Goal: Task Accomplishment & Management: Complete application form

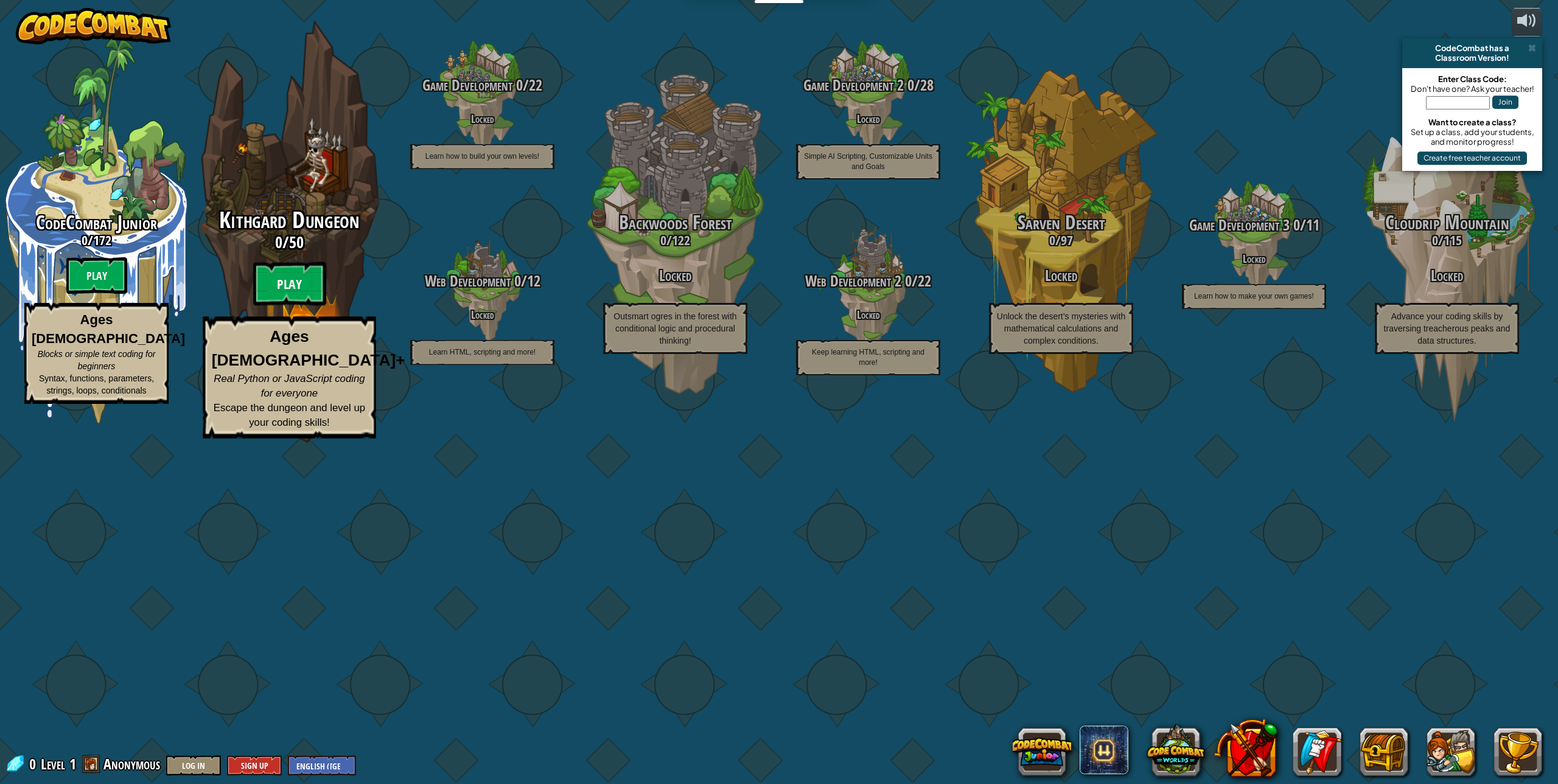
click at [299, 306] on btn "Play" at bounding box center [289, 284] width 73 height 44
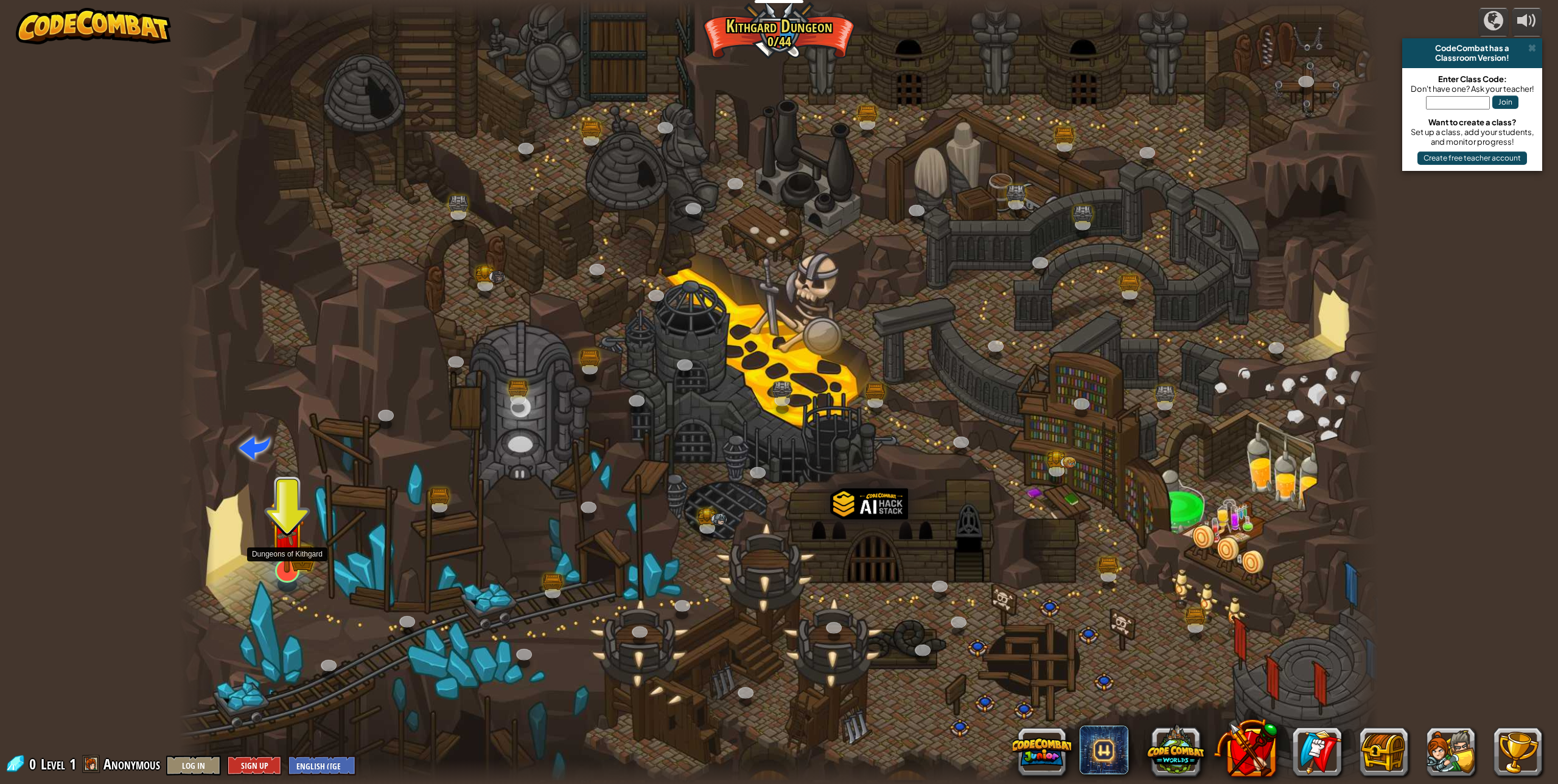
click at [297, 546] on img at bounding box center [287, 536] width 20 height 20
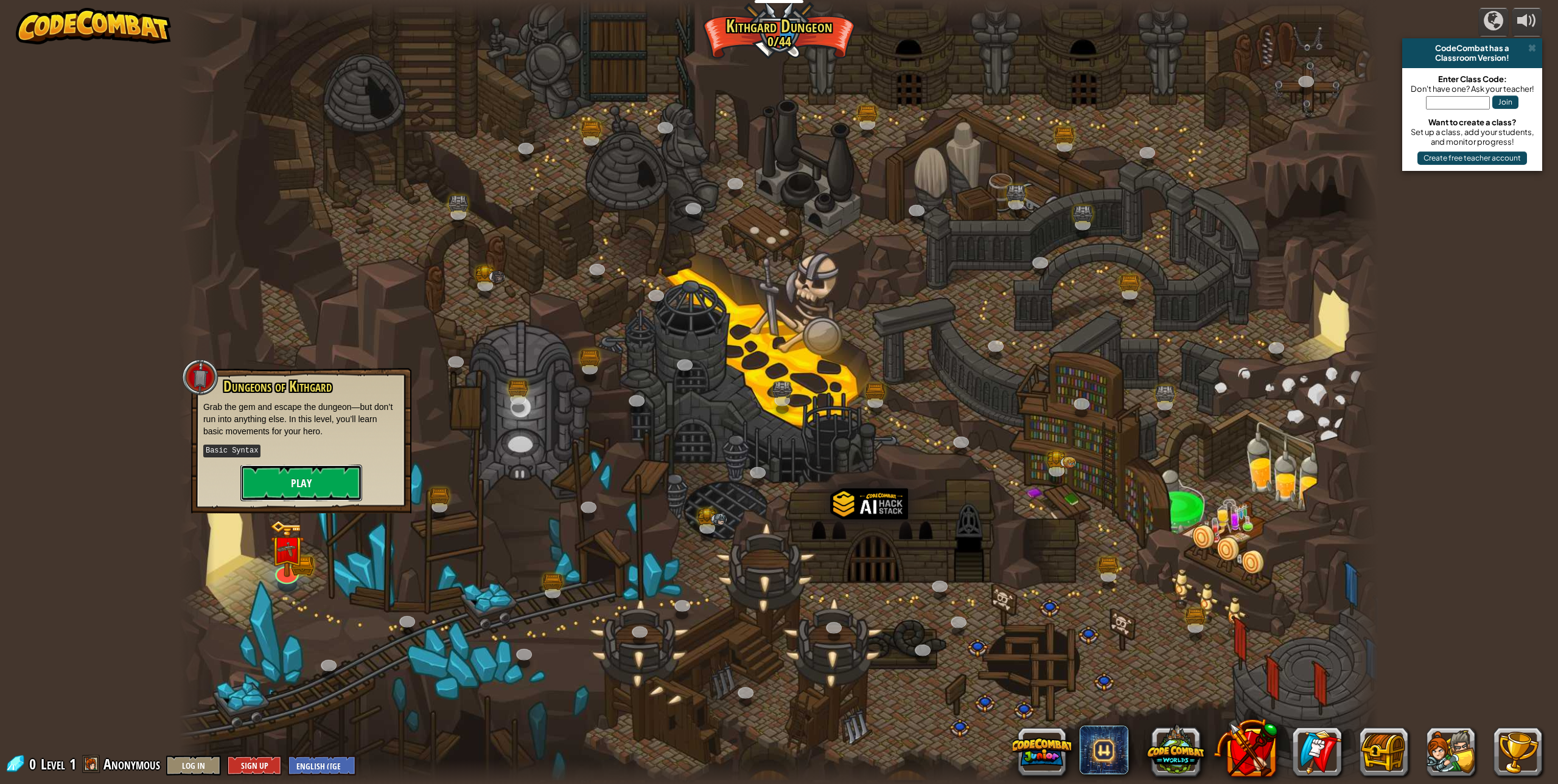
click at [306, 486] on button "Play" at bounding box center [301, 483] width 122 height 36
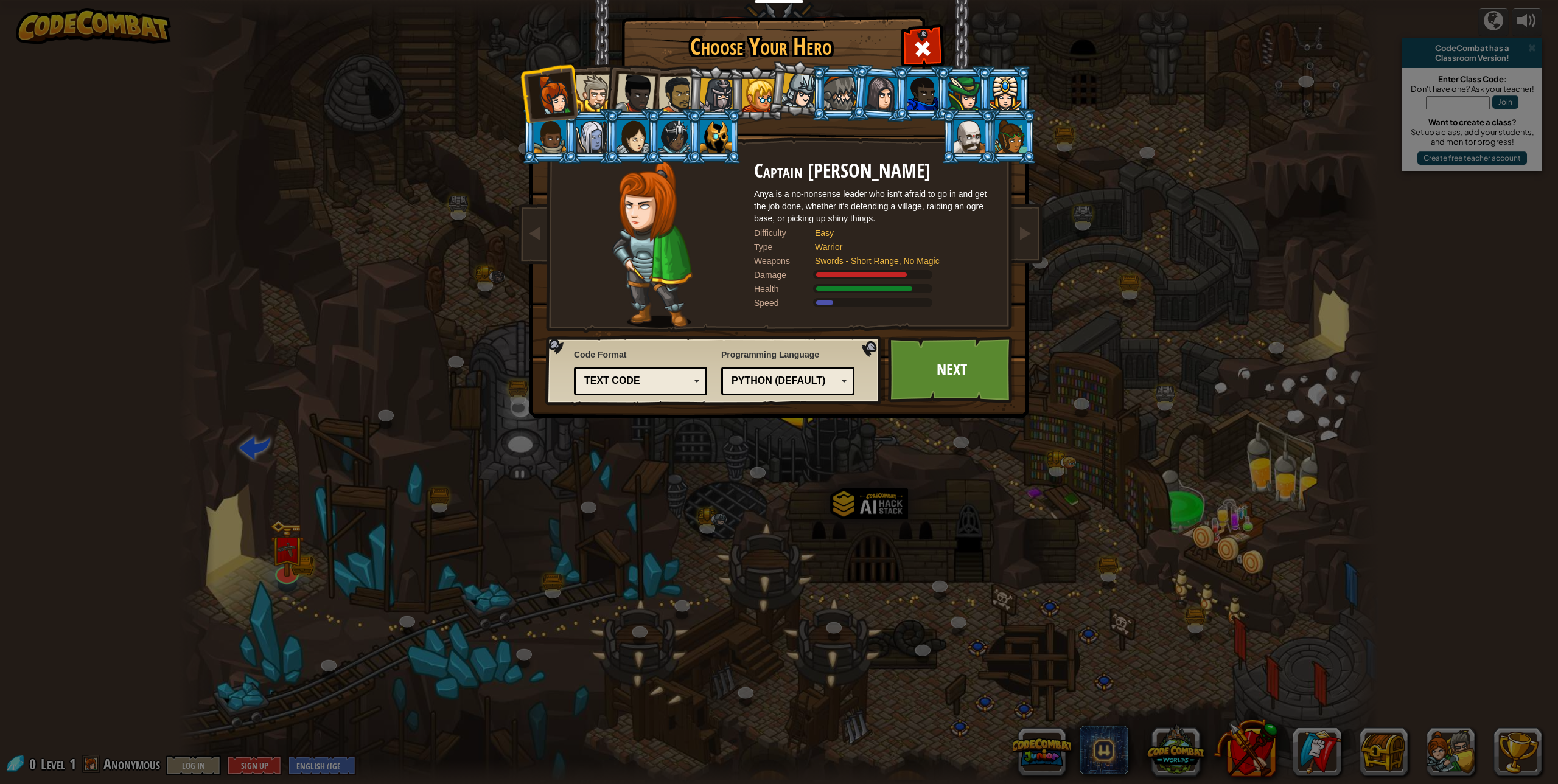
click at [717, 85] on div at bounding box center [717, 96] width 34 height 34
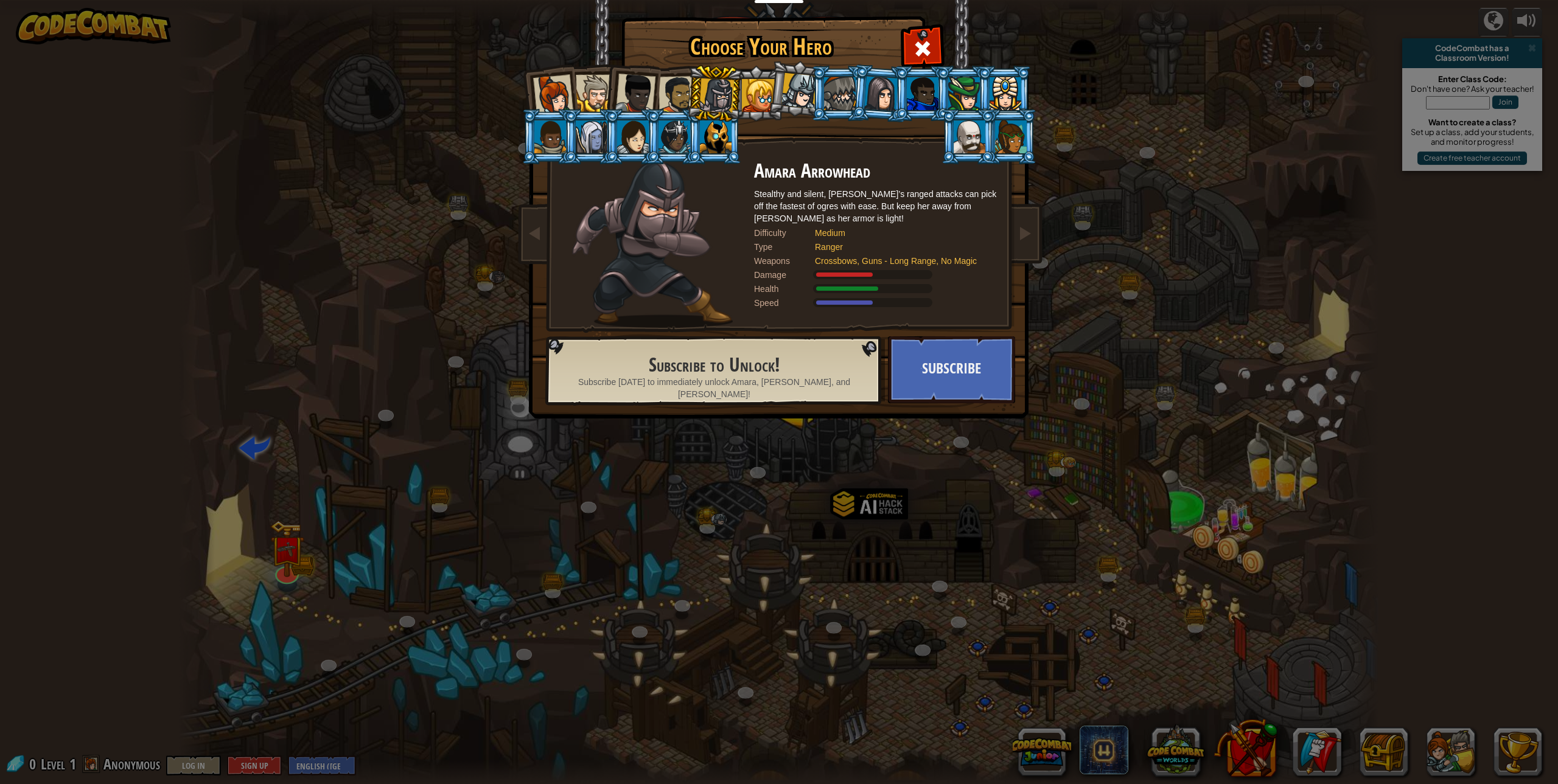
click at [750, 80] on div at bounding box center [758, 96] width 33 height 33
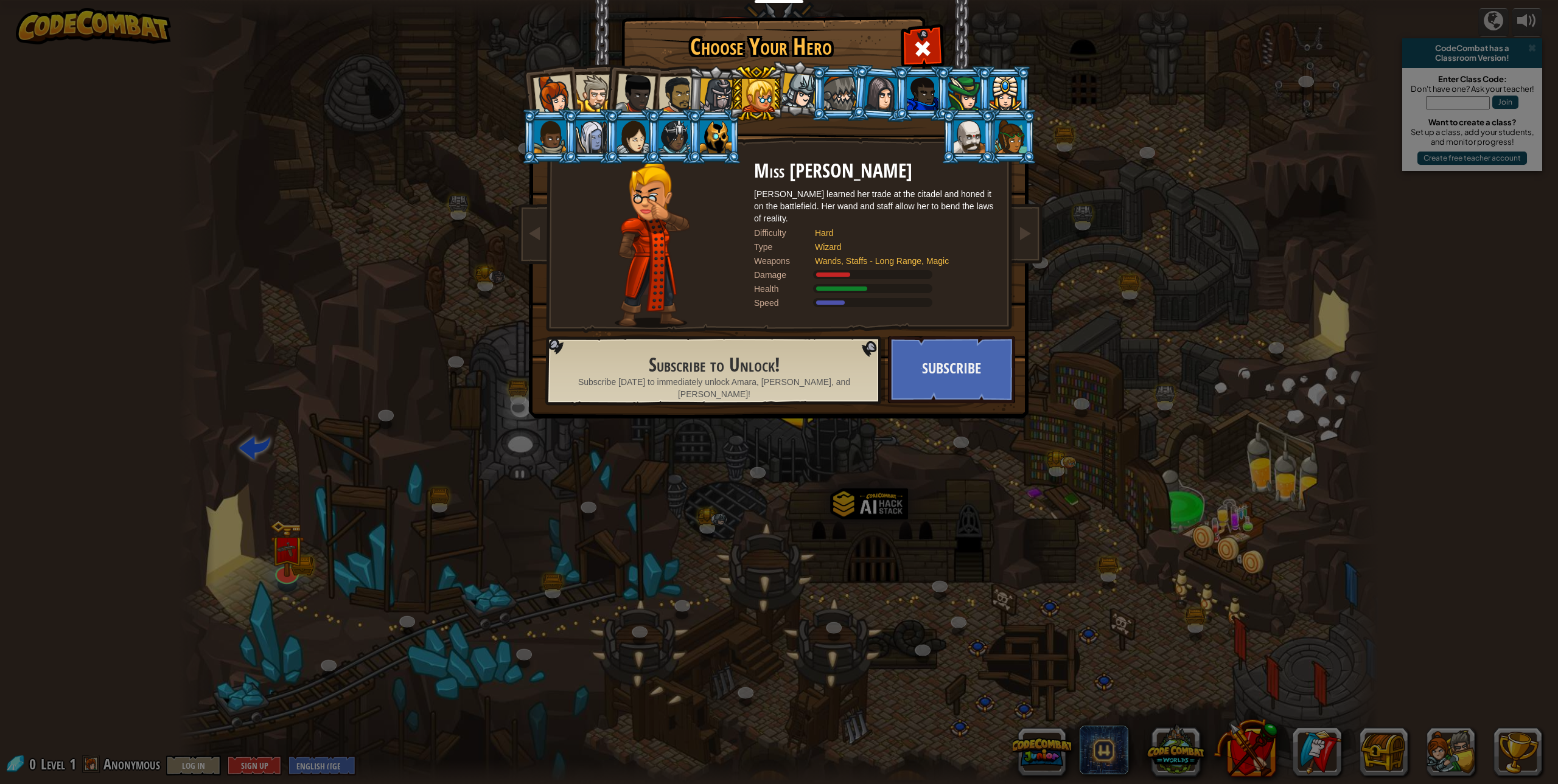
click at [786, 80] on div at bounding box center [800, 91] width 36 height 36
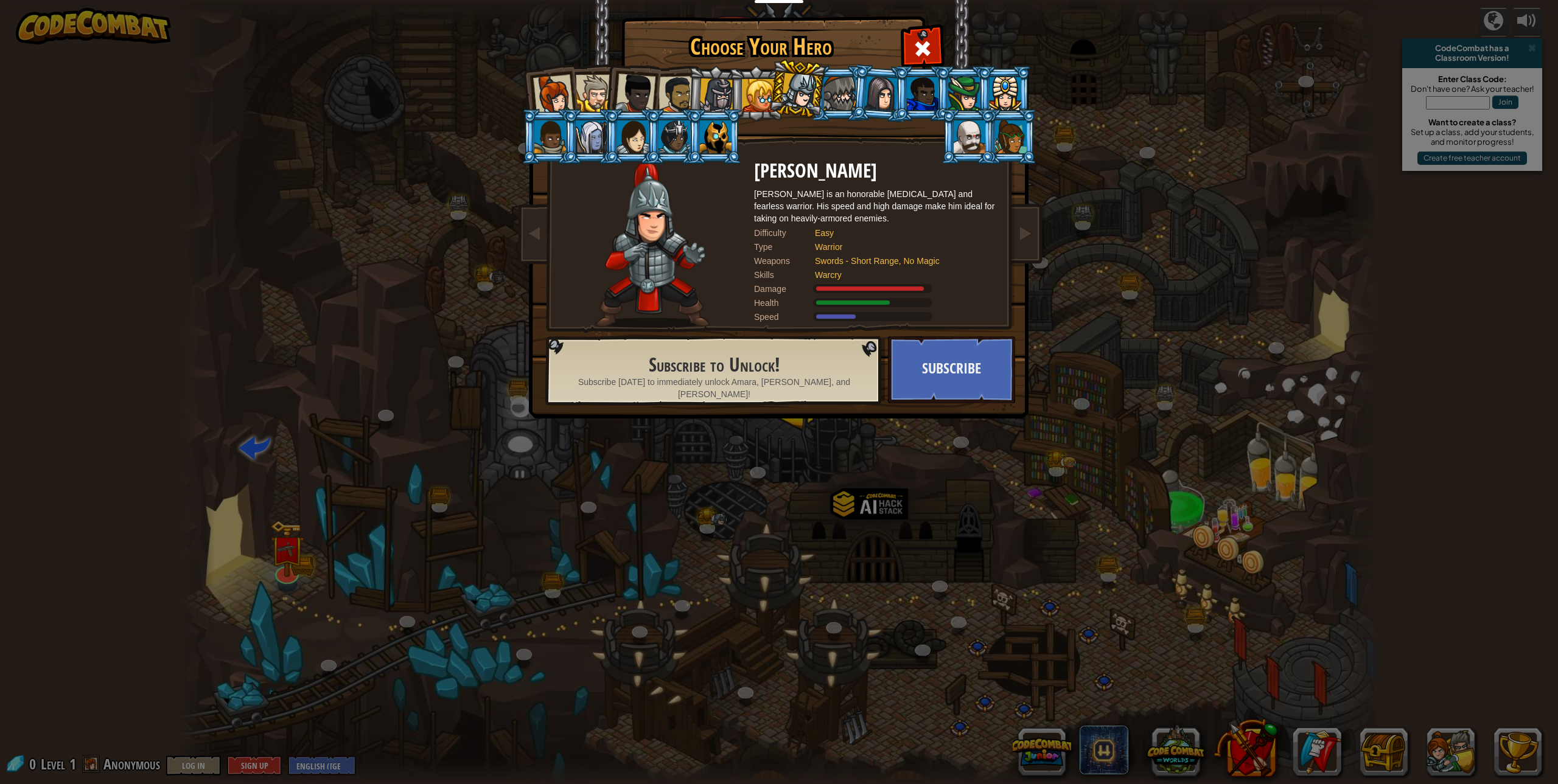
click at [877, 91] on div at bounding box center [881, 93] width 34 height 34
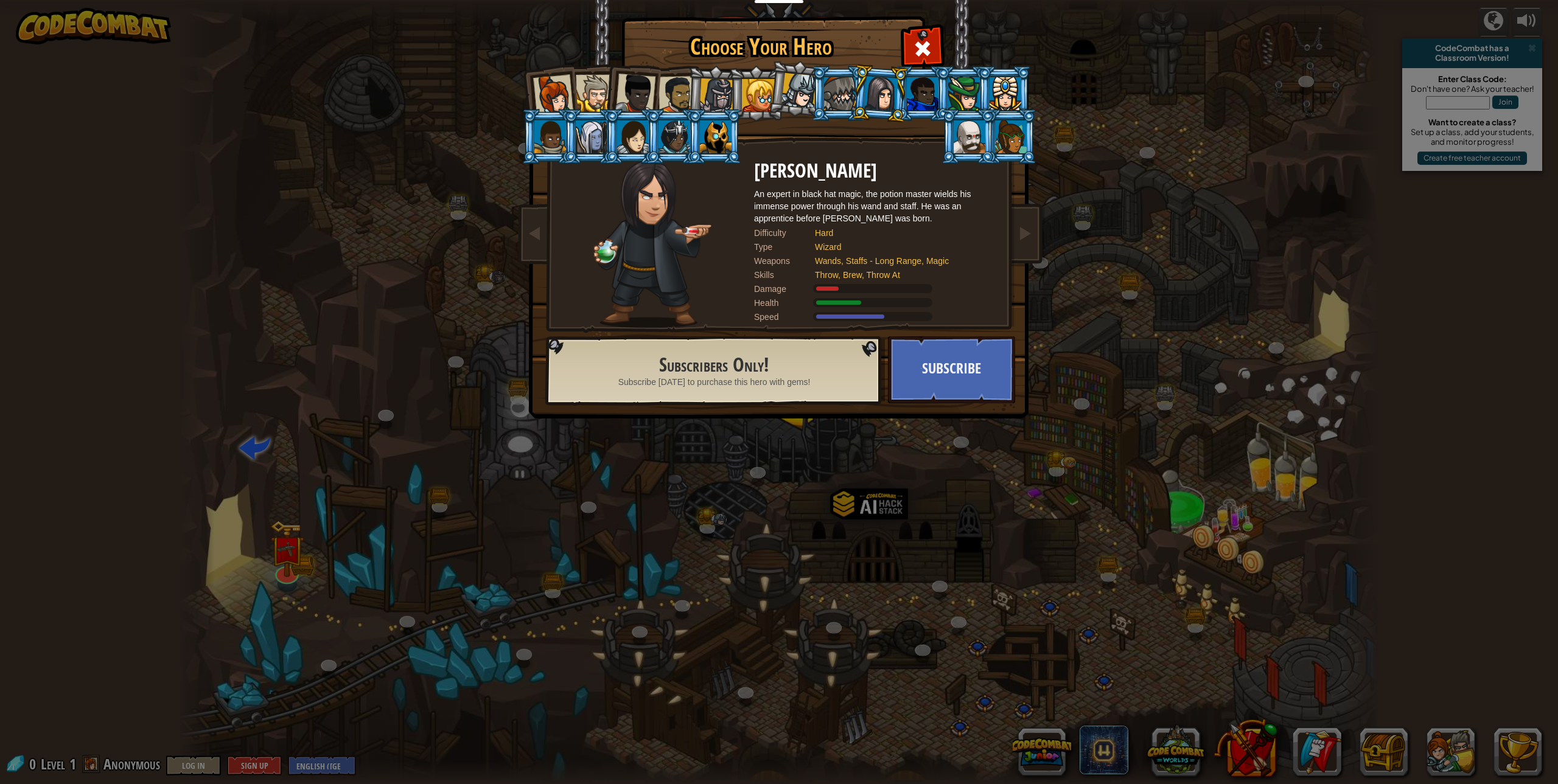
click at [855, 92] on li at bounding box center [880, 93] width 58 height 59
drag, startPoint x: 832, startPoint y: 87, endPoint x: 851, endPoint y: 94, distance: 20.2
click at [847, 94] on div at bounding box center [840, 94] width 32 height 33
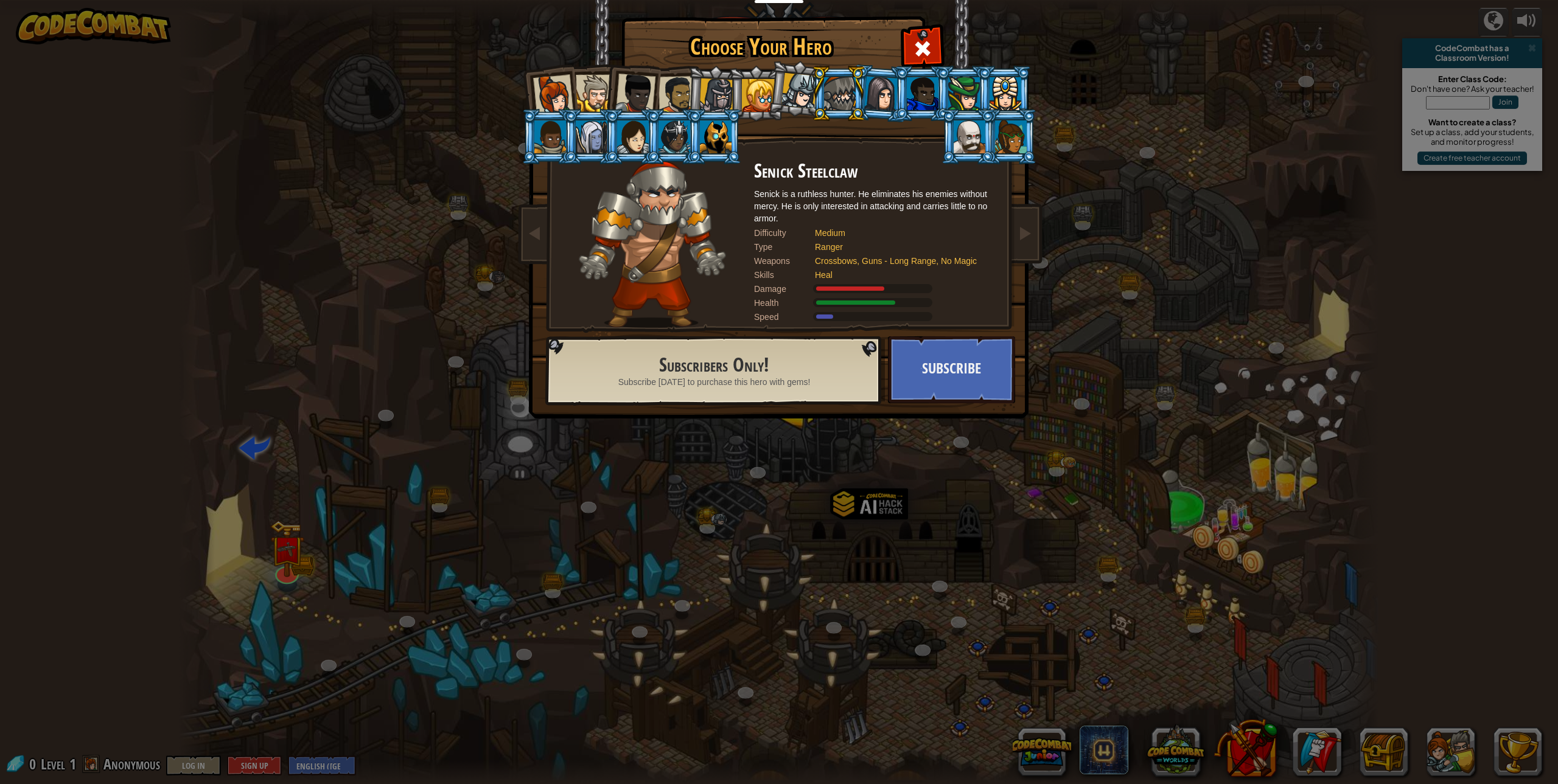
drag, startPoint x: 567, startPoint y: 93, endPoint x: 577, endPoint y: 87, distance: 11.7
click at [571, 91] on div at bounding box center [553, 95] width 40 height 40
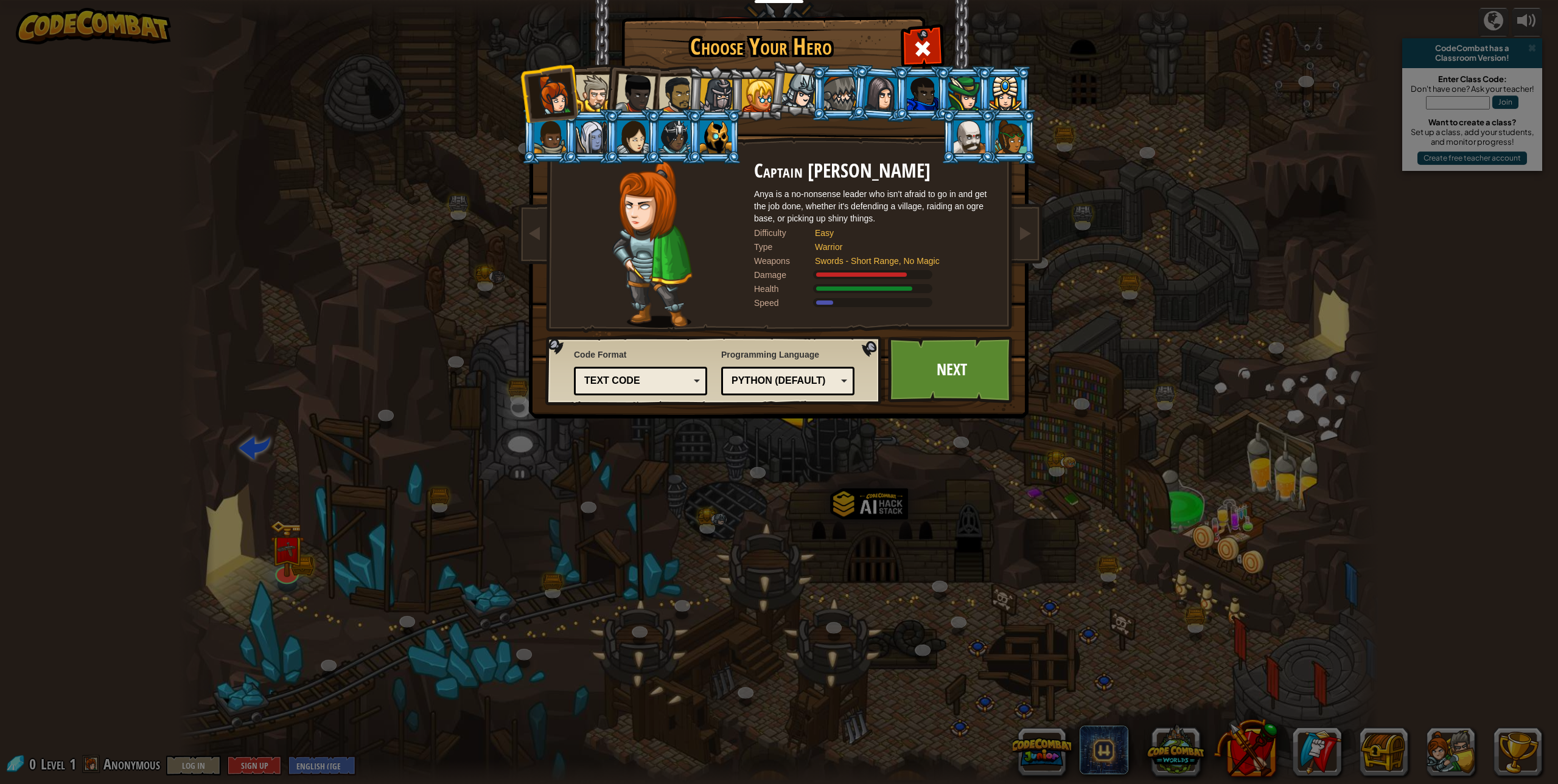
click at [593, 83] on div at bounding box center [594, 93] width 37 height 37
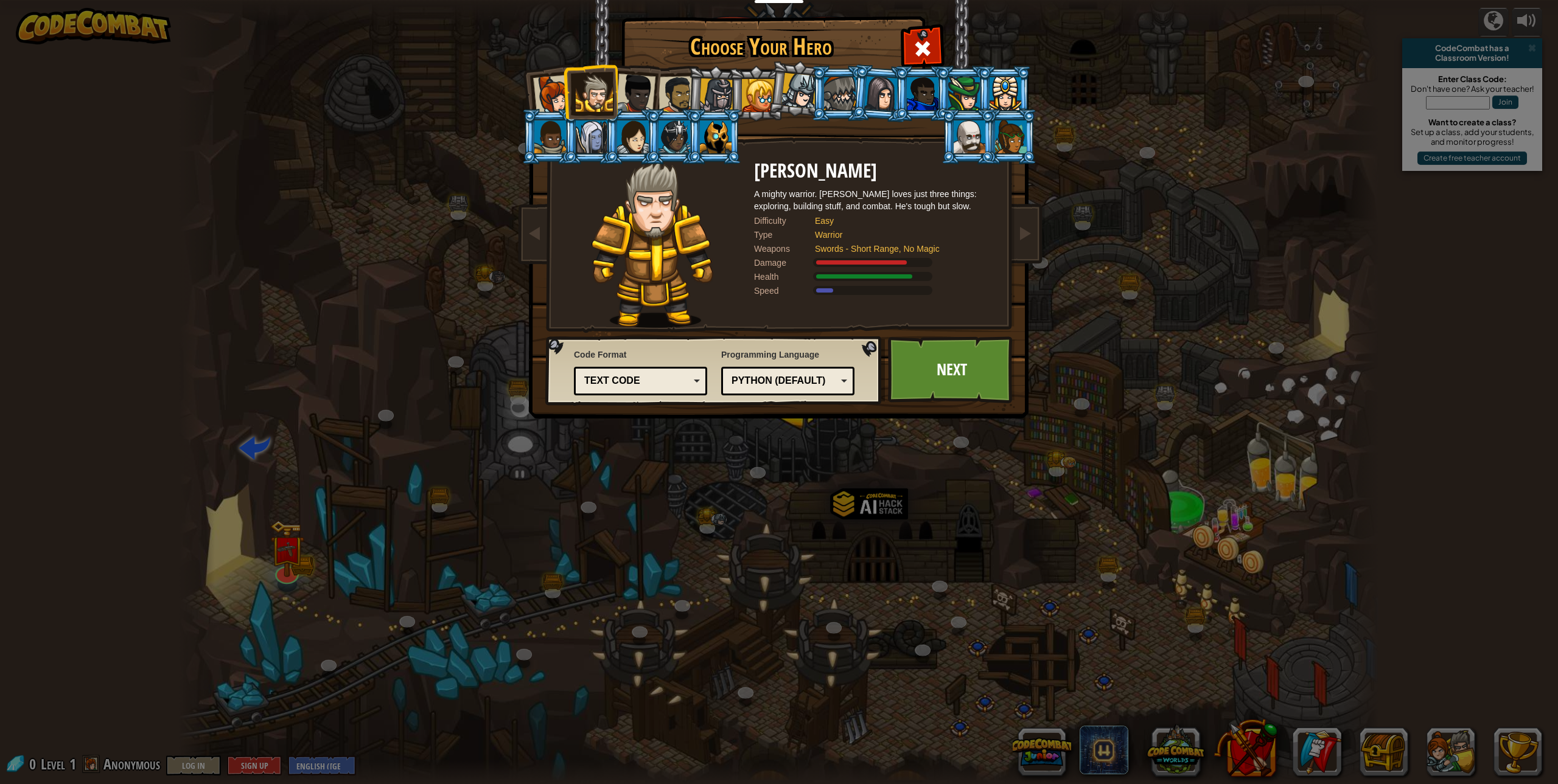
click at [546, 83] on div at bounding box center [553, 95] width 40 height 40
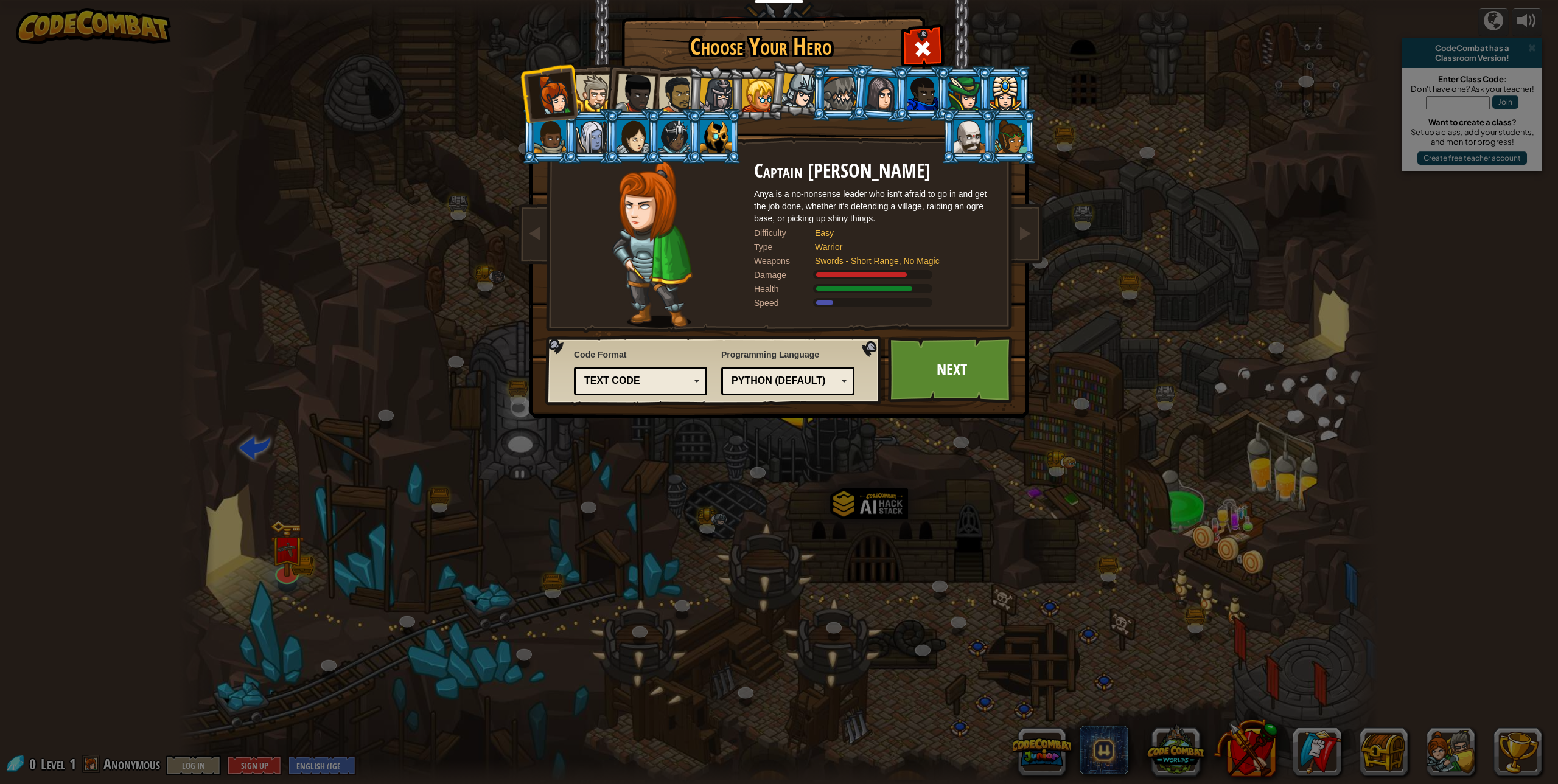
click at [599, 75] on li at bounding box center [590, 91] width 55 height 55
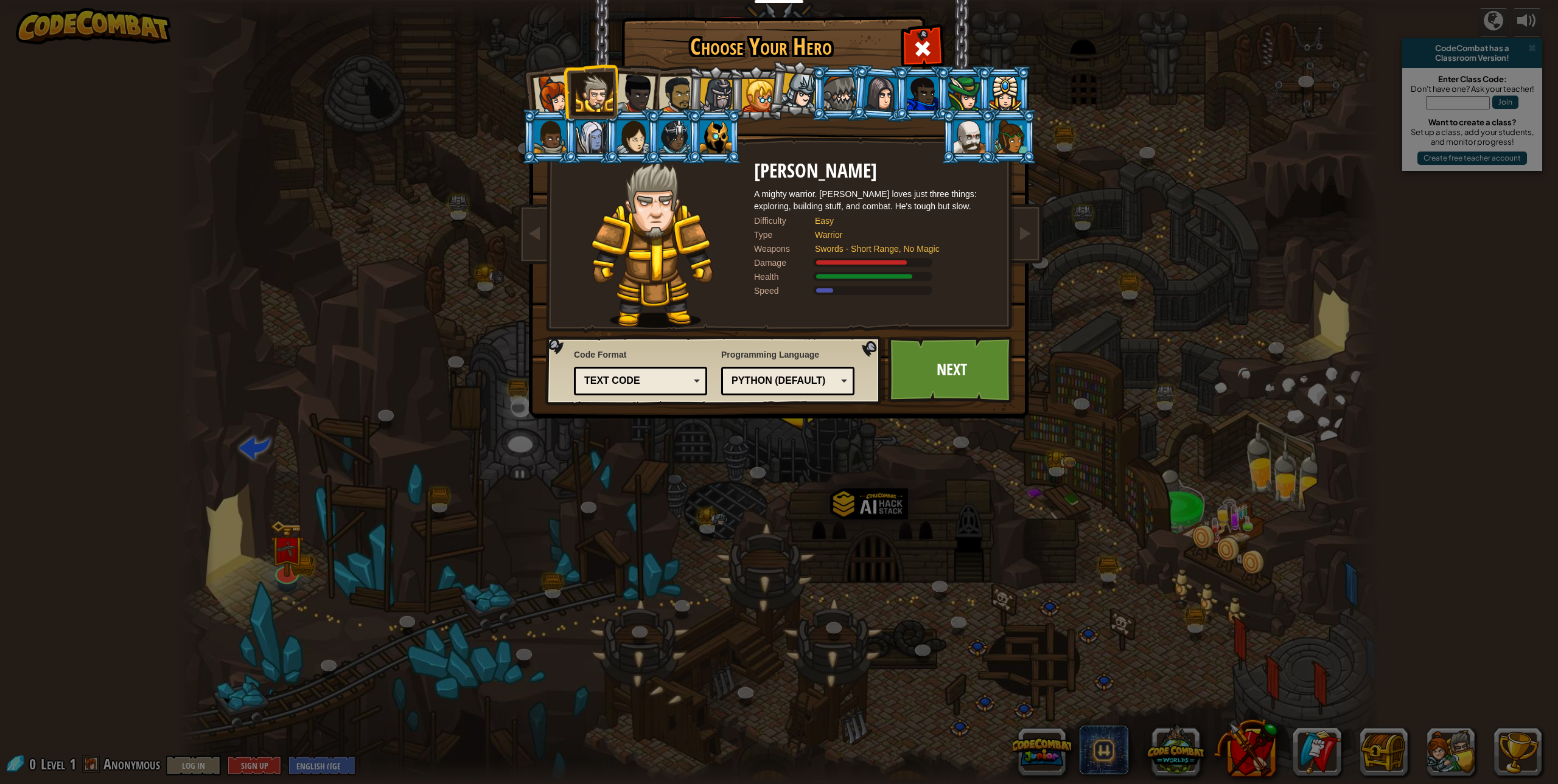
click at [650, 82] on div at bounding box center [635, 93] width 40 height 40
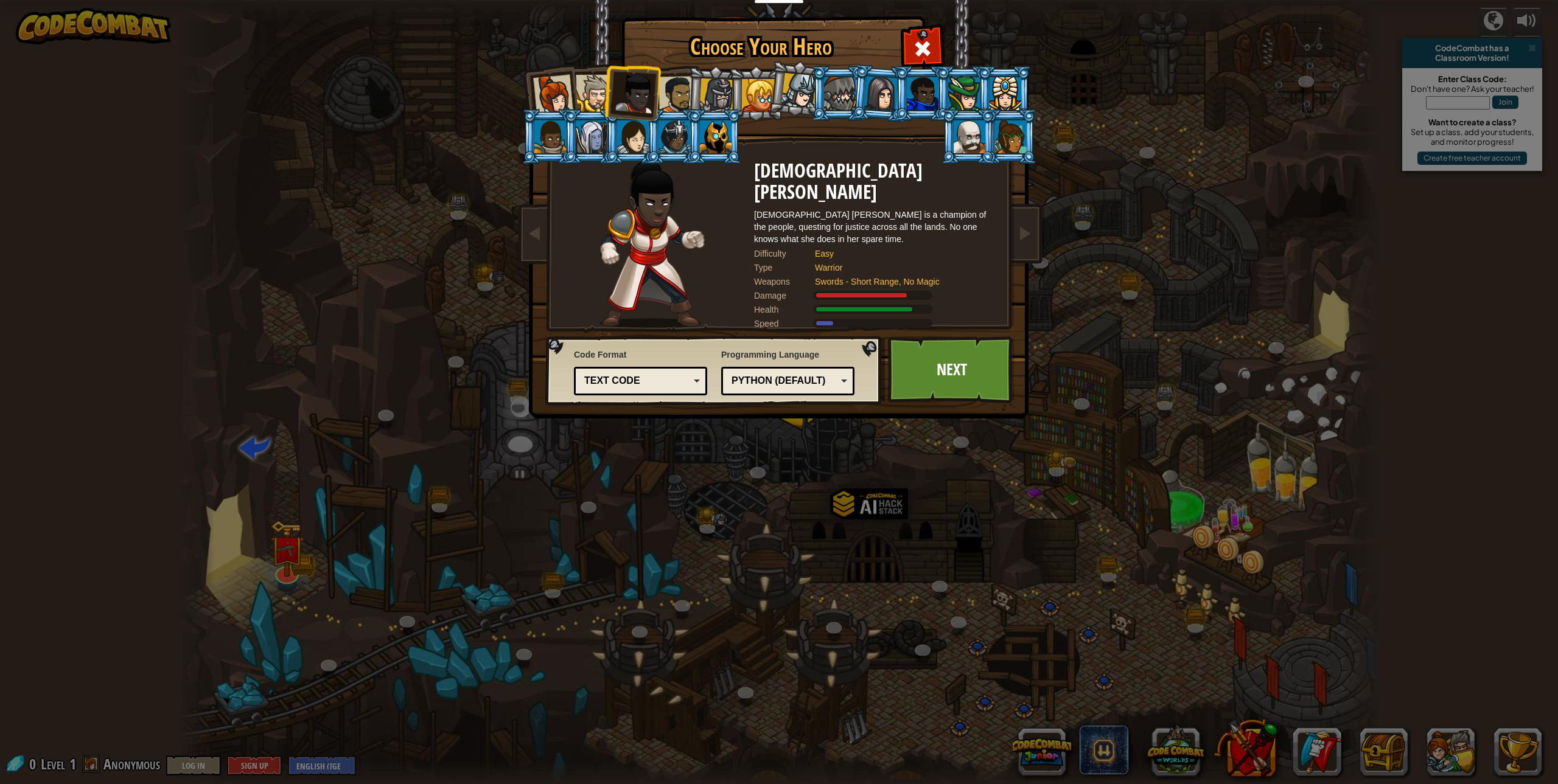
click at [596, 83] on div at bounding box center [594, 93] width 37 height 37
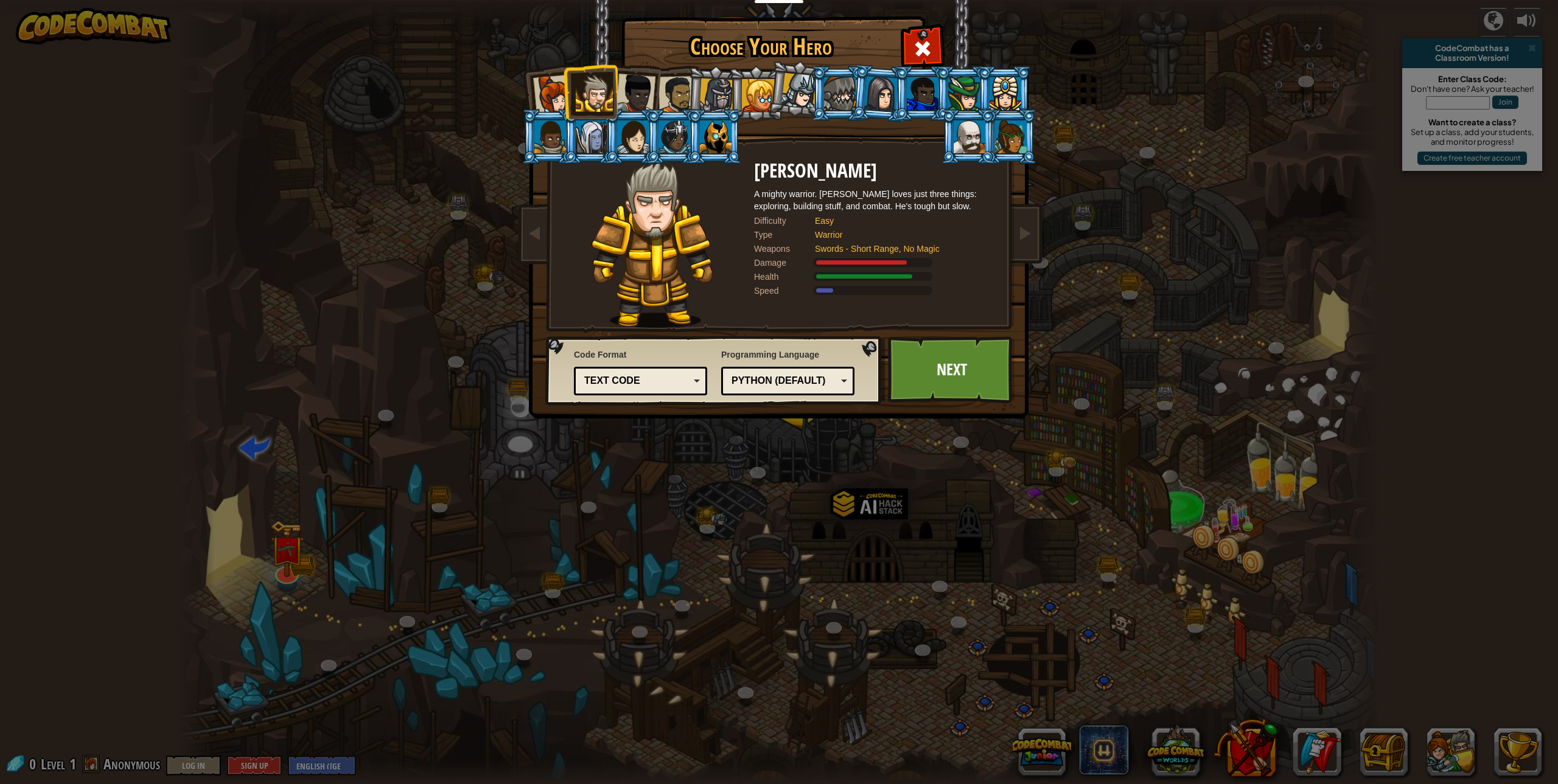
click at [646, 91] on div at bounding box center [635, 93] width 40 height 40
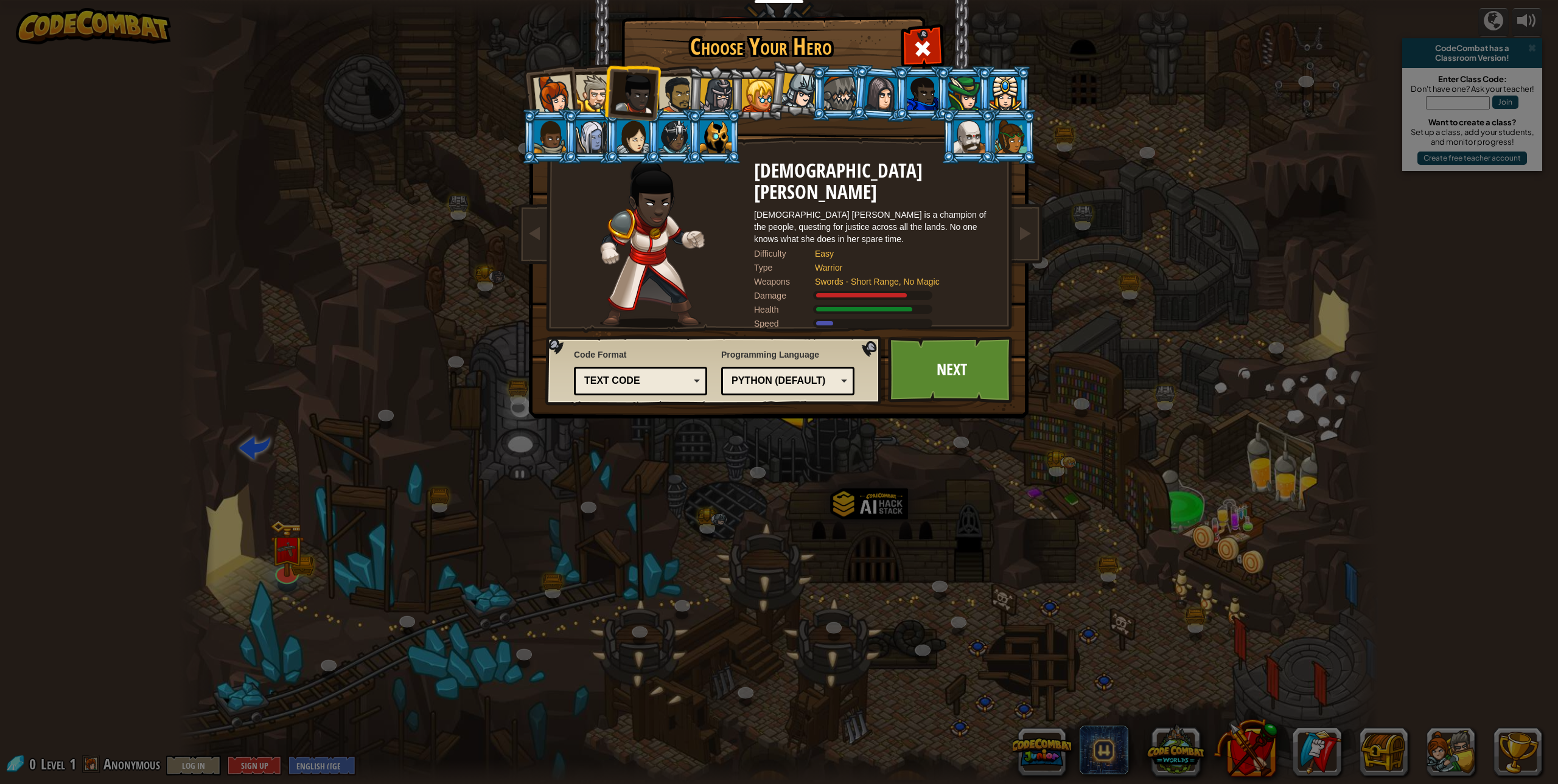
click at [680, 89] on div at bounding box center [677, 95] width 37 height 37
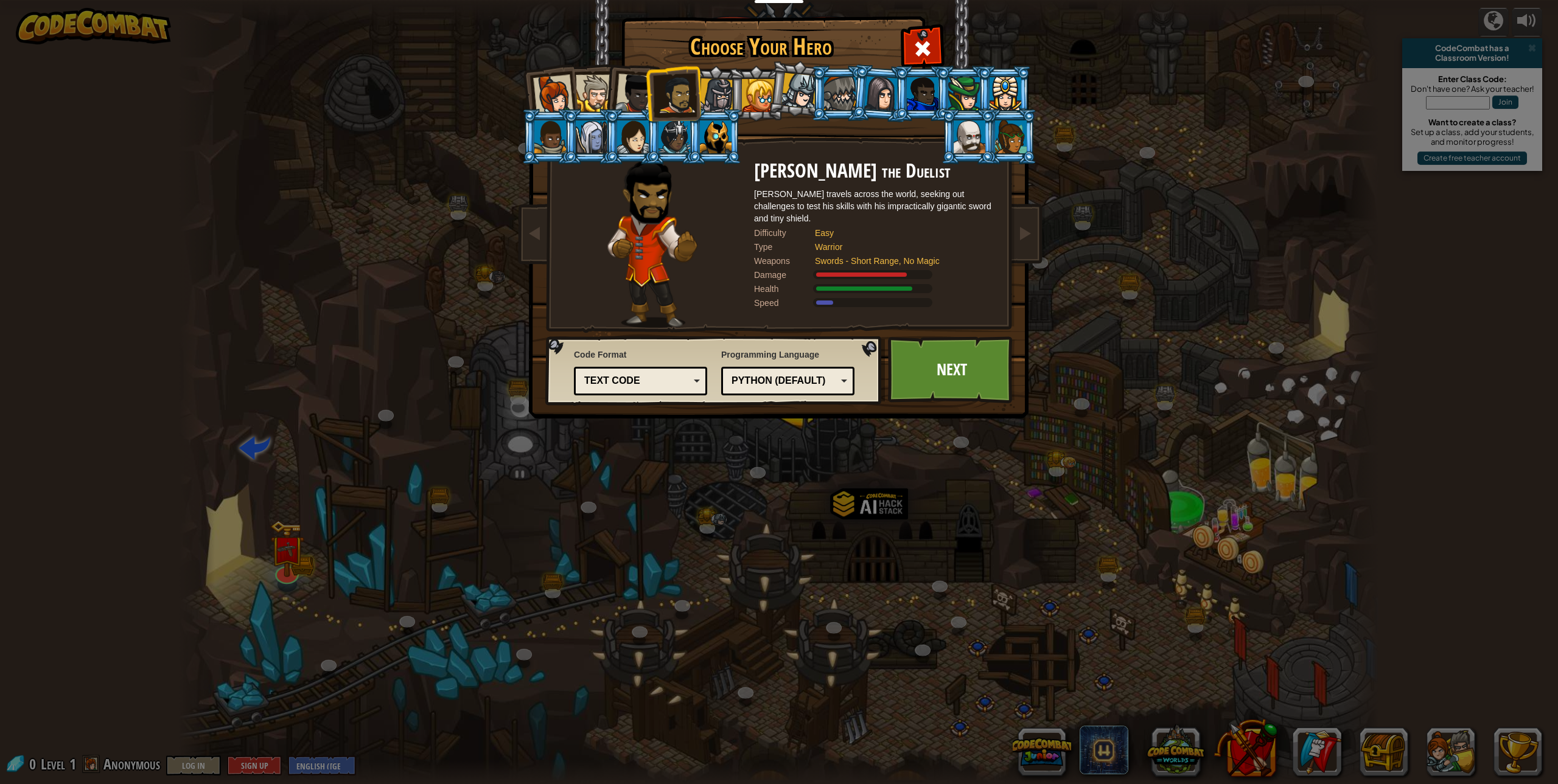
click at [732, 87] on li at bounding box center [755, 93] width 55 height 55
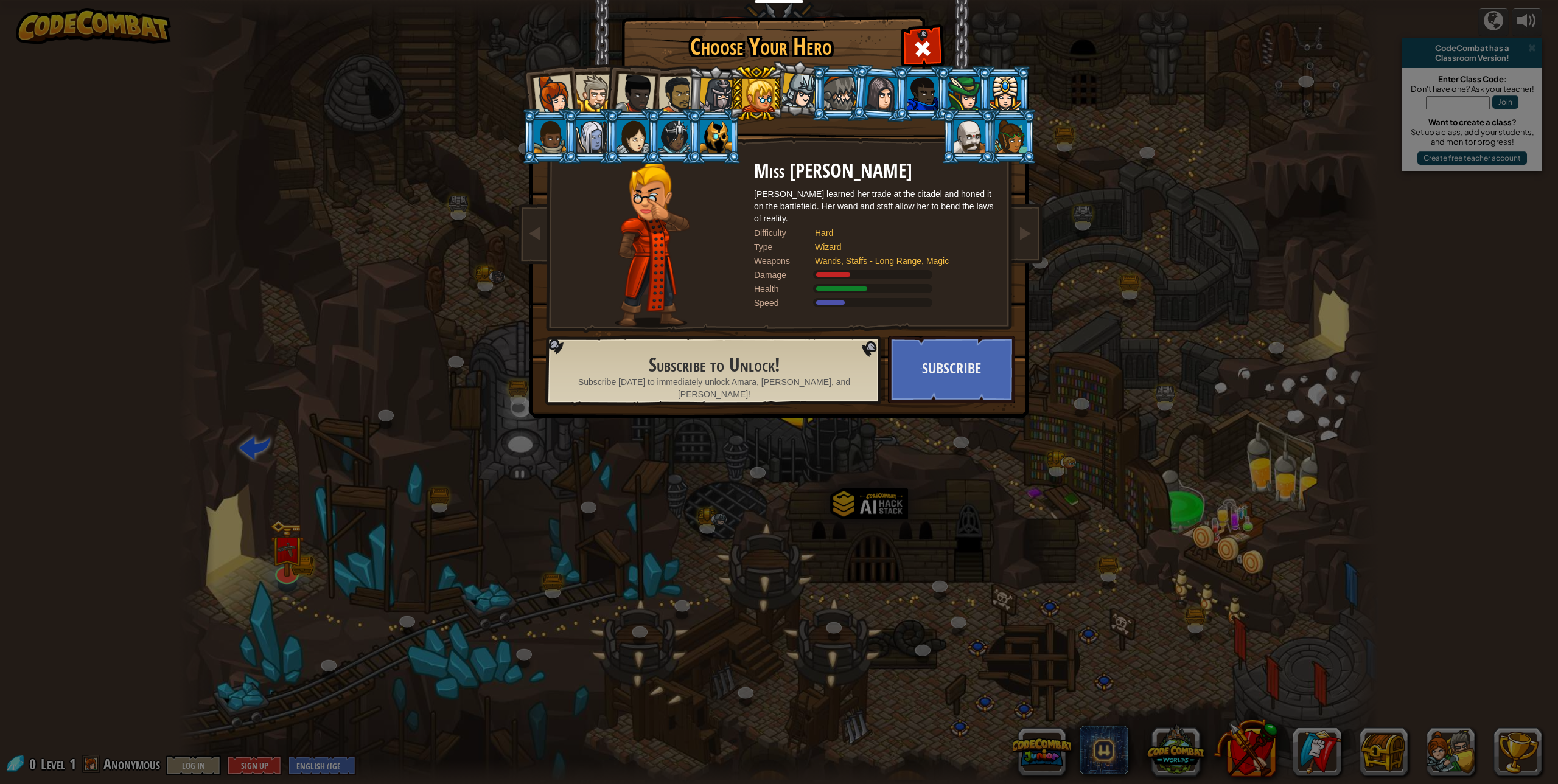
click at [713, 92] on div at bounding box center [717, 96] width 34 height 34
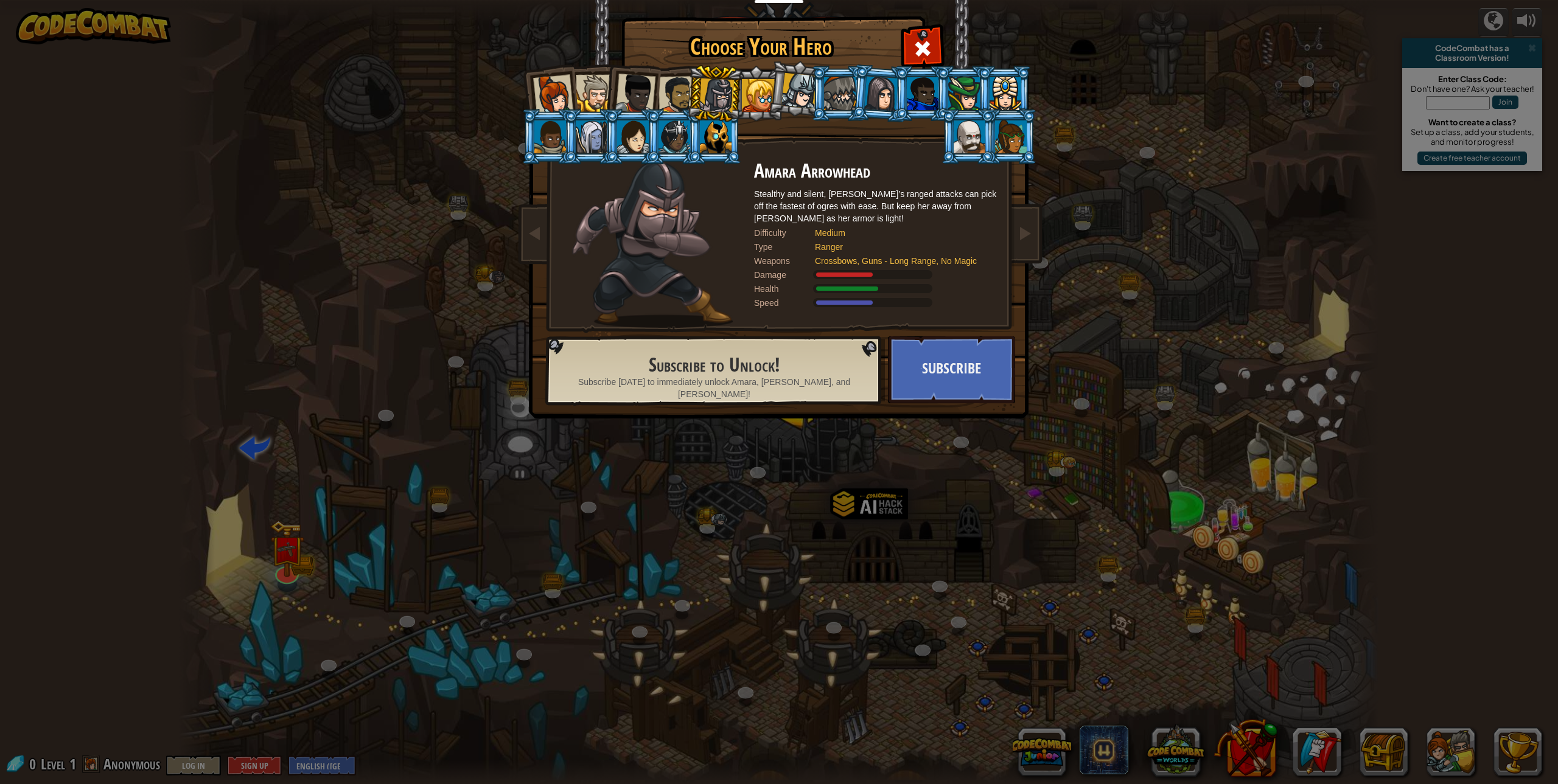
click at [677, 87] on div at bounding box center [677, 95] width 37 height 37
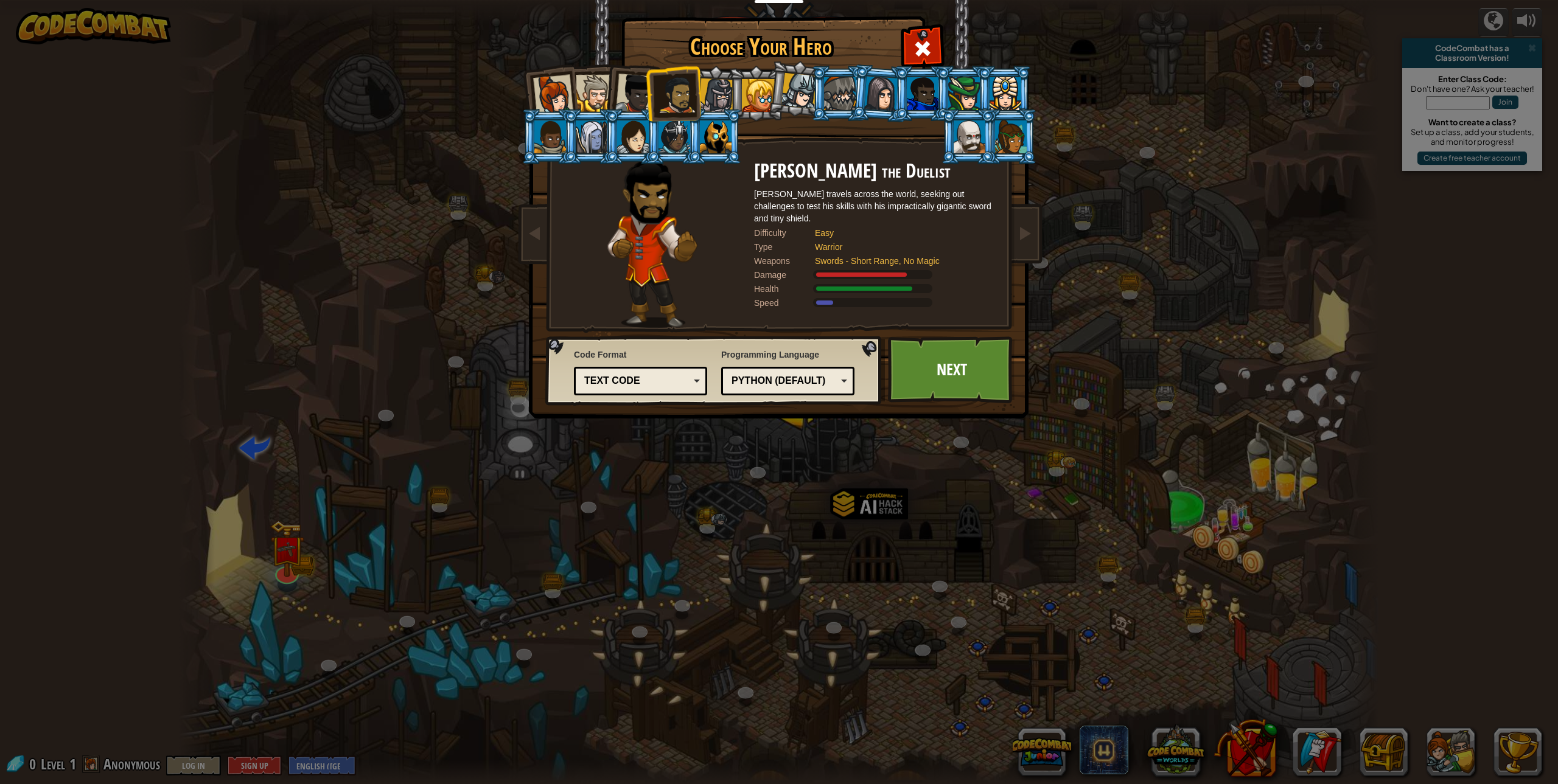
click at [761, 380] on div "Python (Default)" at bounding box center [784, 381] width 105 height 14
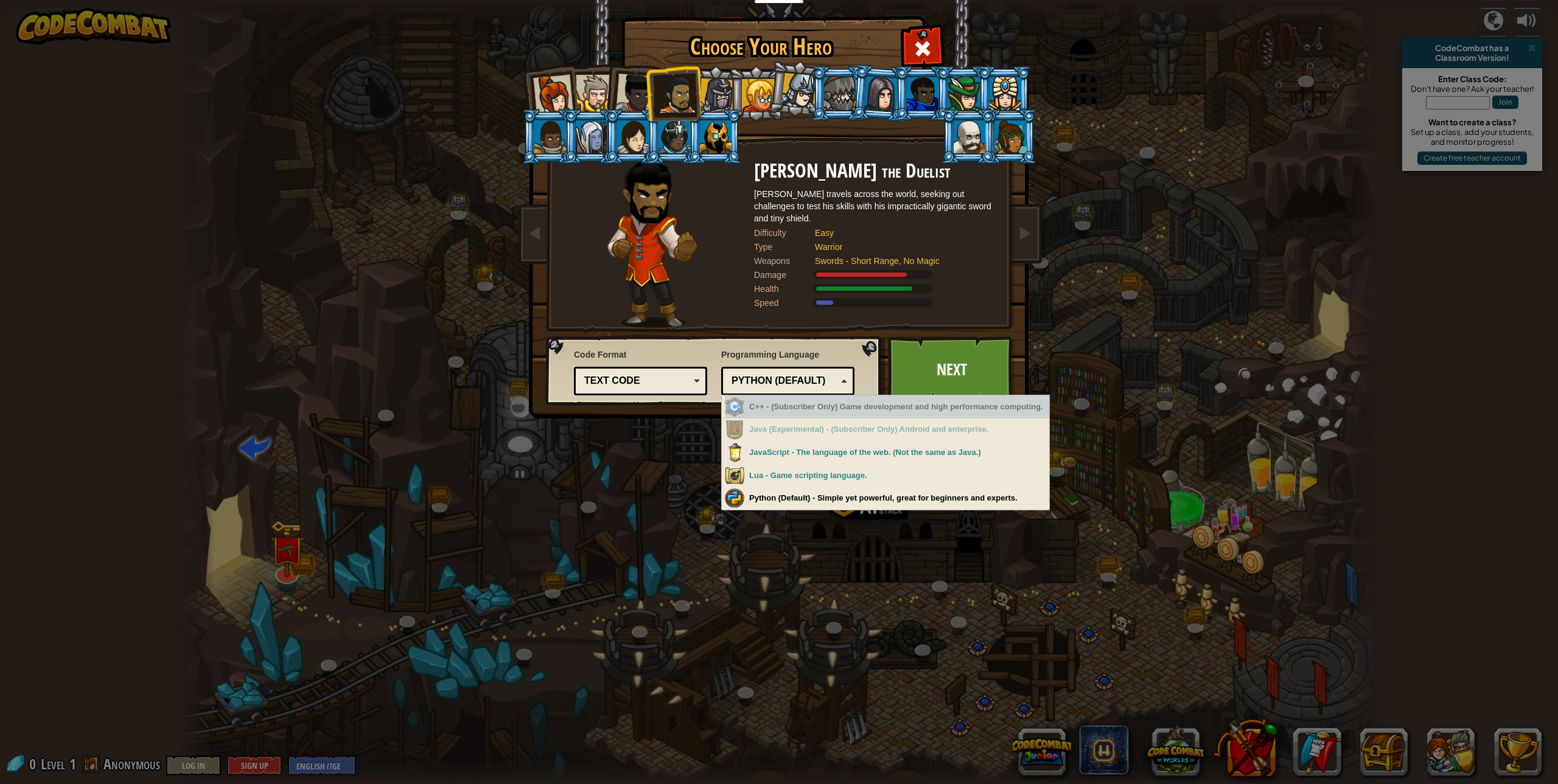
click at [839, 381] on div "Python (Default)" at bounding box center [787, 381] width 117 height 19
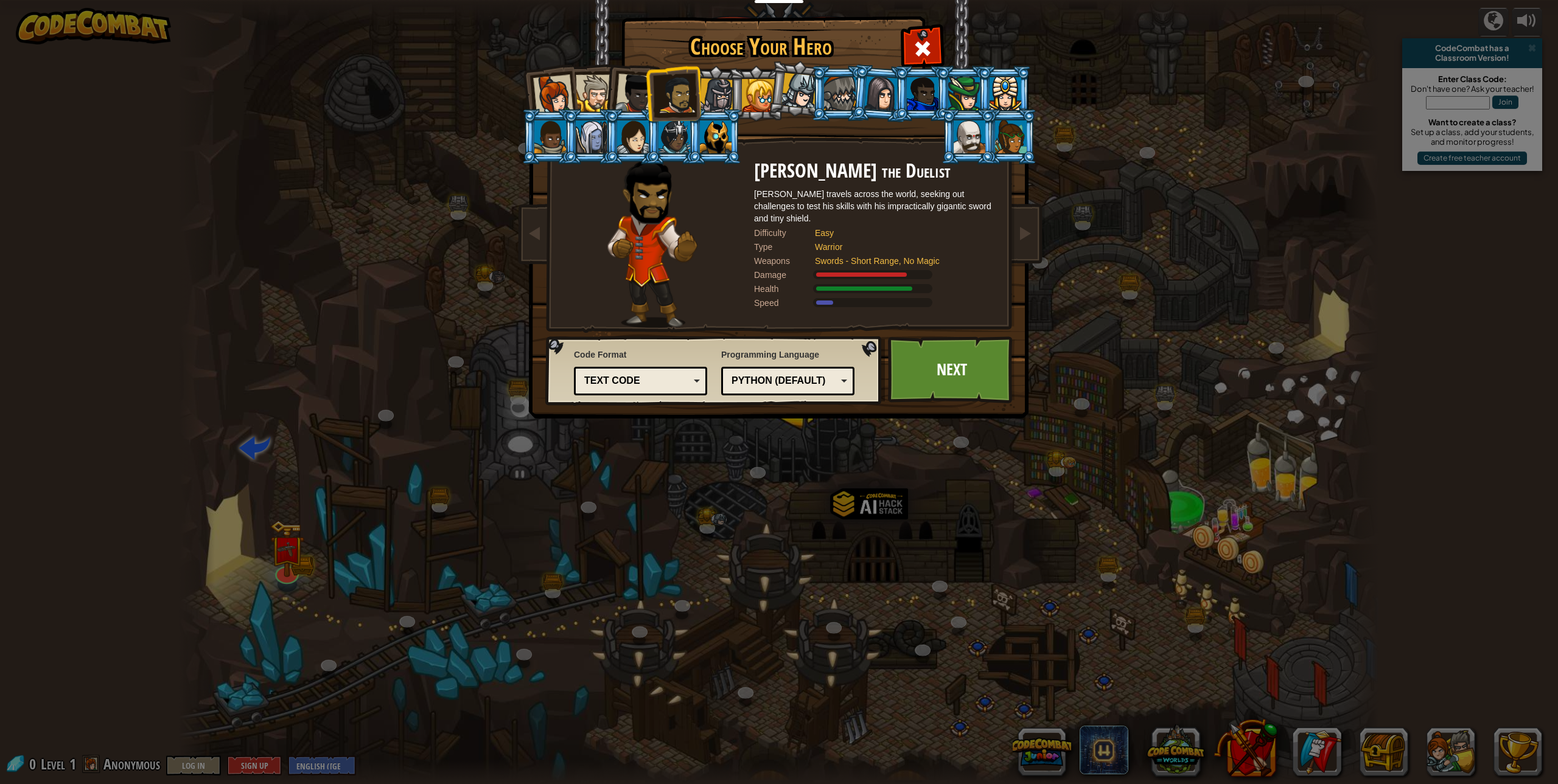
click at [669, 376] on div "Text code" at bounding box center [636, 381] width 105 height 14
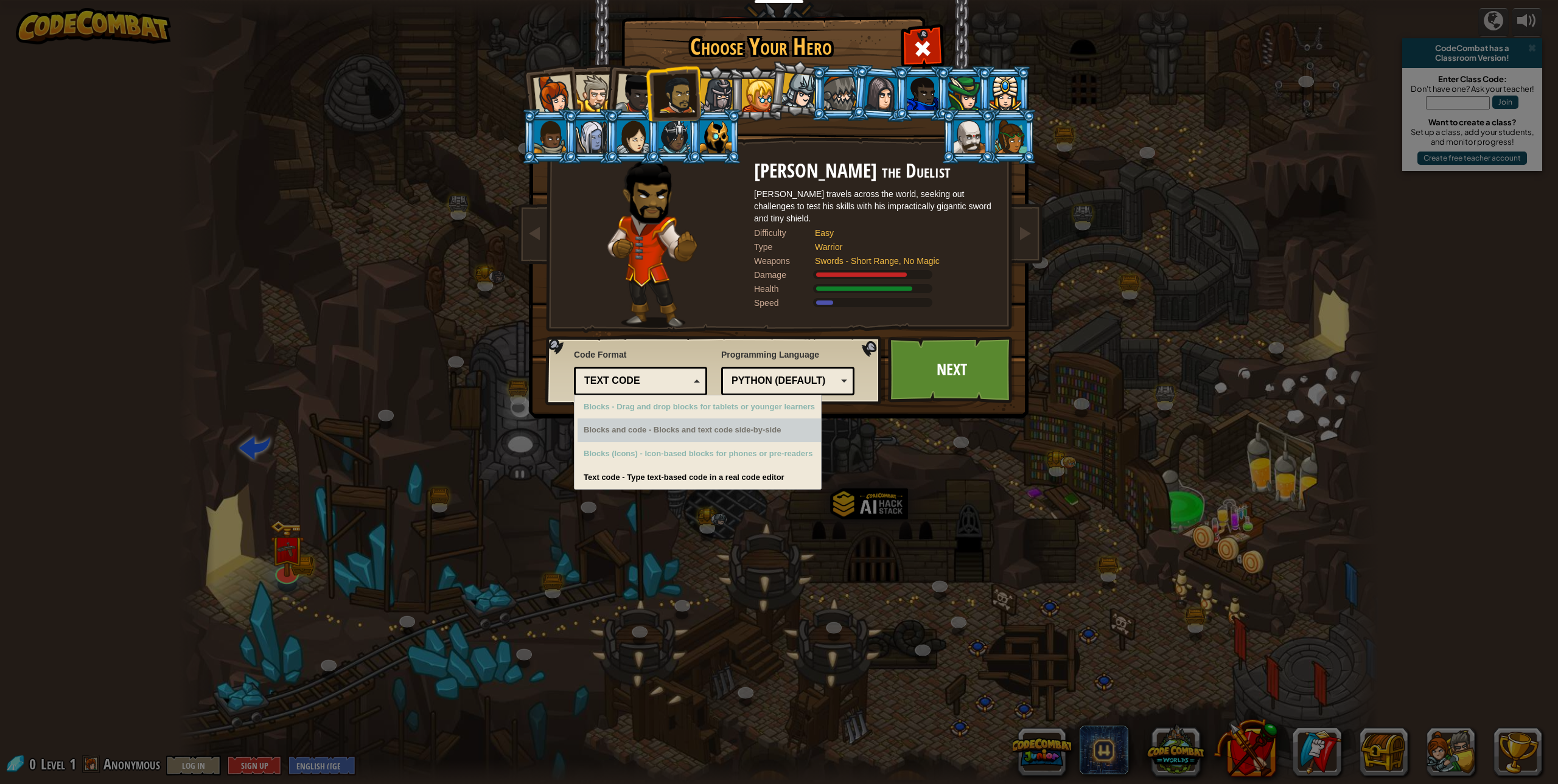
click at [792, 434] on div "Blocks and code - Blocks and text code side-by-side" at bounding box center [699, 430] width 243 height 24
click at [644, 475] on div "Choose Your Hero 0 Captain [PERSON_NAME] is a no-nonsense leader who isn't afra…" at bounding box center [779, 392] width 1558 height 784
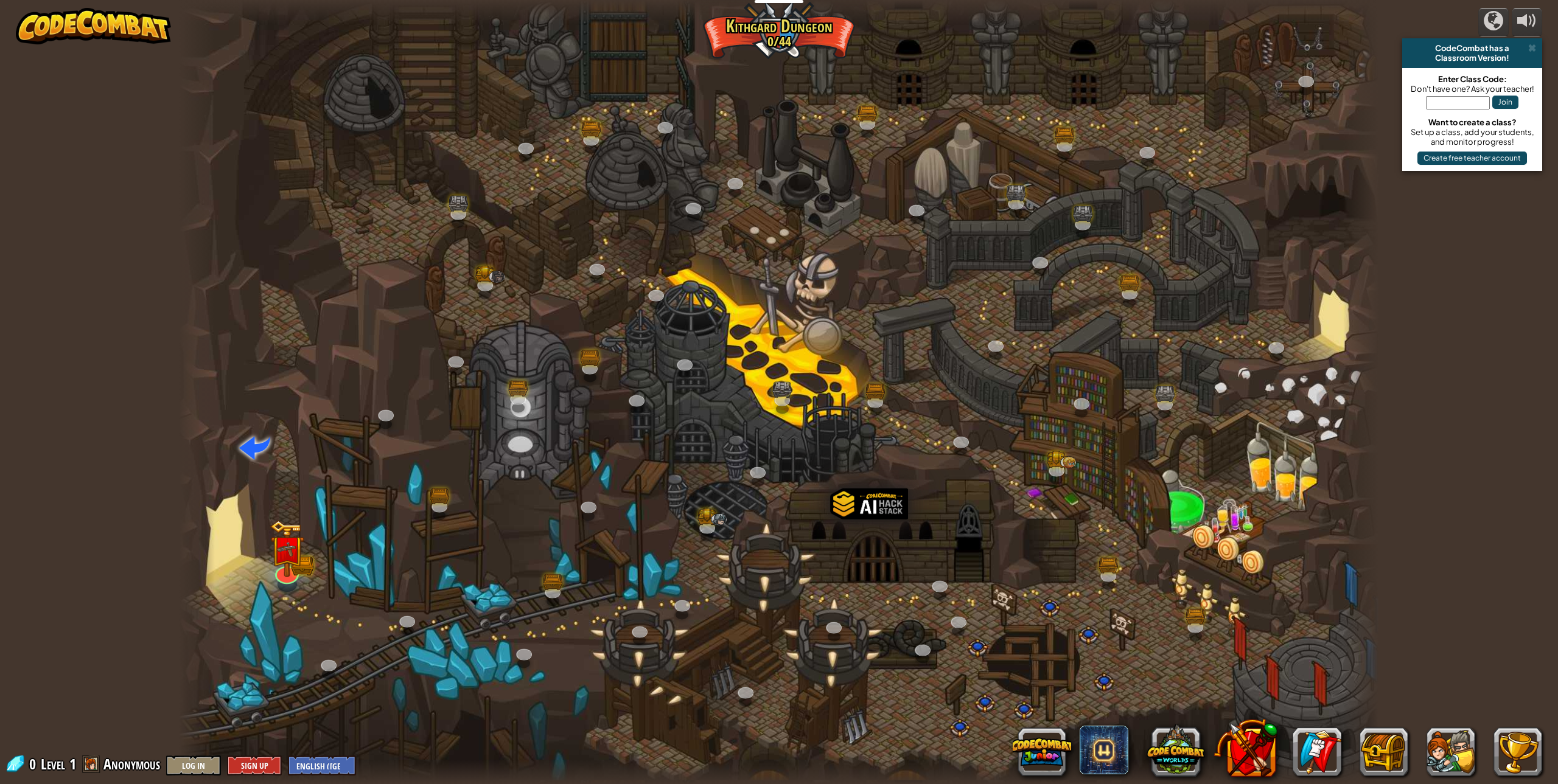
click at [253, 552] on div at bounding box center [779, 392] width 1200 height 784
drag, startPoint x: 311, startPoint y: 543, endPoint x: 289, endPoint y: 543, distance: 22.0
click at [309, 543] on div at bounding box center [779, 392] width 1200 height 784
click at [289, 543] on img at bounding box center [287, 536] width 20 height 20
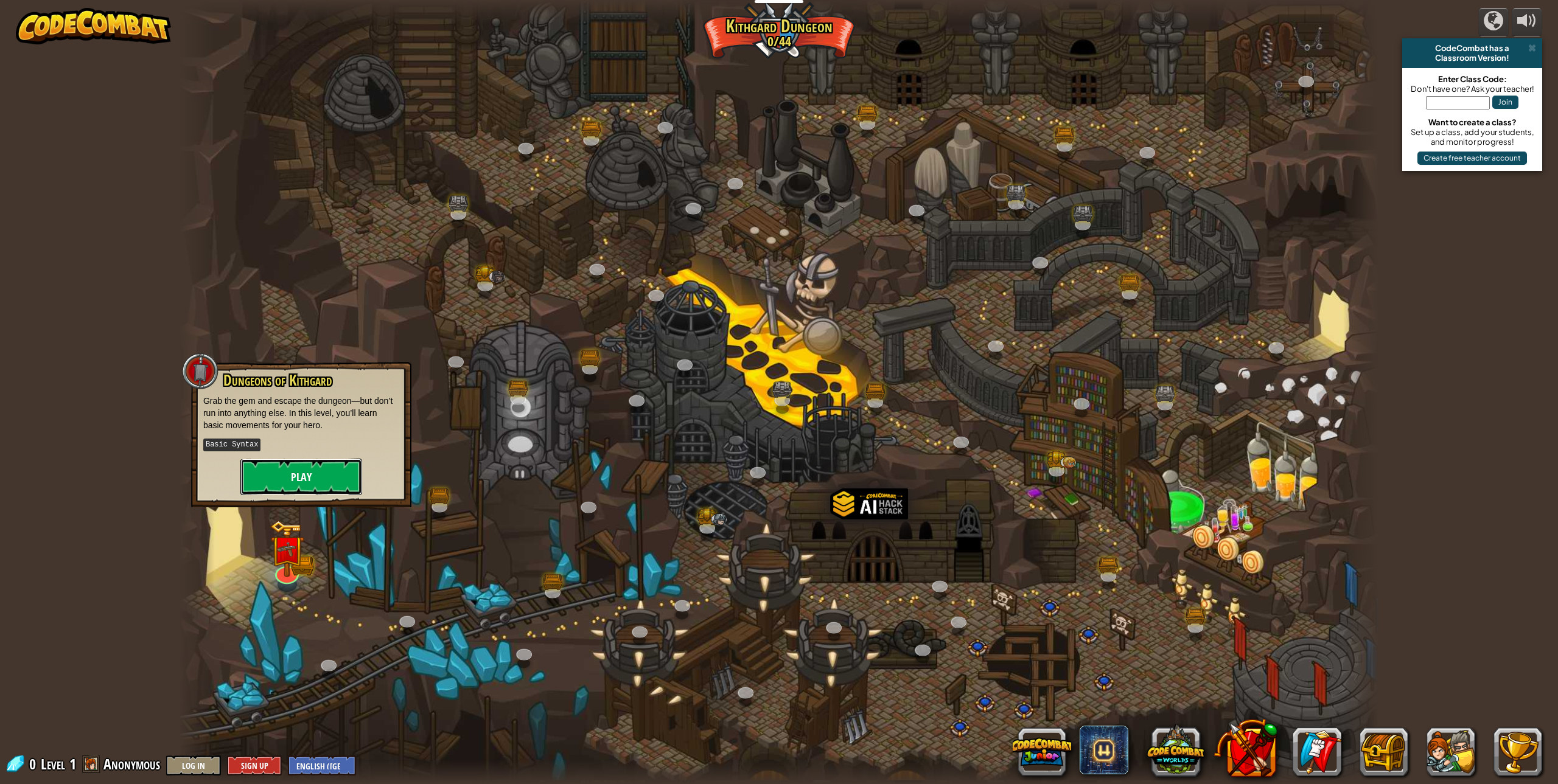
click at [303, 486] on button "Play" at bounding box center [301, 476] width 122 height 36
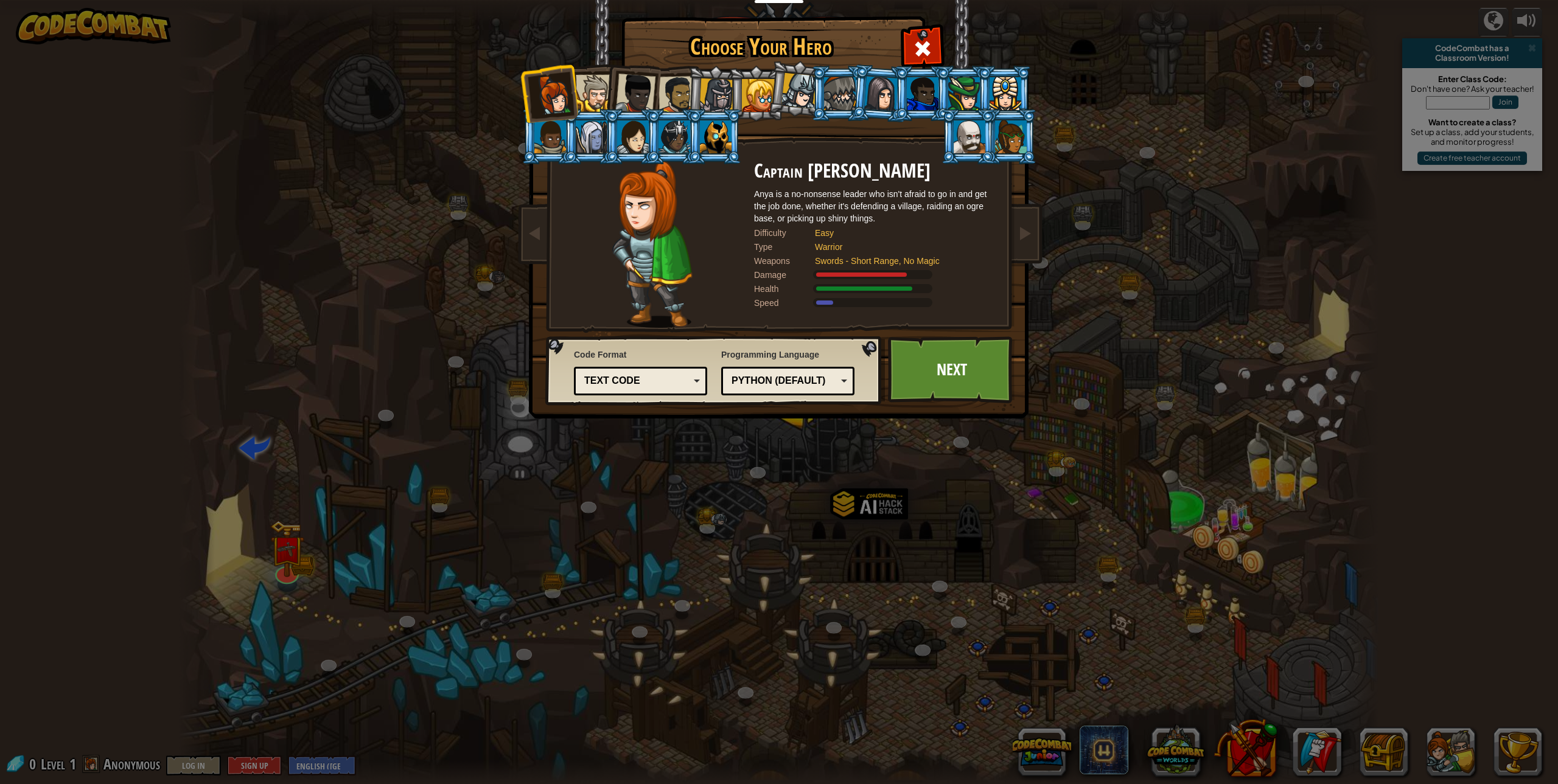
click at [677, 103] on div at bounding box center [677, 95] width 37 height 37
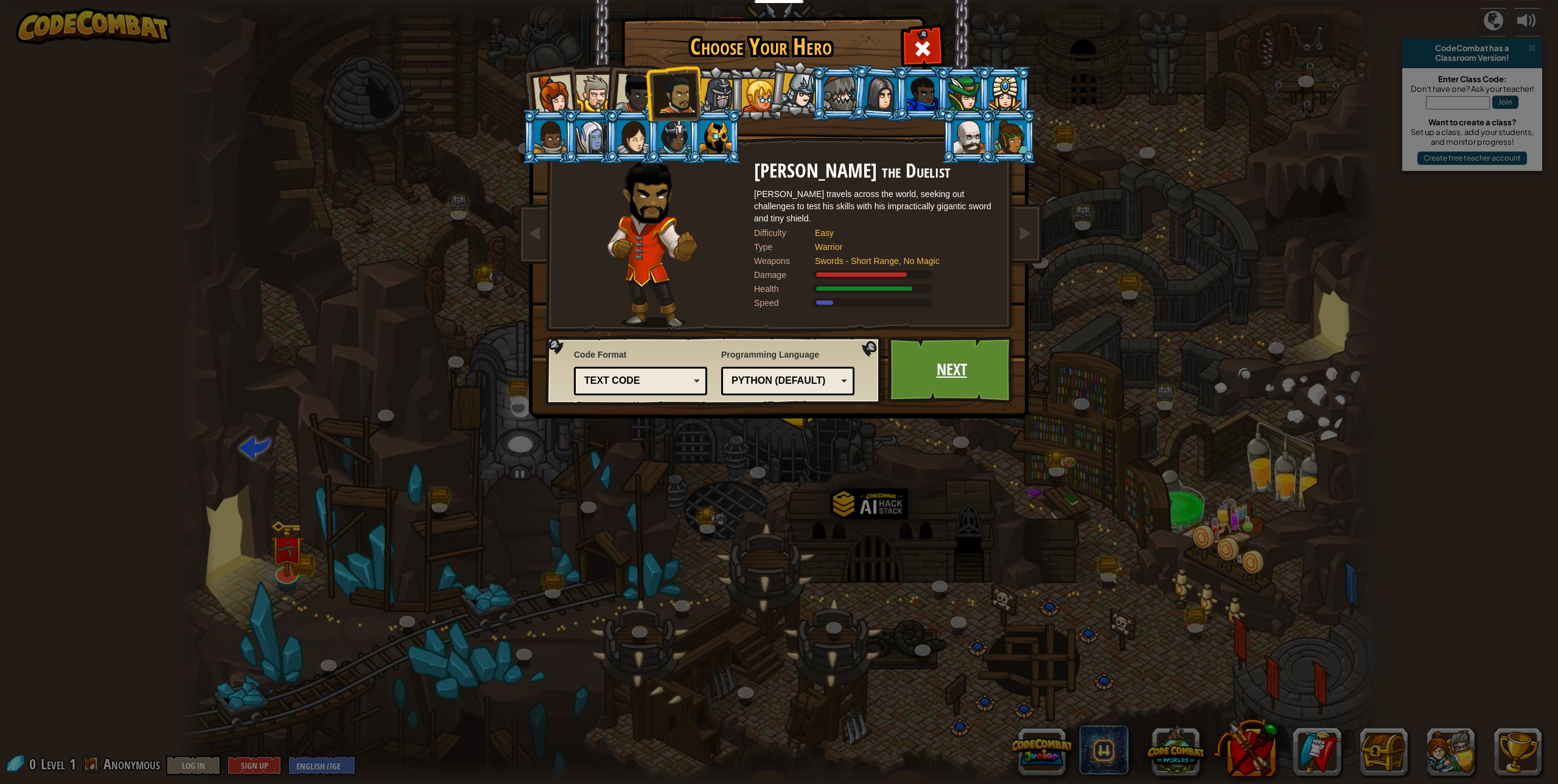
click at [900, 359] on link "Next" at bounding box center [951, 370] width 127 height 67
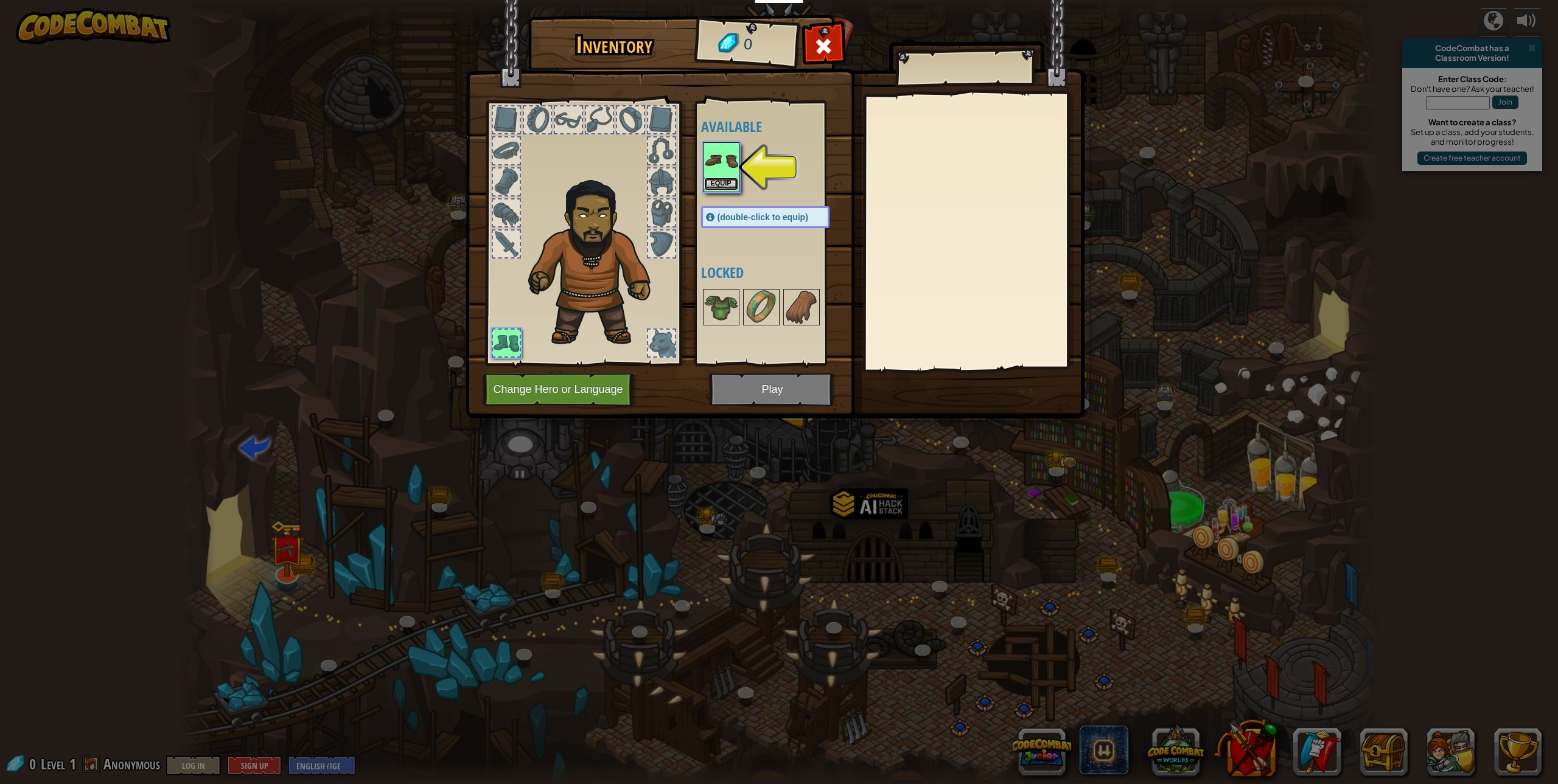
click at [719, 182] on button "Equip" at bounding box center [721, 184] width 34 height 13
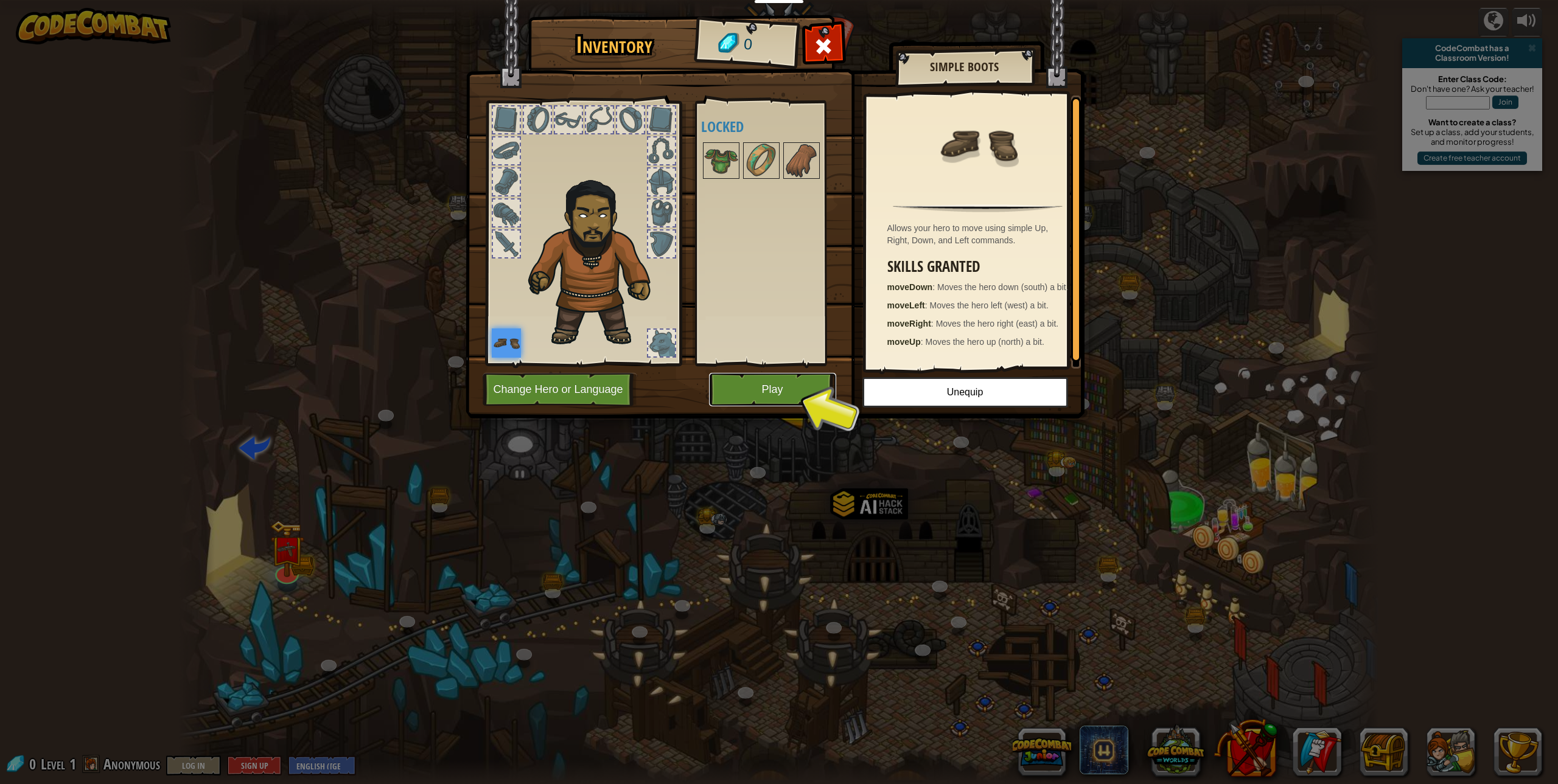
click at [766, 385] on button "Play" at bounding box center [773, 390] width 127 height 34
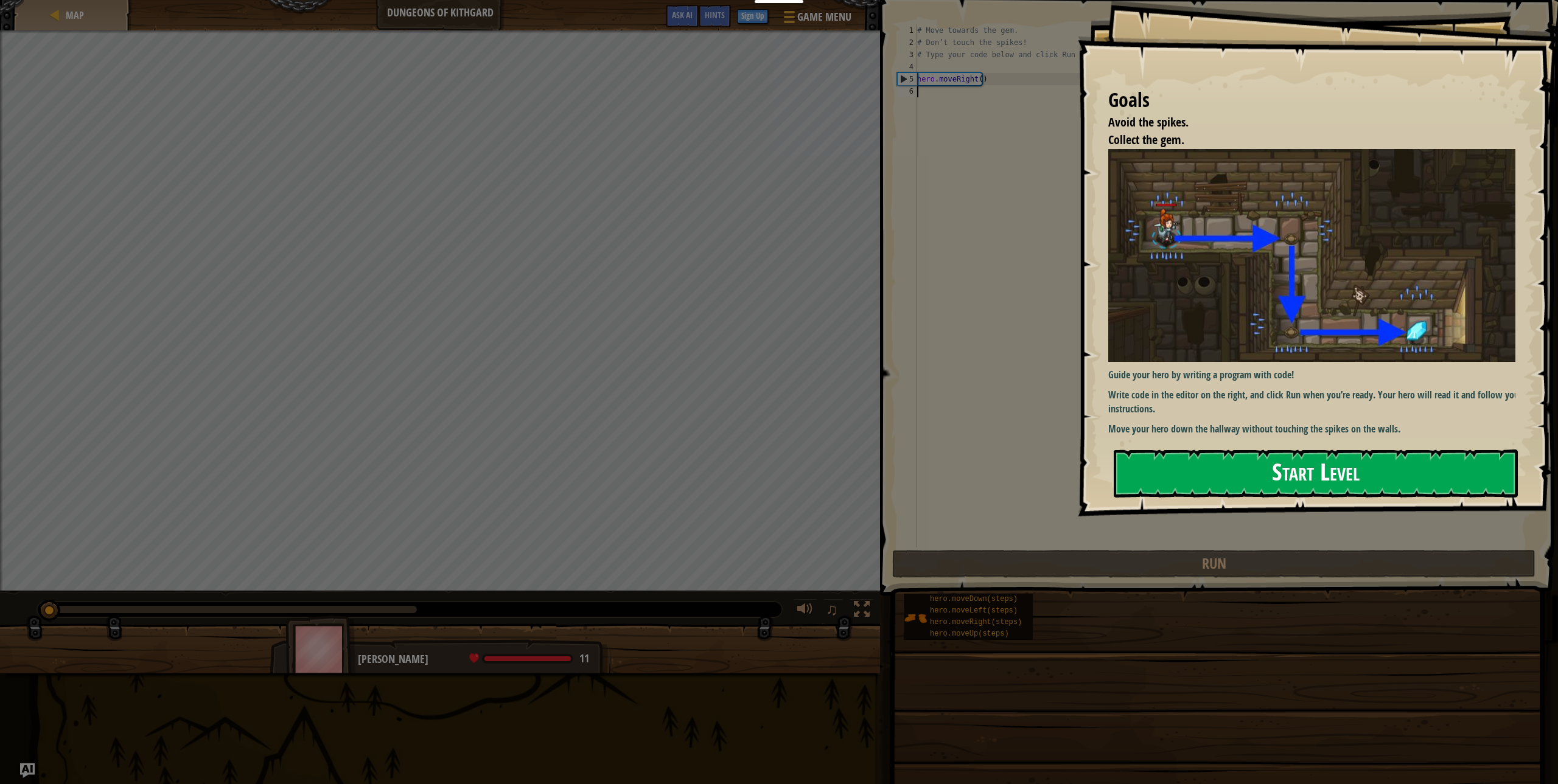
click at [1198, 472] on button "Start Level" at bounding box center [1316, 473] width 404 height 48
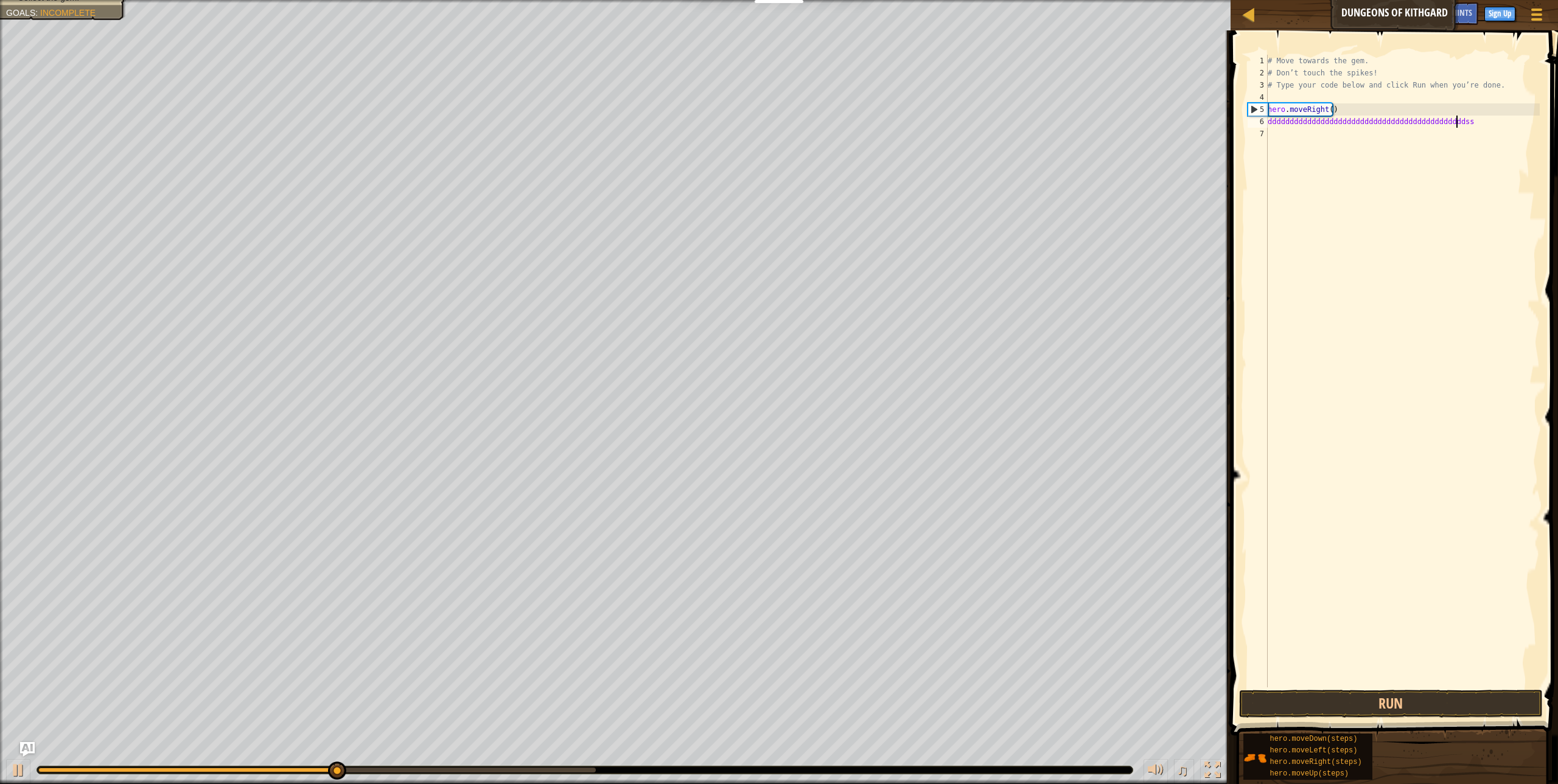
scroll to position [6, 15]
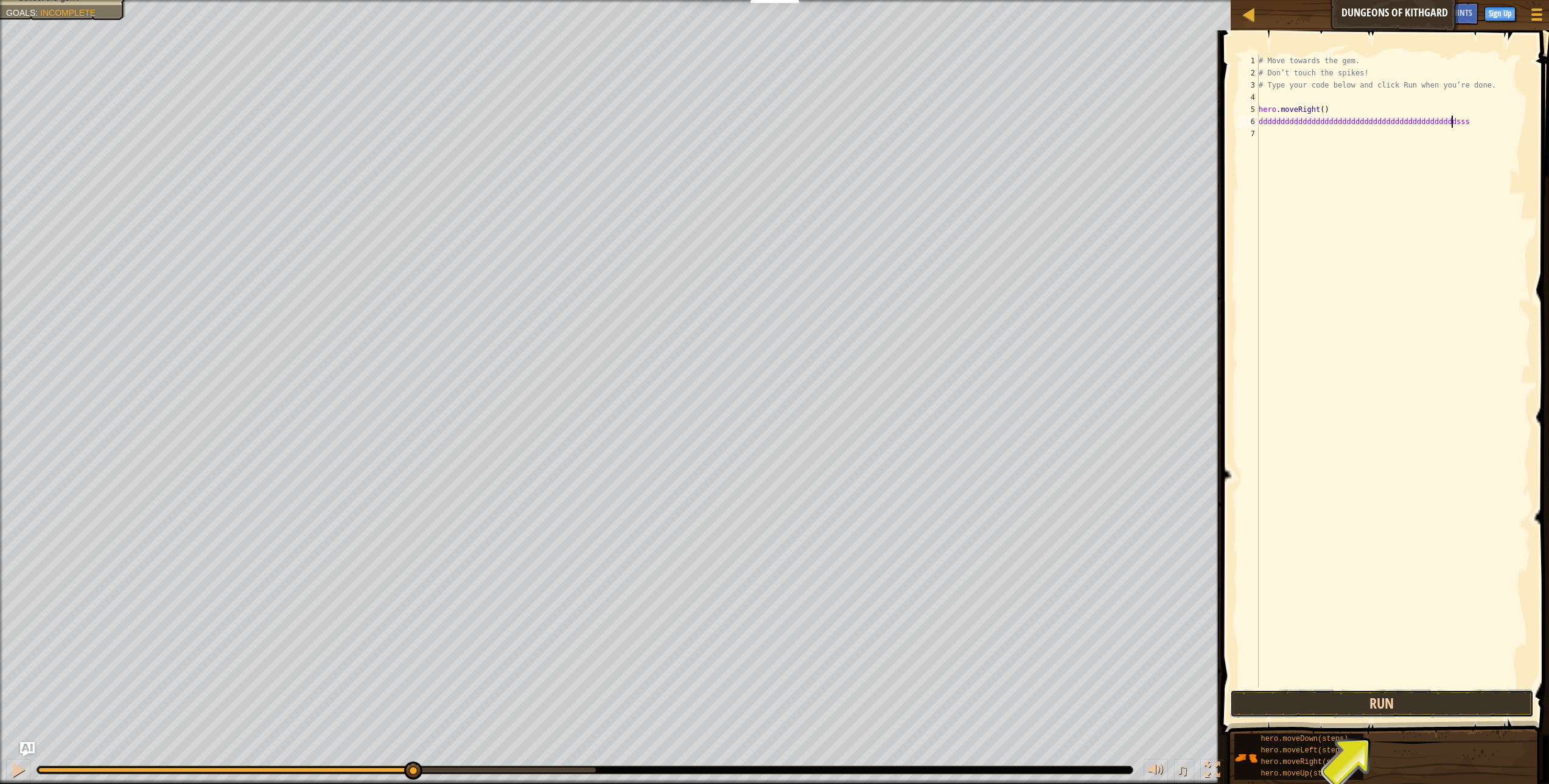
click at [1338, 710] on button "Run" at bounding box center [1382, 704] width 303 height 28
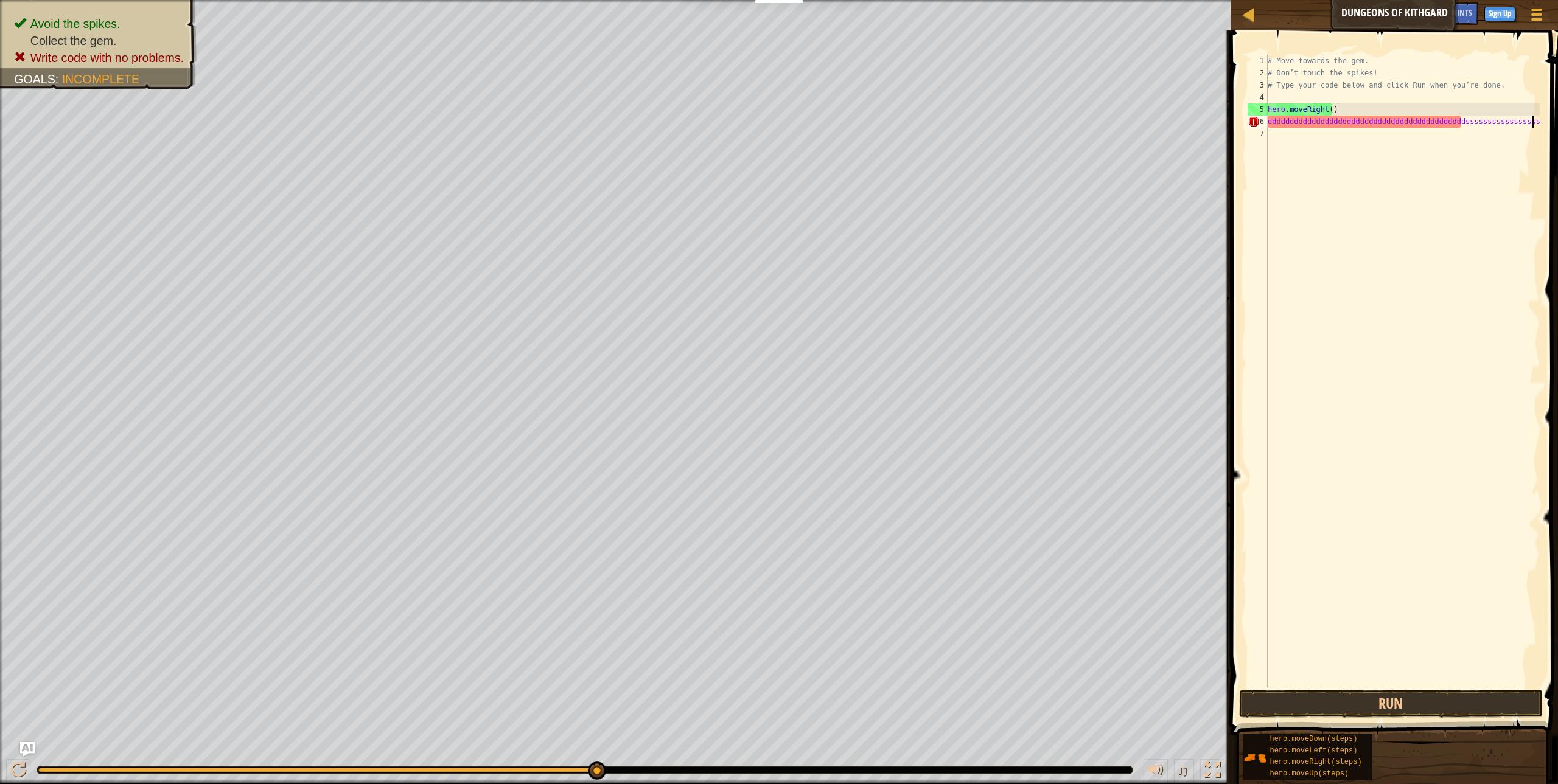
scroll to position [6, 22]
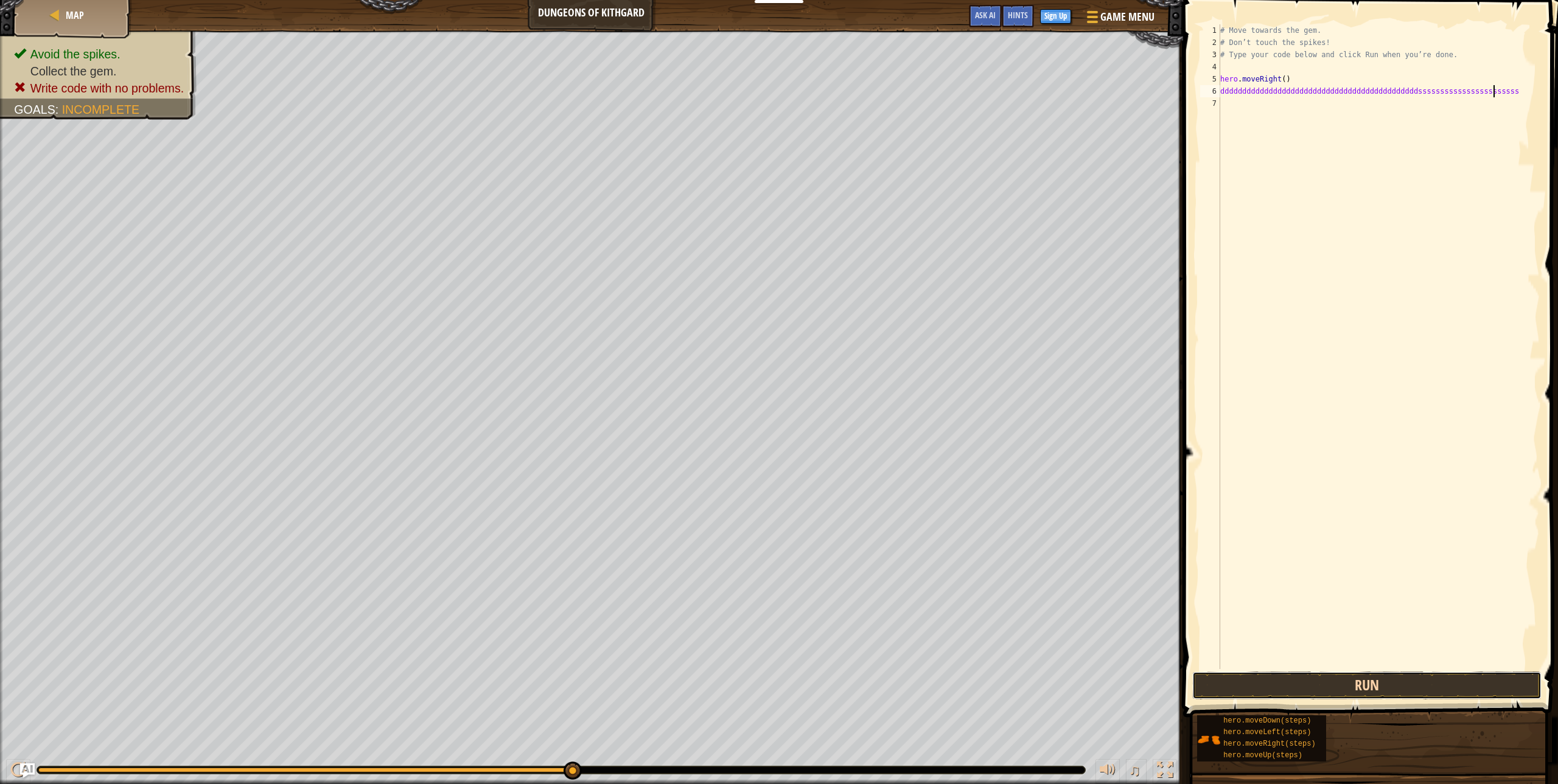
click at [1216, 687] on button "Run" at bounding box center [1367, 686] width 350 height 28
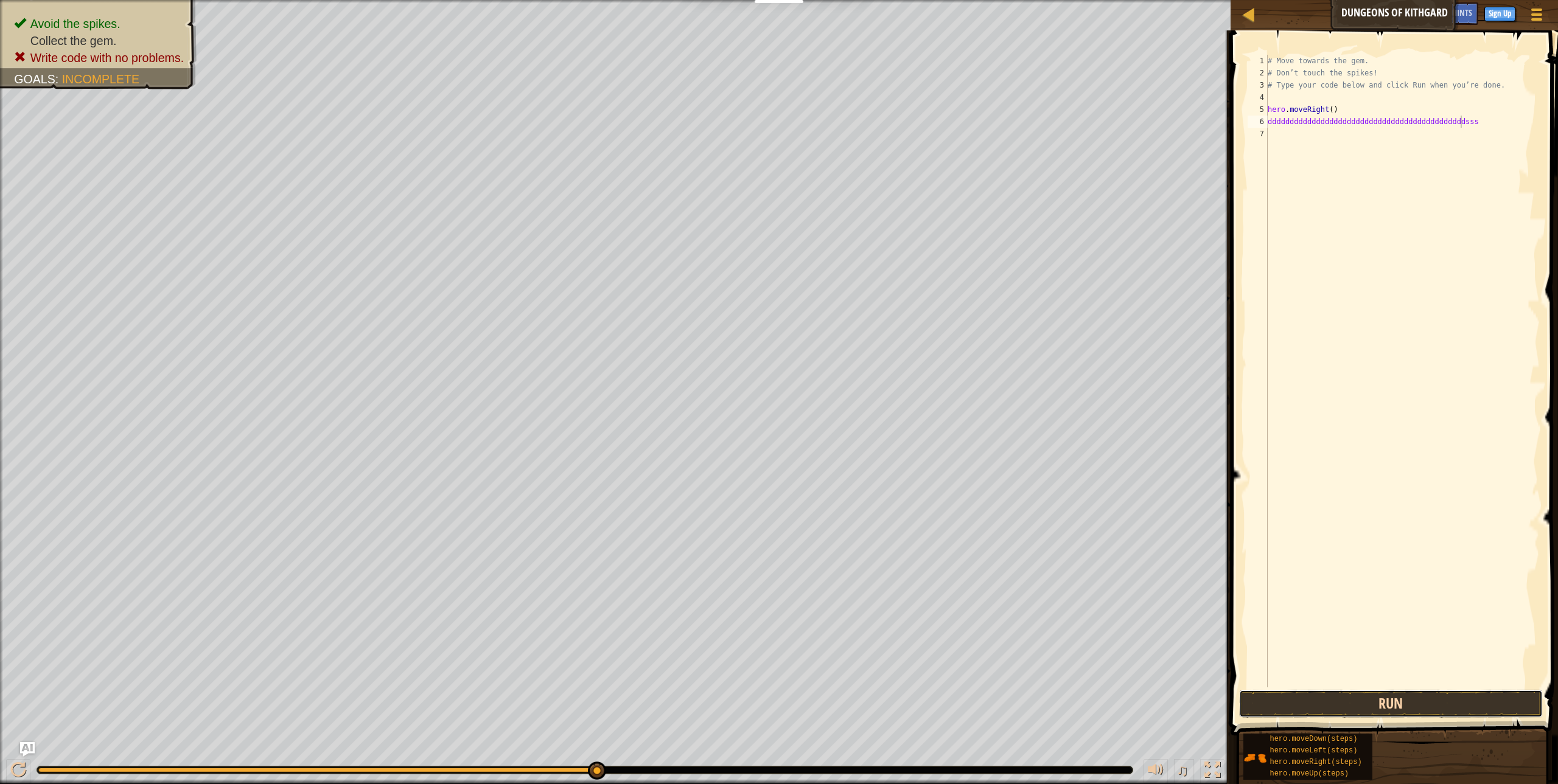
click at [1396, 711] on button "Run" at bounding box center [1391, 704] width 303 height 28
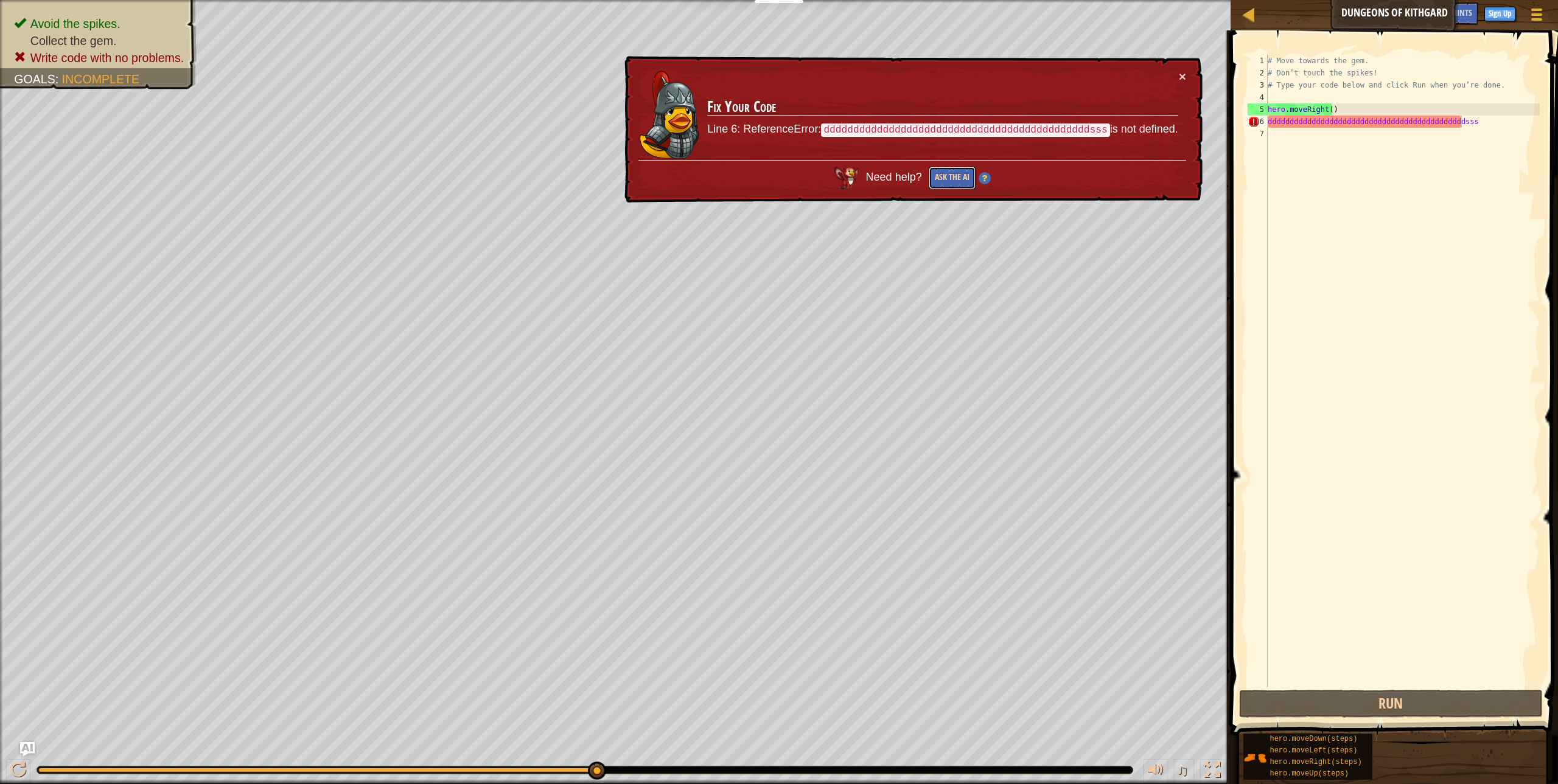
click at [965, 183] on button "Ask the AI" at bounding box center [952, 178] width 47 height 23
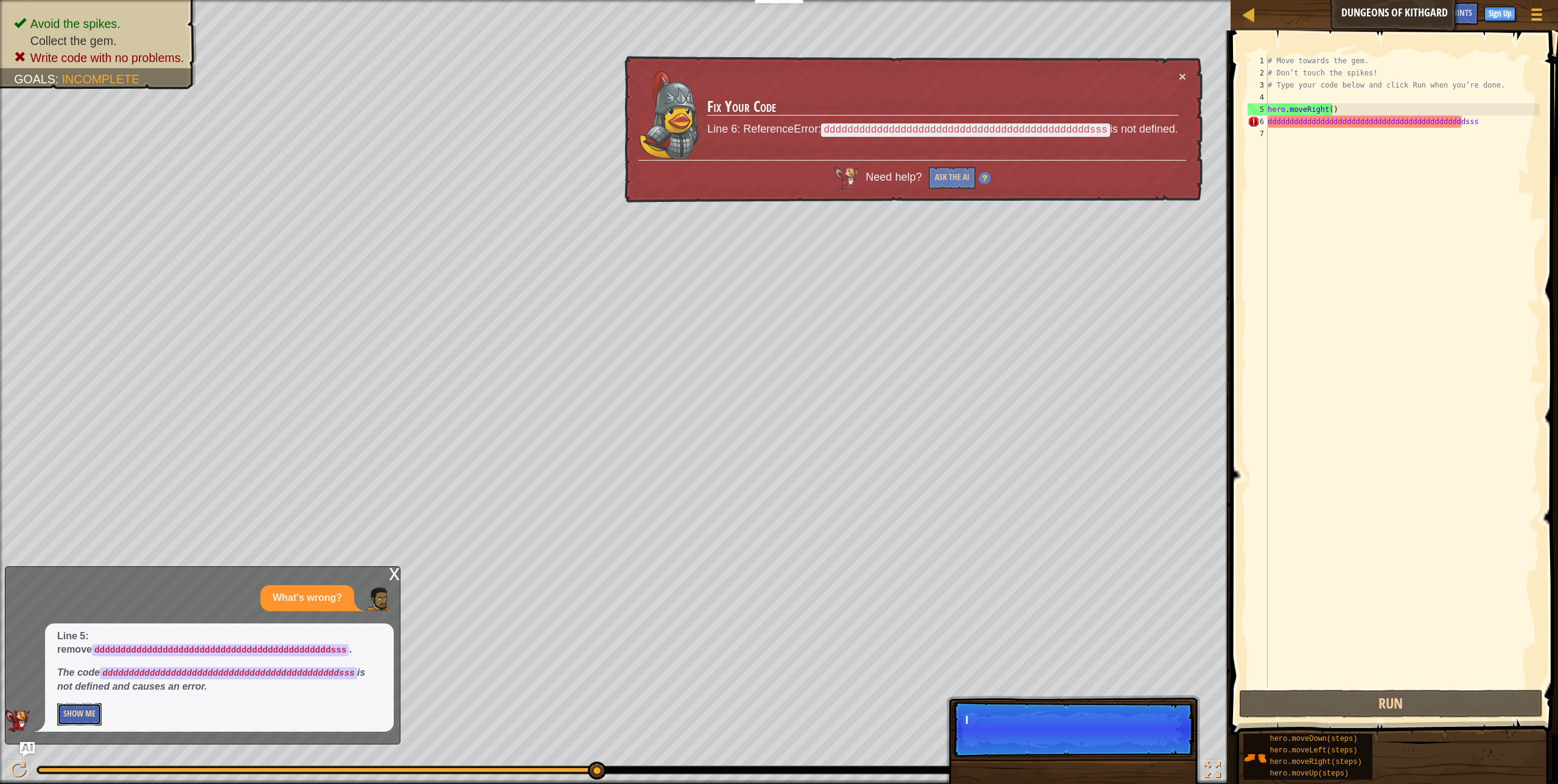
click at [79, 707] on button "Show Me" at bounding box center [79, 715] width 44 height 23
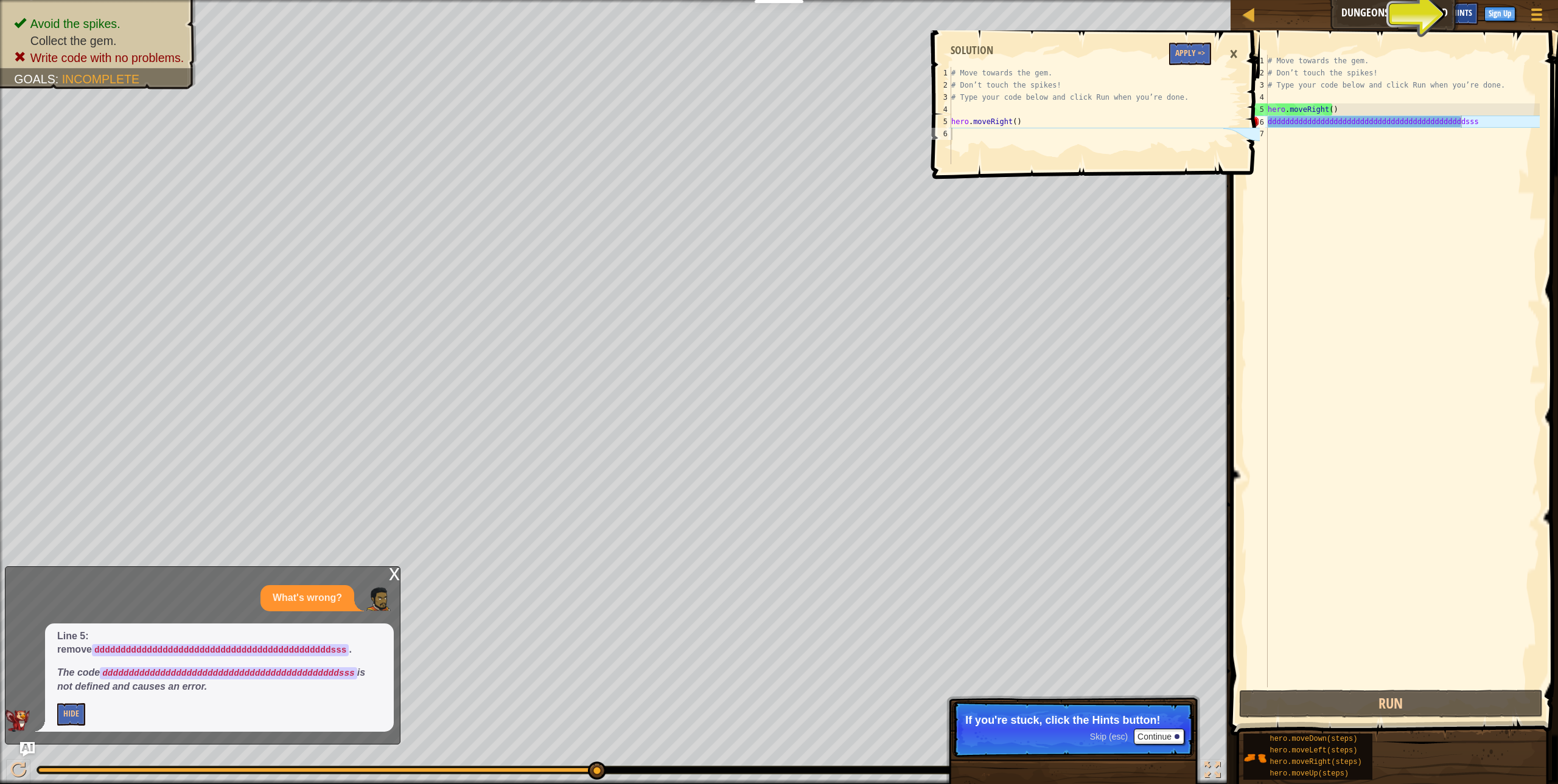
click at [1466, 13] on span "Hints" at bounding box center [1462, 12] width 20 height 12
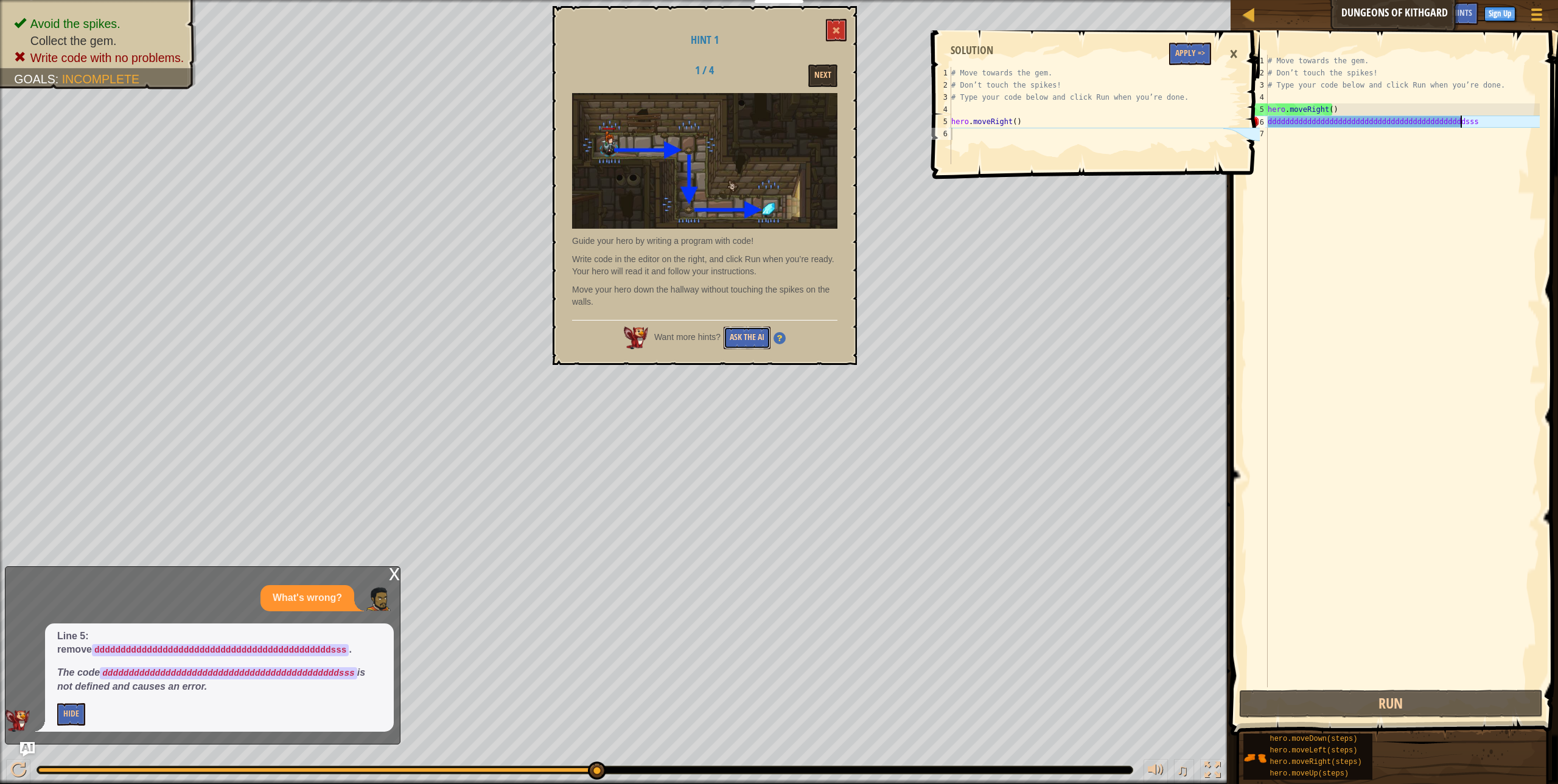
click at [752, 337] on button "Ask the AI" at bounding box center [747, 338] width 47 height 23
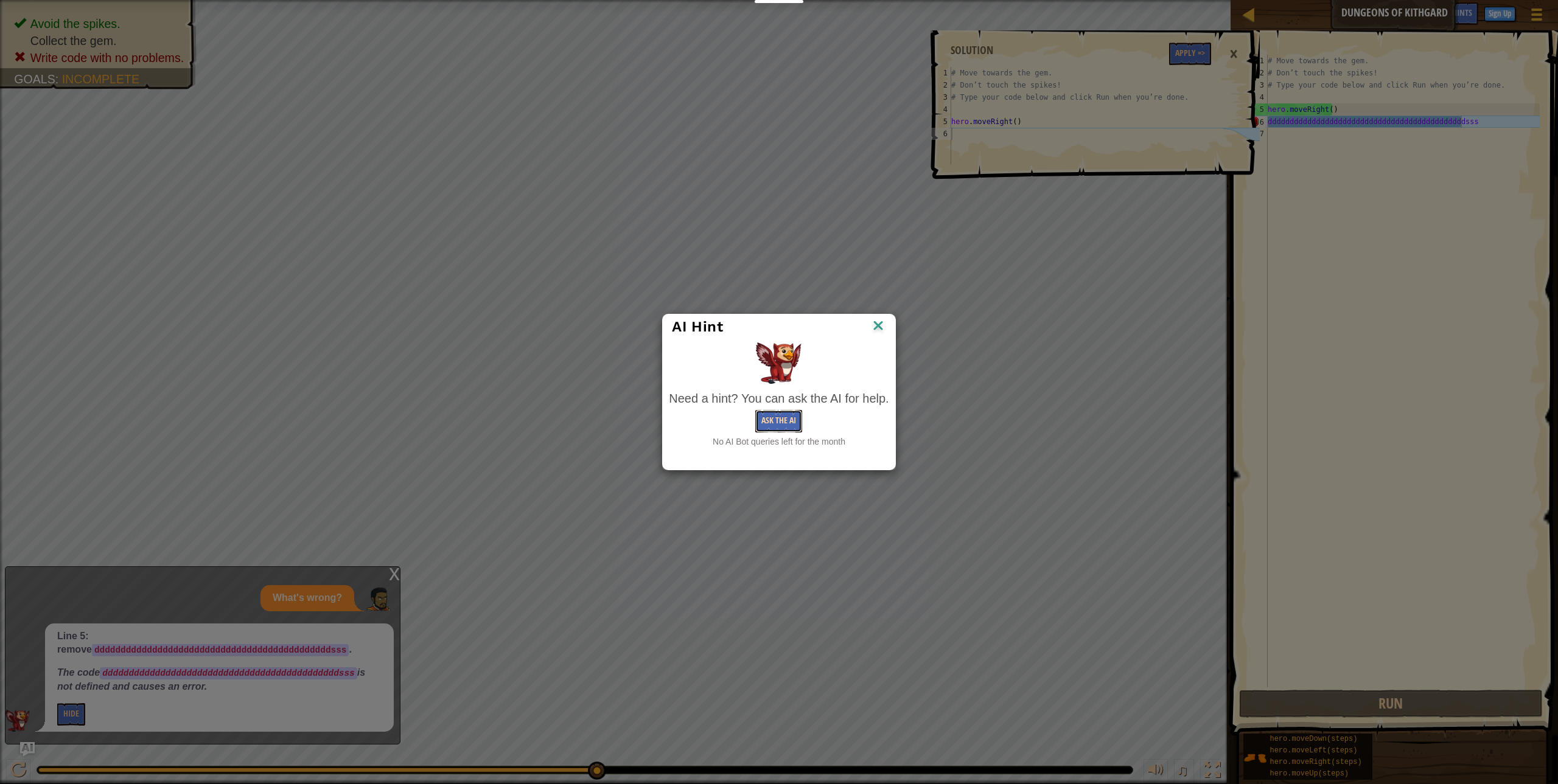
click at [787, 424] on button "Ask the AI" at bounding box center [779, 421] width 47 height 23
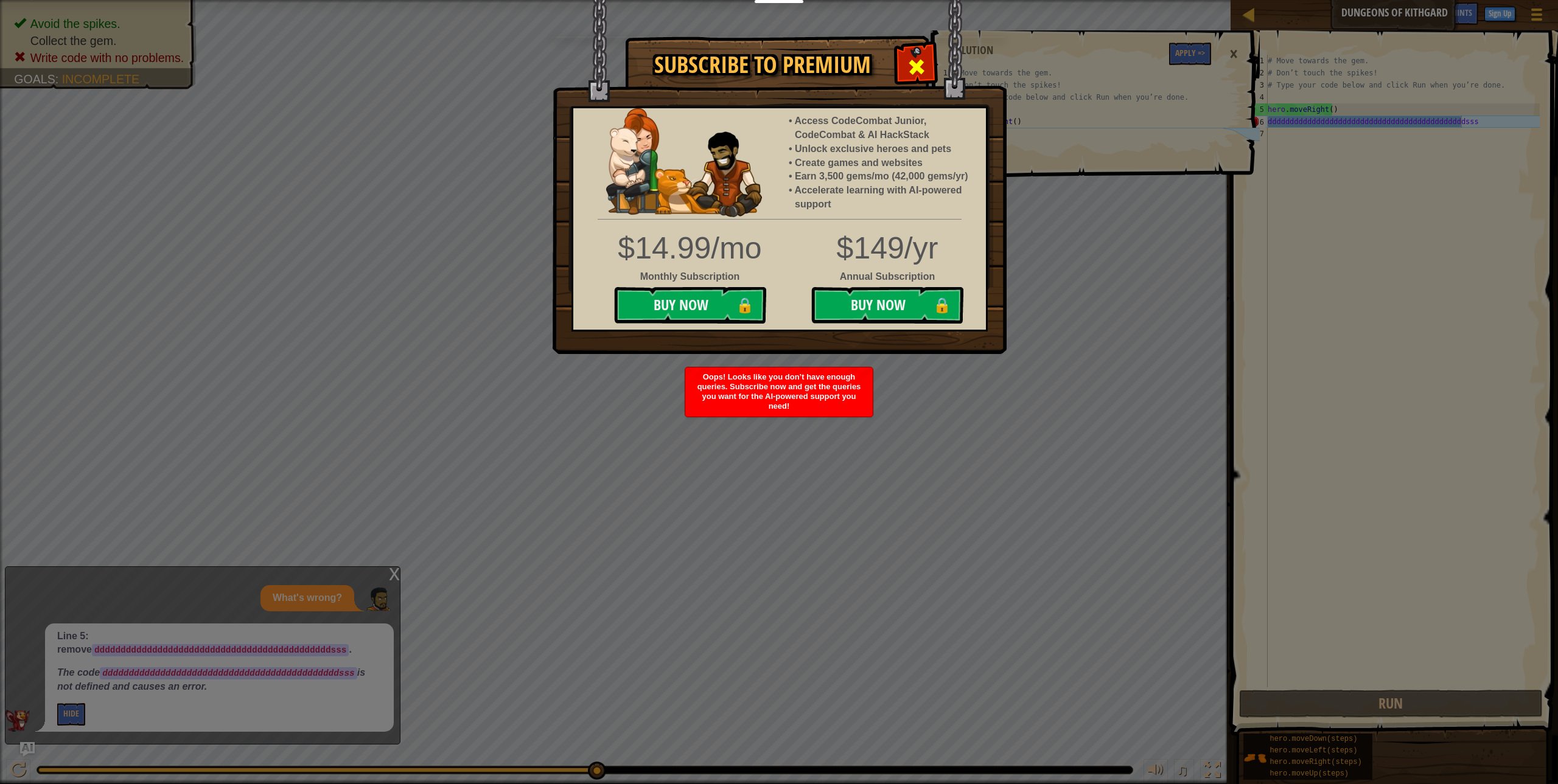
click at [919, 66] on span at bounding box center [917, 67] width 20 height 20
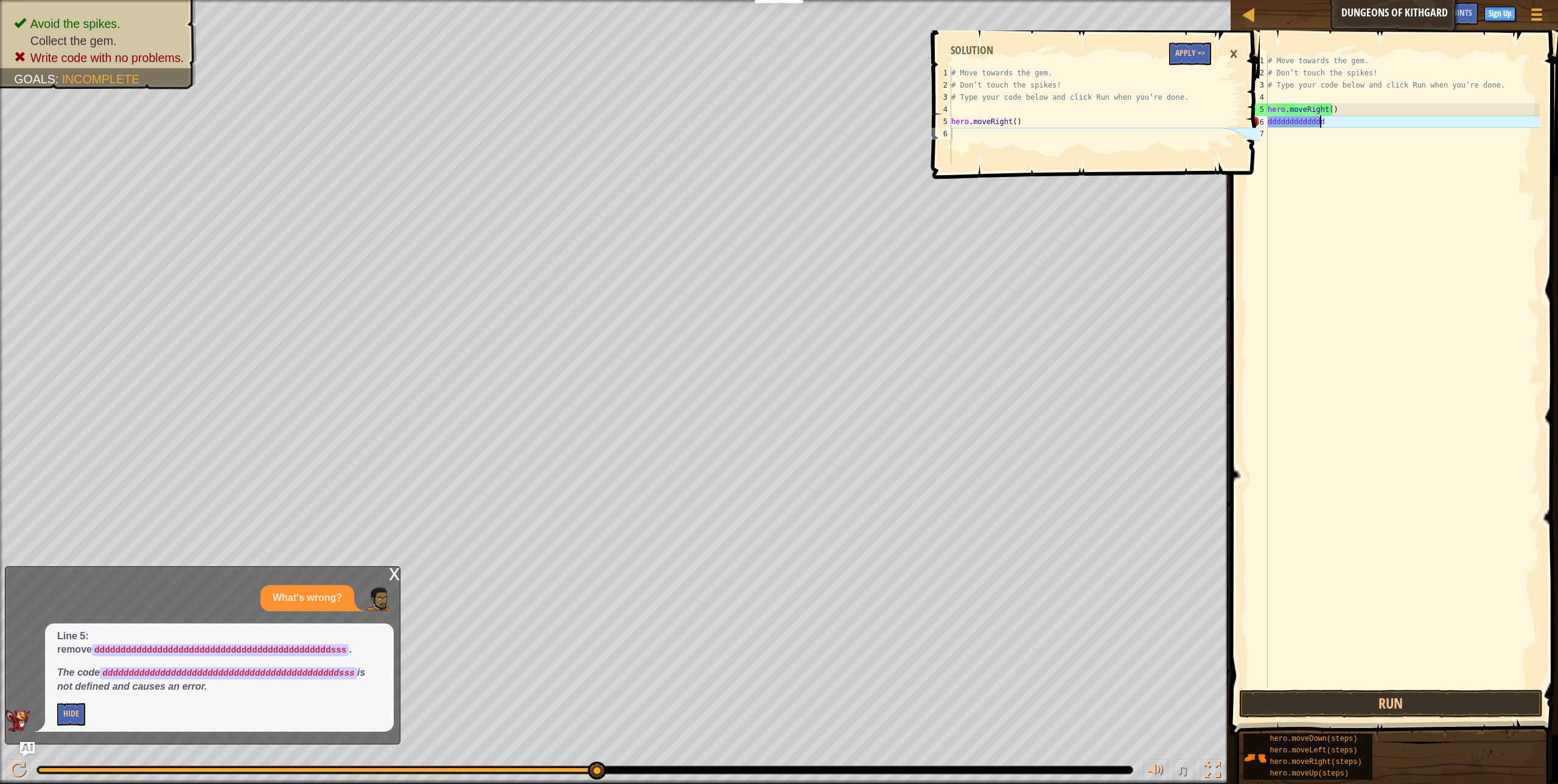
scroll to position [6, 0]
type textarea "d"
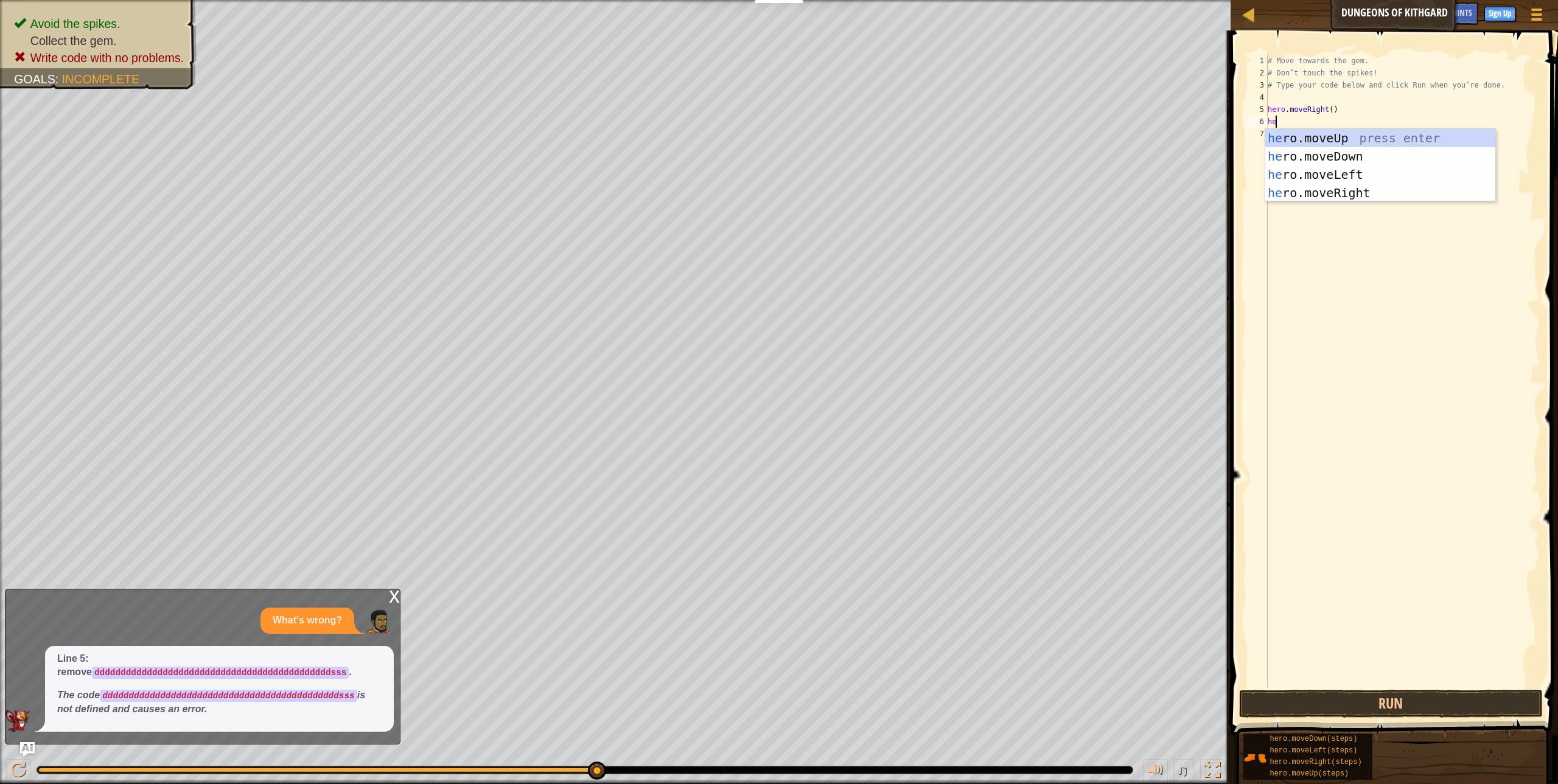
type textarea "her"
click at [1298, 156] on div "her o.moveUp press enter her o.moveDown press enter her o.moveLeft press enter …" at bounding box center [1380, 184] width 230 height 109
type textarea "he"
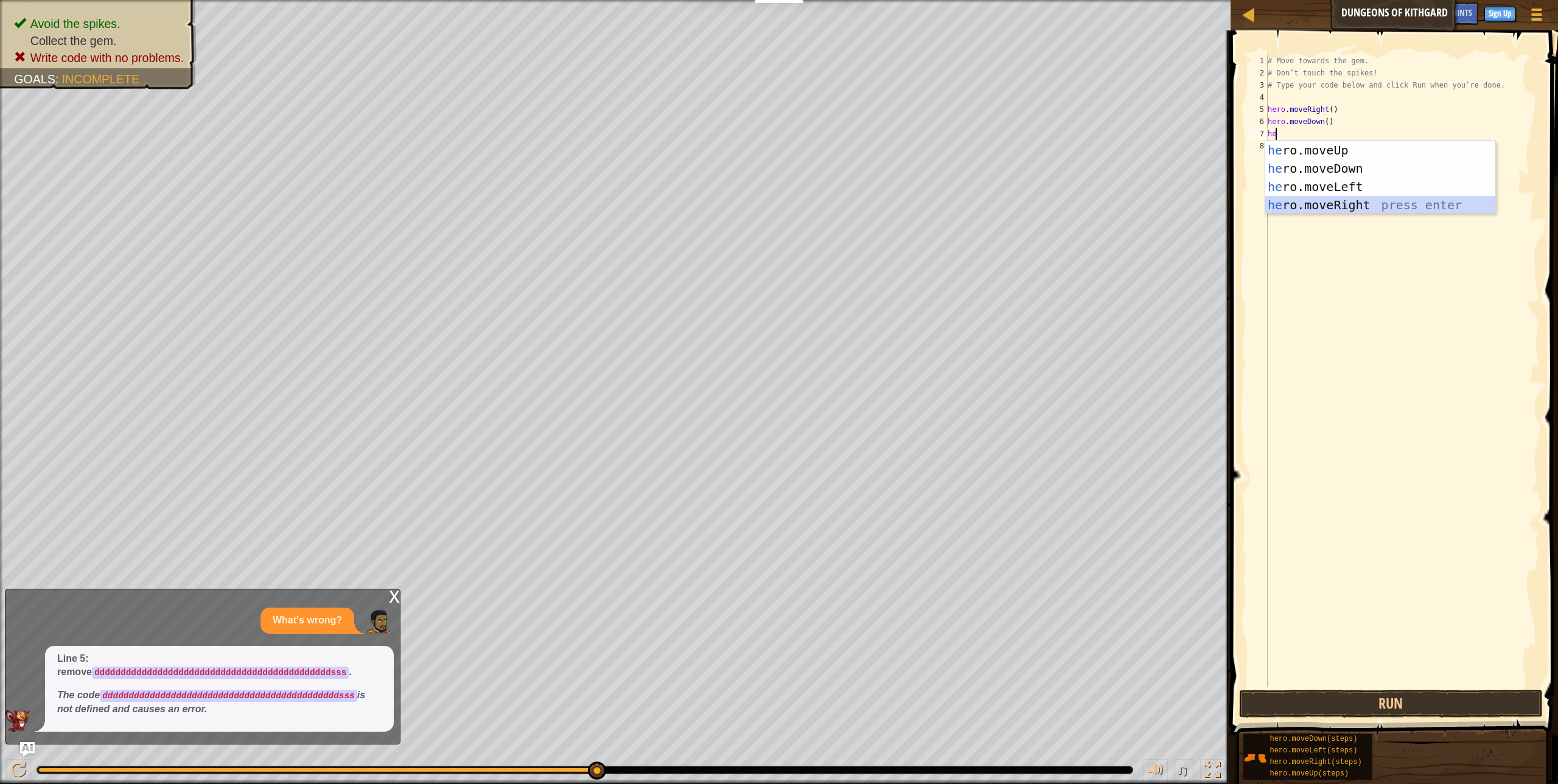
click at [1307, 202] on div "he ro.moveUp press enter he ro.moveDown press enter he ro.moveLeft press enter …" at bounding box center [1380, 196] width 230 height 109
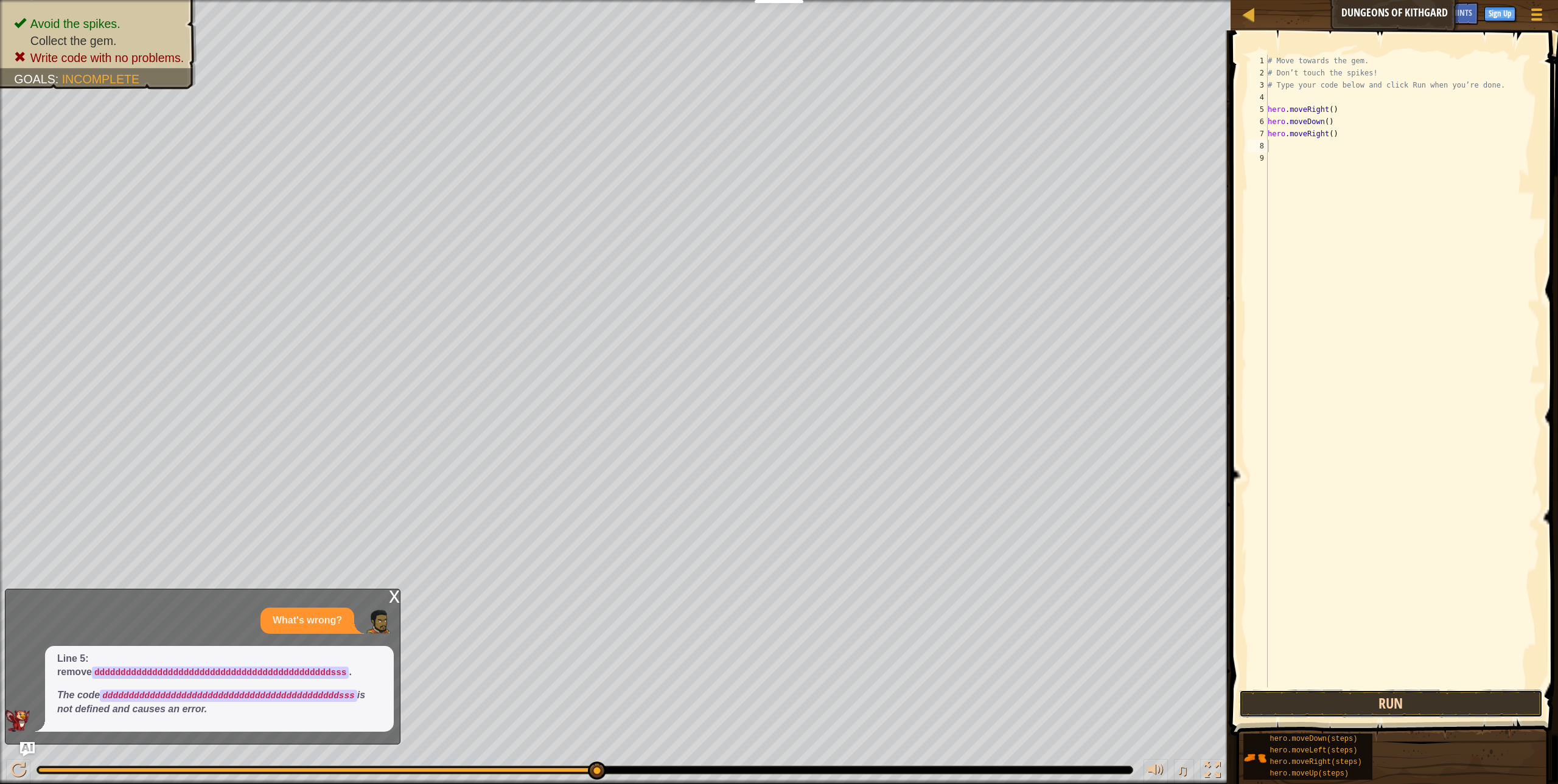
click at [1465, 694] on button "Run" at bounding box center [1391, 704] width 303 height 28
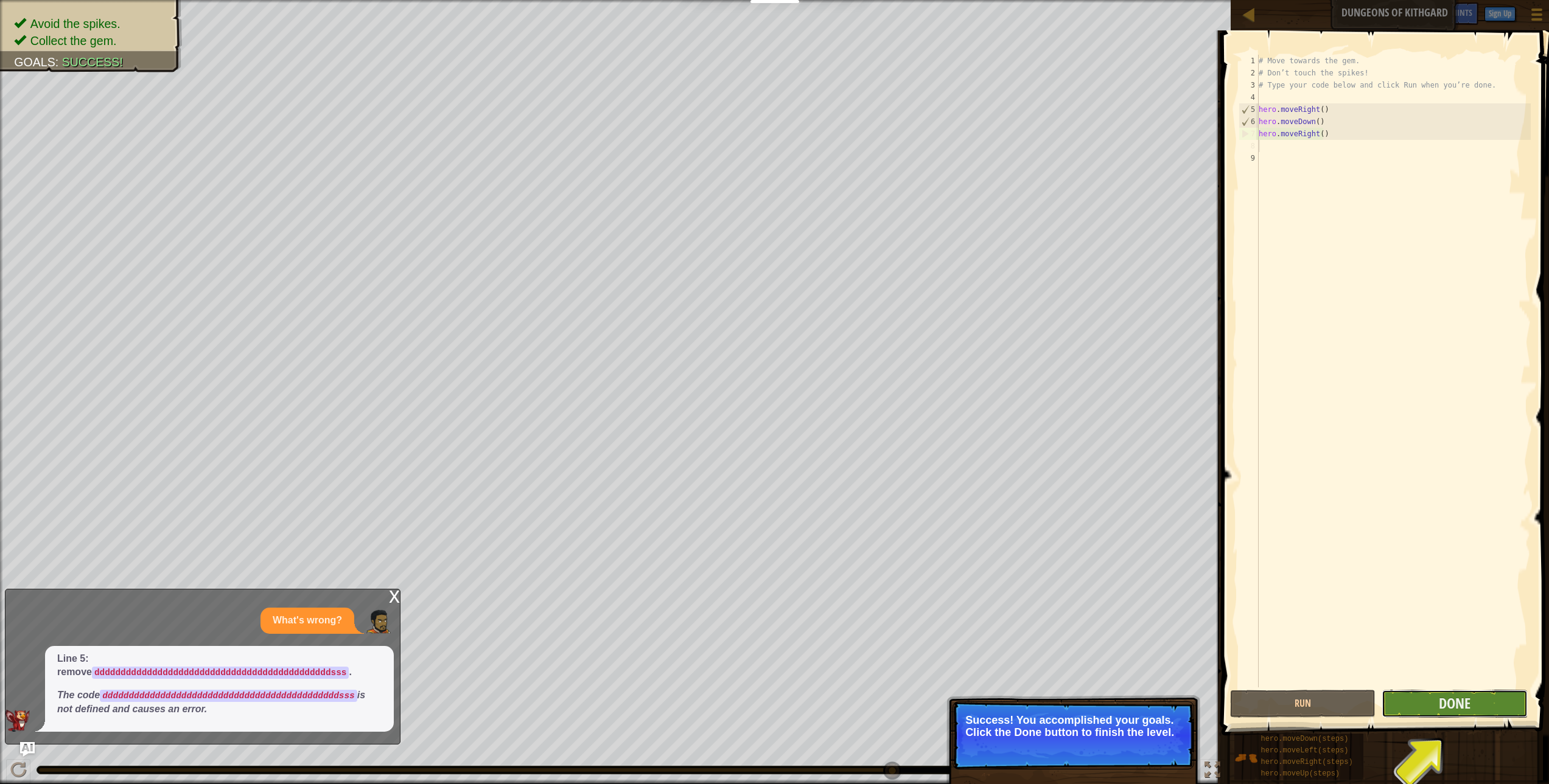
click at [1434, 710] on button "Done" at bounding box center [1454, 704] width 146 height 28
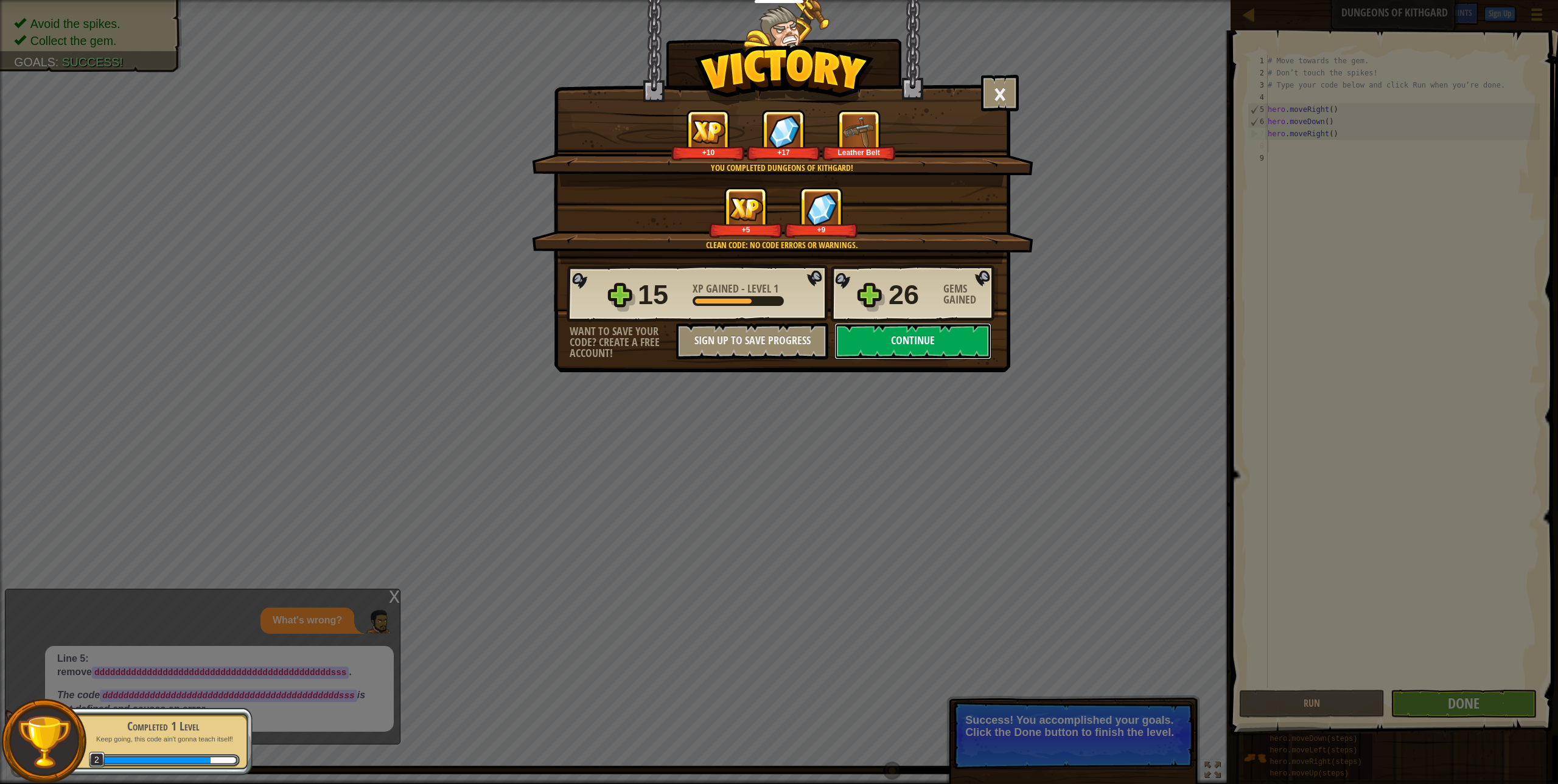
click at [982, 341] on button "Continue" at bounding box center [913, 341] width 157 height 36
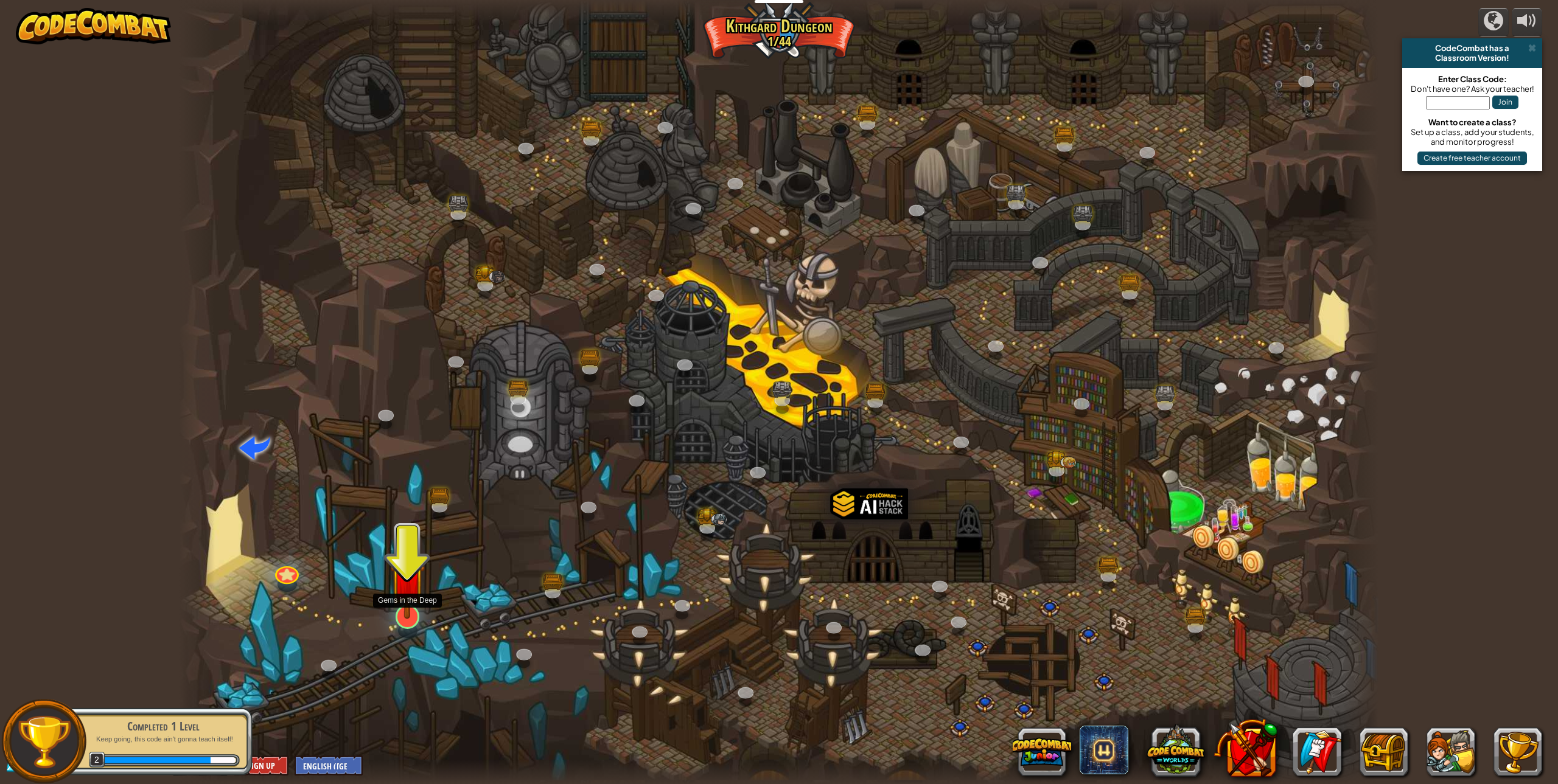
click at [411, 612] on img at bounding box center [407, 580] width 34 height 79
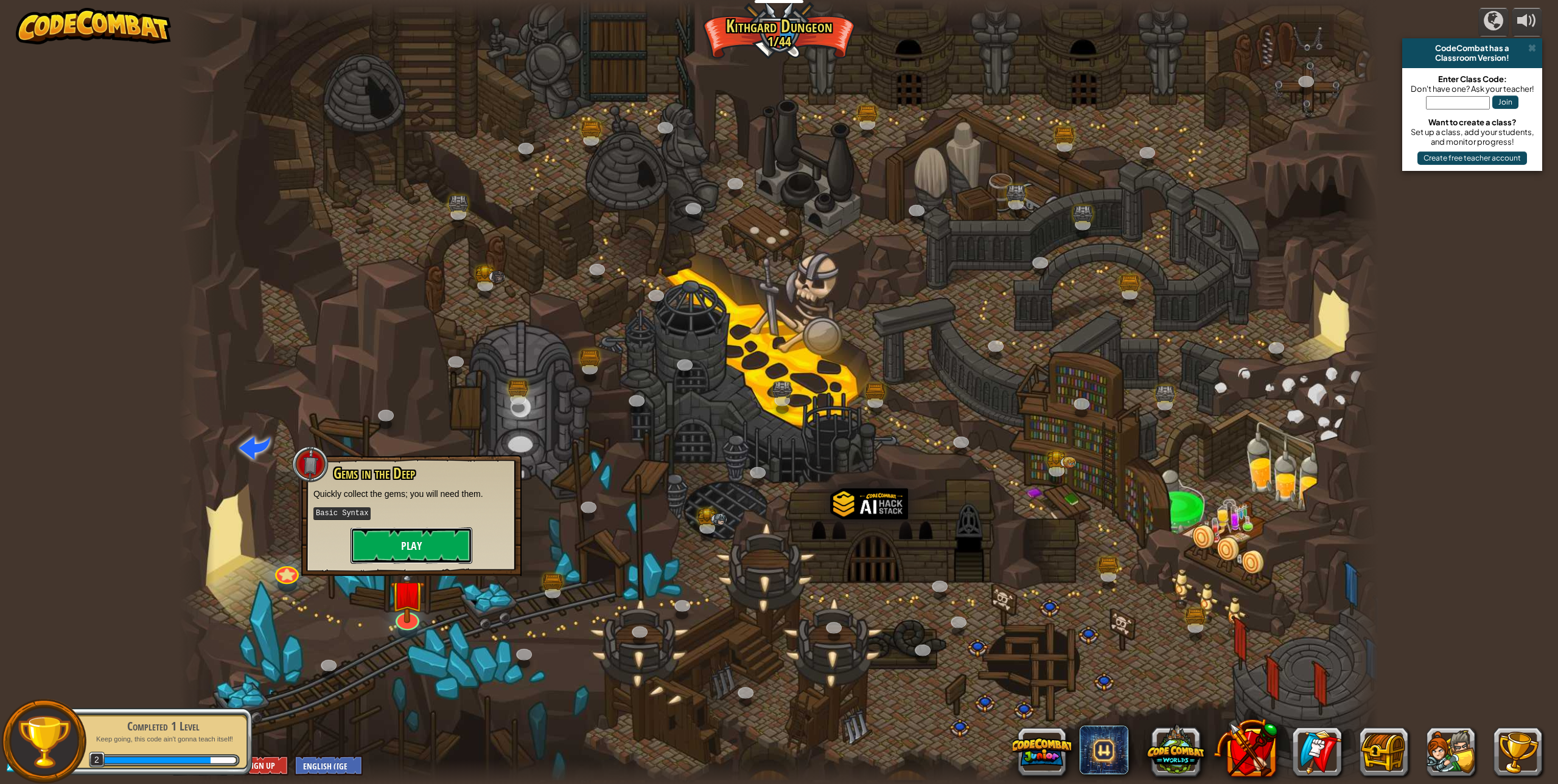
click at [395, 537] on button "Play" at bounding box center [411, 545] width 122 height 36
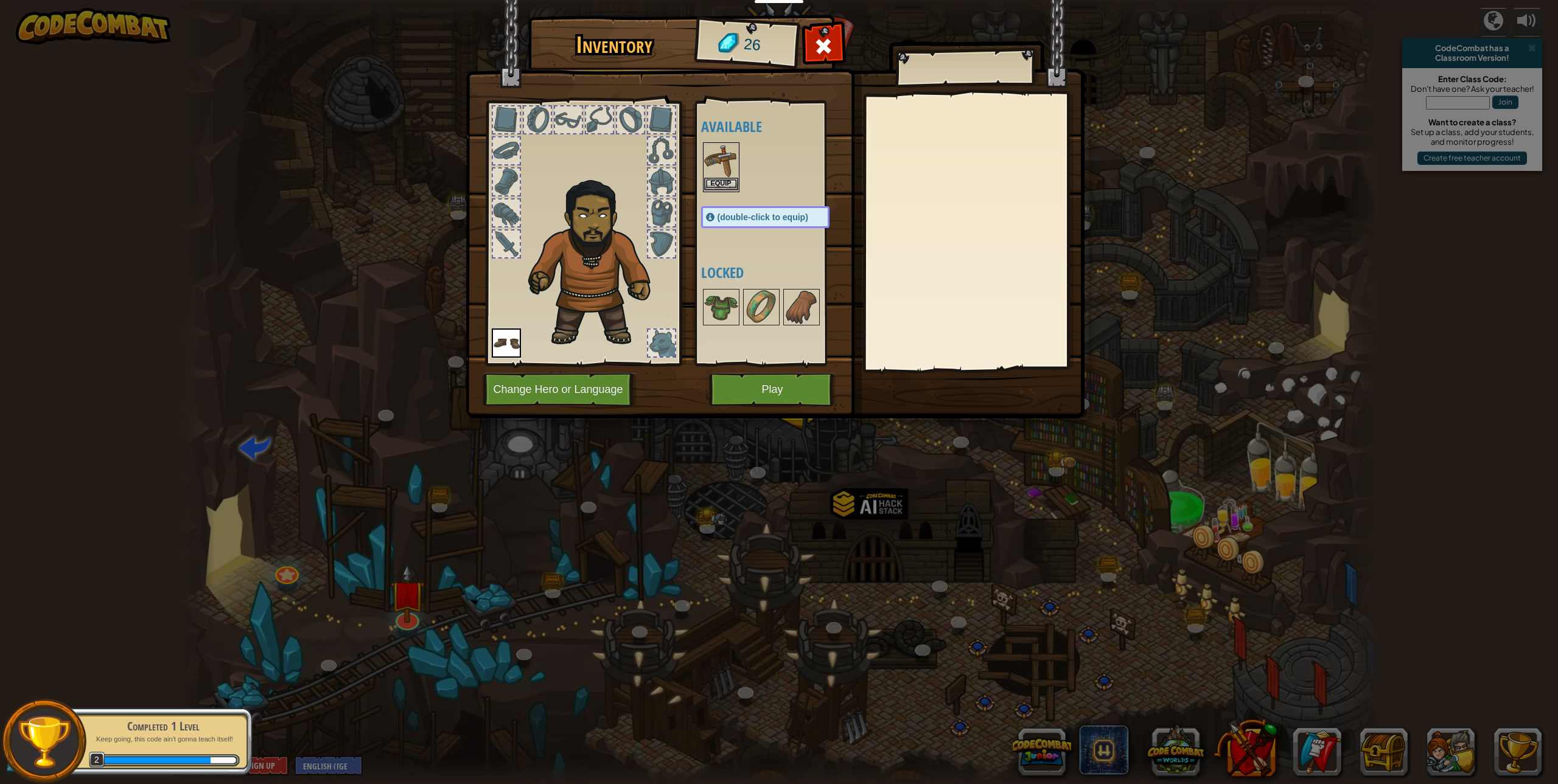
click at [712, 174] on img at bounding box center [721, 160] width 34 height 34
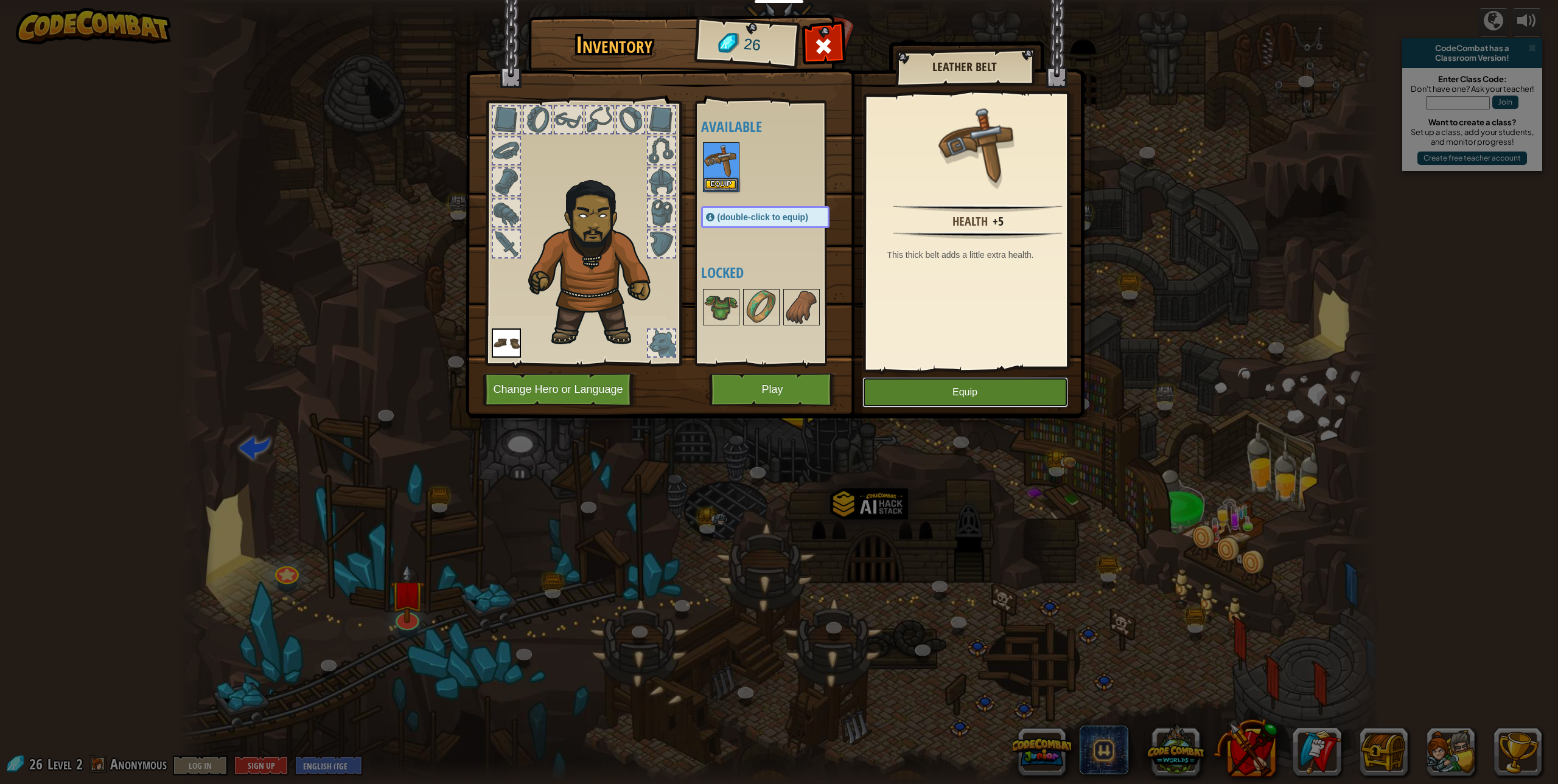
click at [942, 392] on button "Equip" at bounding box center [965, 392] width 206 height 31
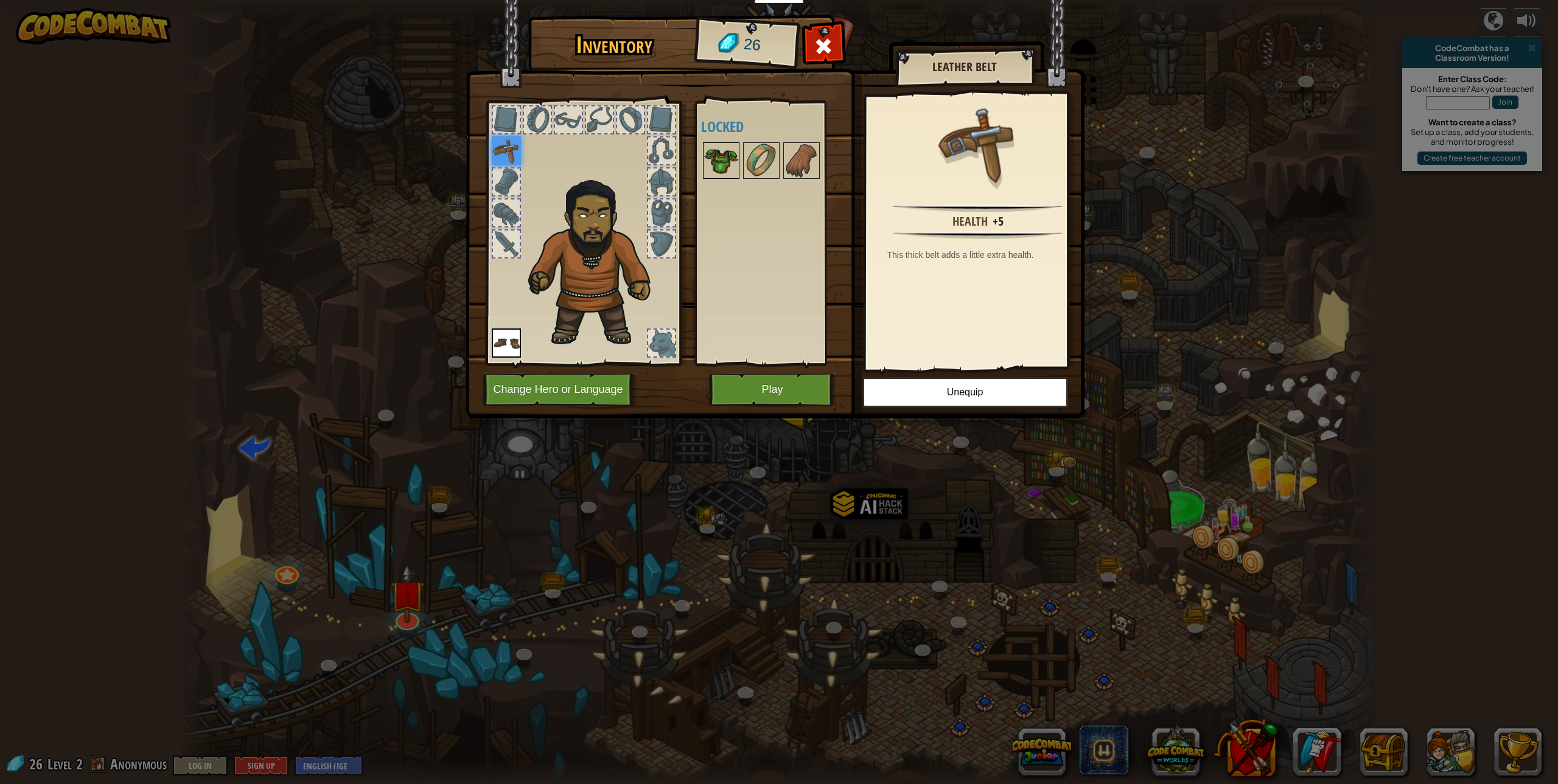
click at [734, 157] on img at bounding box center [721, 160] width 34 height 34
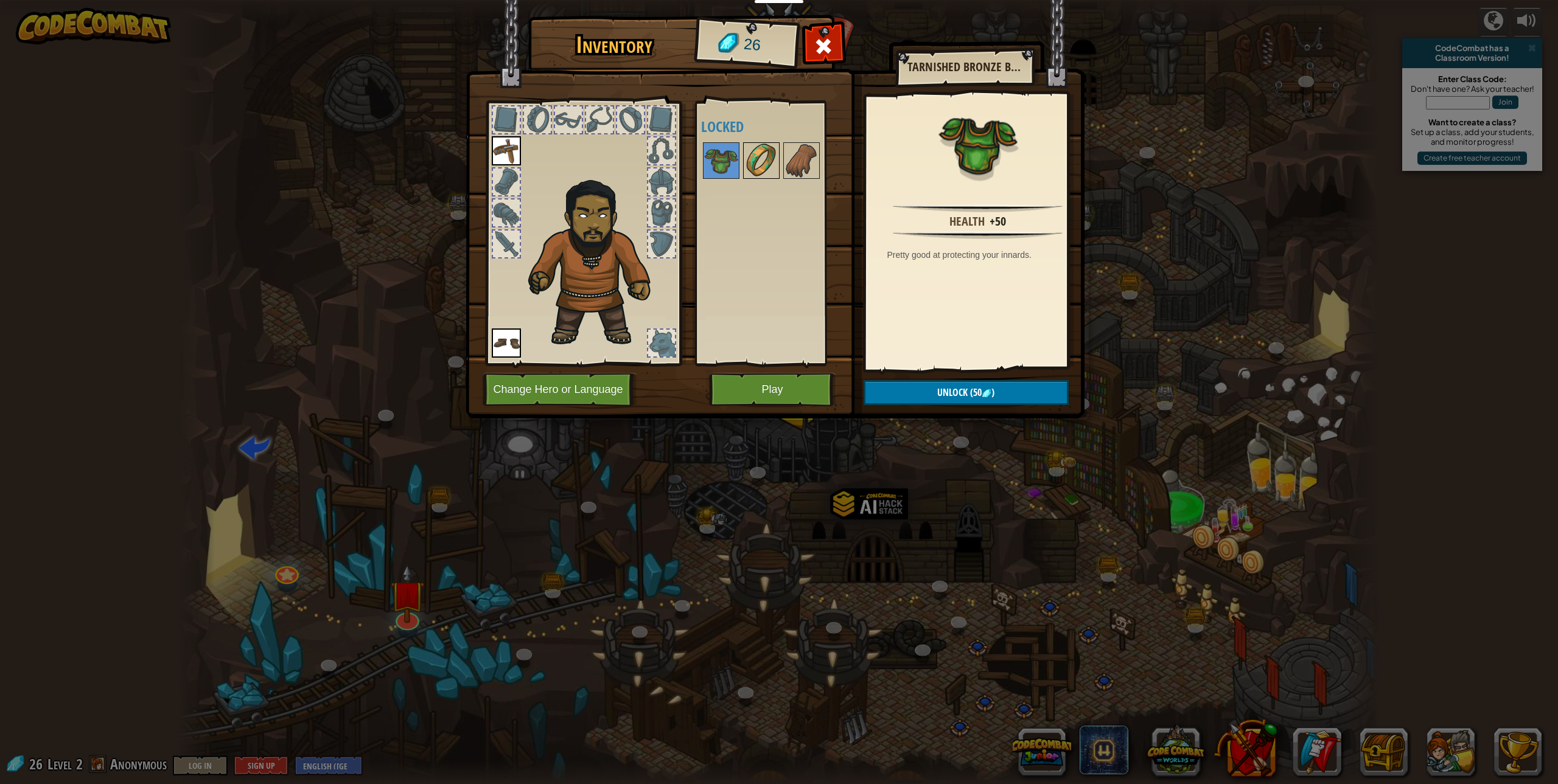
click at [769, 164] on img at bounding box center [761, 160] width 34 height 34
click at [801, 170] on img at bounding box center [801, 160] width 34 height 34
click at [773, 166] on img at bounding box center [761, 160] width 34 height 34
click at [1234, 339] on div "Inventory 26 Available Equip Equip (double-click to equip) Locked Tarnished Cop…" at bounding box center [779, 392] width 1558 height 784
click at [843, 47] on img at bounding box center [775, 198] width 619 height 442
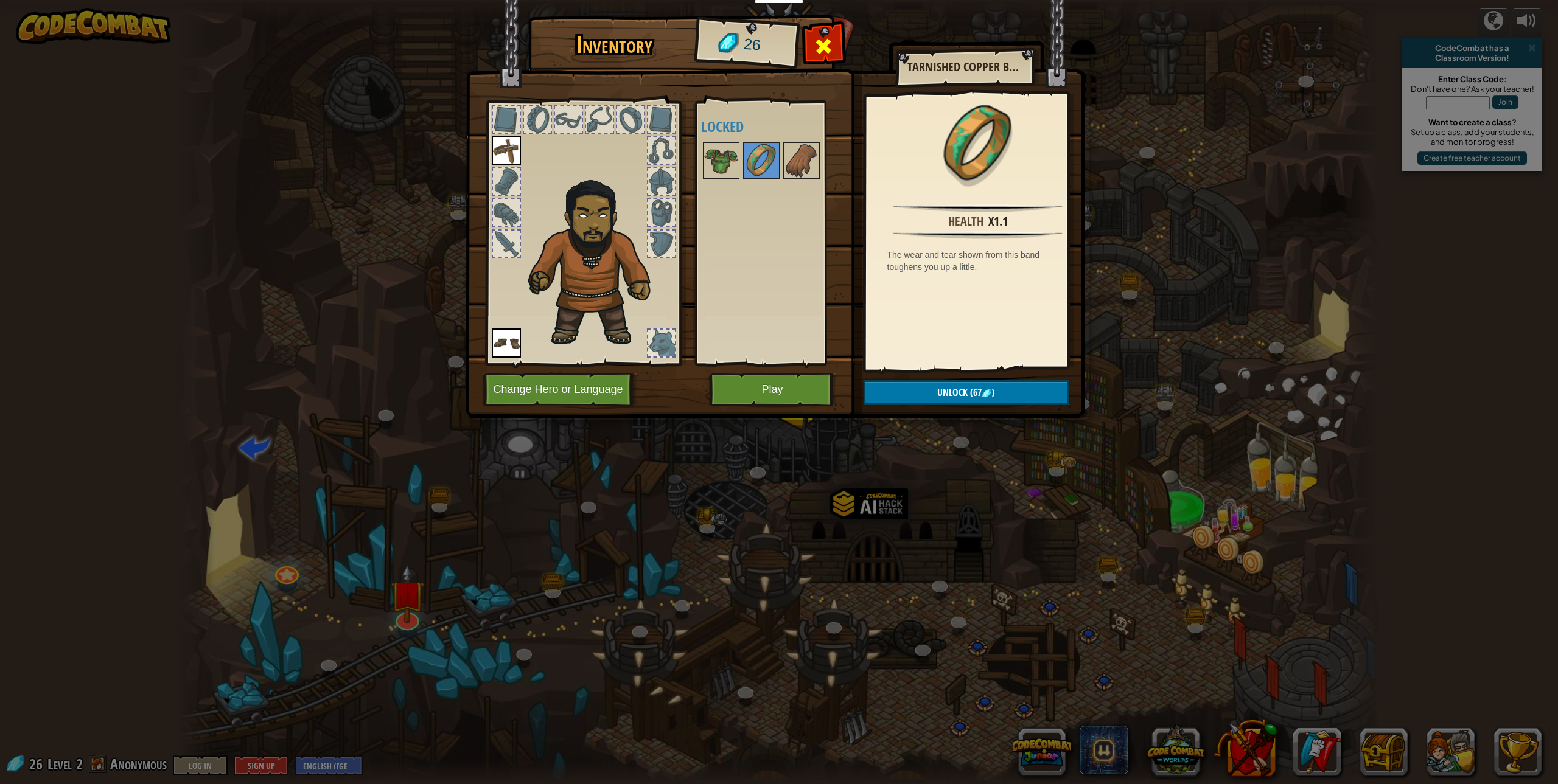
click at [826, 36] on span at bounding box center [824, 46] width 20 height 20
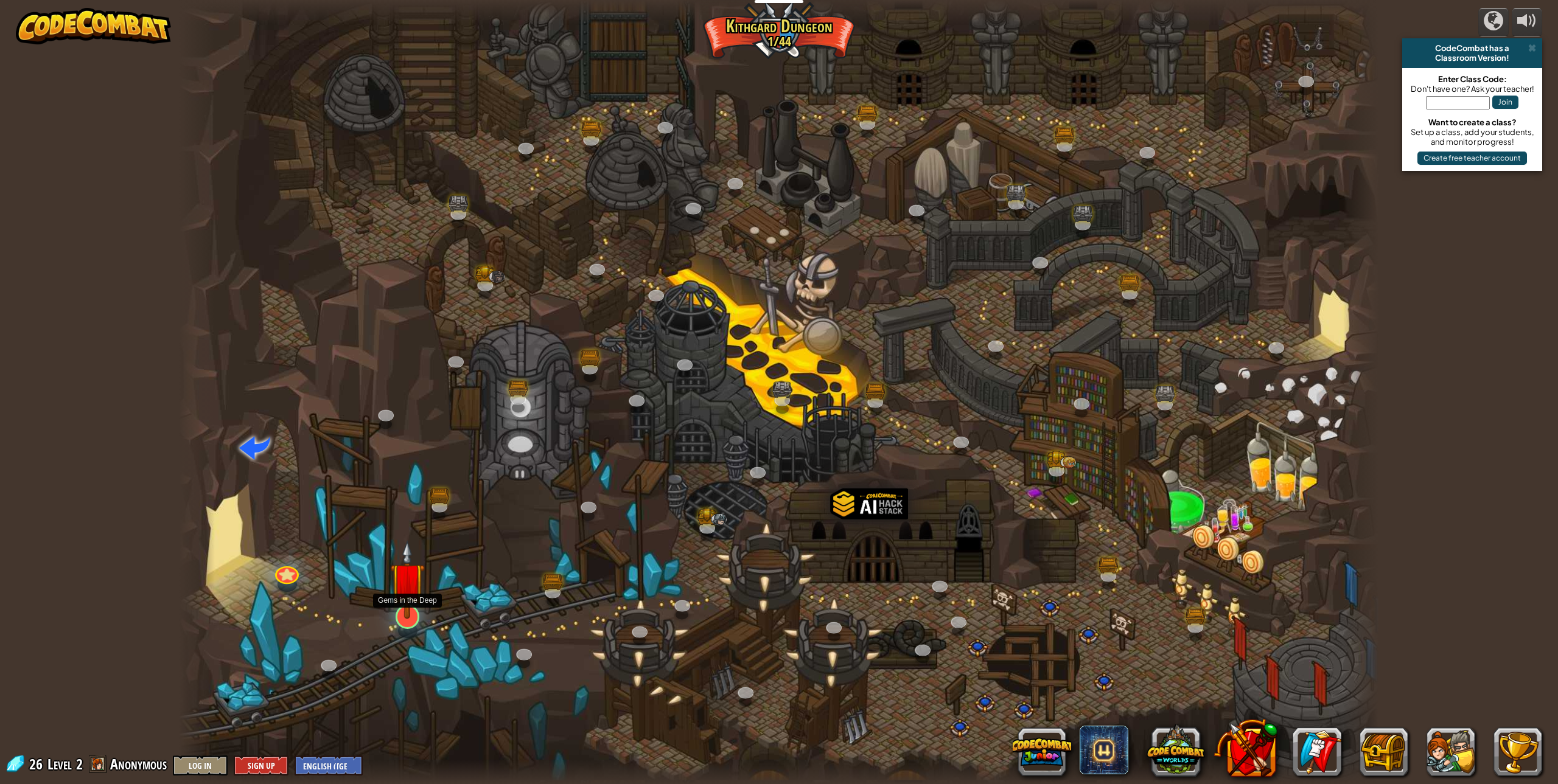
click at [403, 613] on img at bounding box center [407, 580] width 34 height 79
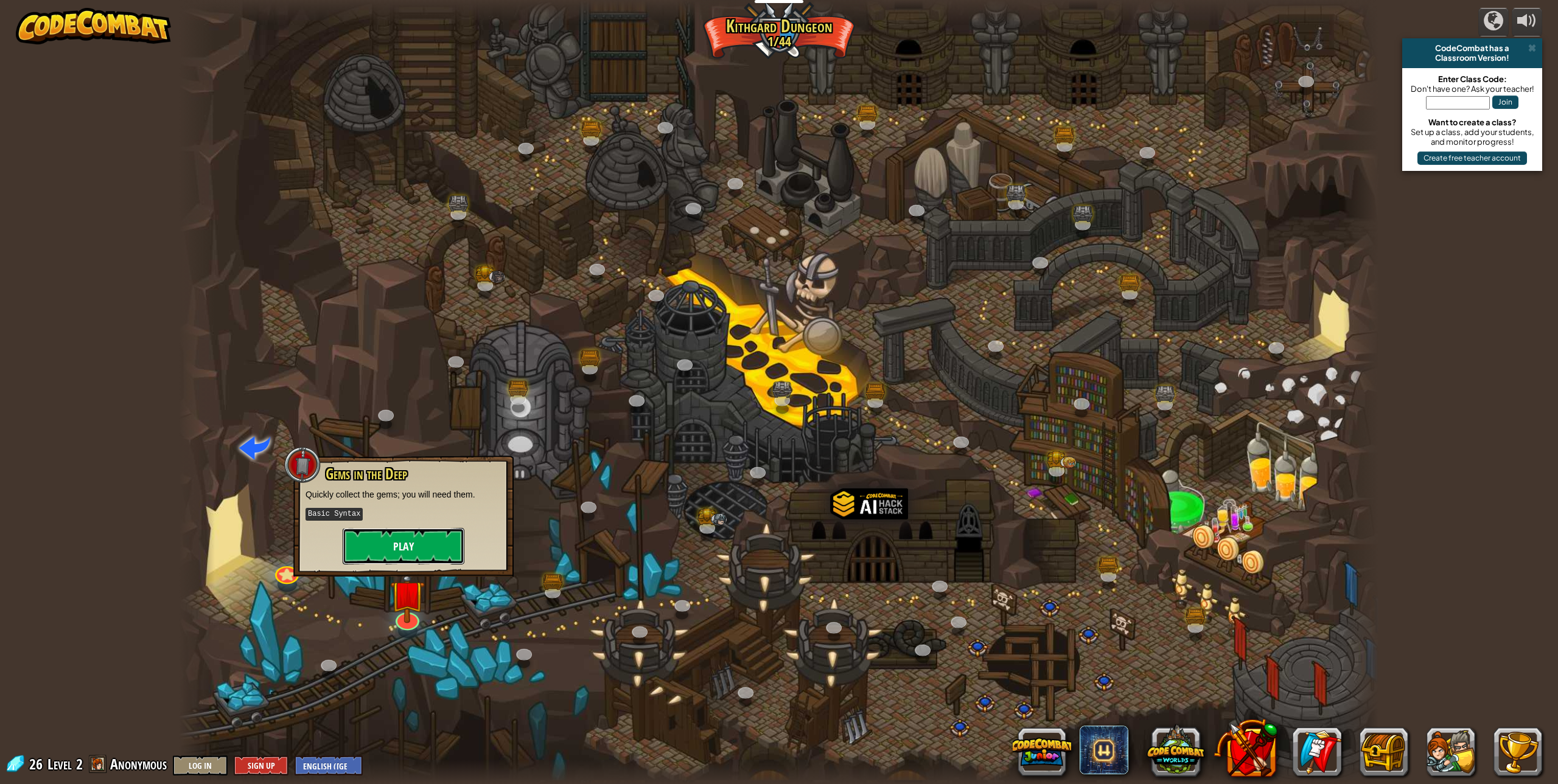
click at [399, 548] on button "Play" at bounding box center [403, 546] width 122 height 36
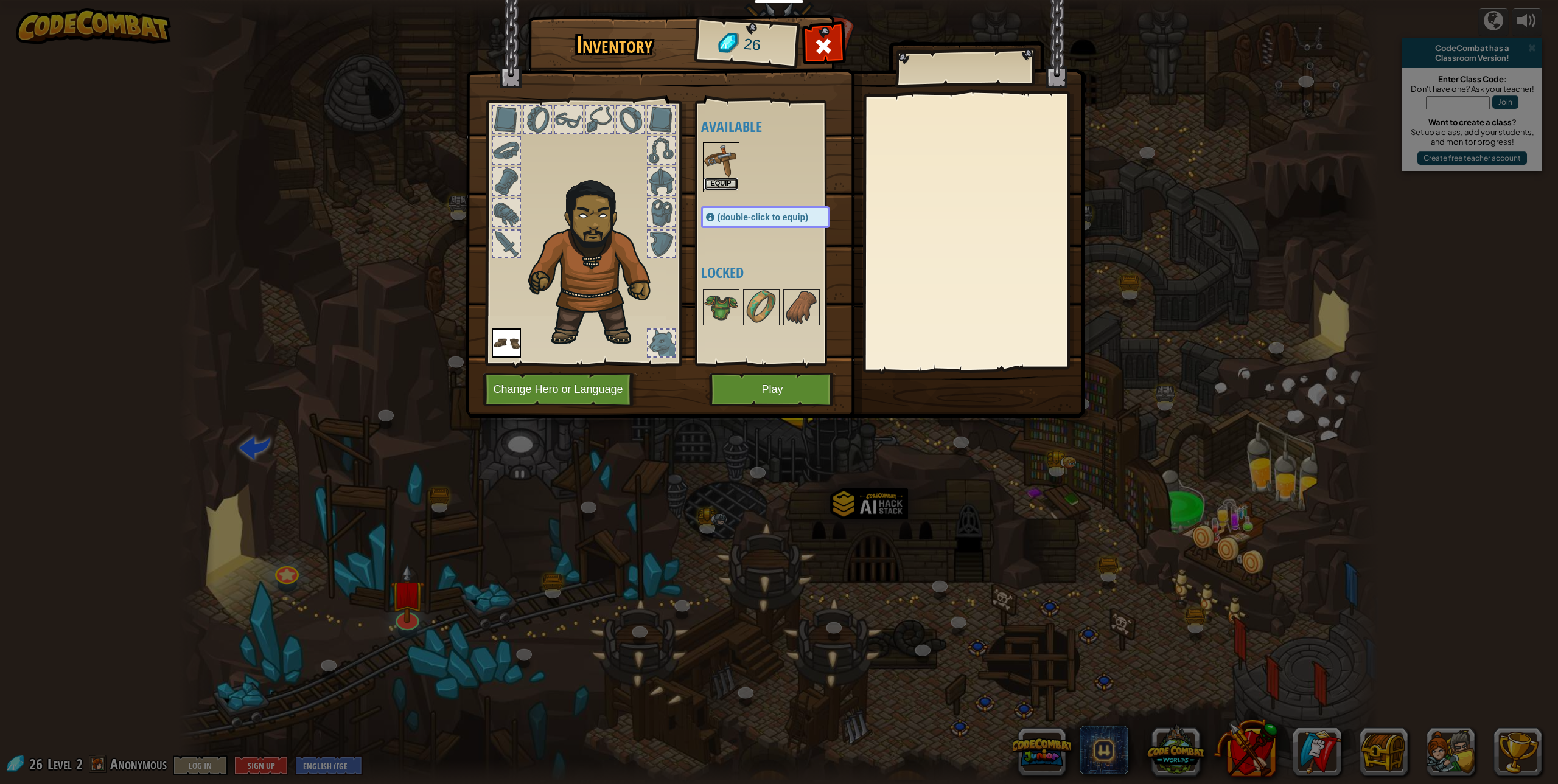
click at [720, 178] on button "Equip" at bounding box center [721, 184] width 34 height 13
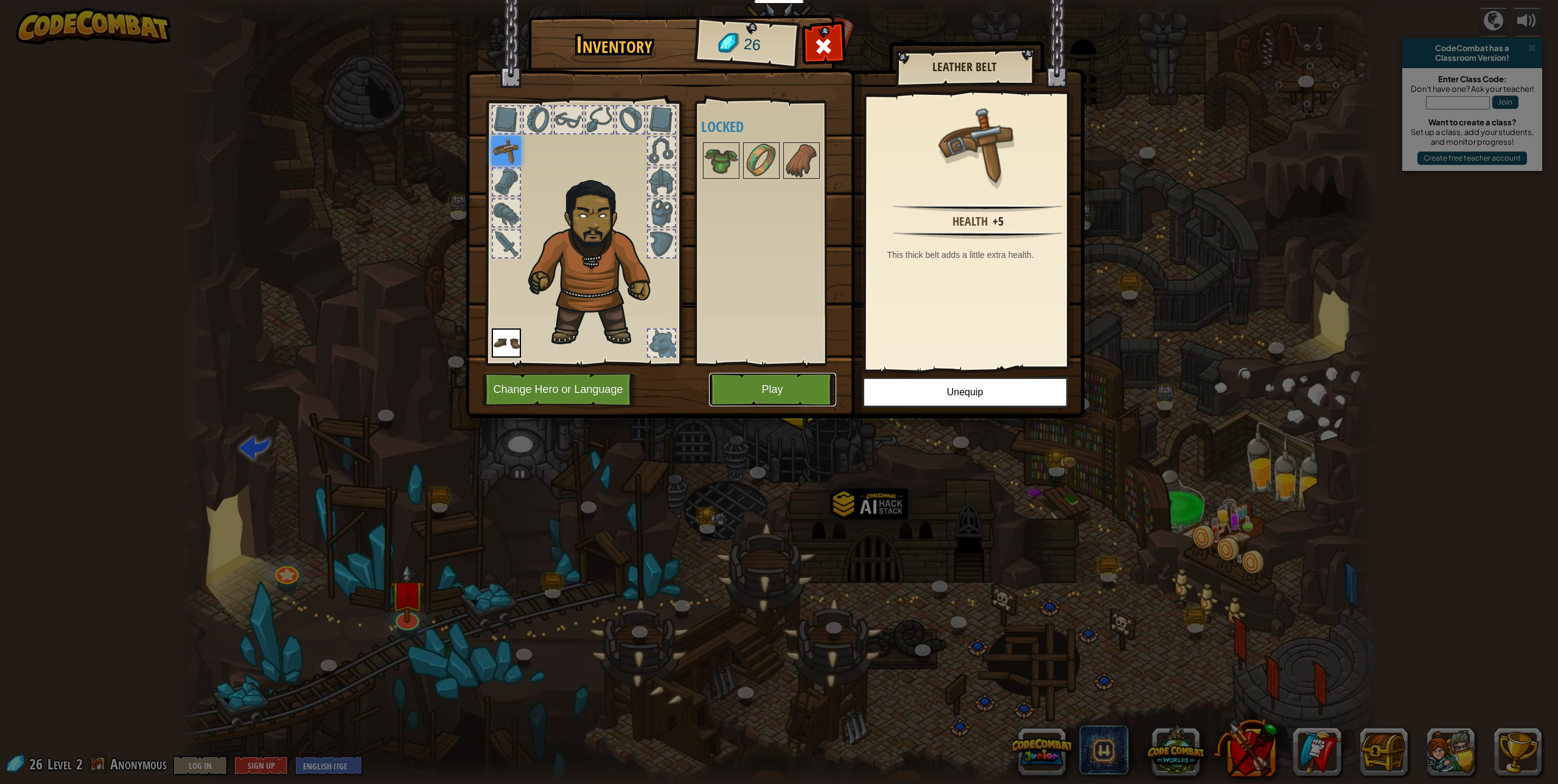
click at [735, 386] on button "Play" at bounding box center [773, 390] width 127 height 34
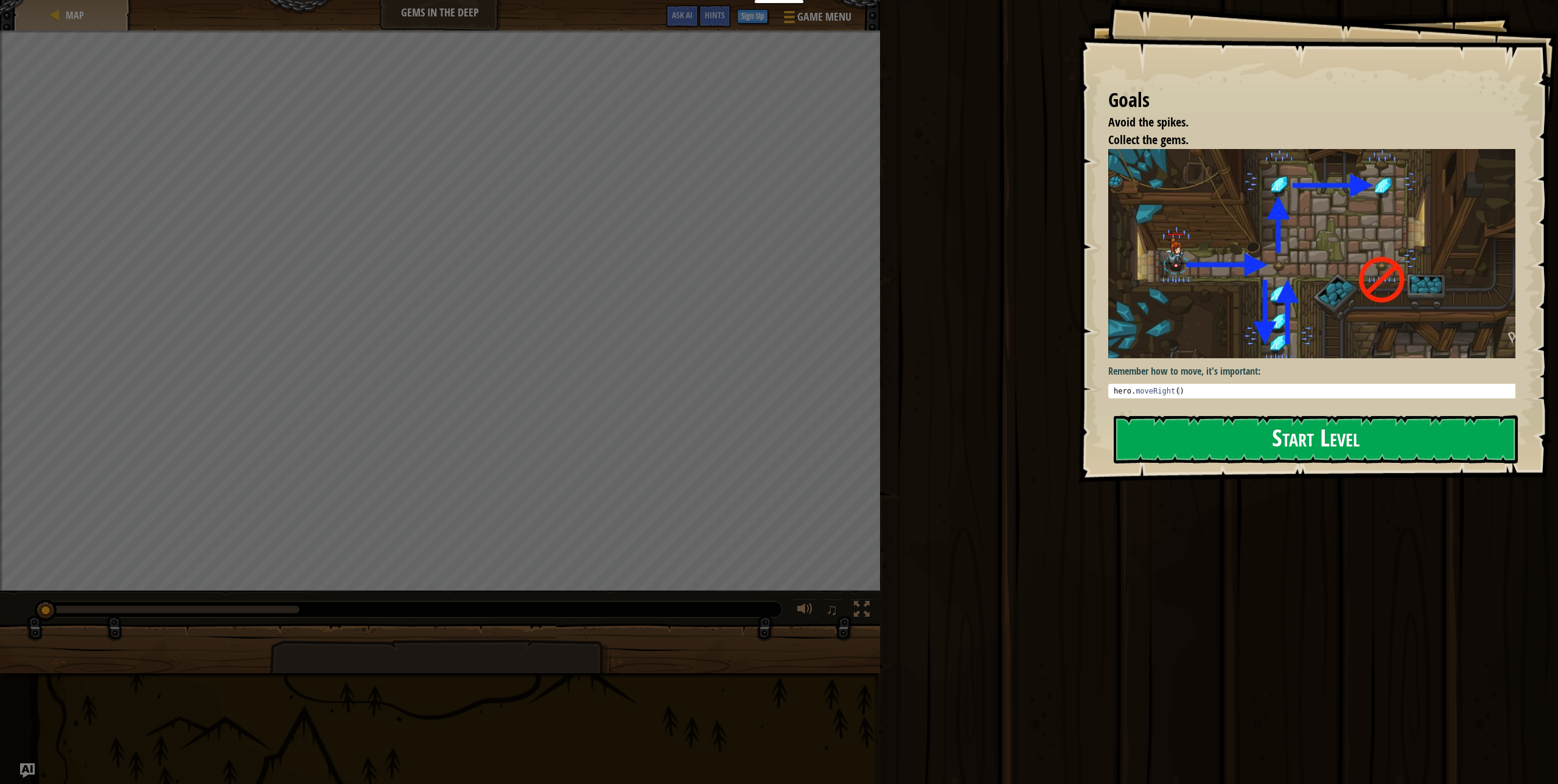
click at [1387, 448] on button "Start Level" at bounding box center [1316, 440] width 404 height 48
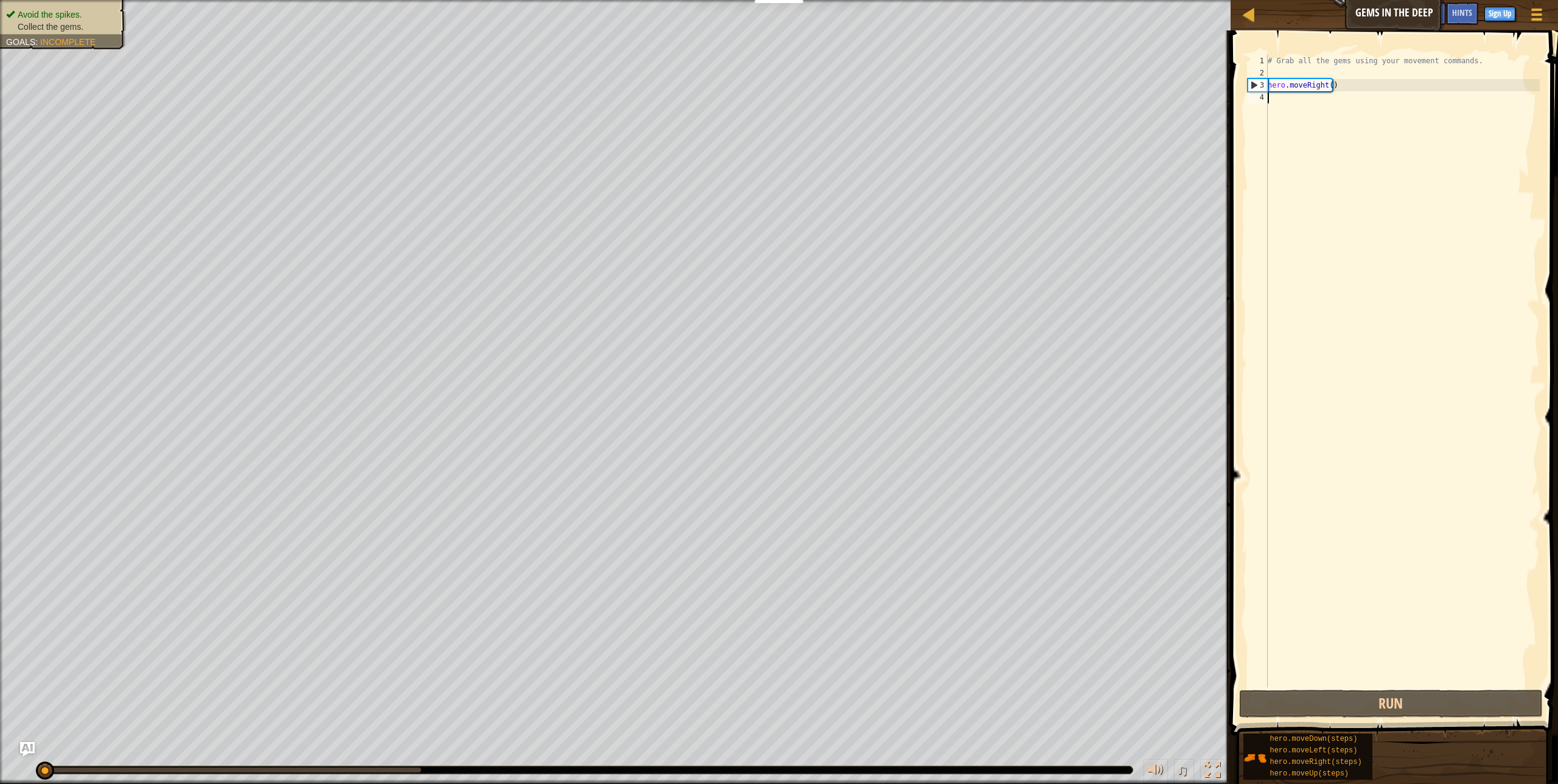
scroll to position [6, 0]
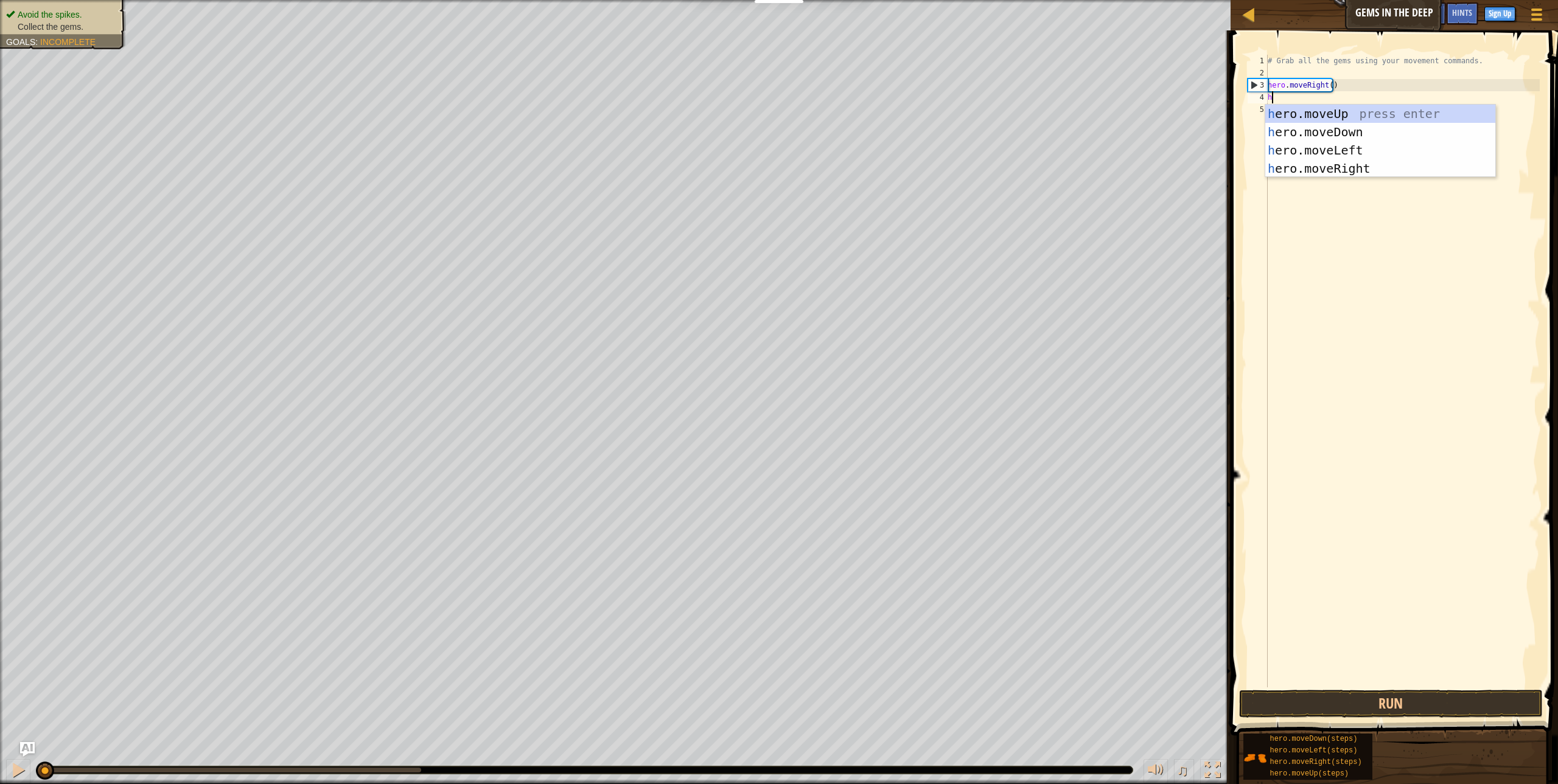
type textarea "he"
click at [1341, 127] on div "he ro.moveUp press enter he ro.moveDown press enter he ro.moveLeft press enter …" at bounding box center [1380, 159] width 230 height 109
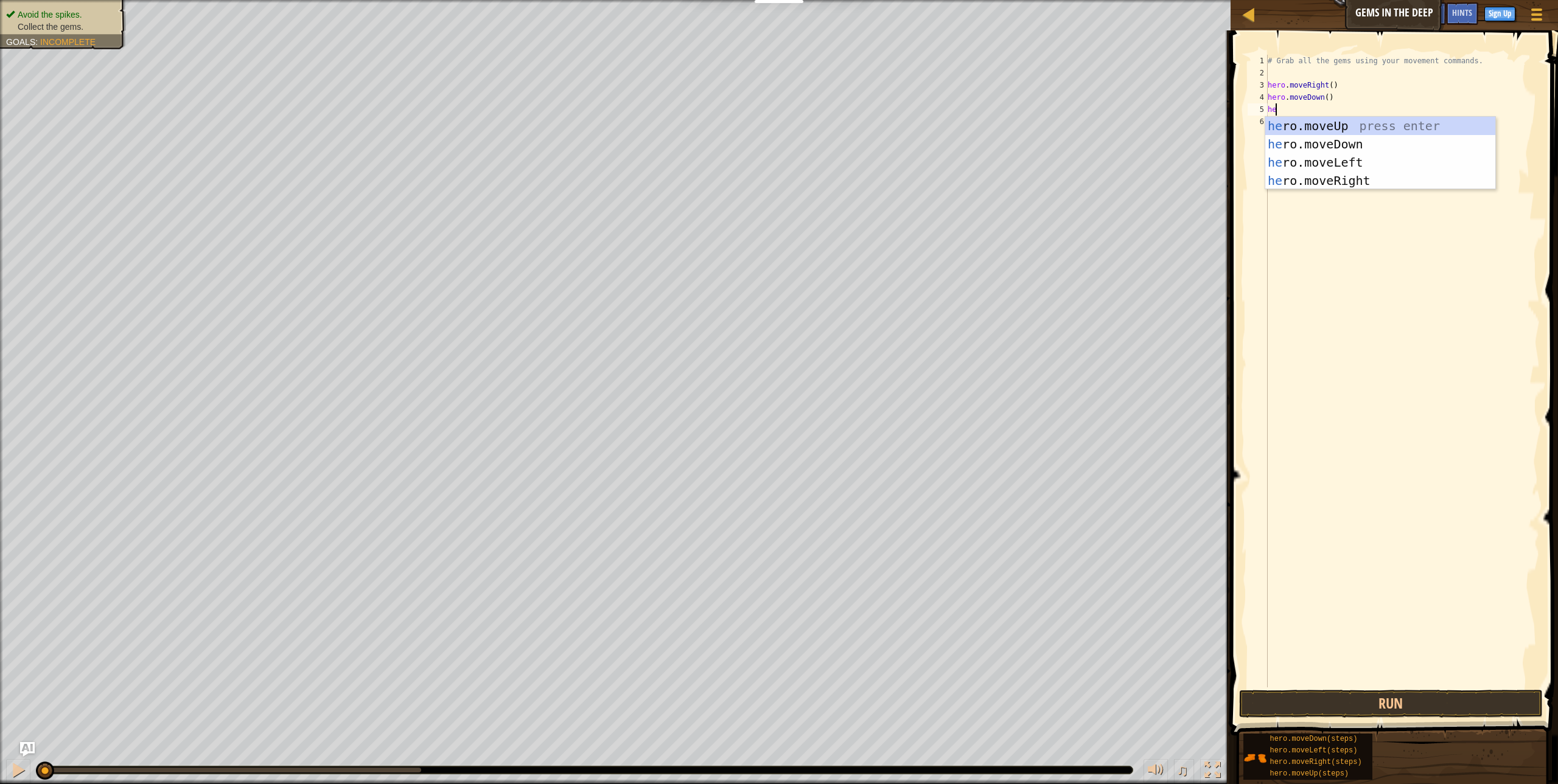
scroll to position [6, 1]
type textarea "hero"
click at [1333, 120] on div "hero .moveUp press enter hero .moveDown press enter hero .moveLeft press enter …" at bounding box center [1380, 171] width 230 height 109
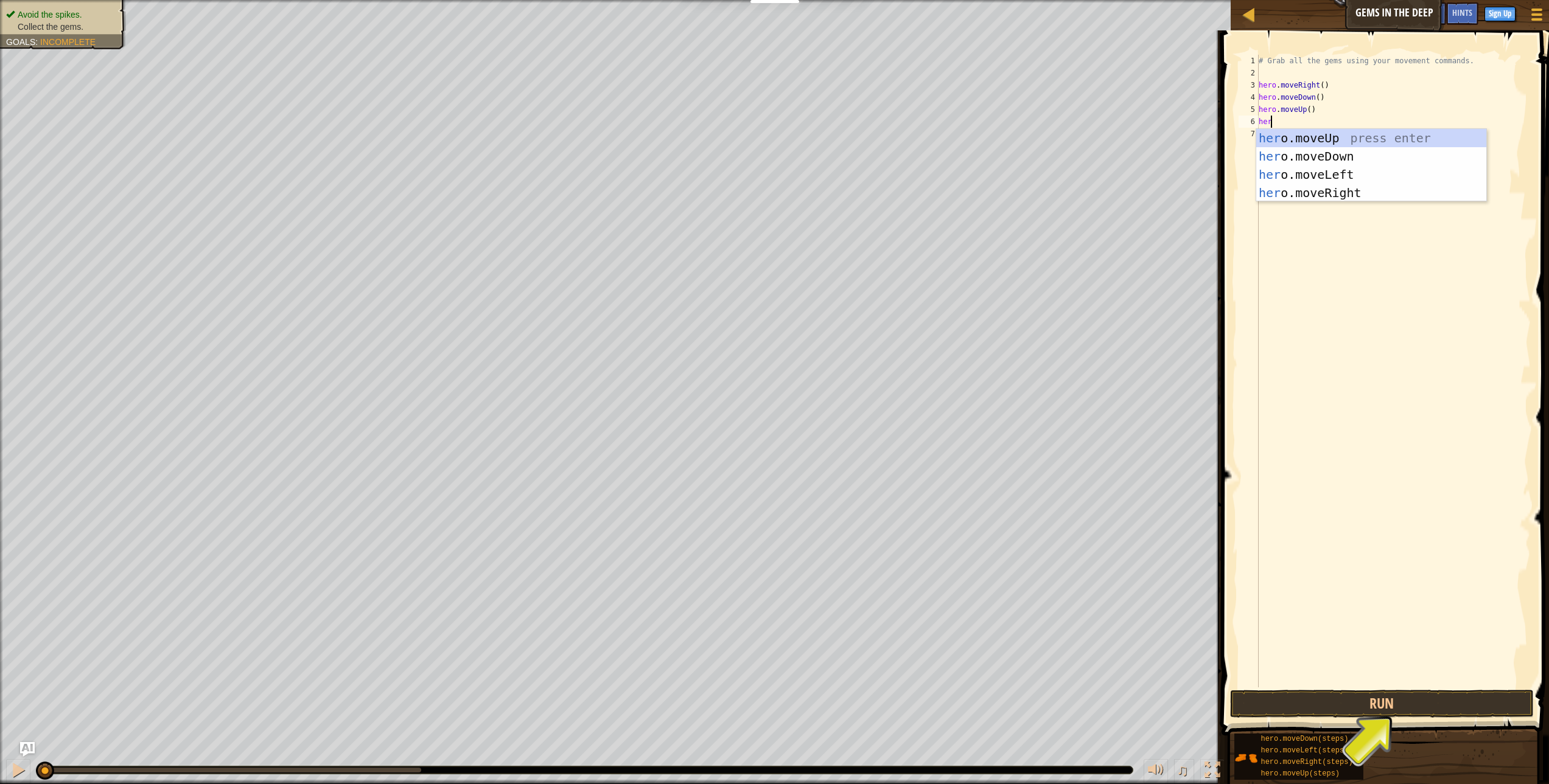
type textarea "hero"
click at [1348, 187] on div "hero .moveUp press enter hero .moveDown press enter hero .moveLeft press enter …" at bounding box center [1371, 184] width 230 height 109
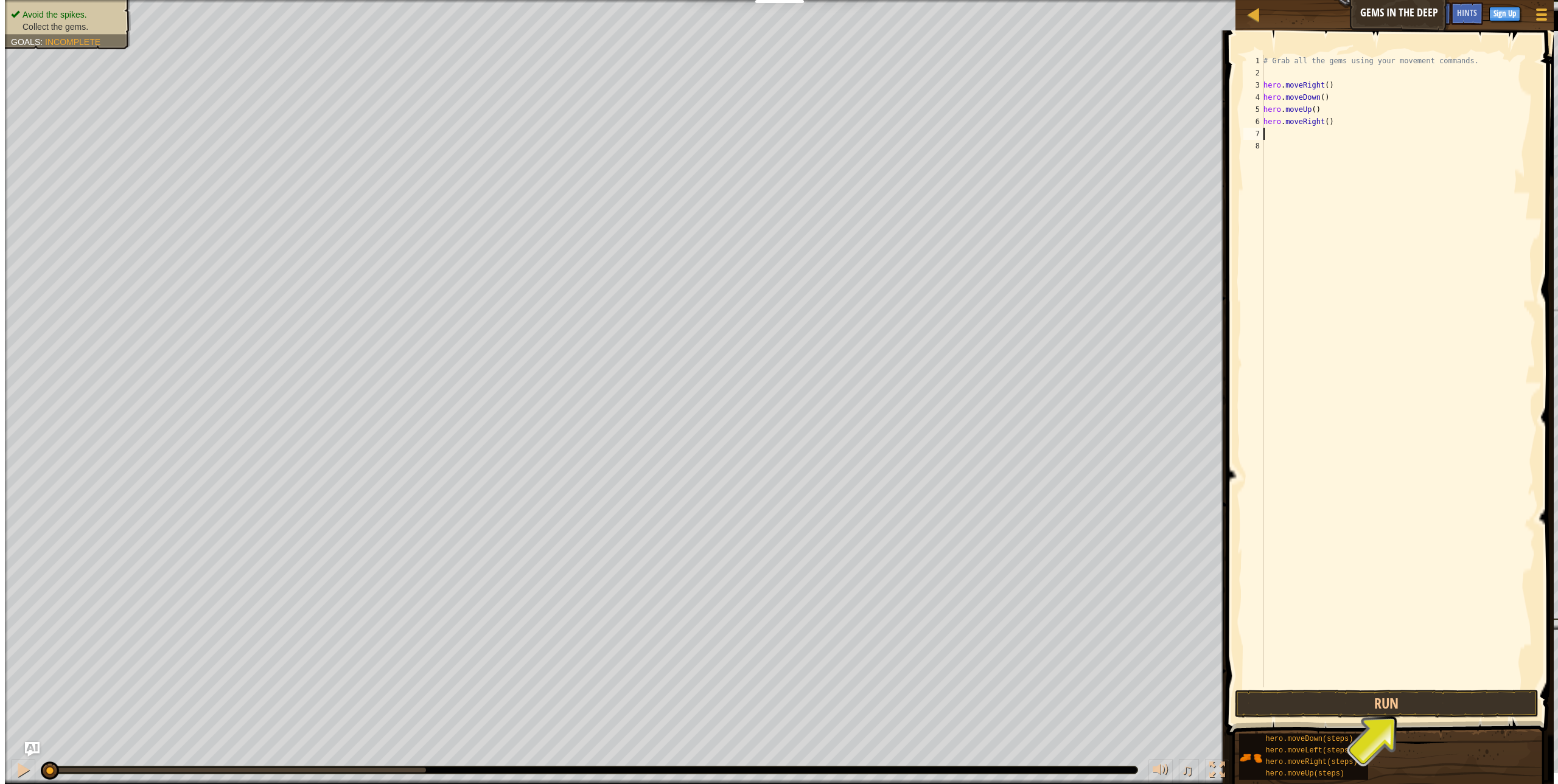
scroll to position [6, 0]
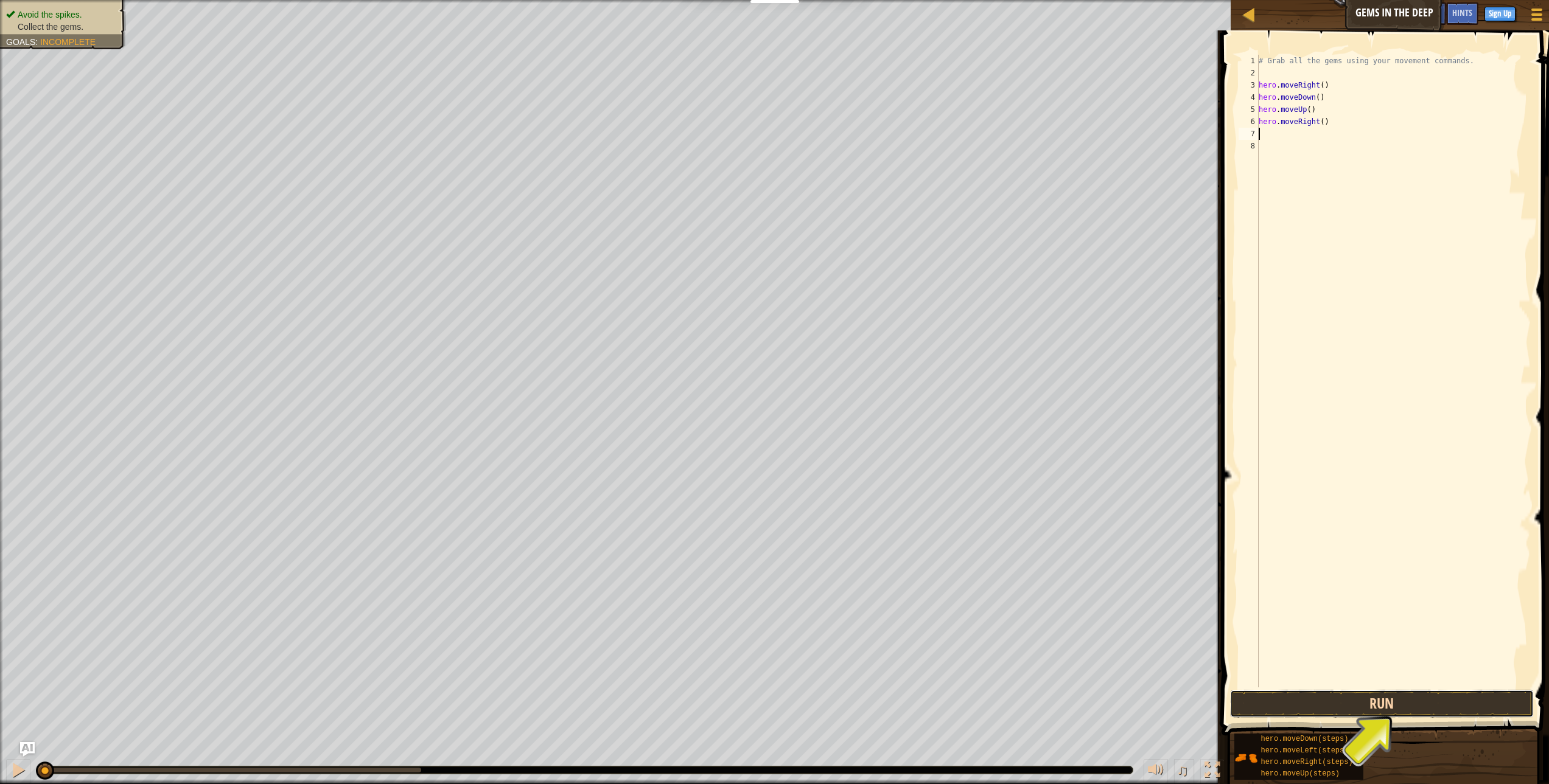
click at [1292, 709] on button "Run" at bounding box center [1382, 704] width 303 height 28
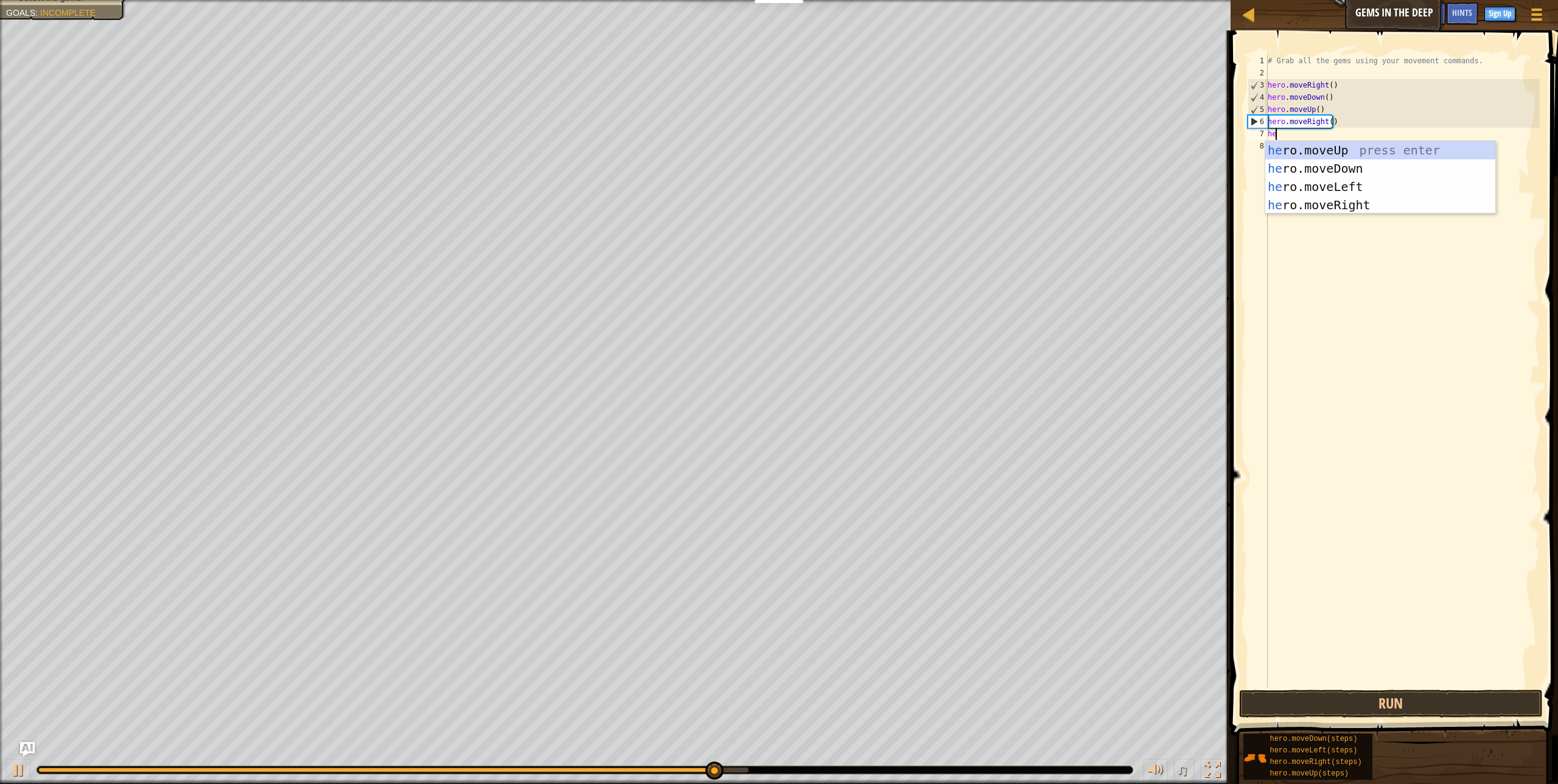
scroll to position [6, 1]
type textarea "hero"
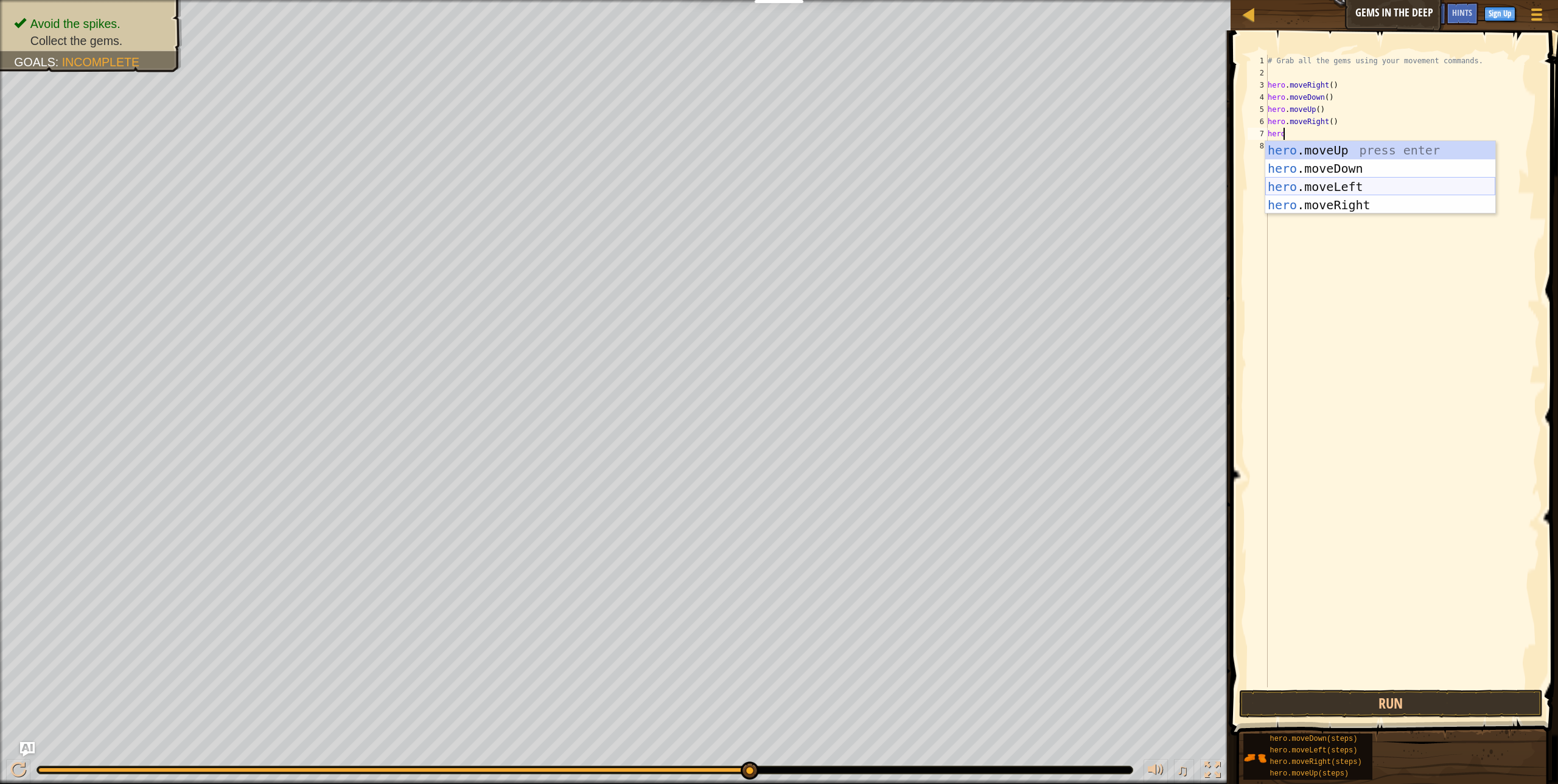
click at [1379, 180] on div "hero .moveUp press enter hero .moveDown press enter hero .moveLeft press enter …" at bounding box center [1380, 196] width 230 height 109
type textarea "hero"
click at [1411, 156] on div "hero .moveUp press enter hero .moveDown press enter hero .moveLeft press enter …" at bounding box center [1380, 208] width 230 height 109
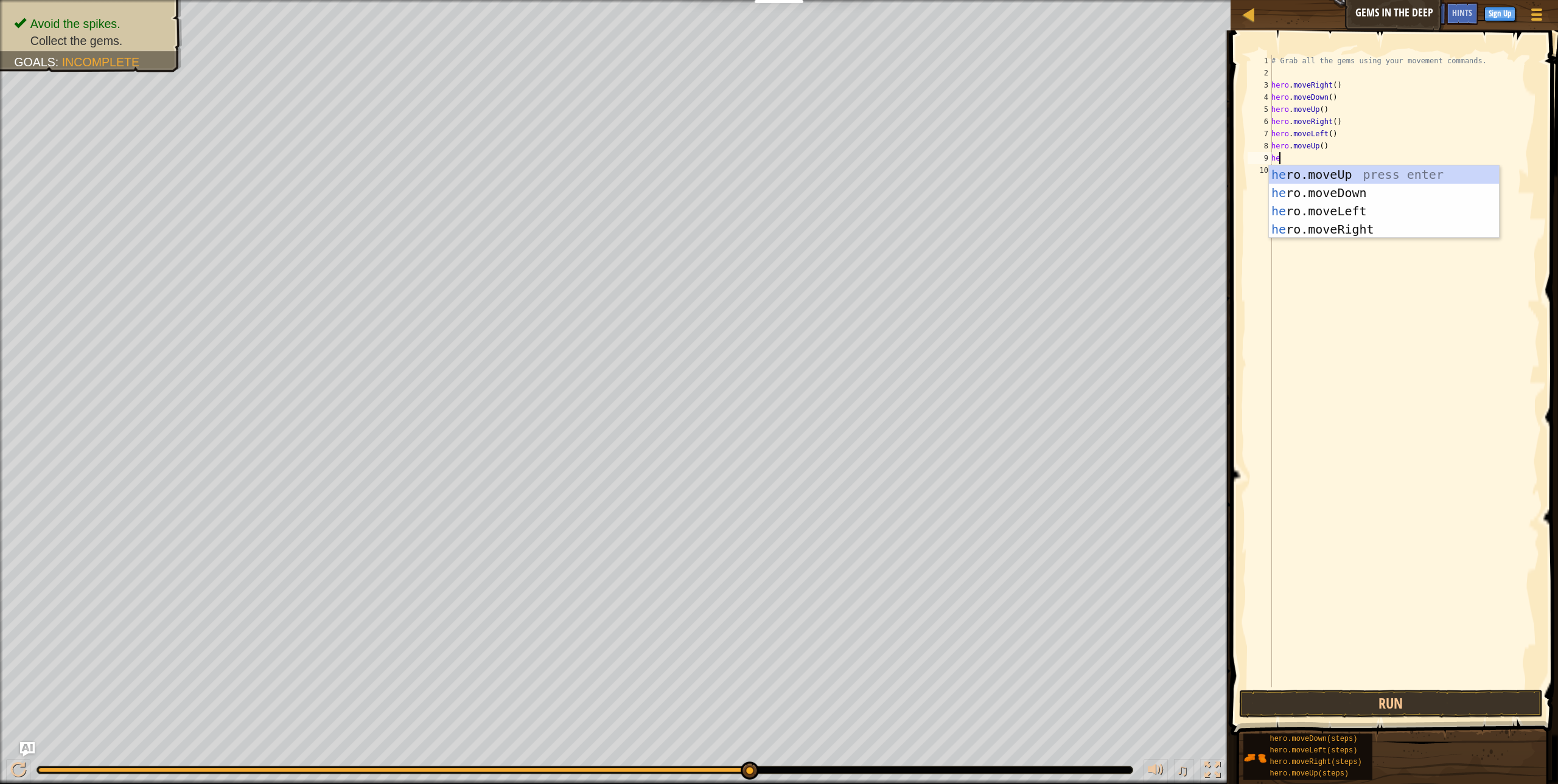
type textarea "her"
click at [1424, 228] on div "her o.moveUp press enter her o.moveDown press enter her o.moveLeft press enter …" at bounding box center [1384, 220] width 230 height 109
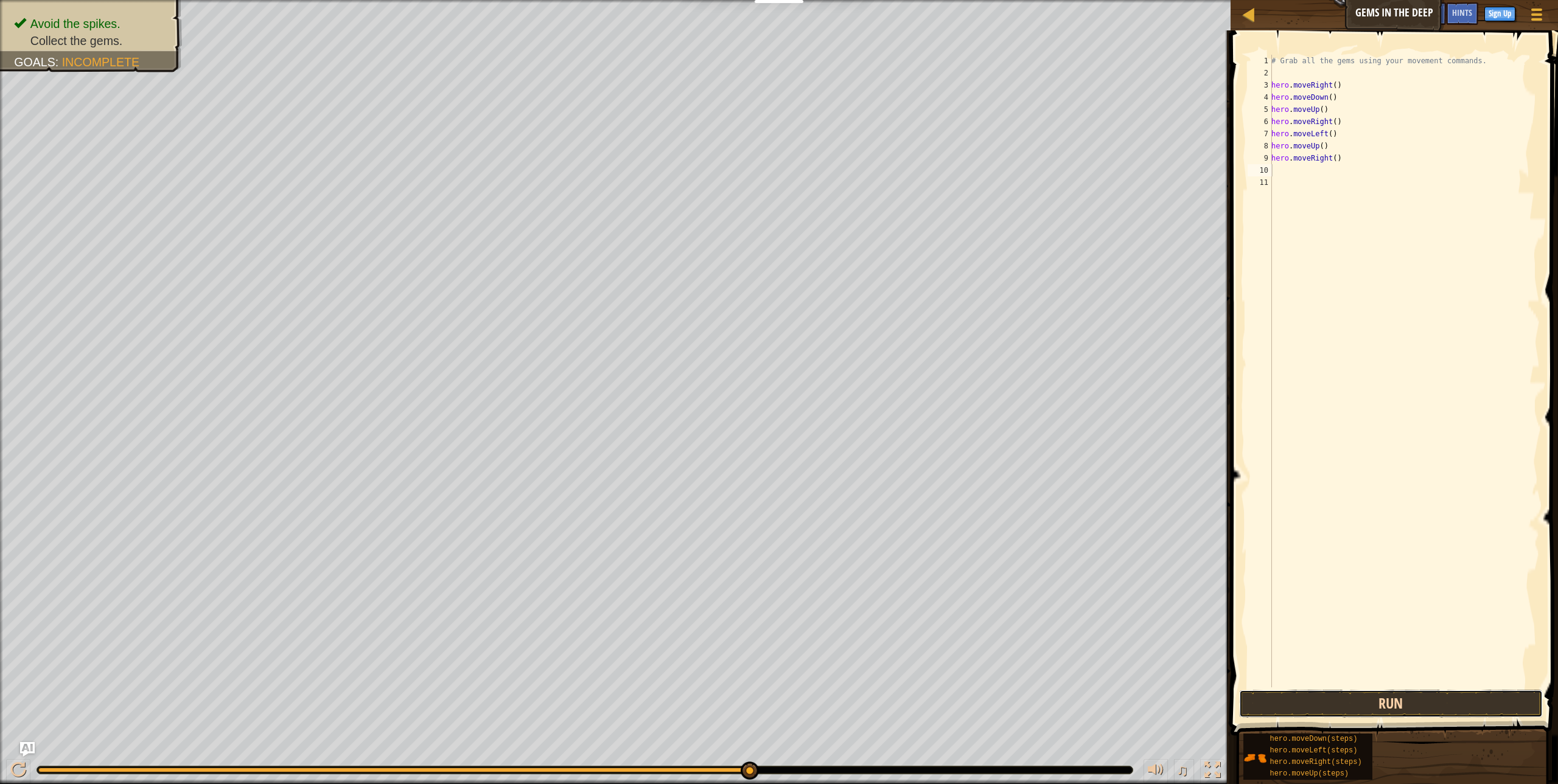
click at [1367, 698] on button "Run" at bounding box center [1391, 704] width 303 height 28
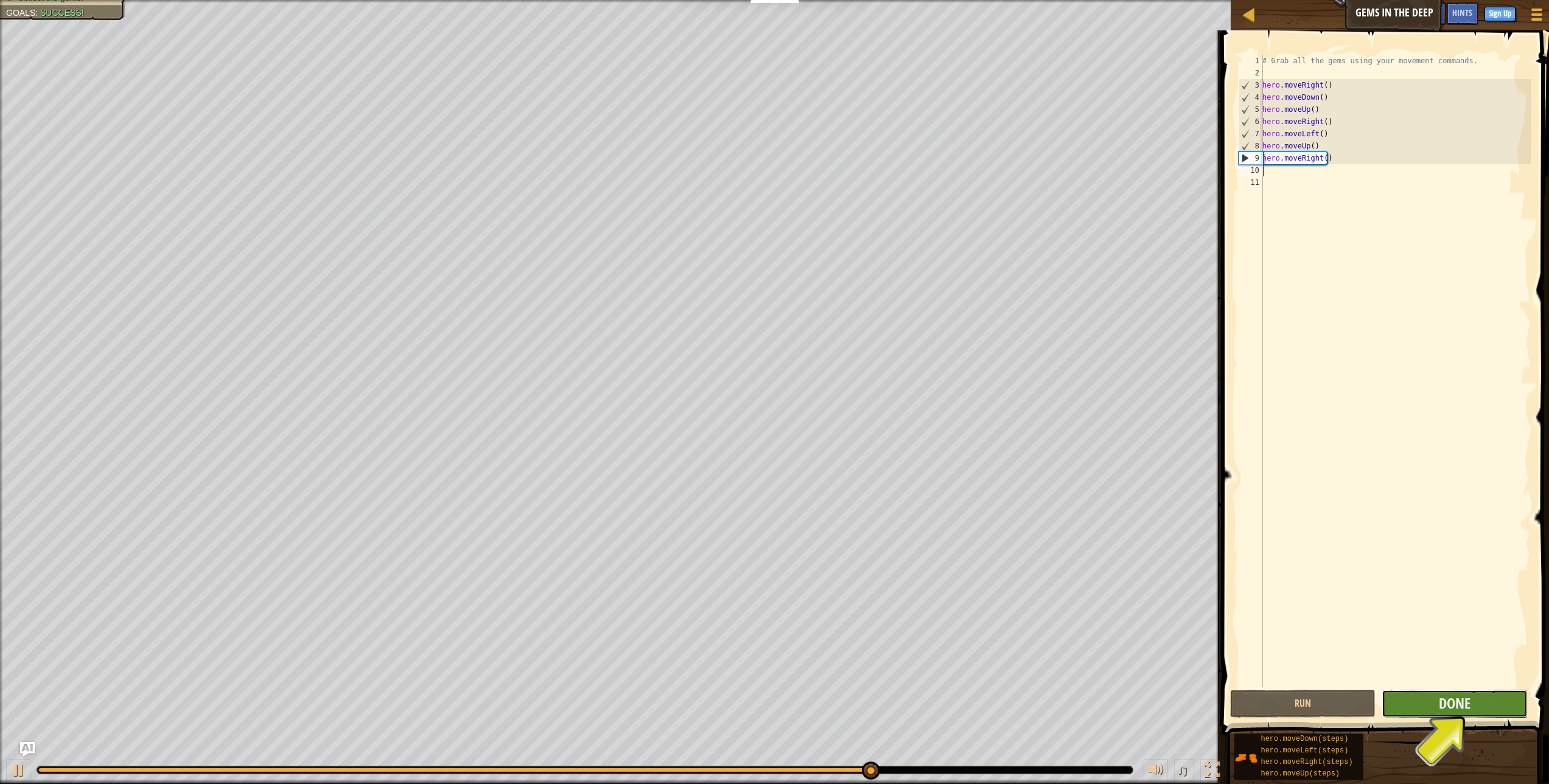
click at [1418, 699] on button "Done" at bounding box center [1454, 704] width 146 height 28
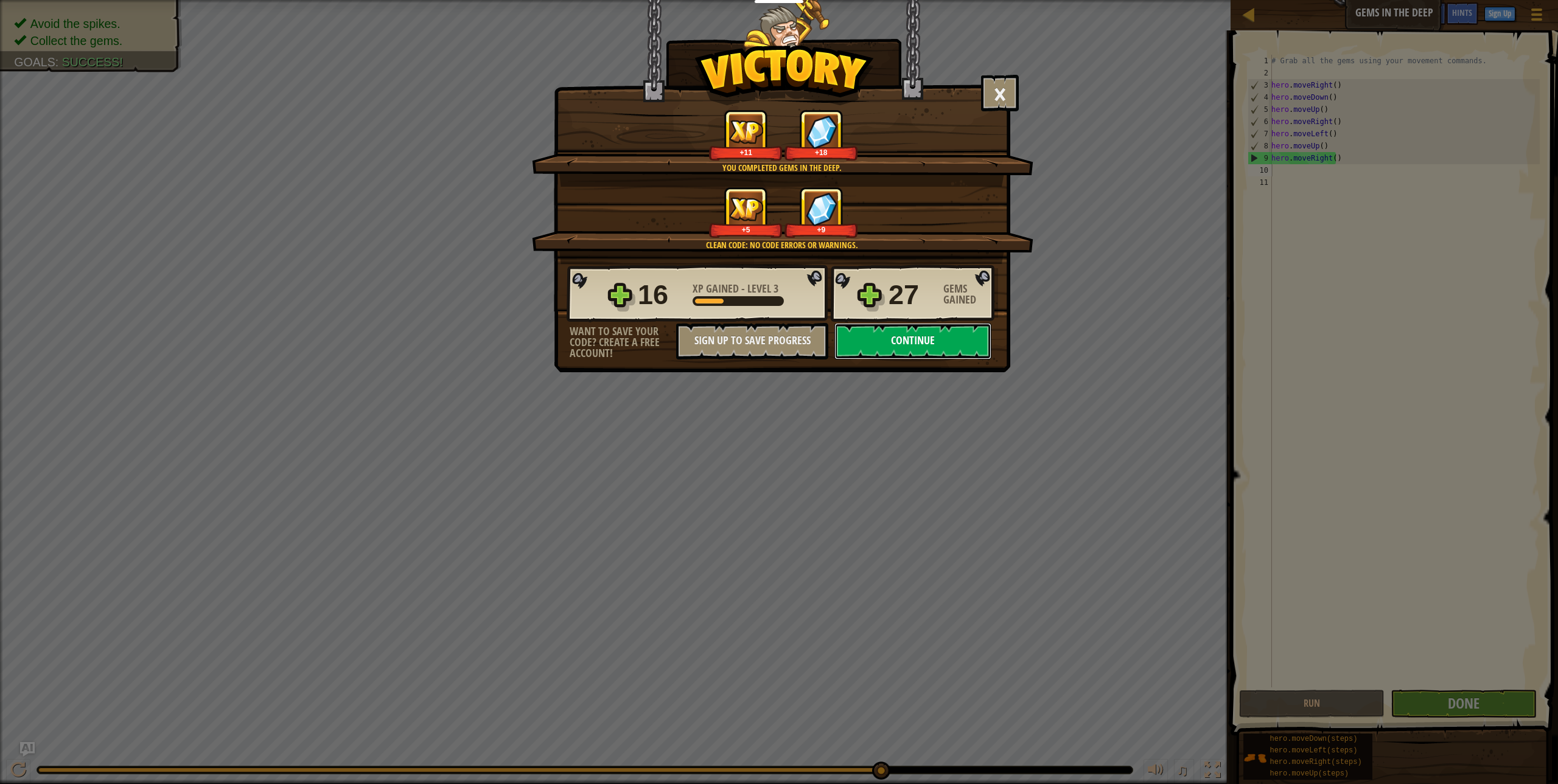
click at [868, 335] on button "Continue" at bounding box center [913, 341] width 157 height 36
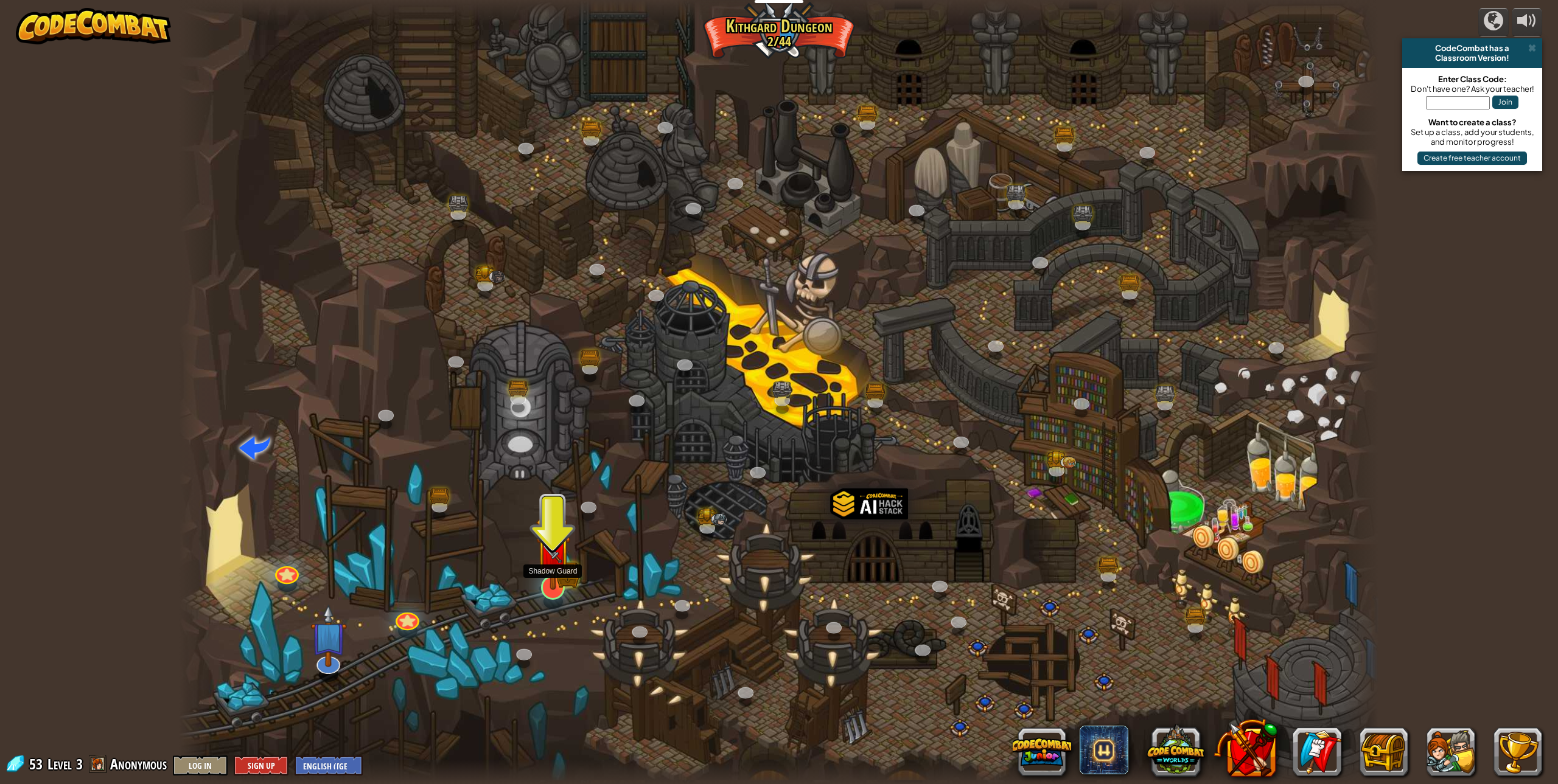
click at [560, 588] on img at bounding box center [553, 552] width 34 height 76
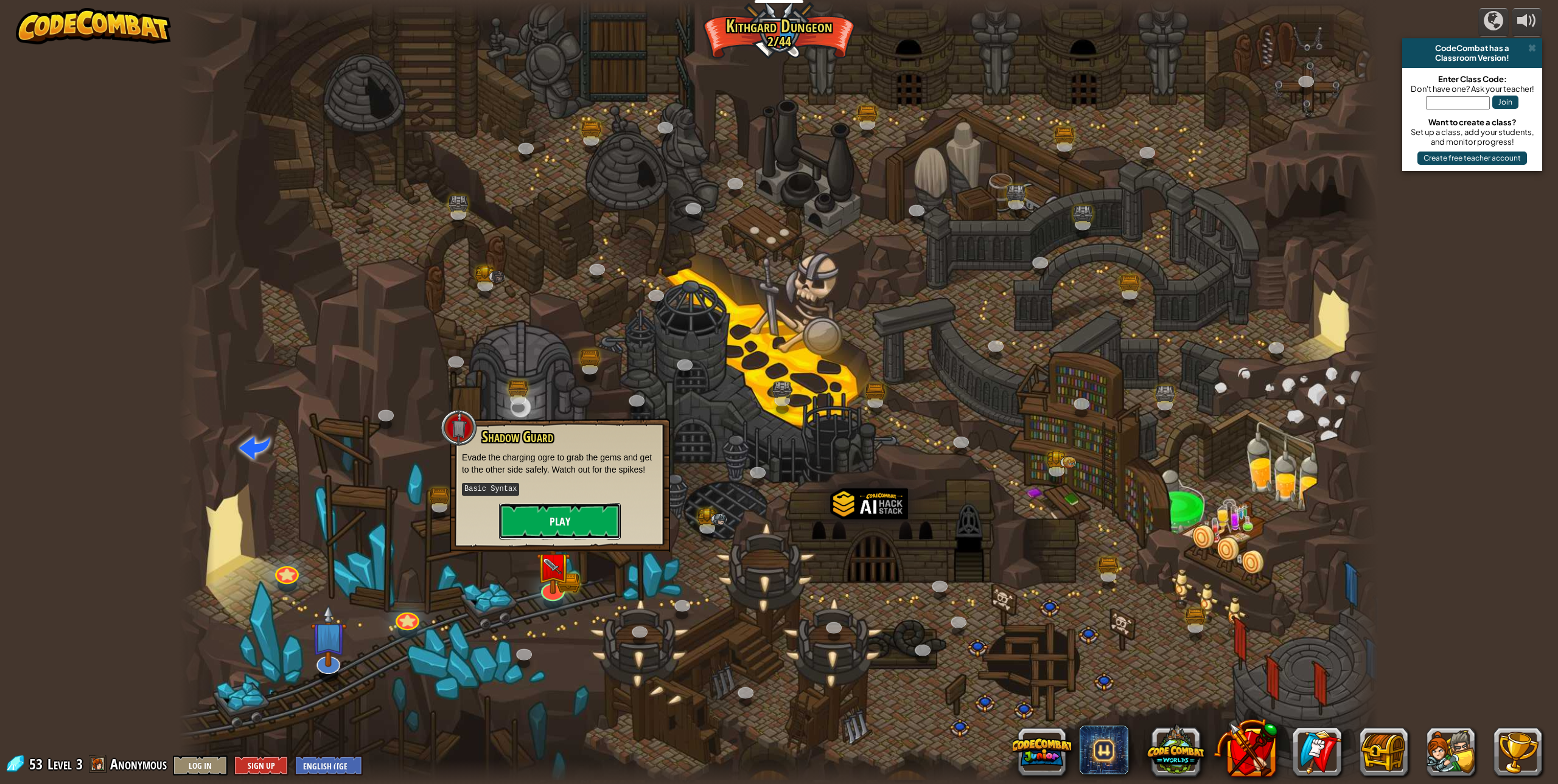
click at [543, 514] on button "Play" at bounding box center [560, 521] width 122 height 36
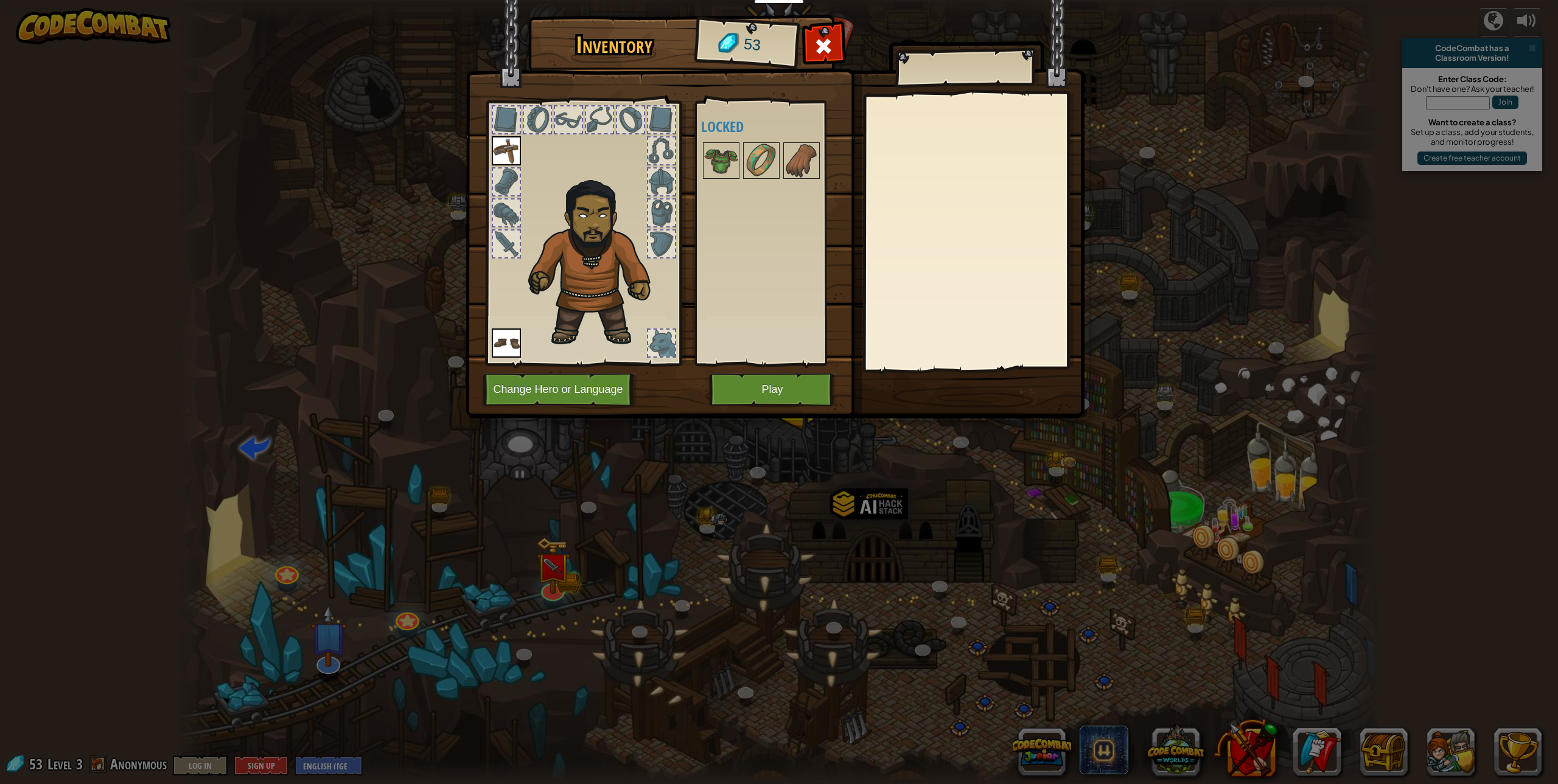
click at [512, 113] on div at bounding box center [507, 120] width 27 height 27
click at [547, 115] on div at bounding box center [537, 120] width 27 height 27
click at [578, 117] on div at bounding box center [569, 120] width 27 height 27
click at [598, 117] on div at bounding box center [599, 120] width 27 height 27
click at [633, 121] on div at bounding box center [631, 120] width 27 height 27
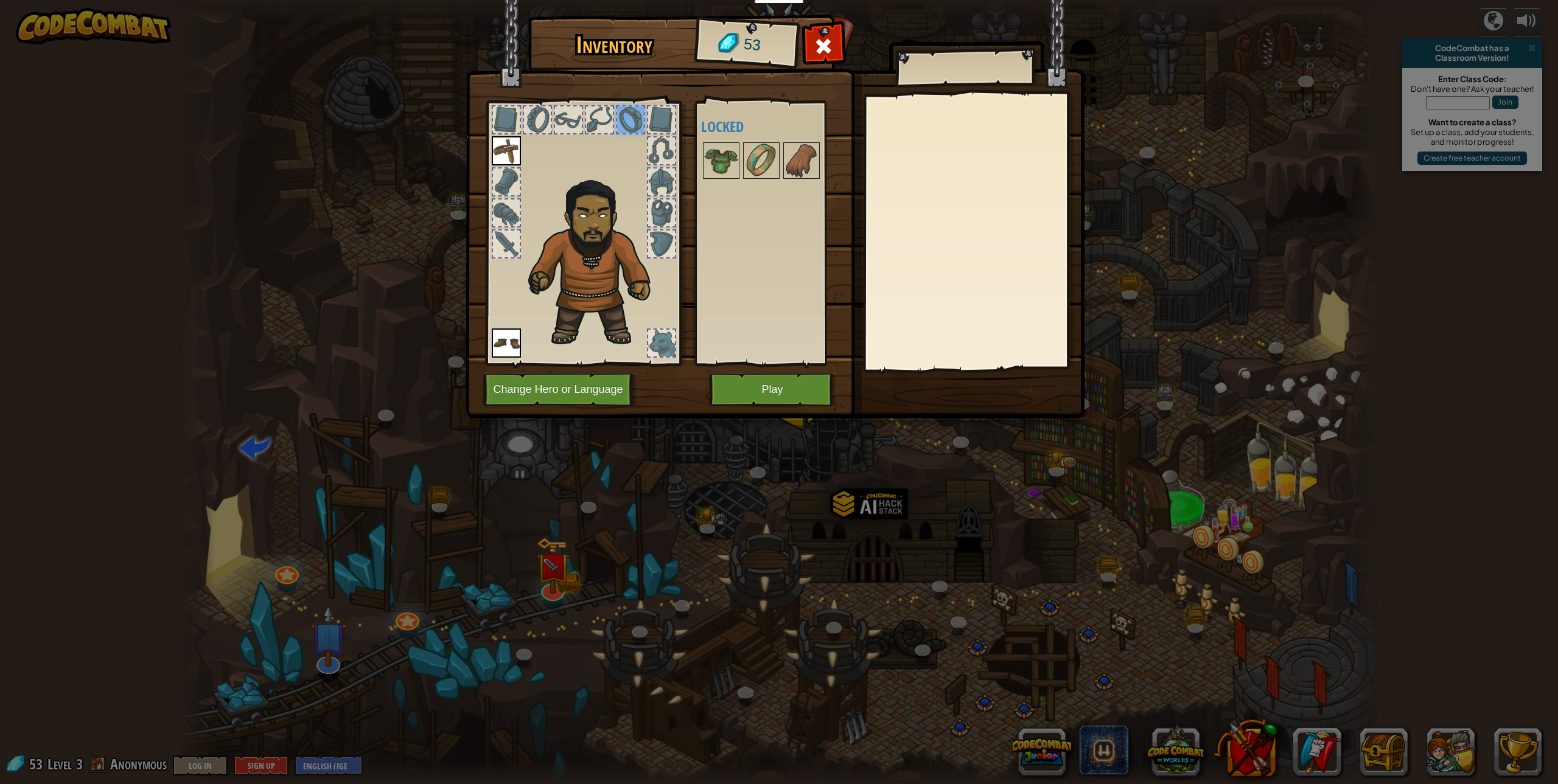
click at [656, 119] on div at bounding box center [661, 120] width 27 height 27
click at [537, 402] on button "Change Hero or Language" at bounding box center [560, 390] width 155 height 34
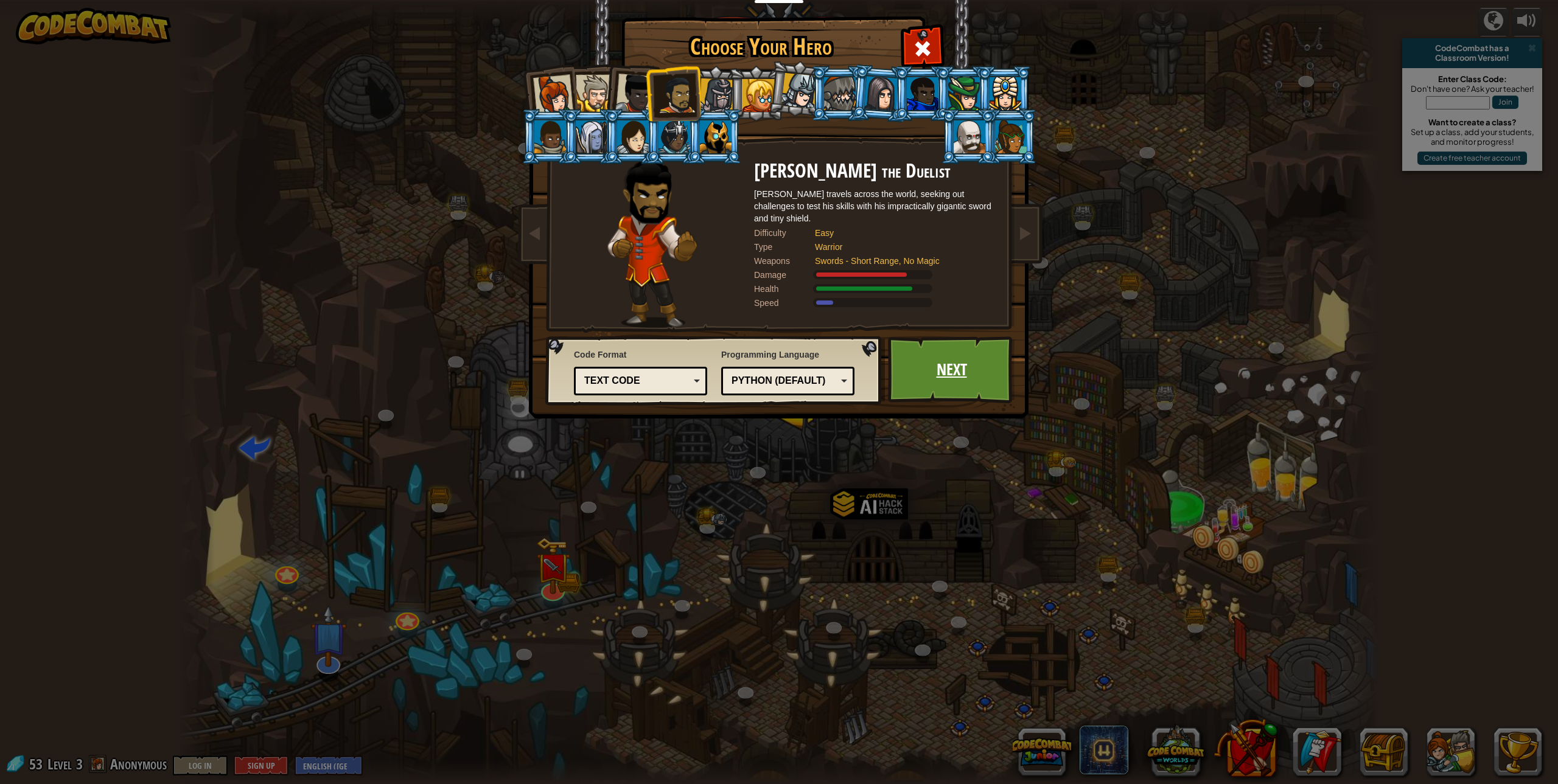
click at [995, 386] on link "Next" at bounding box center [951, 370] width 127 height 67
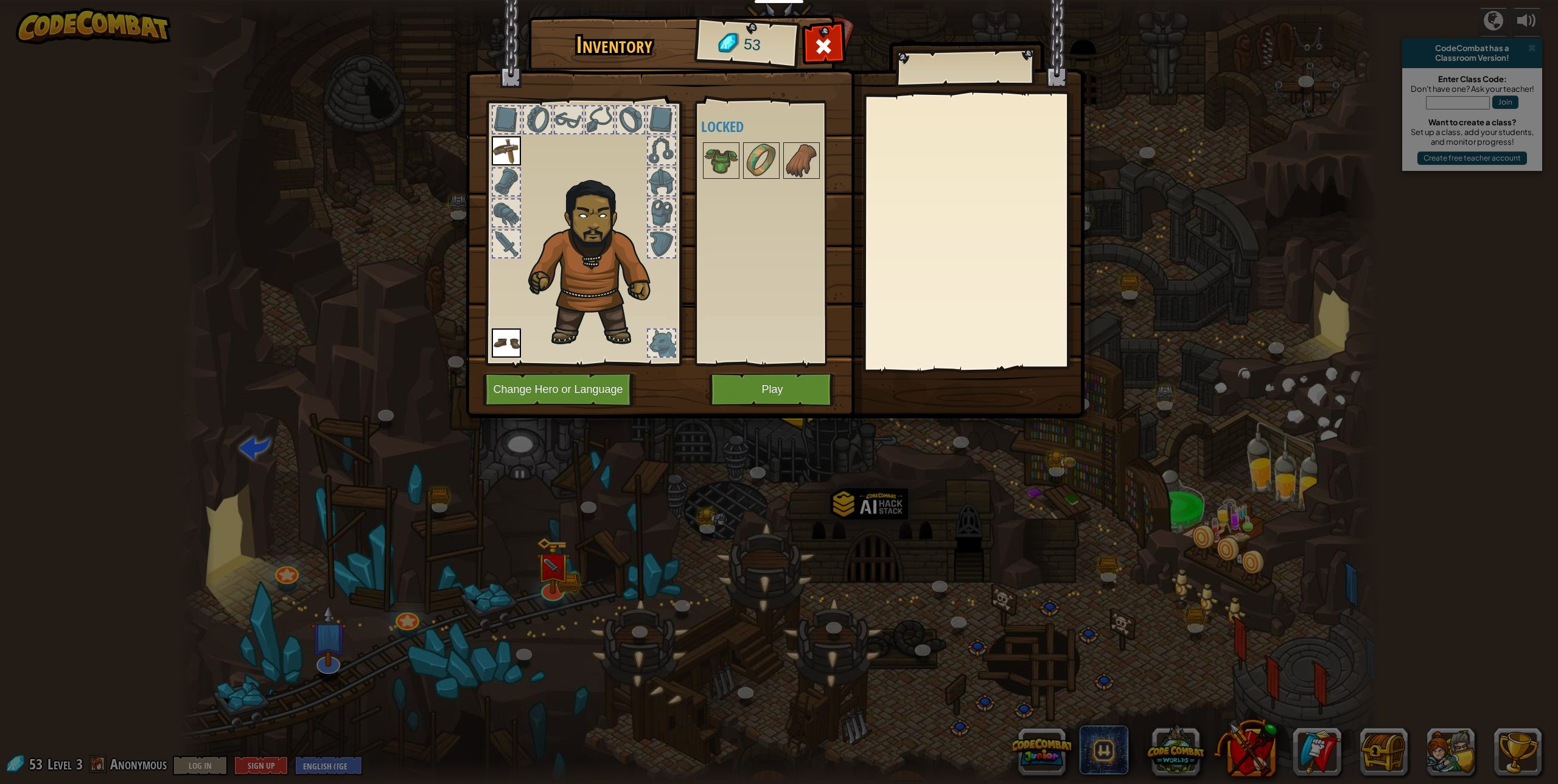
click at [505, 115] on div at bounding box center [507, 120] width 27 height 27
click at [505, 187] on div at bounding box center [507, 182] width 27 height 27
click at [501, 214] on div at bounding box center [507, 213] width 27 height 27
click at [514, 231] on div at bounding box center [507, 244] width 27 height 27
click at [515, 347] on img at bounding box center [507, 343] width 29 height 29
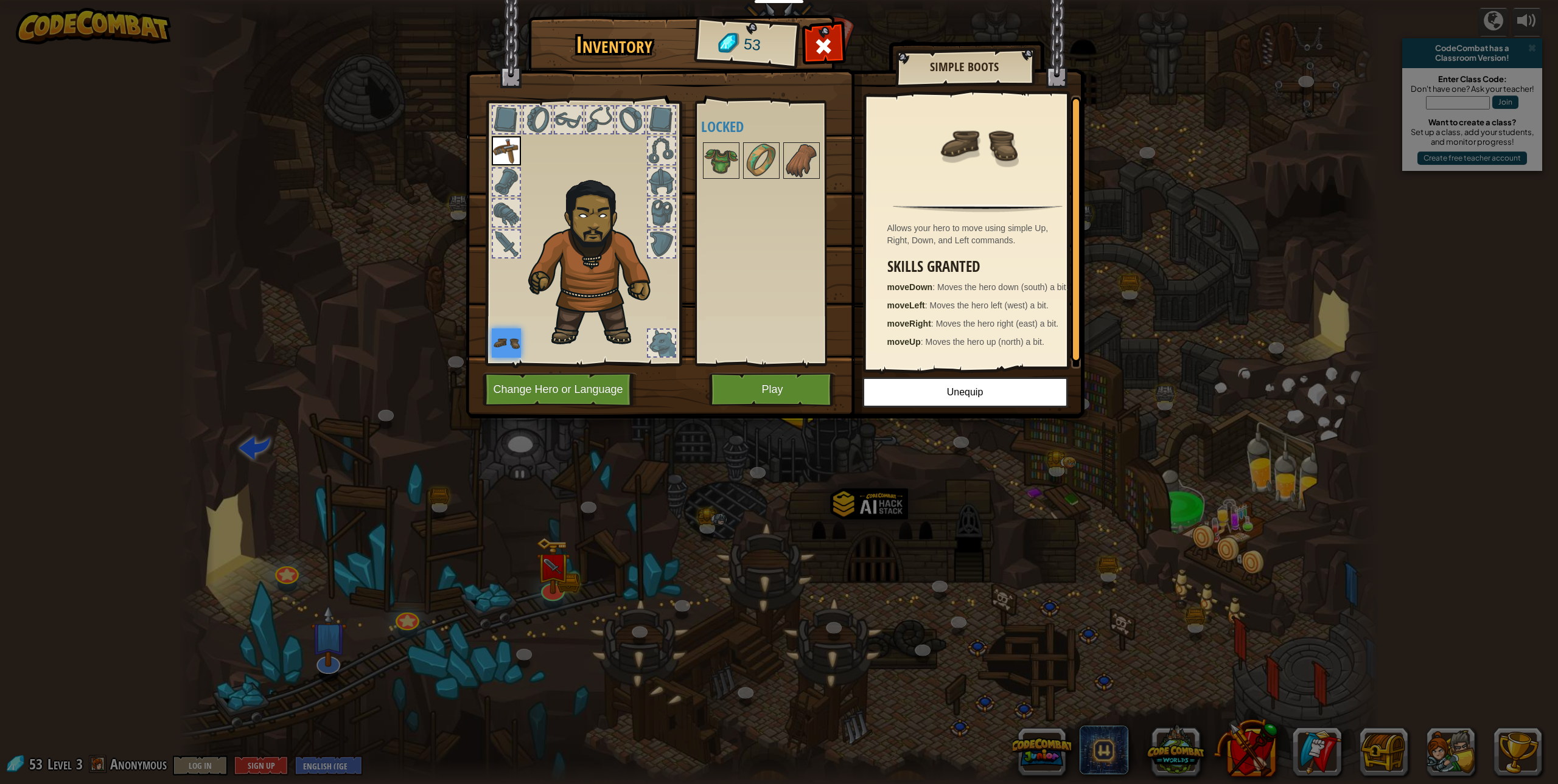
click at [749, 193] on div "Available Equip Equip (double-click to equip) Locked" at bounding box center [777, 233] width 153 height 254
click at [714, 158] on img at bounding box center [721, 160] width 34 height 34
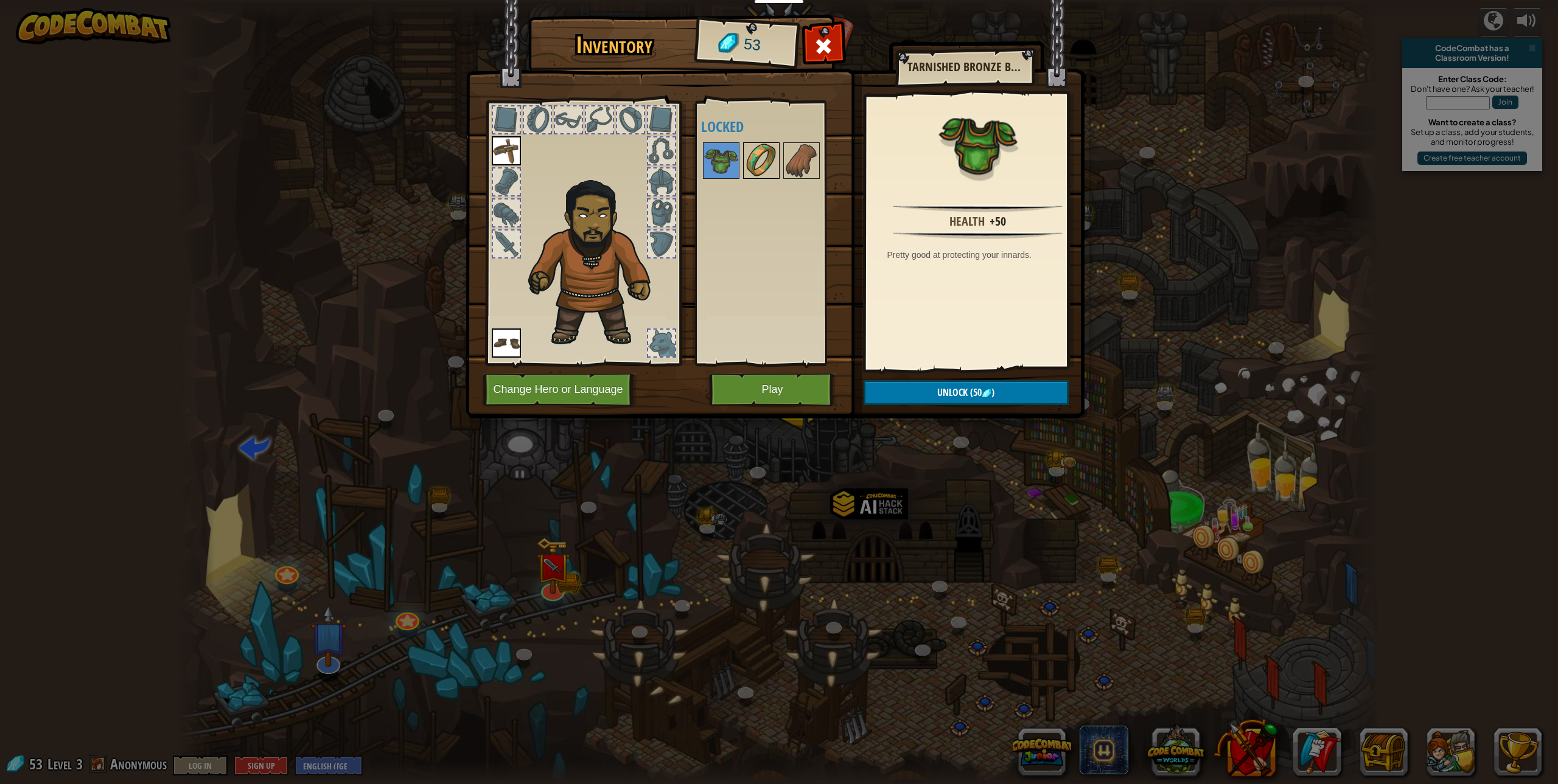
click at [769, 163] on img at bounding box center [761, 160] width 34 height 34
click at [796, 165] on img at bounding box center [801, 160] width 34 height 34
click at [711, 153] on img at bounding box center [721, 160] width 34 height 34
click at [951, 389] on span "Unlock" at bounding box center [952, 392] width 31 height 14
click at [940, 395] on button "Confirm" at bounding box center [966, 392] width 205 height 25
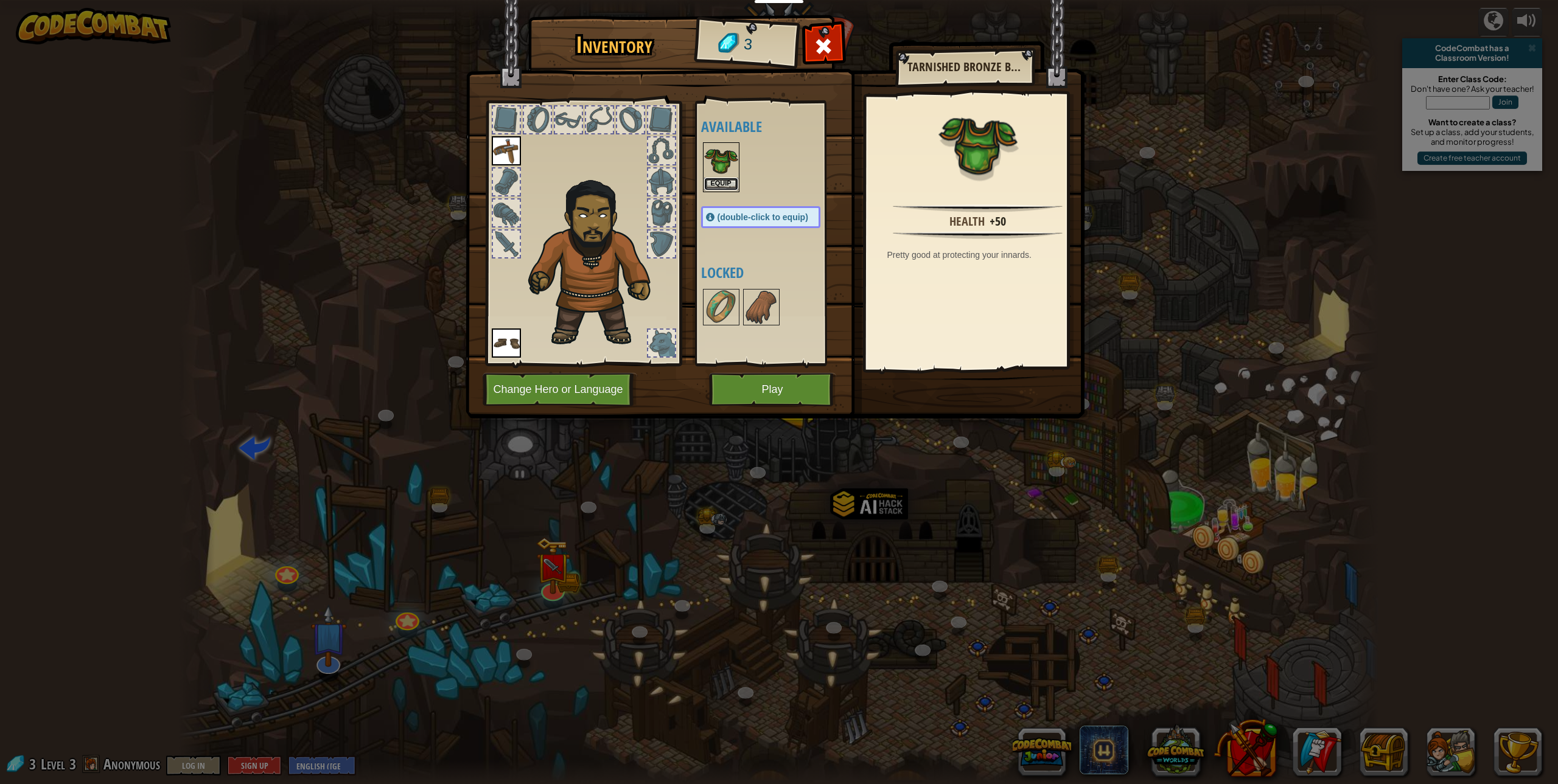
click at [720, 182] on button "Equip" at bounding box center [721, 184] width 34 height 13
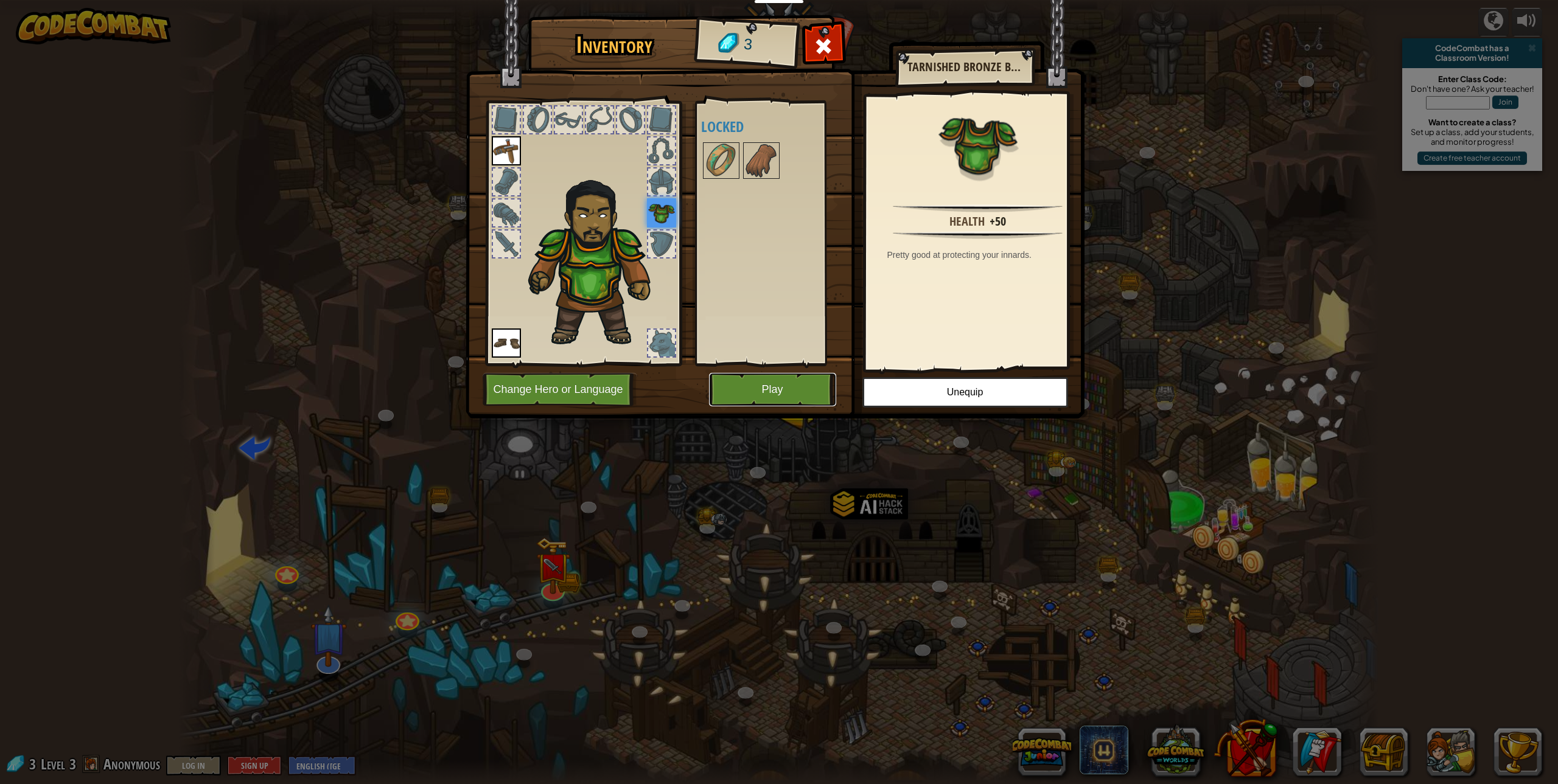
click at [767, 387] on button "Play" at bounding box center [773, 390] width 127 height 34
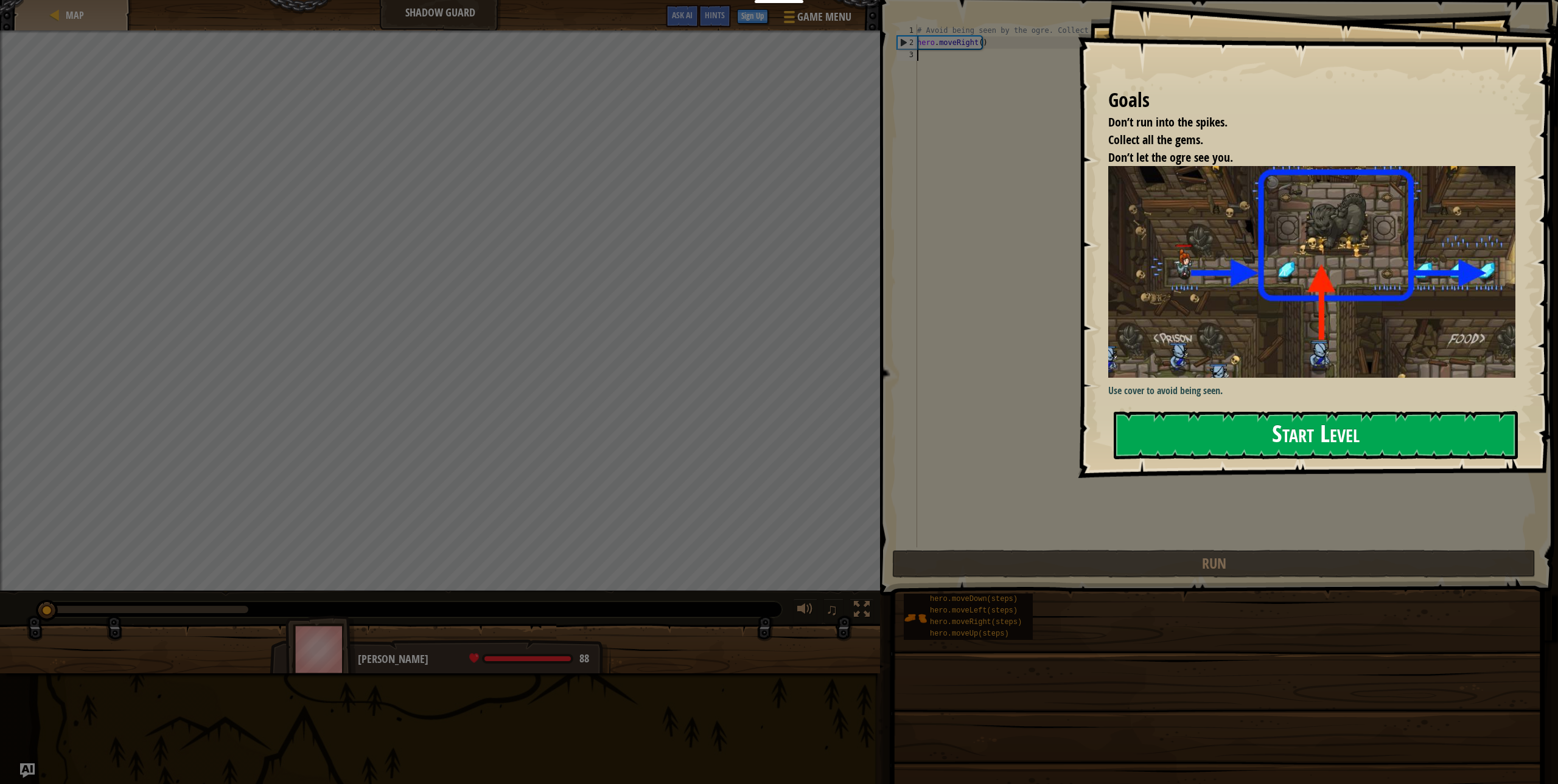
click at [1188, 444] on button "Start Level" at bounding box center [1316, 435] width 404 height 48
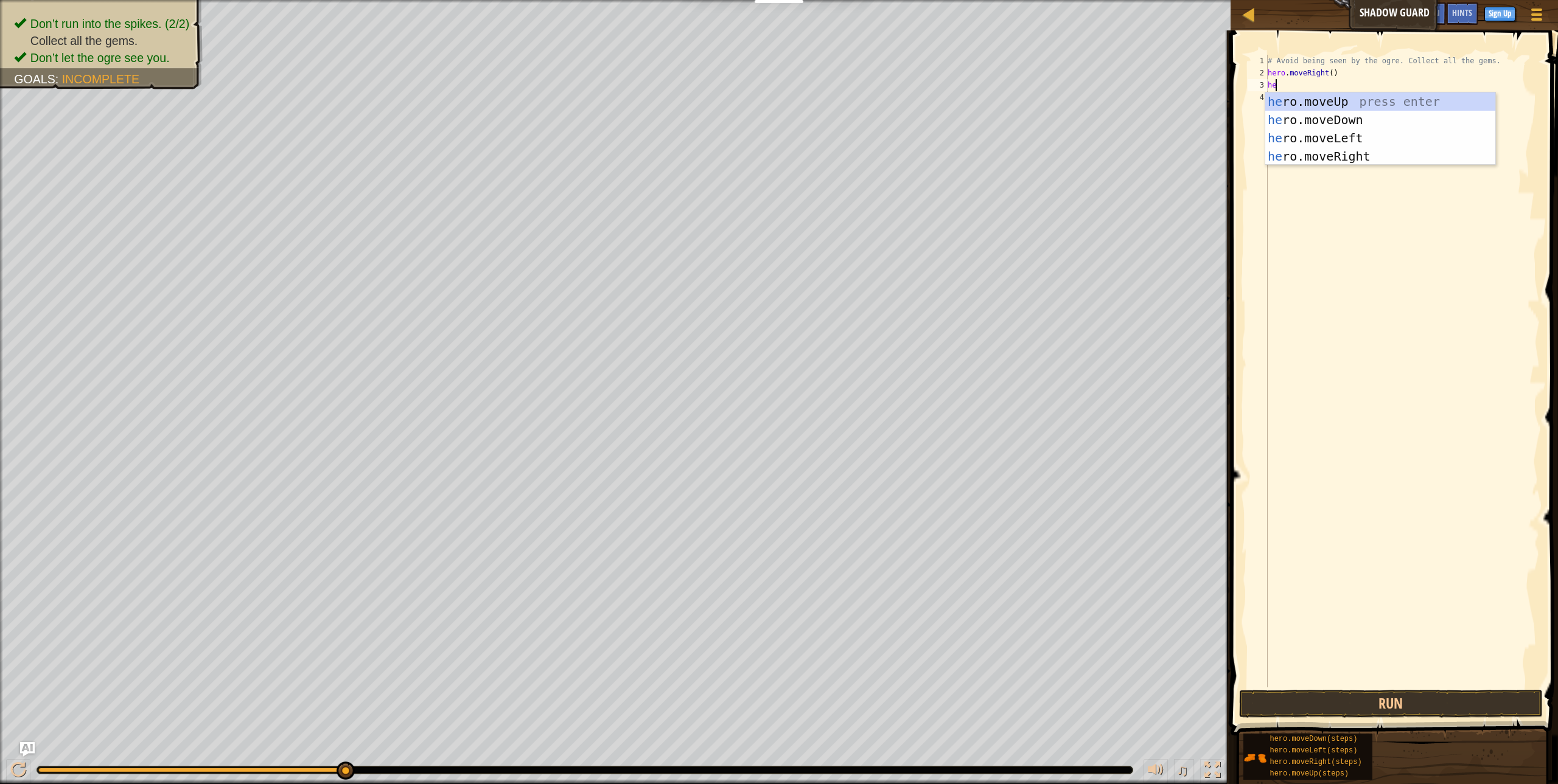
scroll to position [6, 1]
type textarea "hero"
click at [1365, 100] on div "hero .moveUp press enter hero .moveDown press enter hero .moveLeft press enter …" at bounding box center [1380, 147] width 230 height 109
type textarea "hero.moveright"
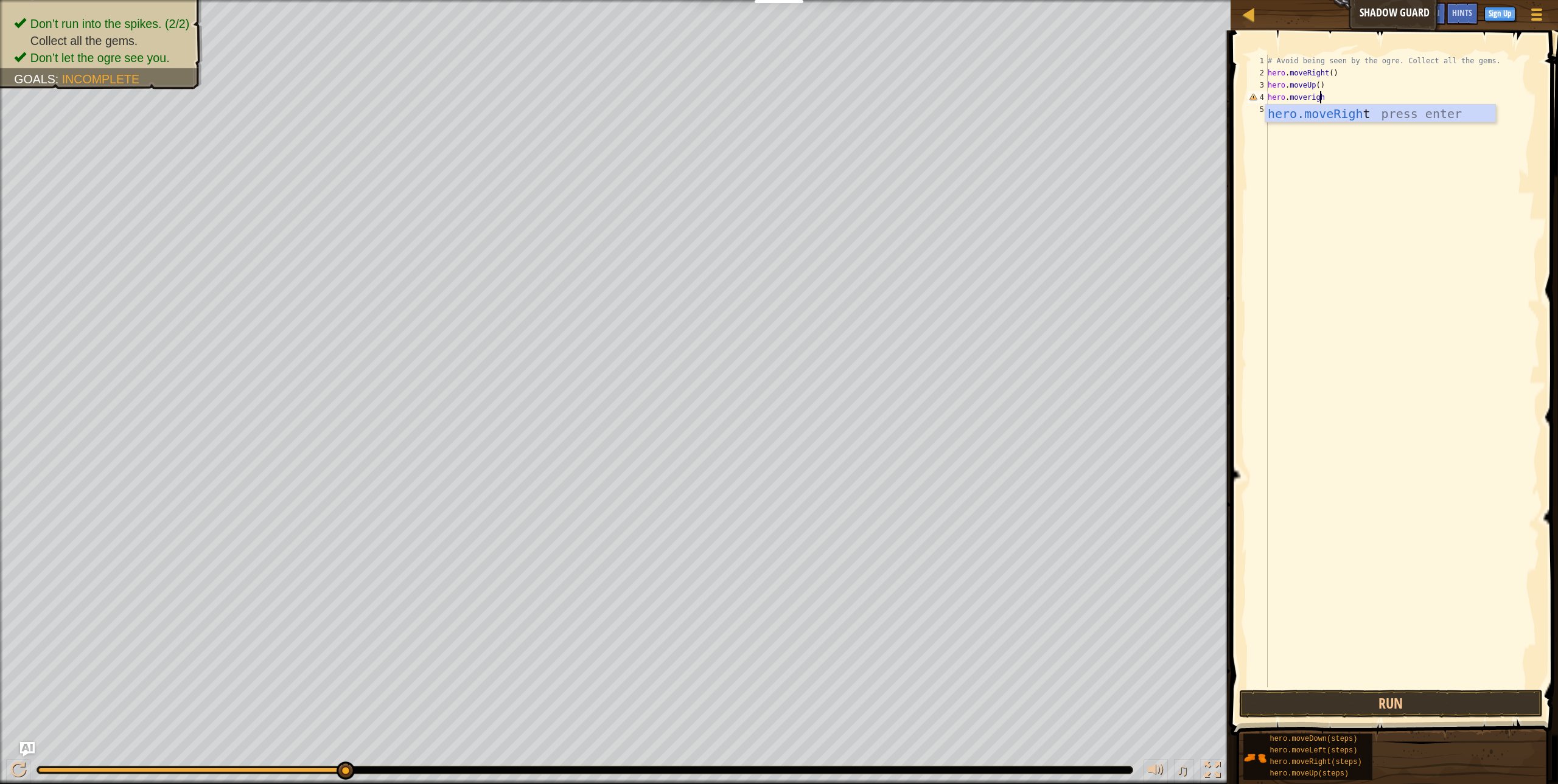
scroll to position [6, 4]
click at [1356, 123] on div "# Avoid being seen by the ogre. Collect all the gems. hero . moveRight ( ) hero…" at bounding box center [1402, 383] width 275 height 657
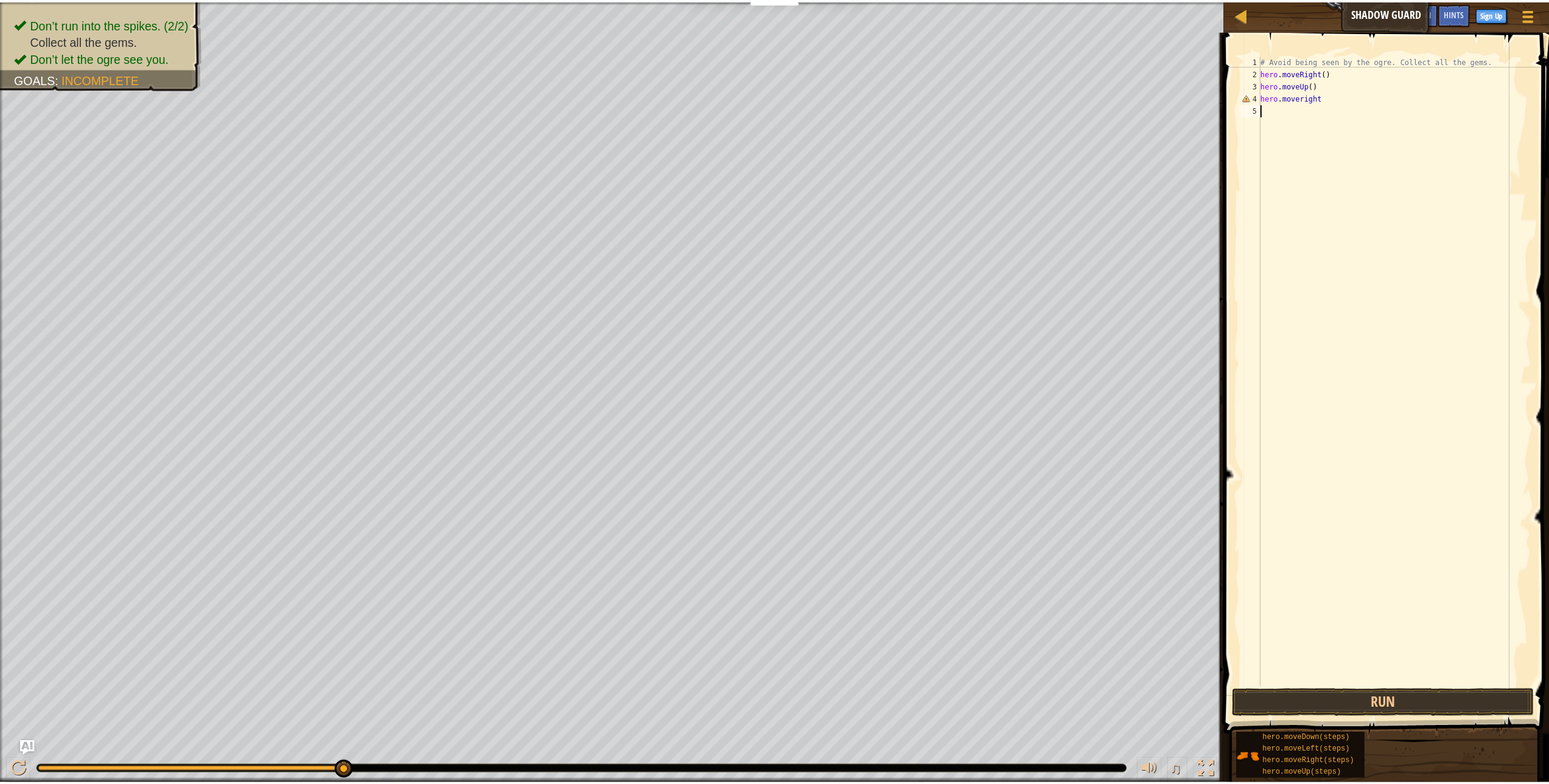
scroll to position [6, 0]
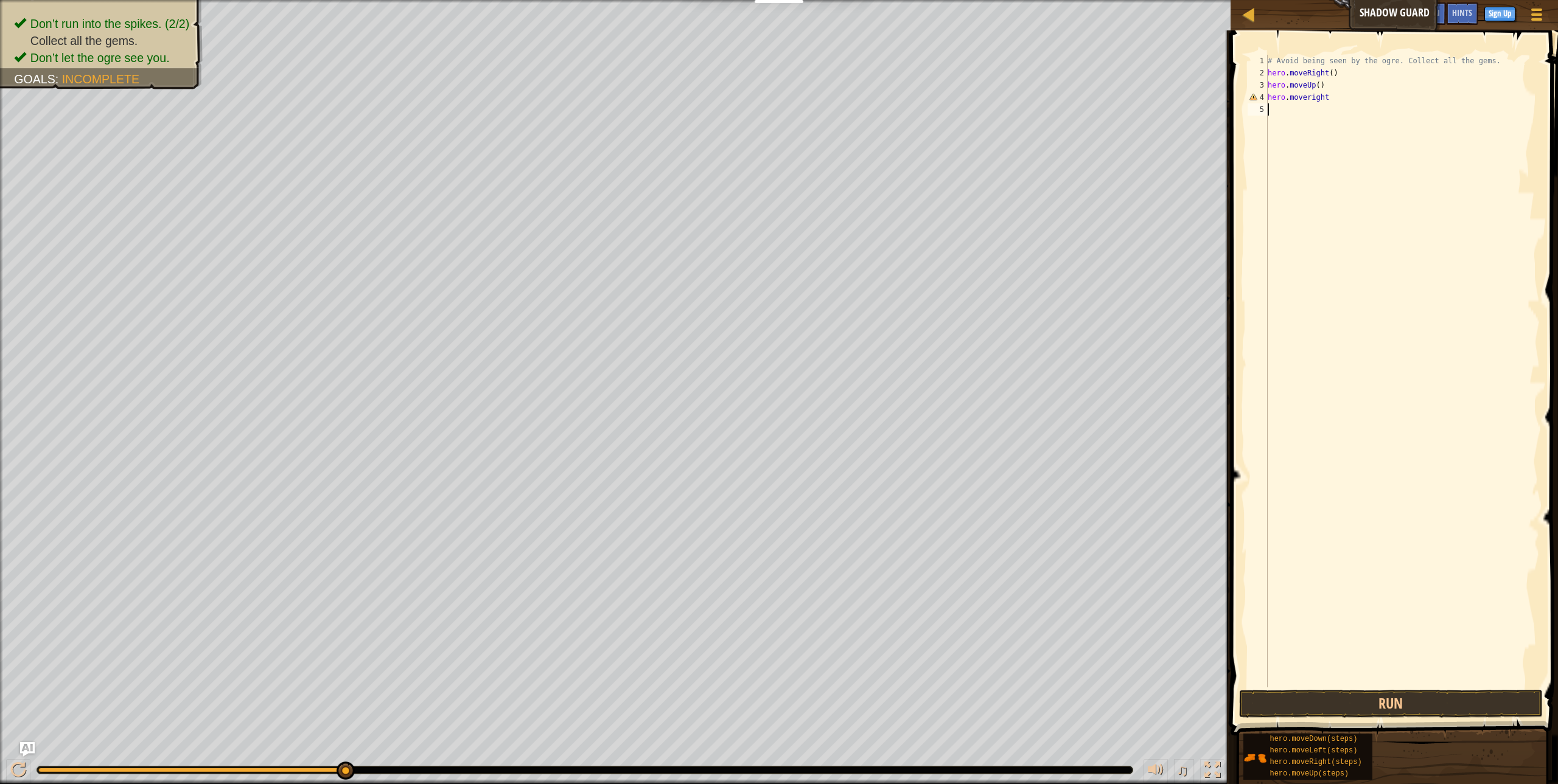
click at [1315, 96] on div "# Avoid being seen by the ogre. Collect all the gems. hero . moveRight ( ) hero…" at bounding box center [1402, 383] width 275 height 657
click at [1326, 95] on div "# Avoid being seen by the ogre. Collect all the gems. hero . moveRight ( ) hero…" at bounding box center [1402, 383] width 275 height 657
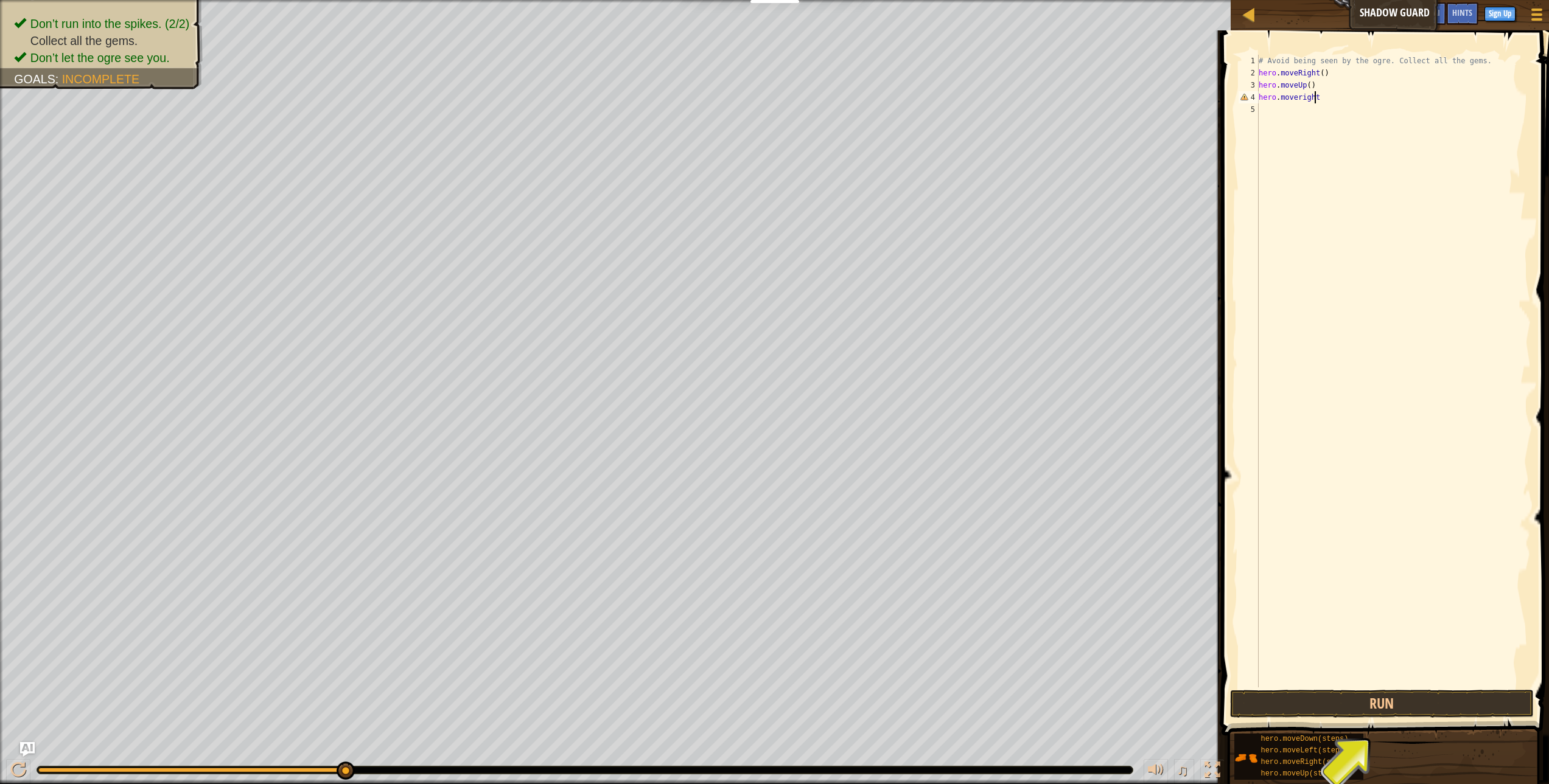
click at [1306, 93] on div "# Avoid being seen by the ogre. Collect all the gems. hero . moveRight ( ) hero…" at bounding box center [1394, 383] width 275 height 657
click at [1330, 102] on div "# Avoid being seen by the ogre. Collect all the gems. hero . moveRight ( ) hero…" at bounding box center [1394, 383] width 275 height 657
type textarea "hero.moveright"
click at [1328, 115] on div "hero.moveRight press enter" at bounding box center [1371, 131] width 230 height 55
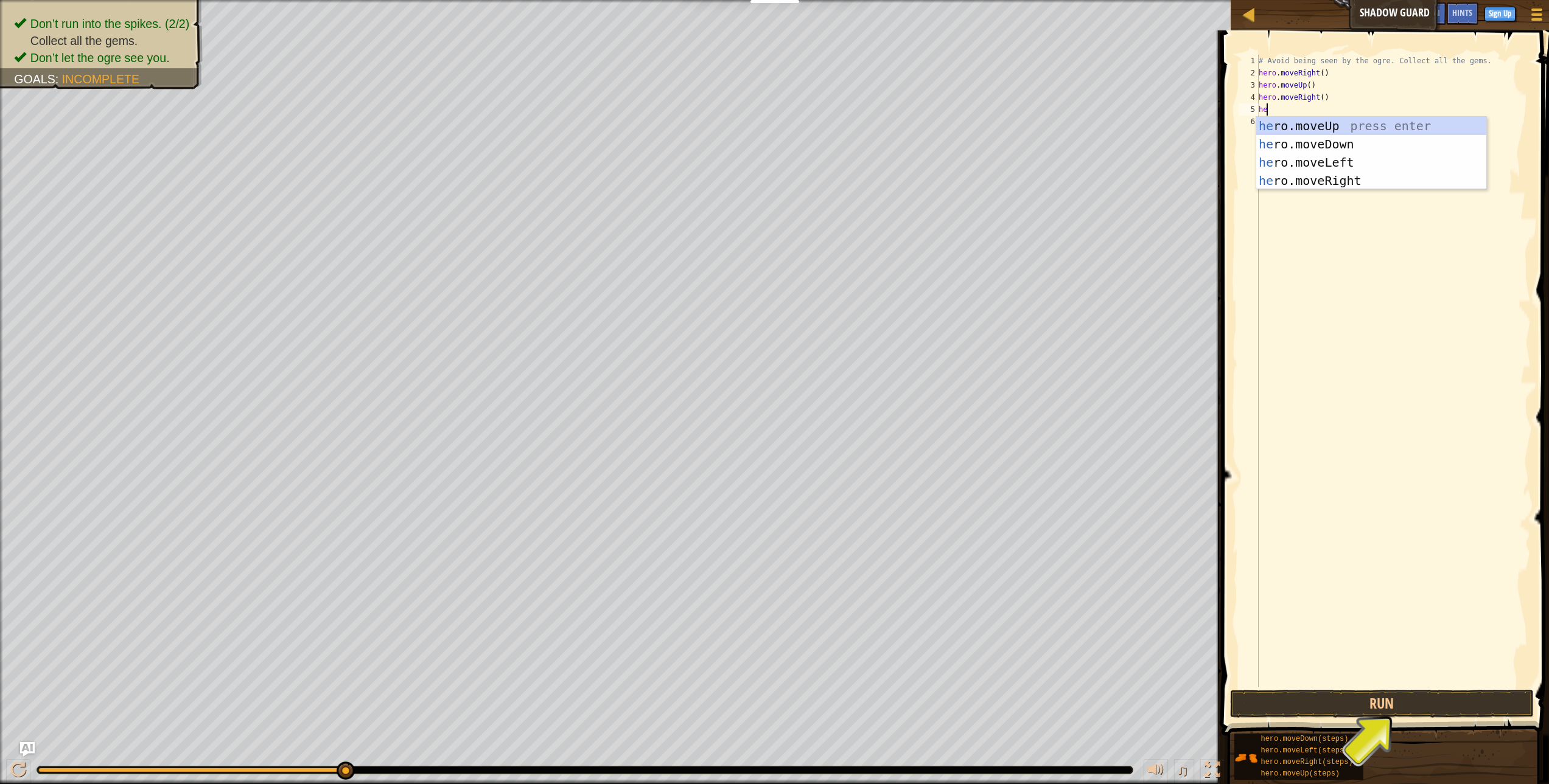
scroll to position [6, 1]
type textarea "hero"
click at [1317, 143] on div "hero .moveUp press enter hero .moveDown press enter hero .moveLeft press enter …" at bounding box center [1371, 171] width 230 height 109
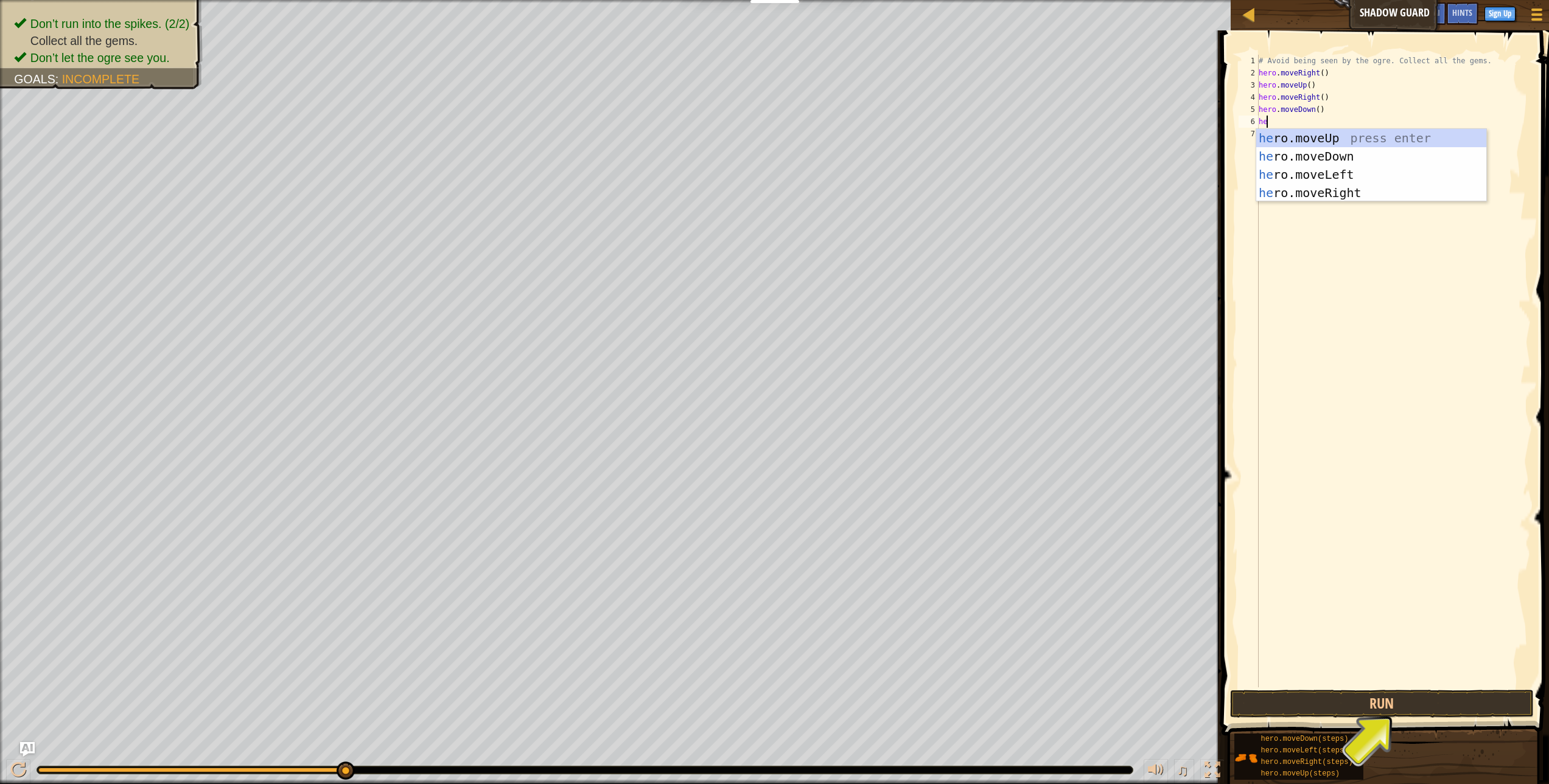
type textarea "her"
click at [1297, 197] on div "her o.moveUp press enter her o.moveDown press enter her o.moveLeft press enter …" at bounding box center [1371, 184] width 230 height 109
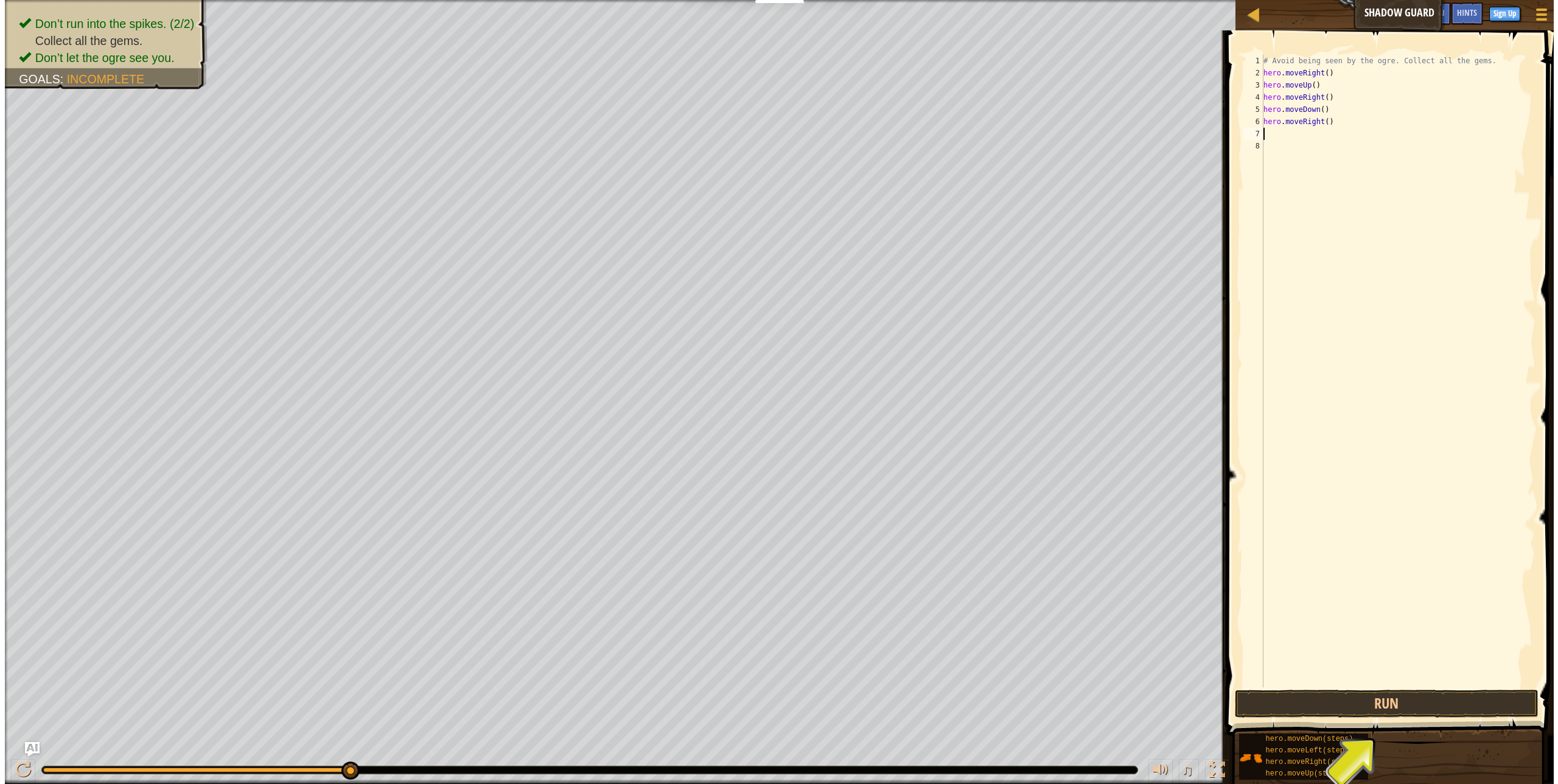
scroll to position [6, 0]
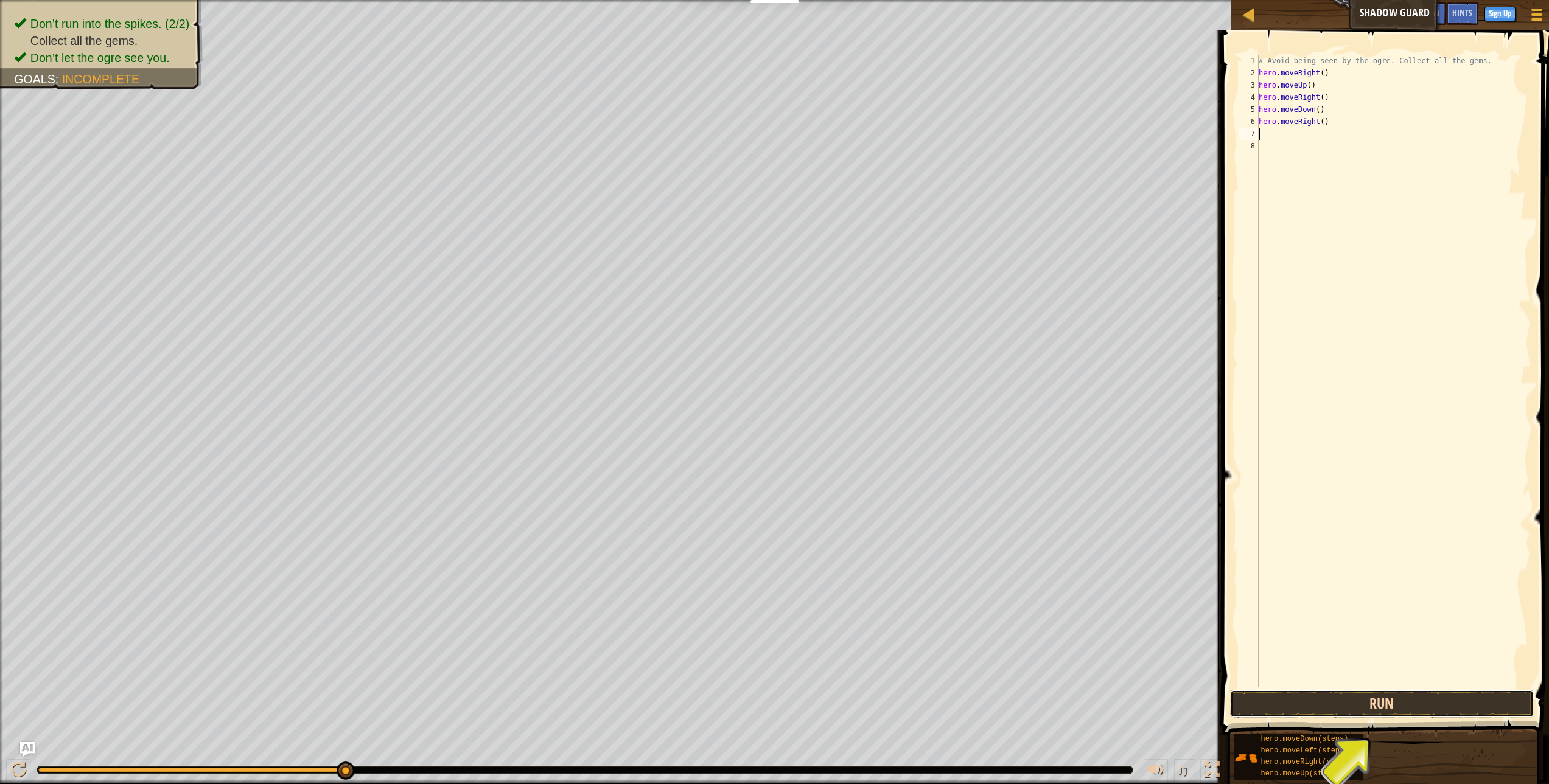
click at [1275, 714] on button "Run" at bounding box center [1382, 704] width 303 height 28
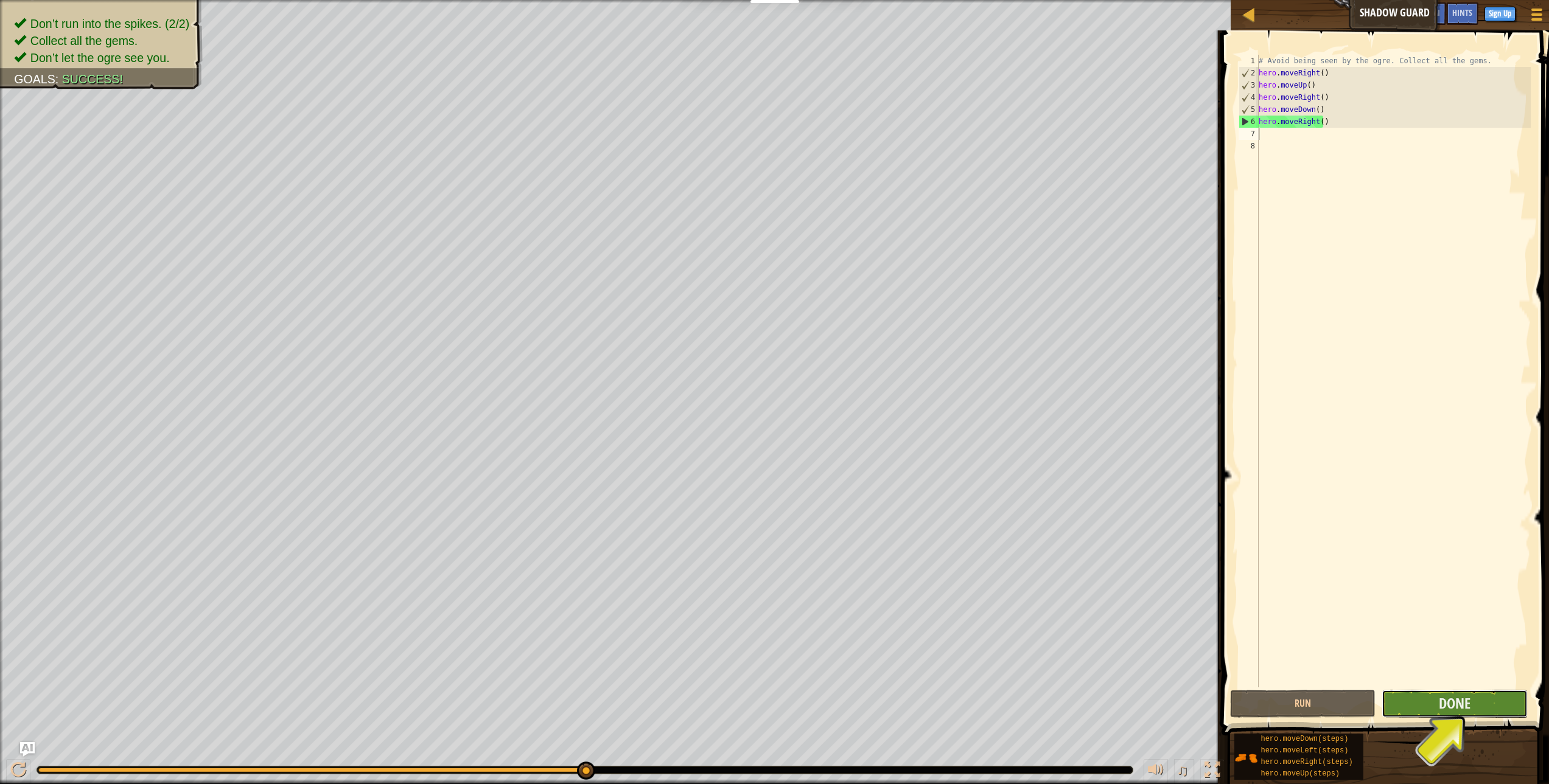
click at [1440, 693] on button "Done" at bounding box center [1454, 704] width 146 height 28
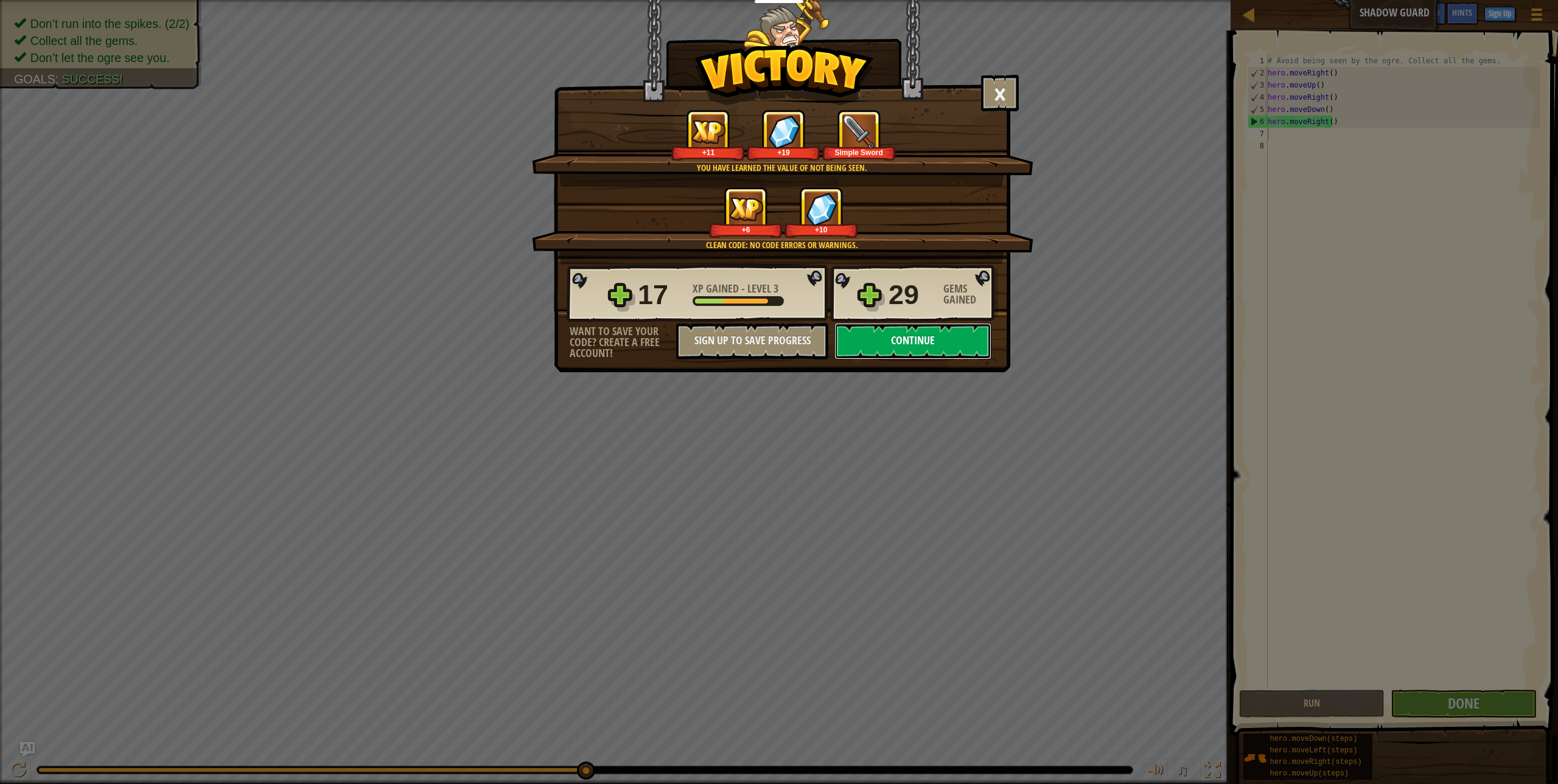
click at [929, 328] on button "Continue" at bounding box center [913, 341] width 157 height 36
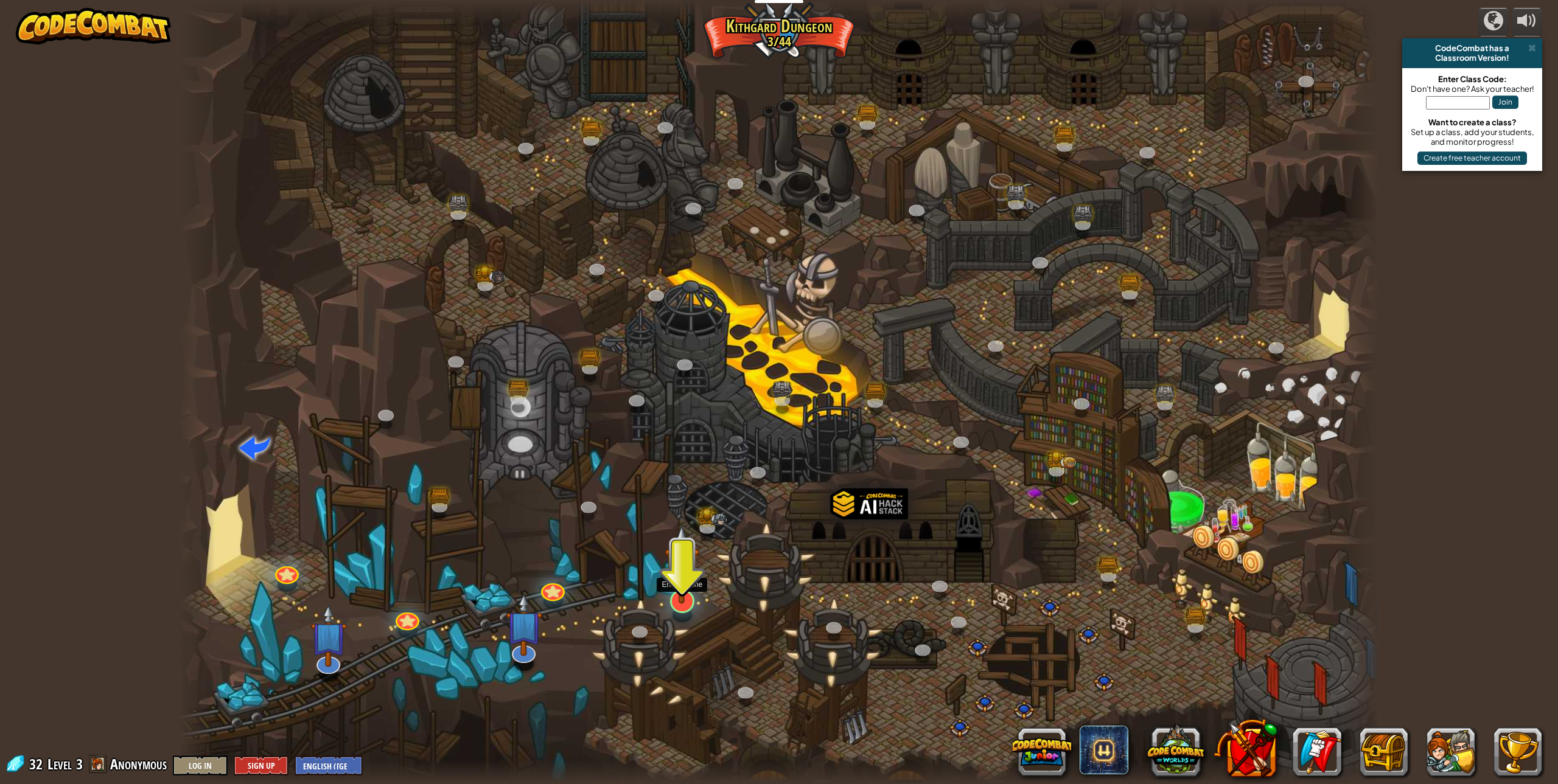
click at [669, 594] on img at bounding box center [682, 564] width 34 height 79
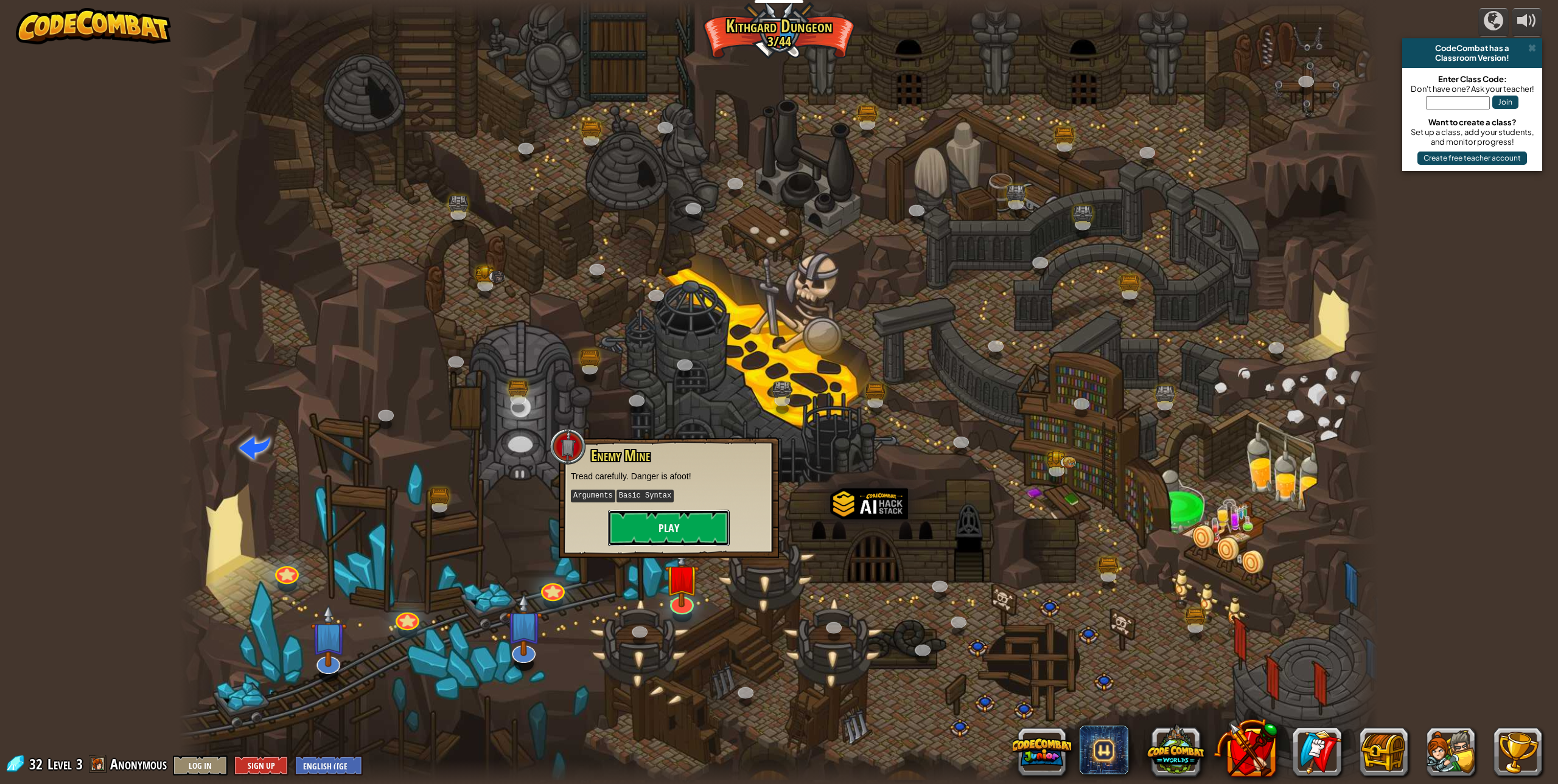
click at [710, 539] on button "Play" at bounding box center [669, 528] width 122 height 36
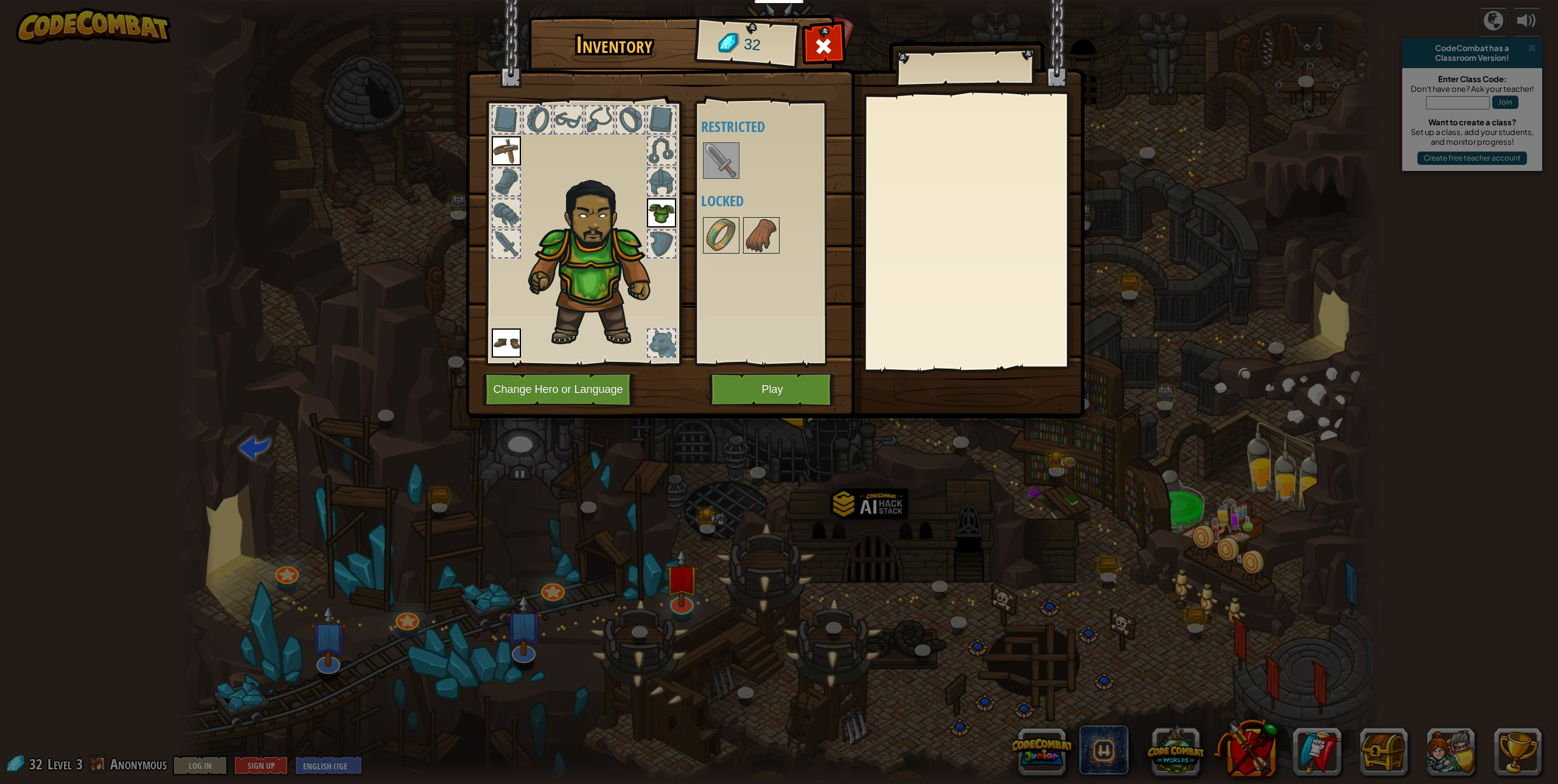
click at [725, 163] on img at bounding box center [721, 160] width 34 height 34
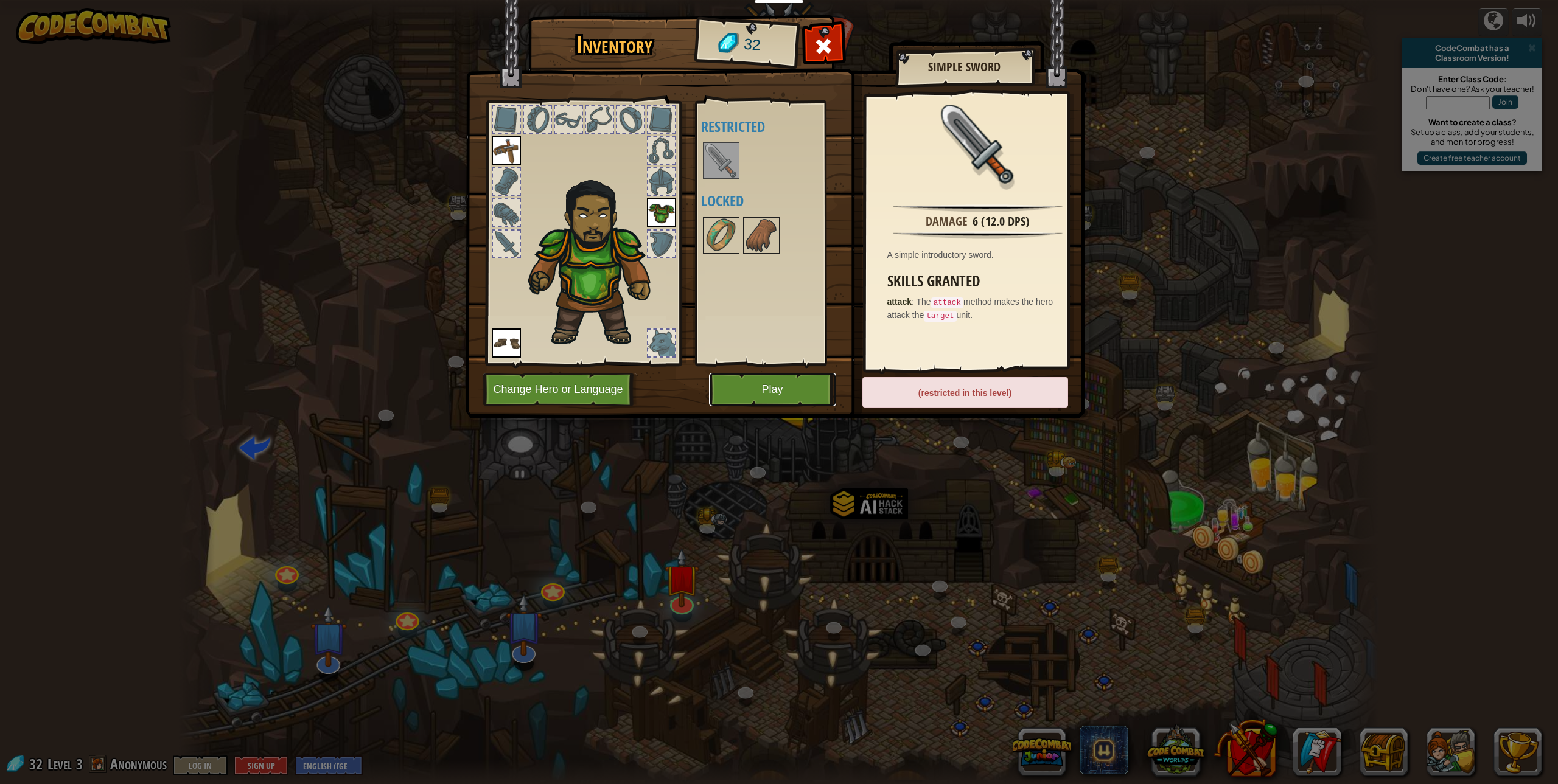
click at [781, 390] on button "Play" at bounding box center [773, 390] width 127 height 34
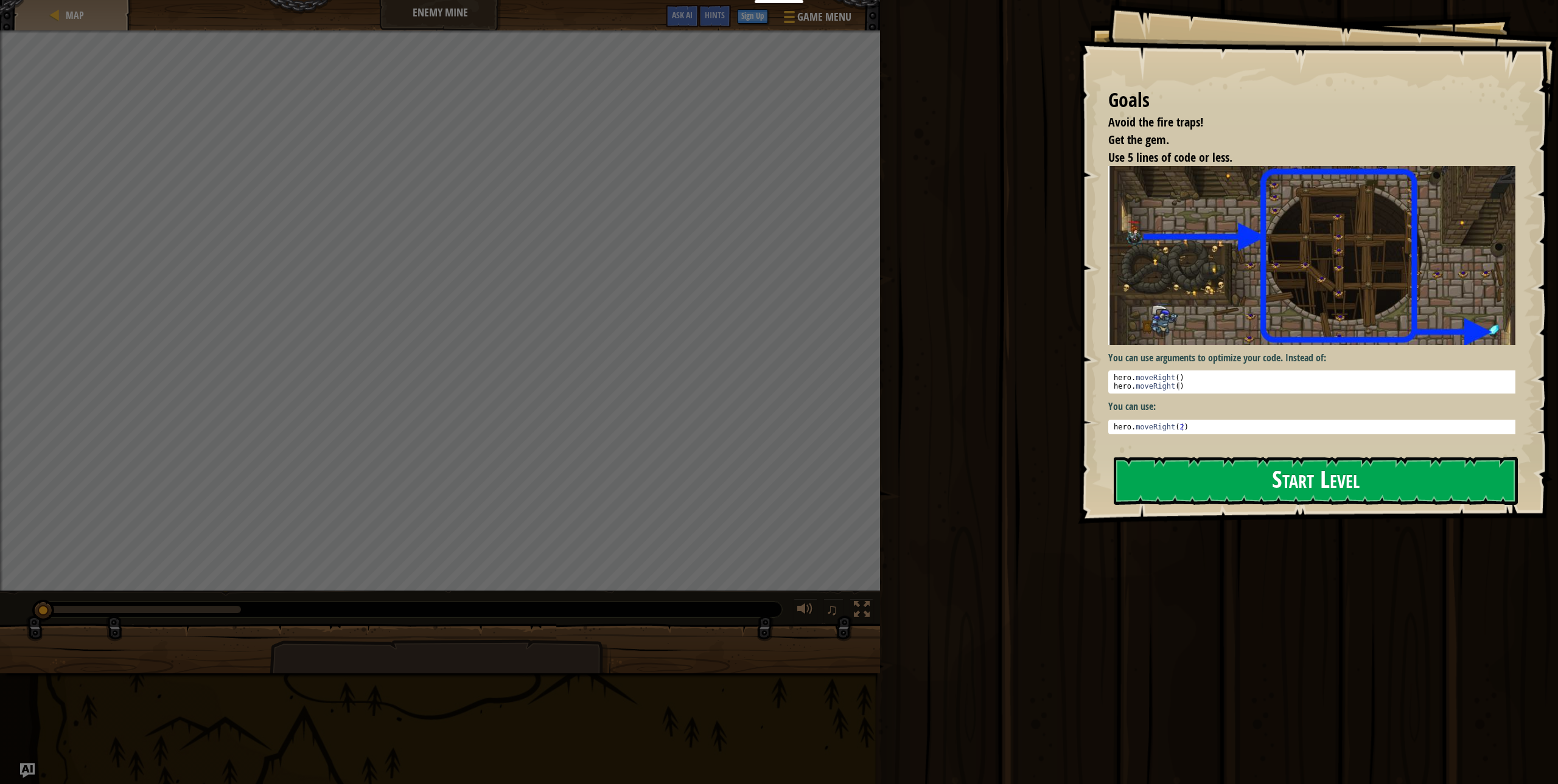
click at [1166, 503] on button "Start Level" at bounding box center [1316, 481] width 404 height 48
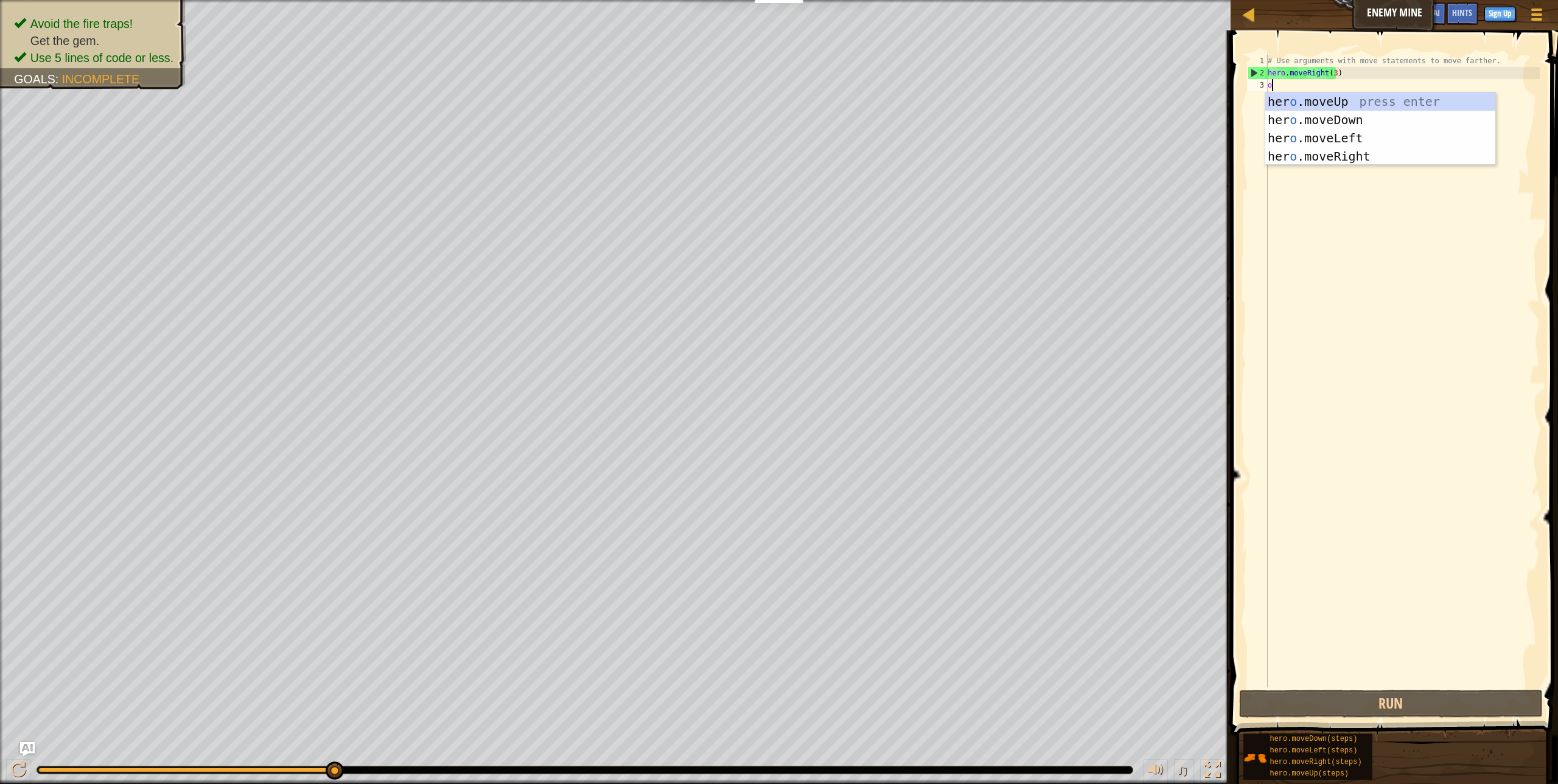
scroll to position [6, 0]
type textarea "ove"
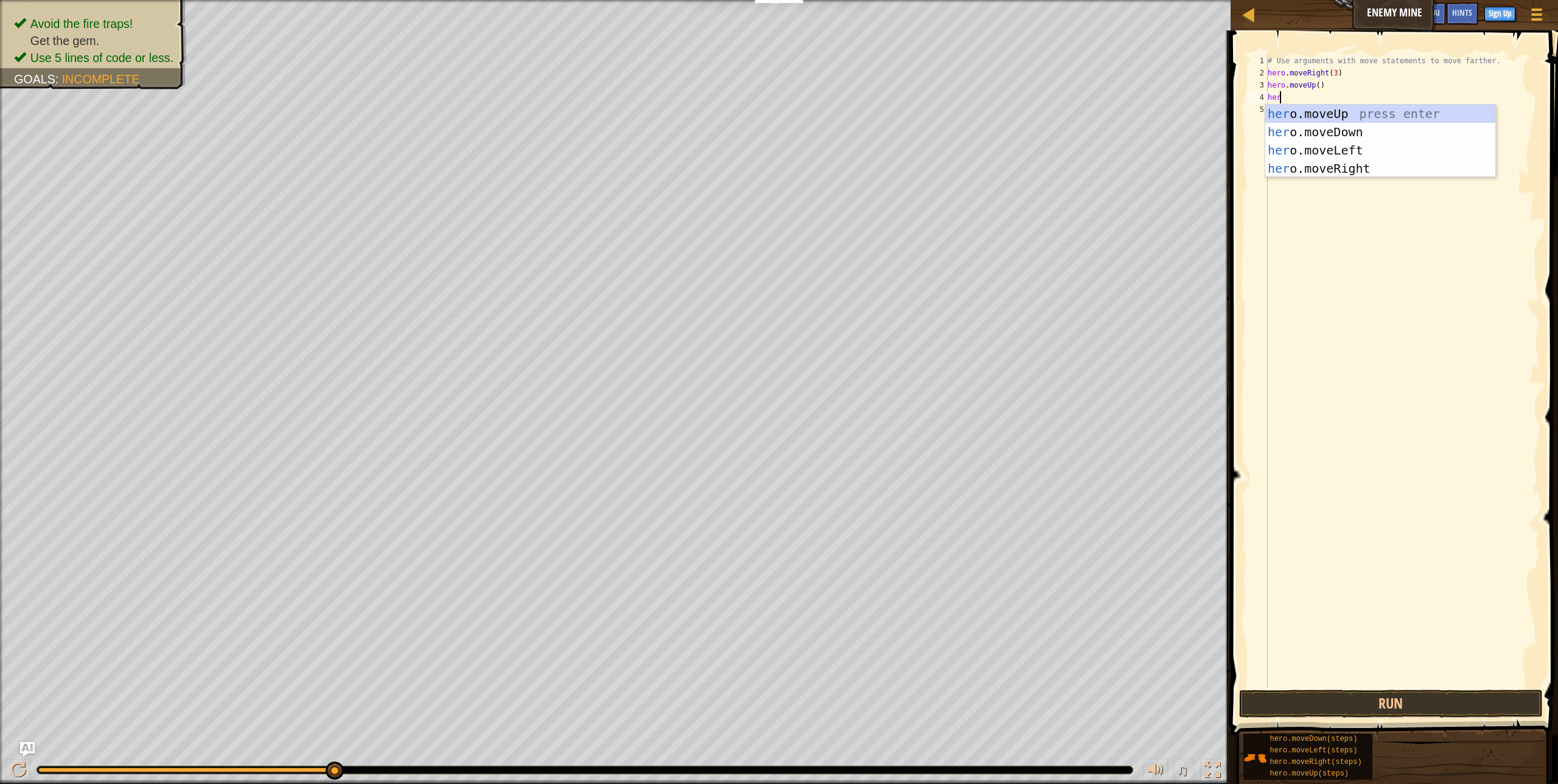
scroll to position [6, 1]
type textarea "hero"
click at [1308, 172] on div "hero .moveUp press enter hero .moveDown press enter hero .moveLeft press enter …" at bounding box center [1380, 159] width 230 height 109
type textarea "hero"
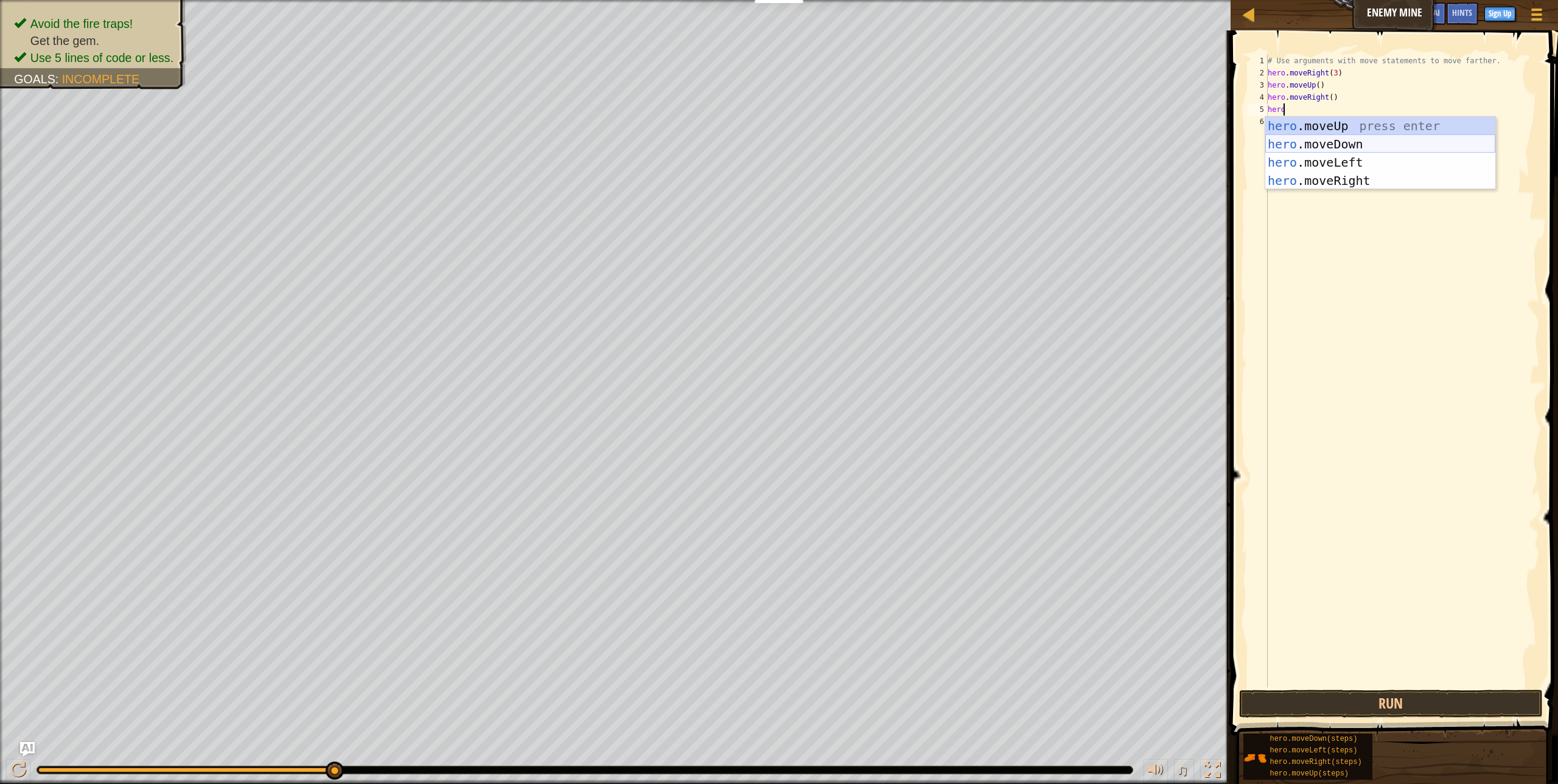
click at [1357, 142] on div "hero .moveUp press enter hero .moveDown press enter hero .moveLeft press enter …" at bounding box center [1380, 171] width 230 height 109
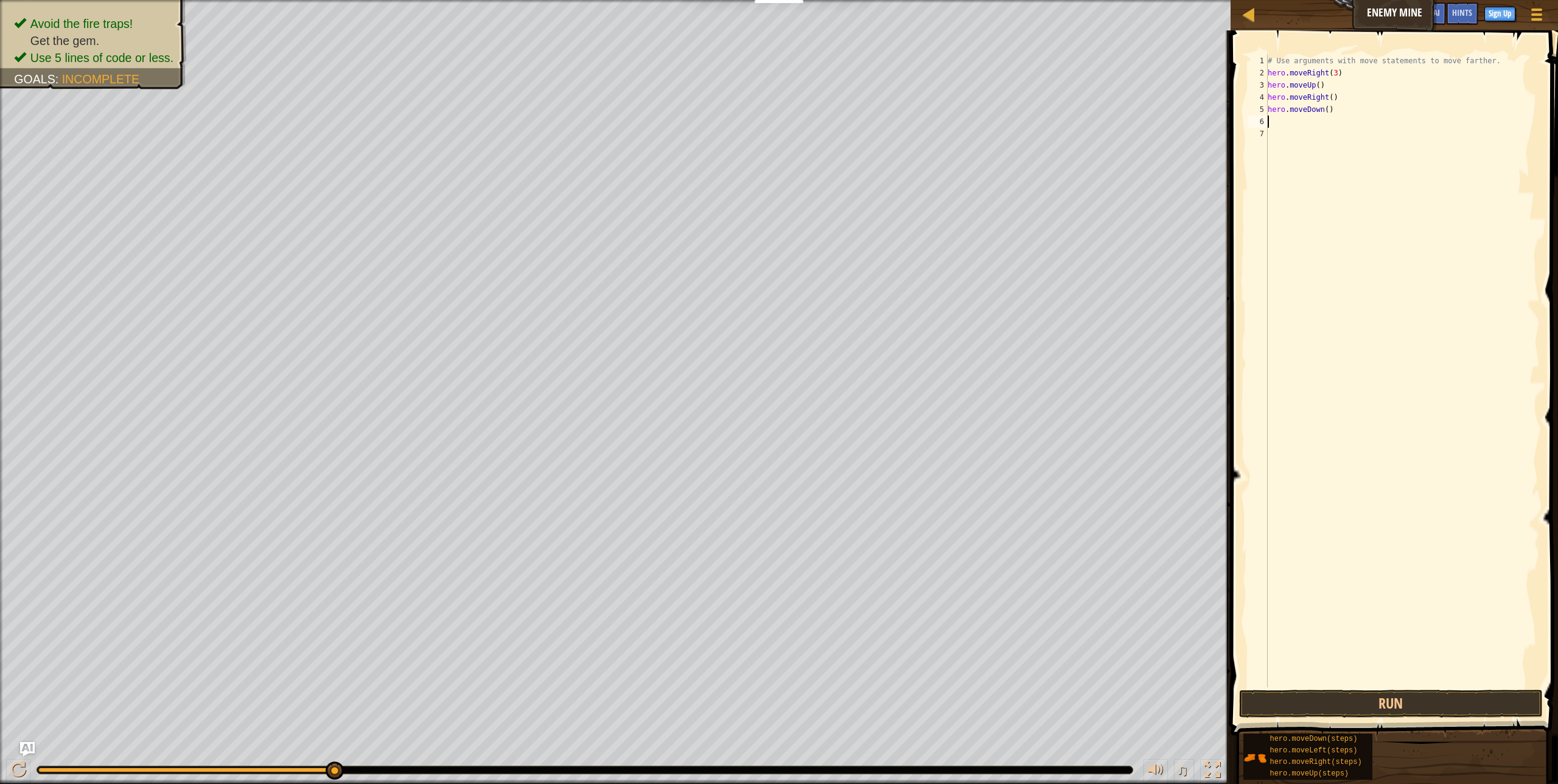
scroll to position [6, 0]
click at [1371, 106] on div "# Use arguments with move statements to move farther. hero . moveRight ( 3 ) he…" at bounding box center [1402, 383] width 275 height 657
type textarea "hero.moveDown(4)"
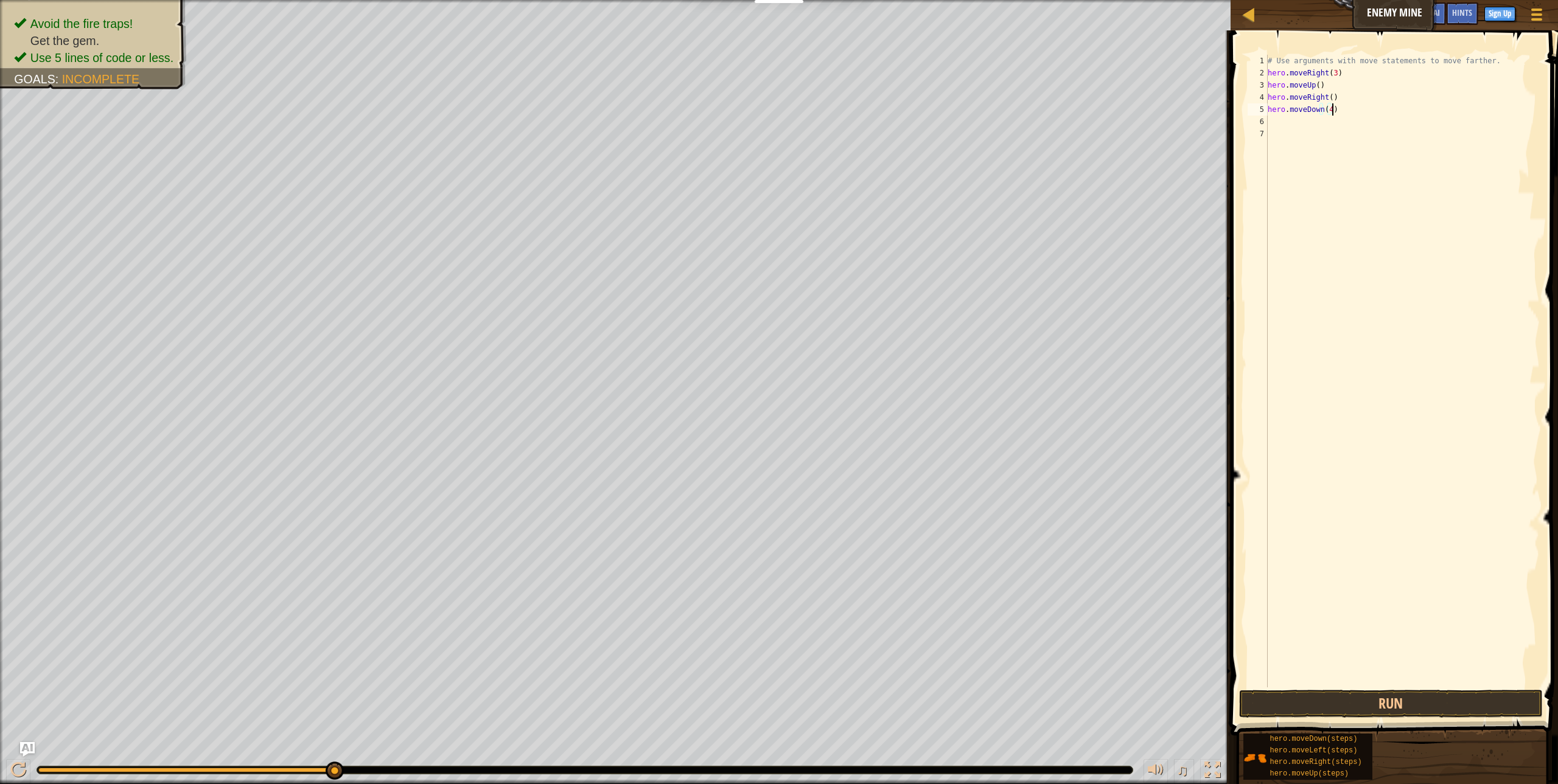
click at [1412, 144] on div "# Use arguments with move statements to move farther. hero . moveRight ( 3 ) he…" at bounding box center [1402, 383] width 275 height 657
click at [1287, 114] on div "# Use arguments with move statements to move farther. hero . moveRight ( 3 ) he…" at bounding box center [1402, 383] width 275 height 657
type textarea "hero.moveDown(4)"
click at [1285, 125] on div "# Use arguments with move statements to move farther. hero . moveRight ( 3 ) he…" at bounding box center [1402, 383] width 275 height 657
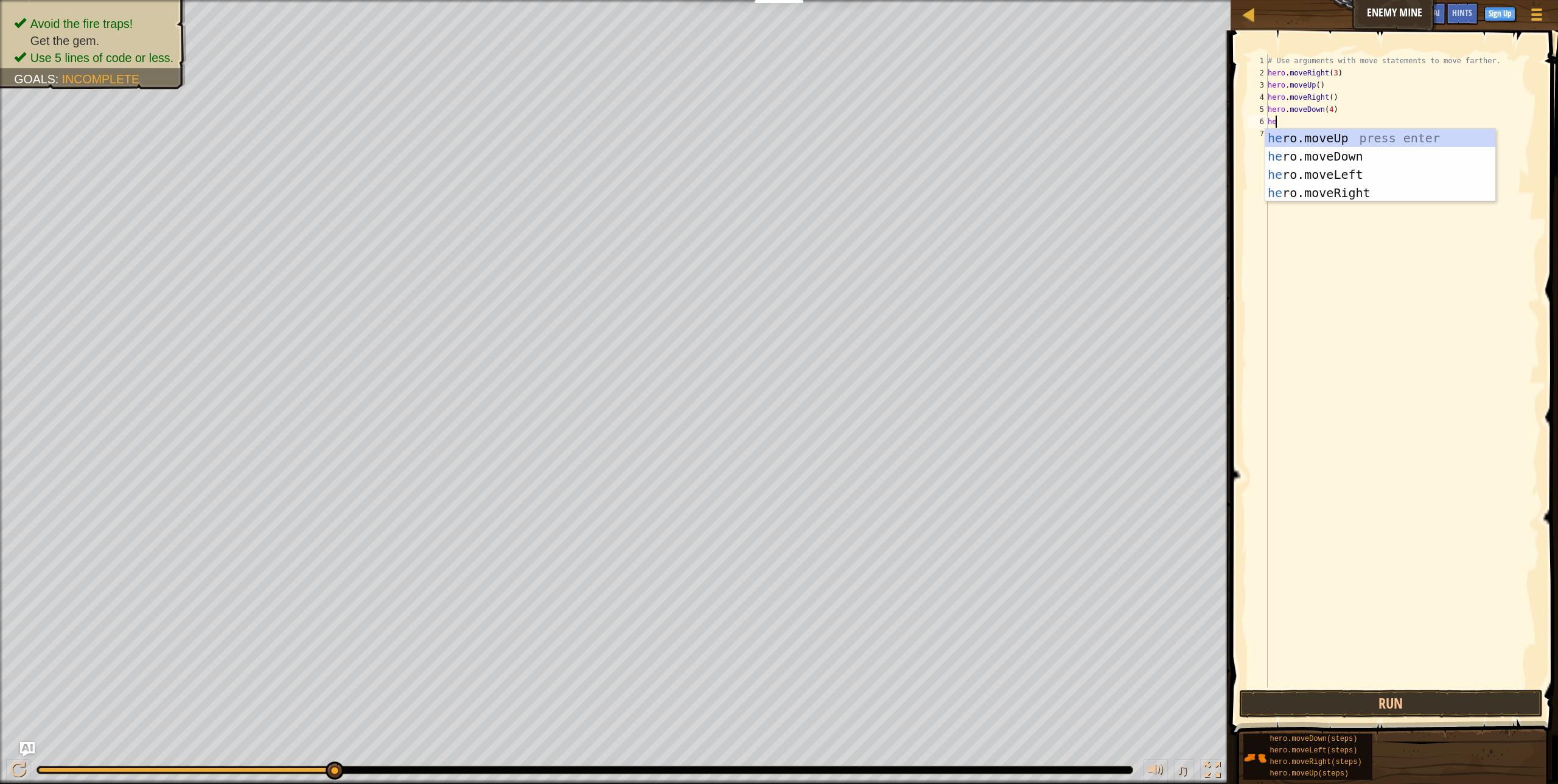
scroll to position [6, 1]
type textarea "hero"
click at [1304, 203] on div "# Use arguments with move statements to move farther. hero . moveRight ( 3 ) he…" at bounding box center [1402, 383] width 275 height 657
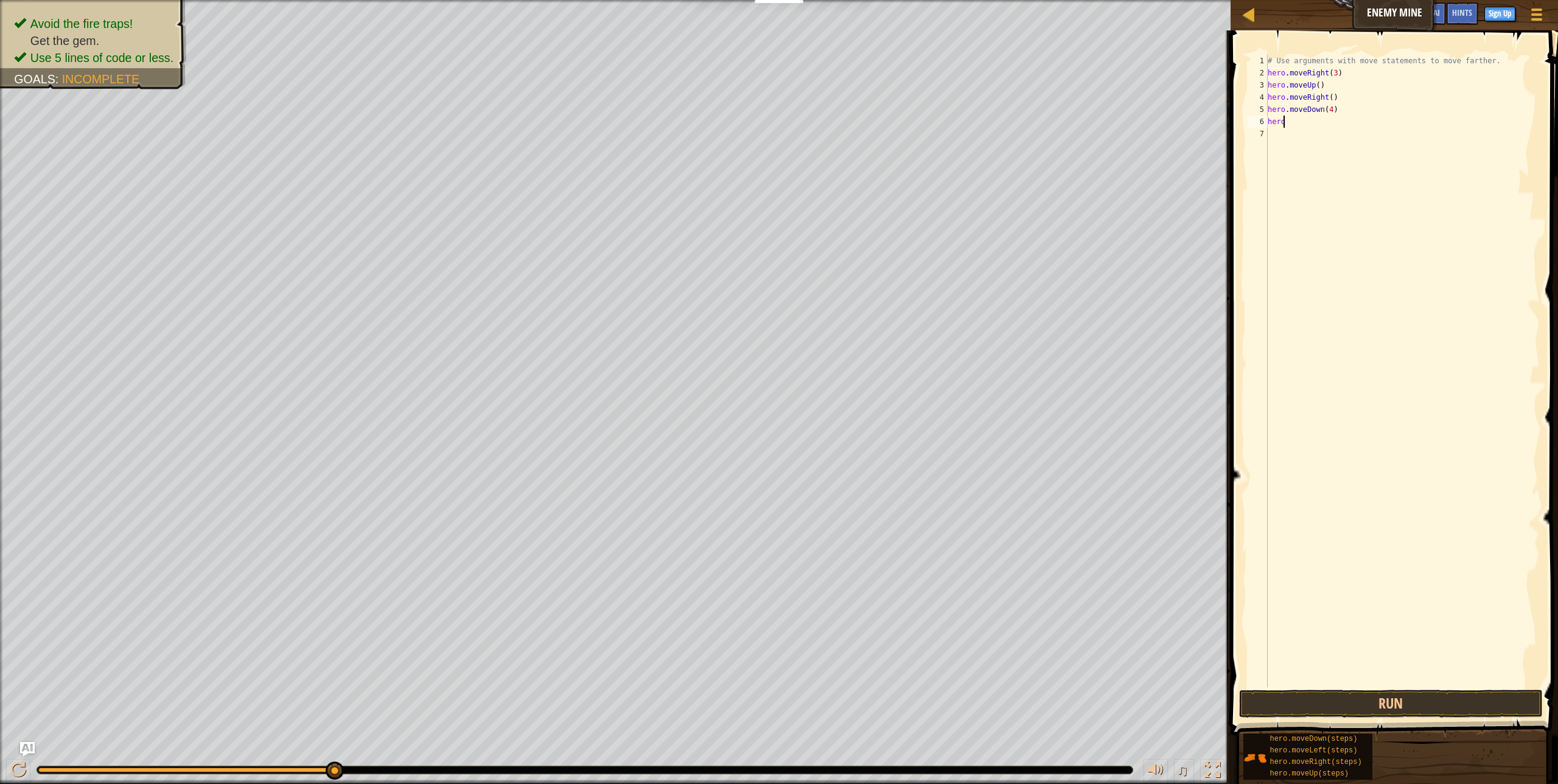
click at [1285, 123] on div "# Use arguments with move statements to move farther. hero . moveRight ( 3 ) he…" at bounding box center [1402, 383] width 275 height 657
type textarea "hero."
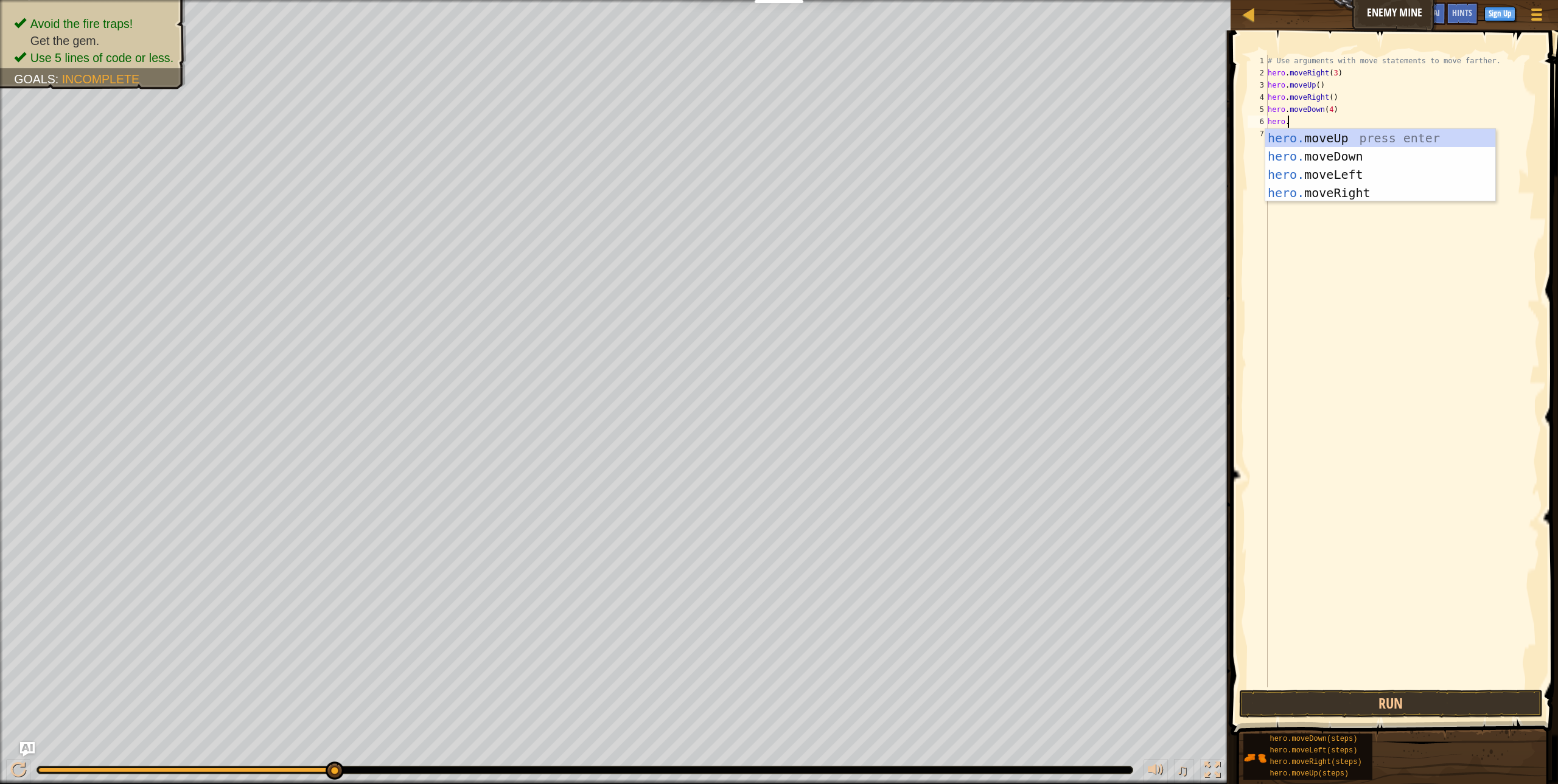
scroll to position [6, 1]
click at [1336, 195] on div "hero. moveUp press enter hero. moveDown press enter hero. moveLeft press enter …" at bounding box center [1380, 184] width 230 height 109
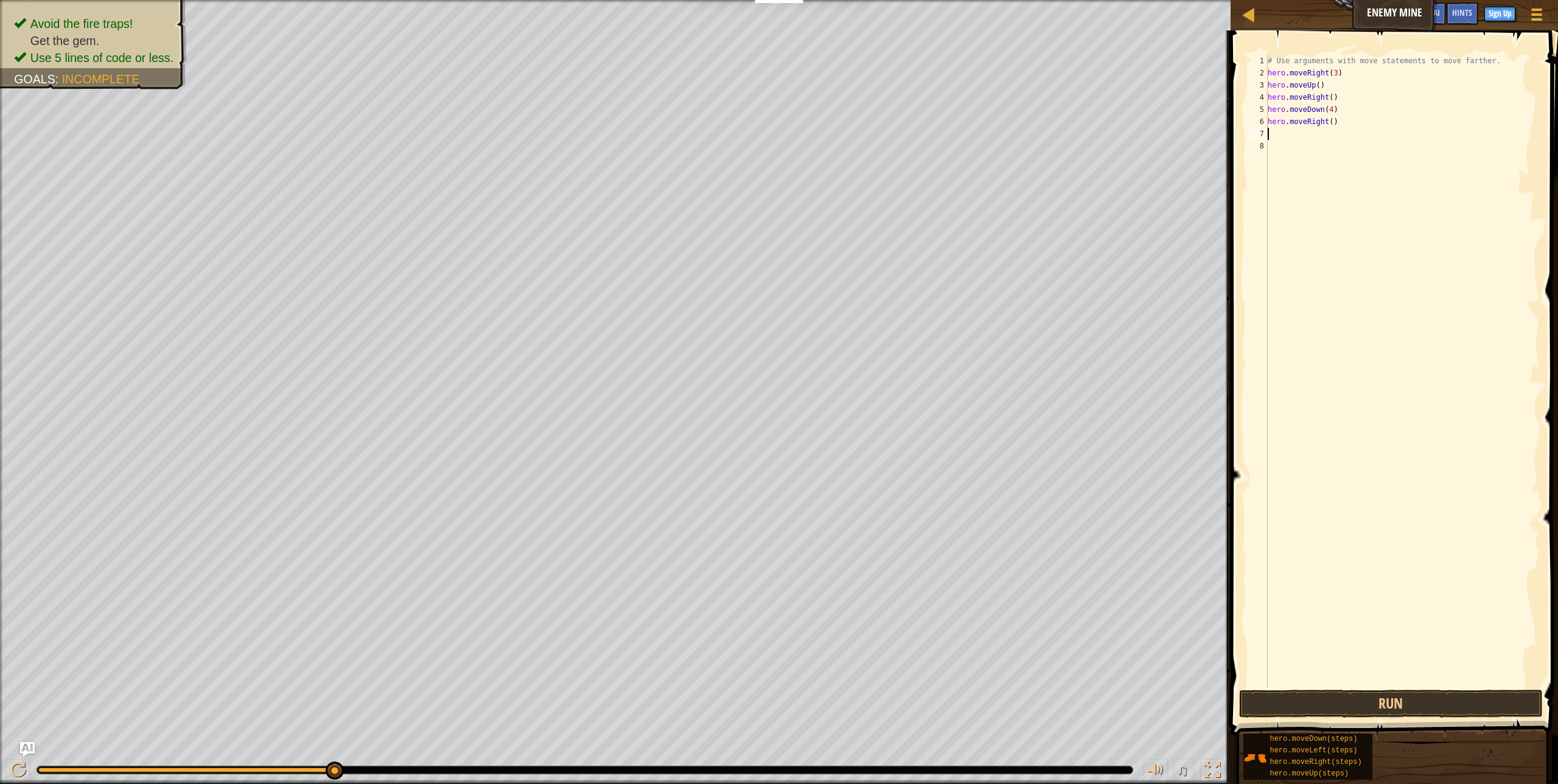
click at [1343, 119] on div "# Use arguments with move statements to move farther. hero . moveRight ( 3 ) he…" at bounding box center [1402, 383] width 275 height 657
type textarea "hero.moveRight(2)"
click at [1413, 705] on button "Run" at bounding box center [1391, 704] width 303 height 28
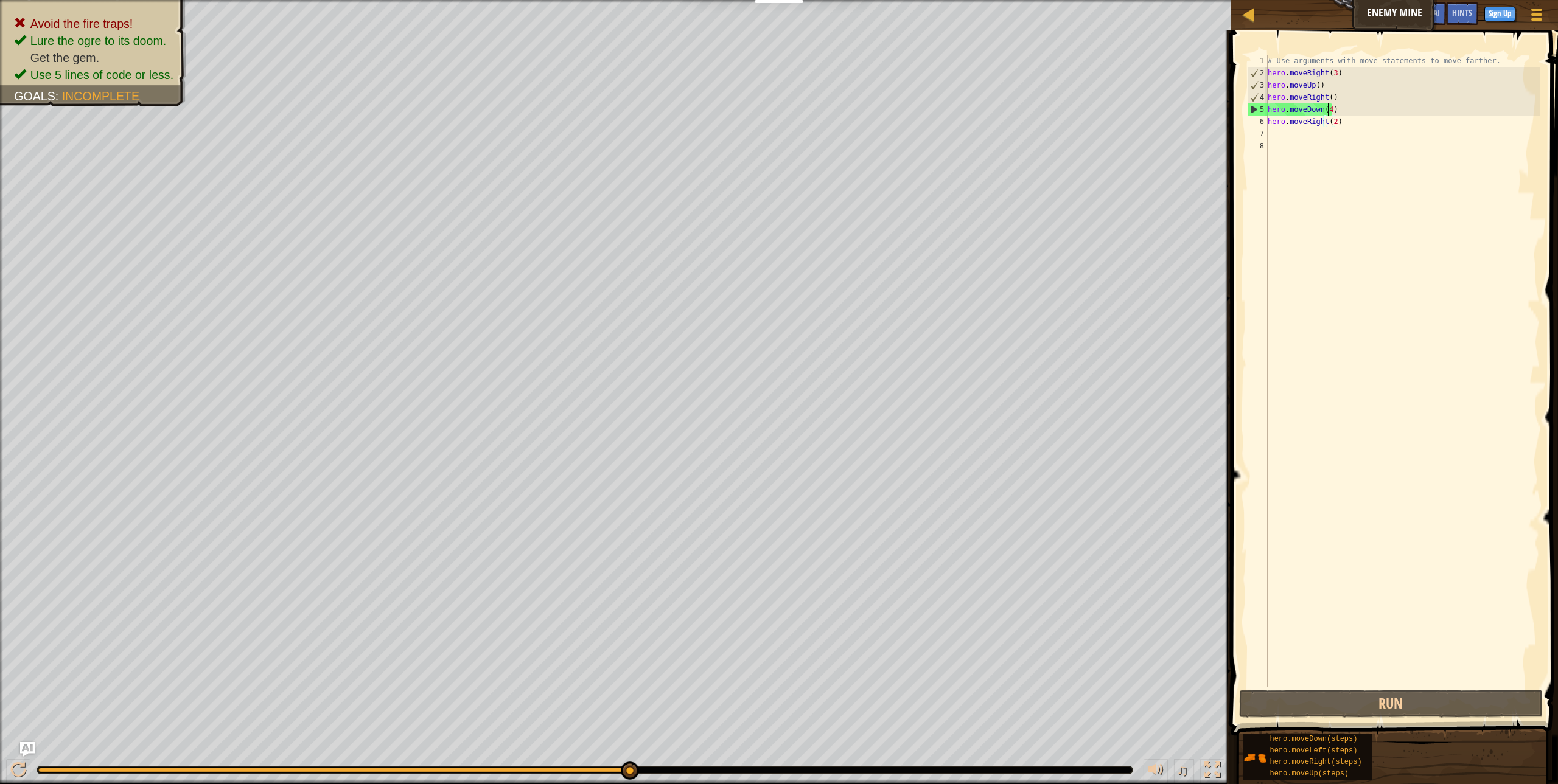
click at [1326, 109] on div "# Use arguments with move statements to move farther. hero . moveRight ( 3 ) he…" at bounding box center [1402, 383] width 275 height 657
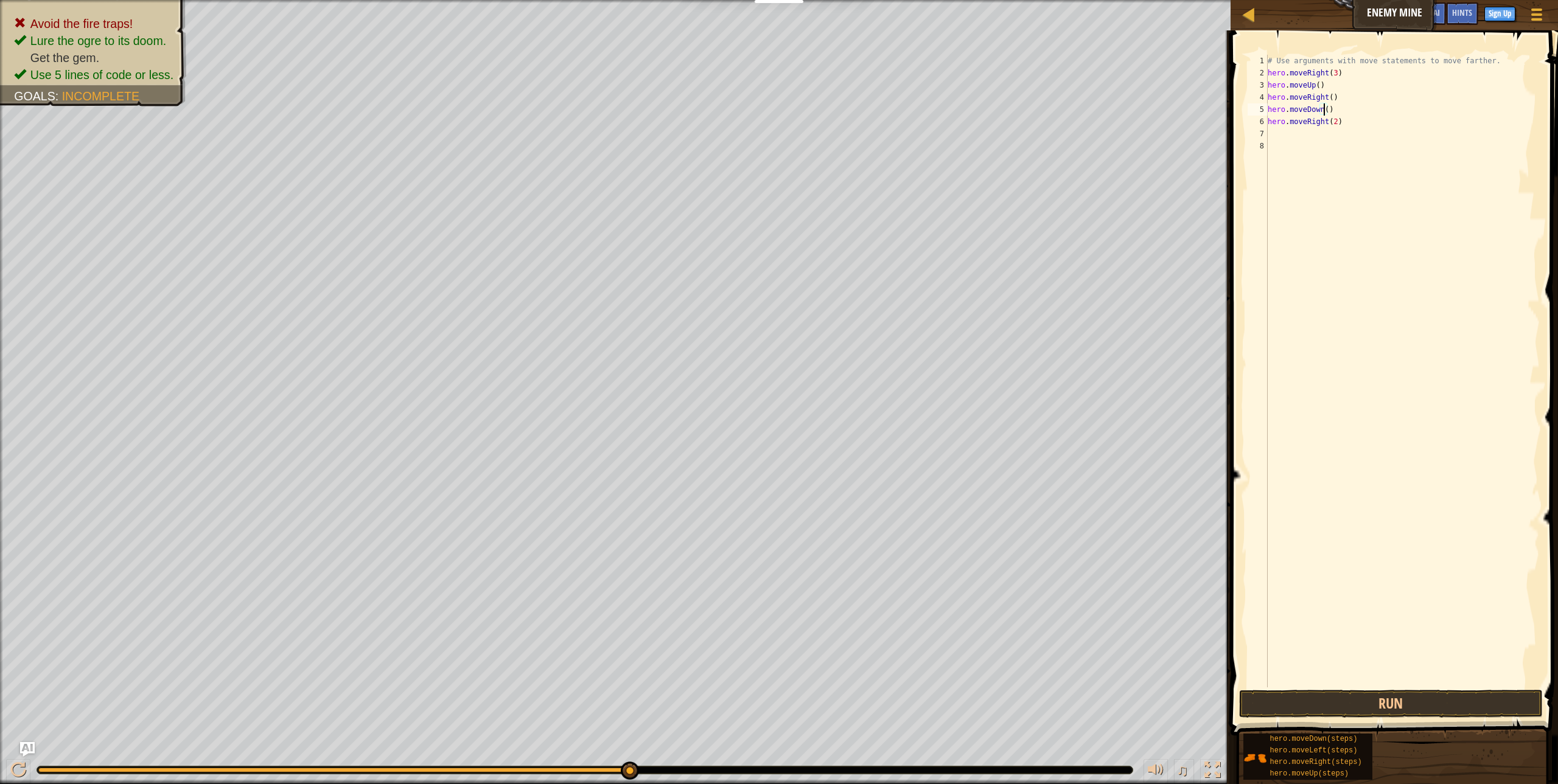
scroll to position [6, 5]
type textarea "hero.moveDown(3)"
click at [1252, 715] on button "Run" at bounding box center [1391, 704] width 303 height 28
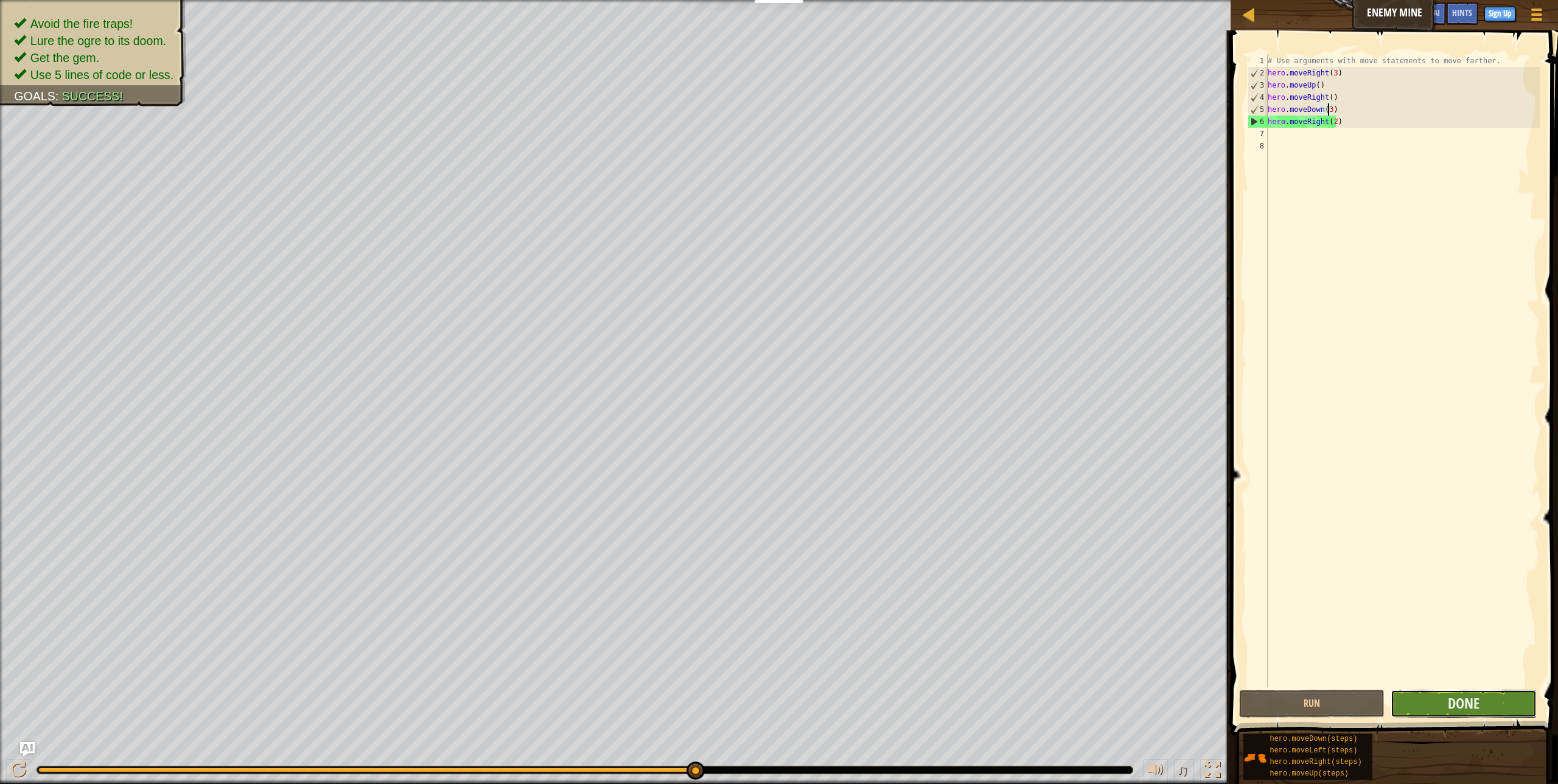
click at [1441, 693] on button "Done" at bounding box center [1463, 704] width 146 height 28
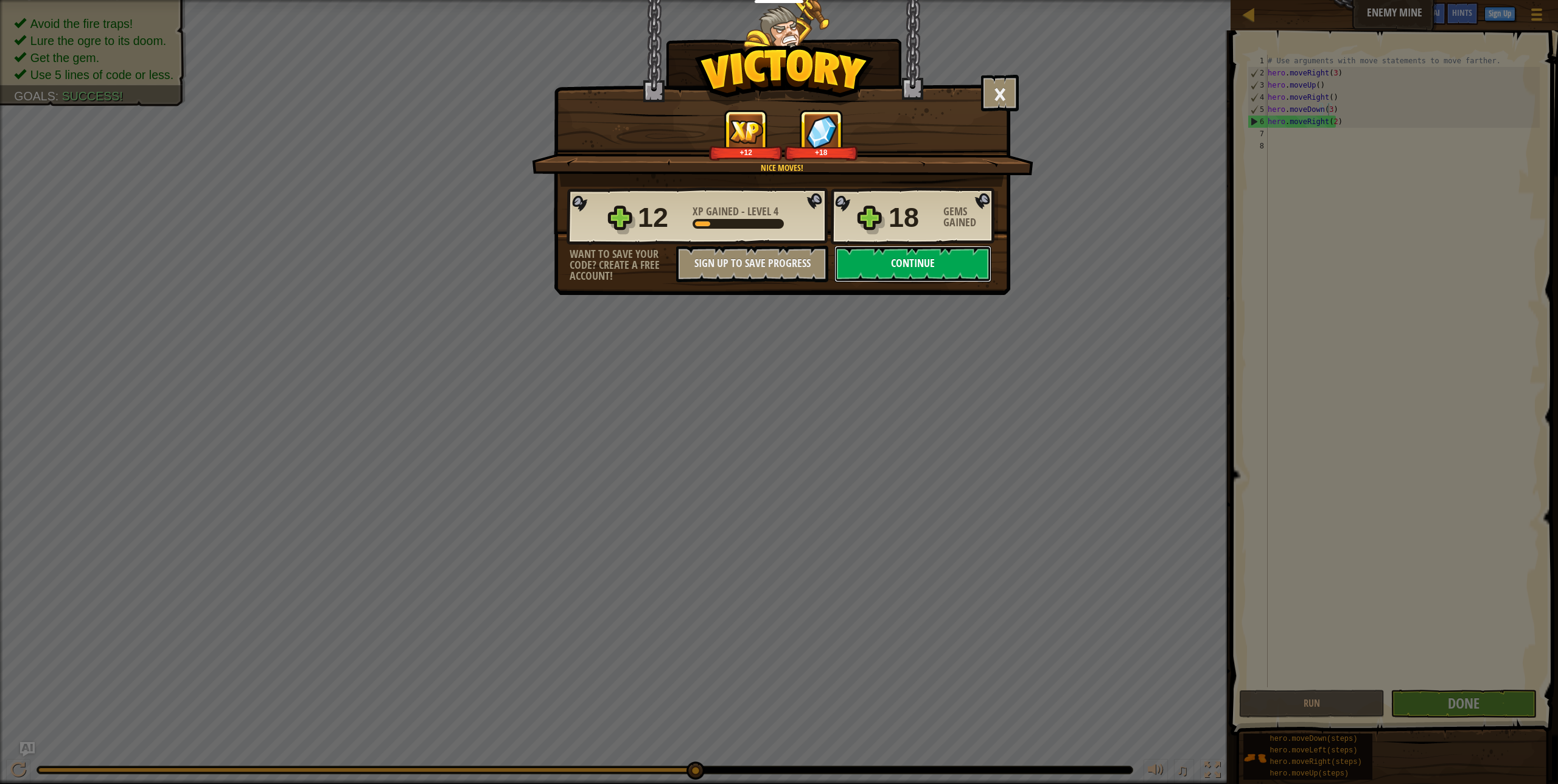
click at [886, 258] on button "Continue" at bounding box center [913, 263] width 157 height 36
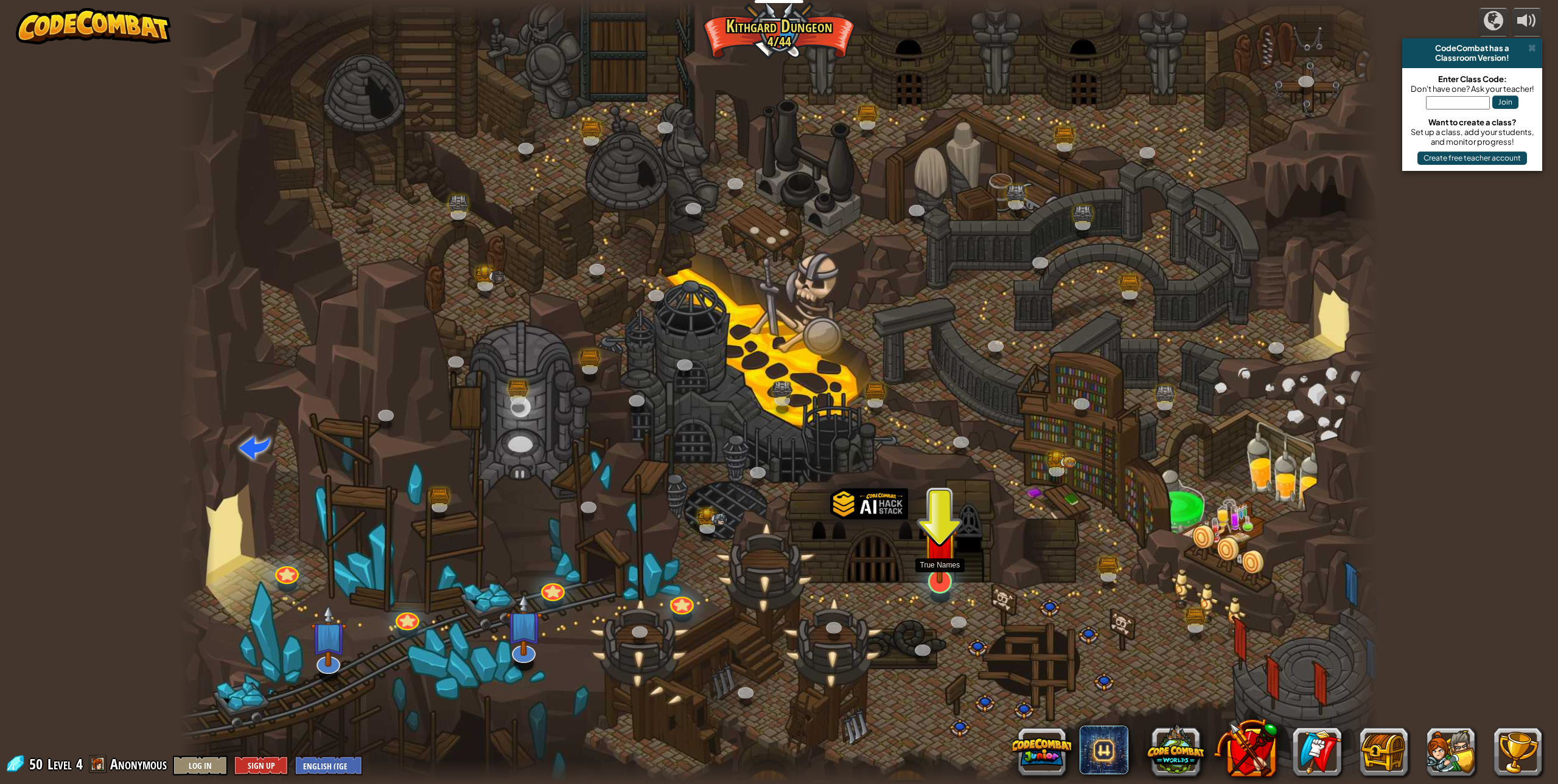
click at [933, 578] on img at bounding box center [940, 545] width 34 height 79
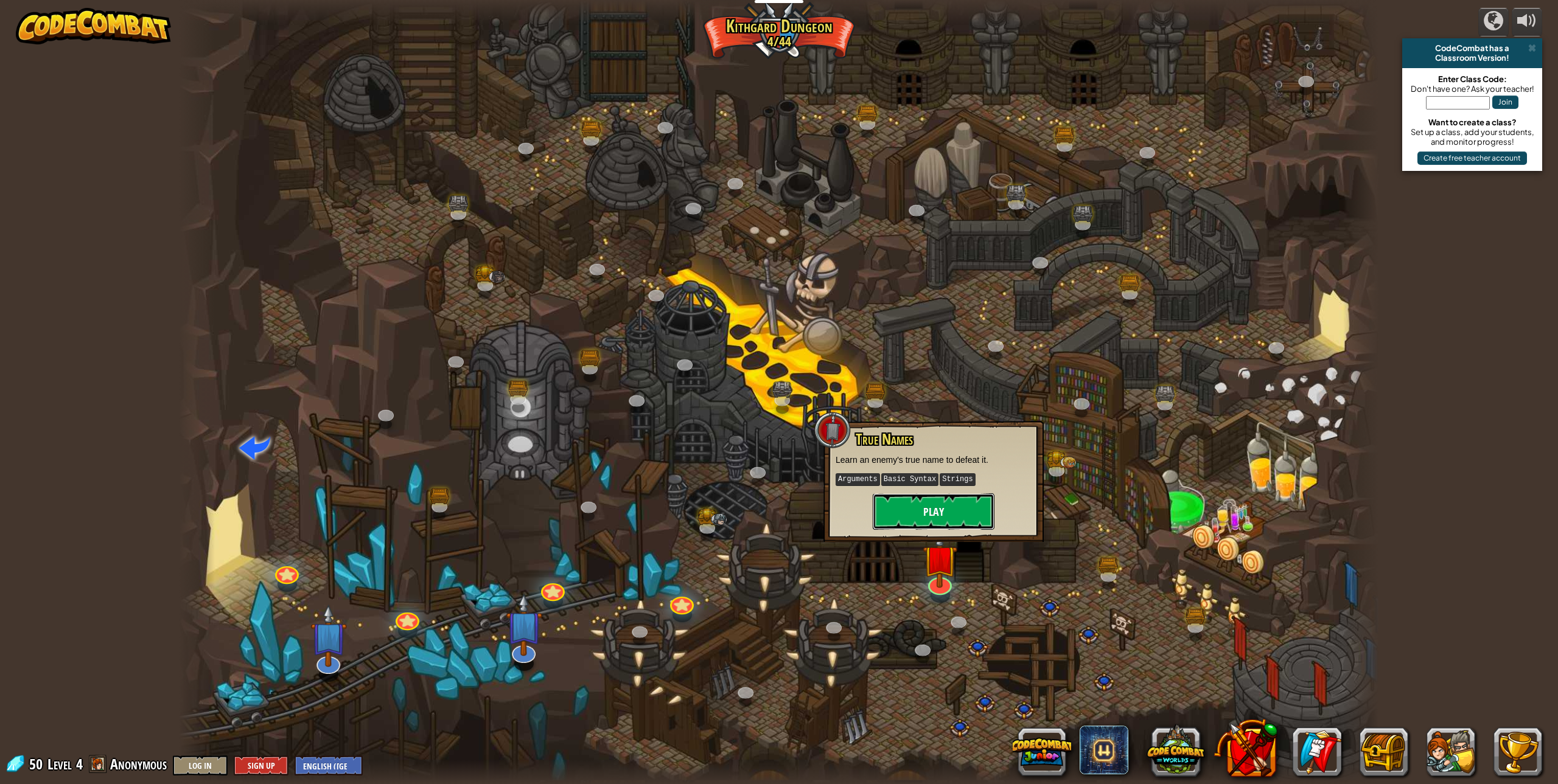
click at [950, 510] on button "Play" at bounding box center [933, 511] width 122 height 36
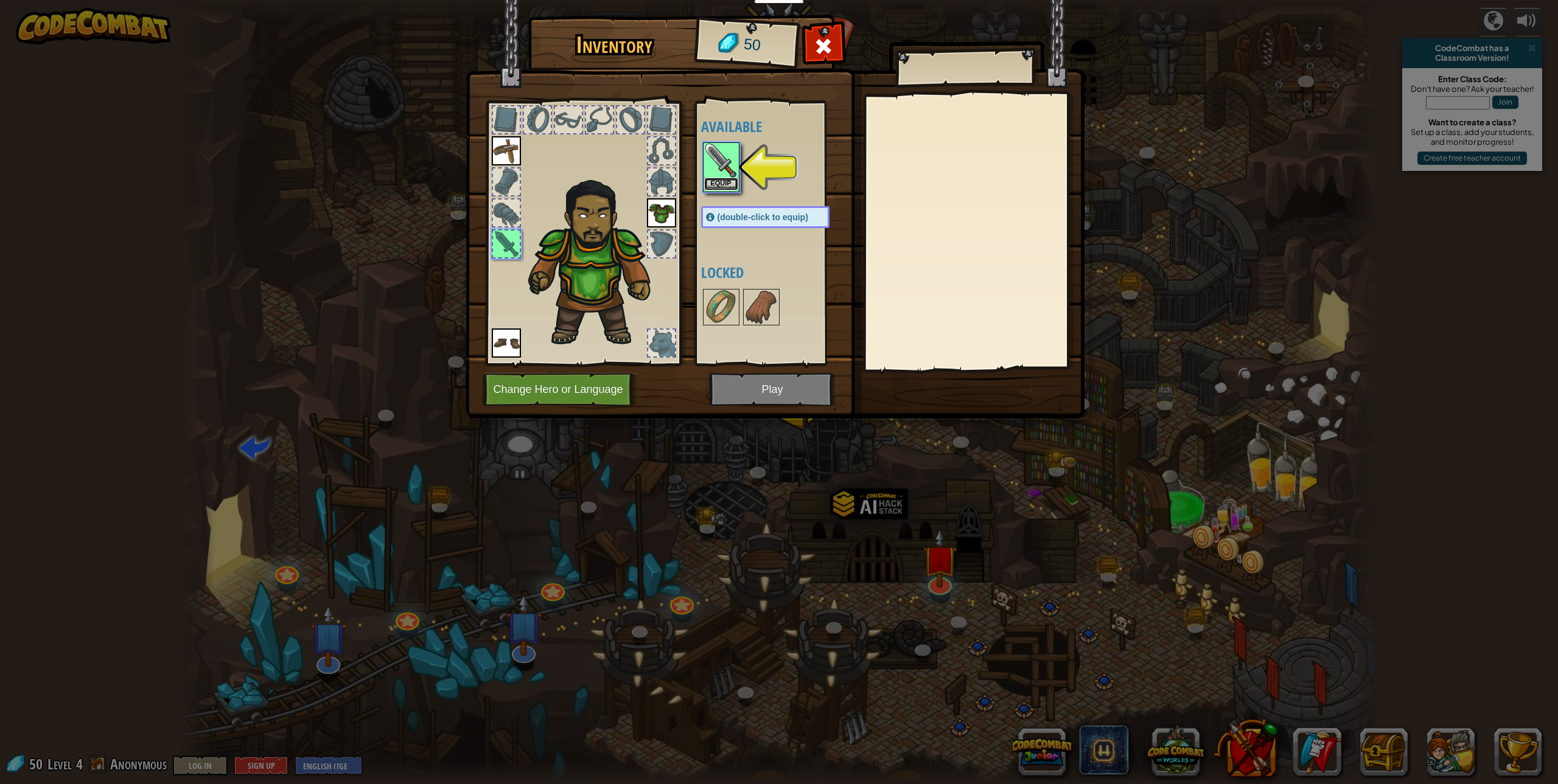
click at [732, 178] on button "Equip" at bounding box center [721, 184] width 34 height 13
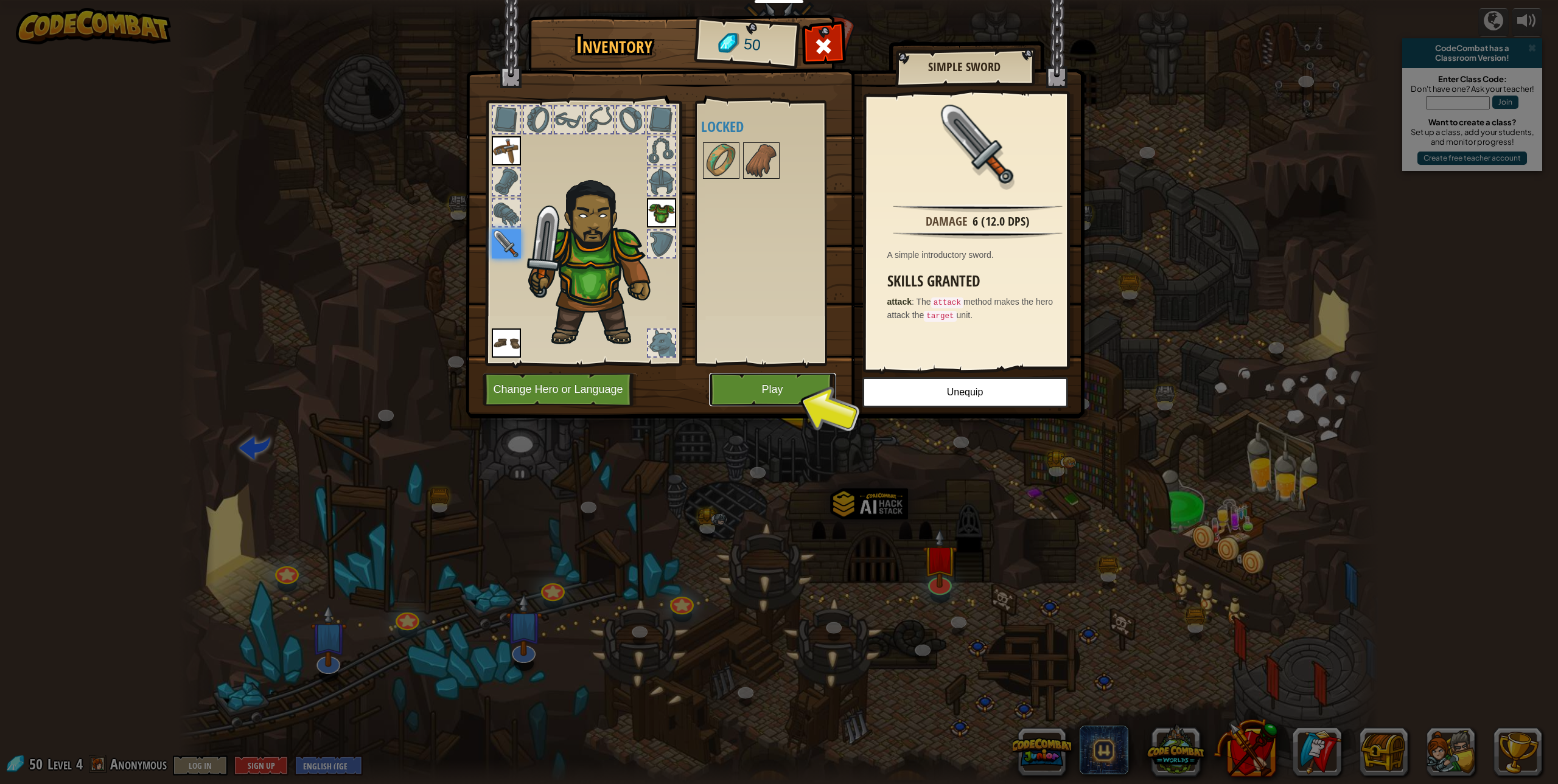
click at [777, 393] on button "Play" at bounding box center [773, 390] width 127 height 34
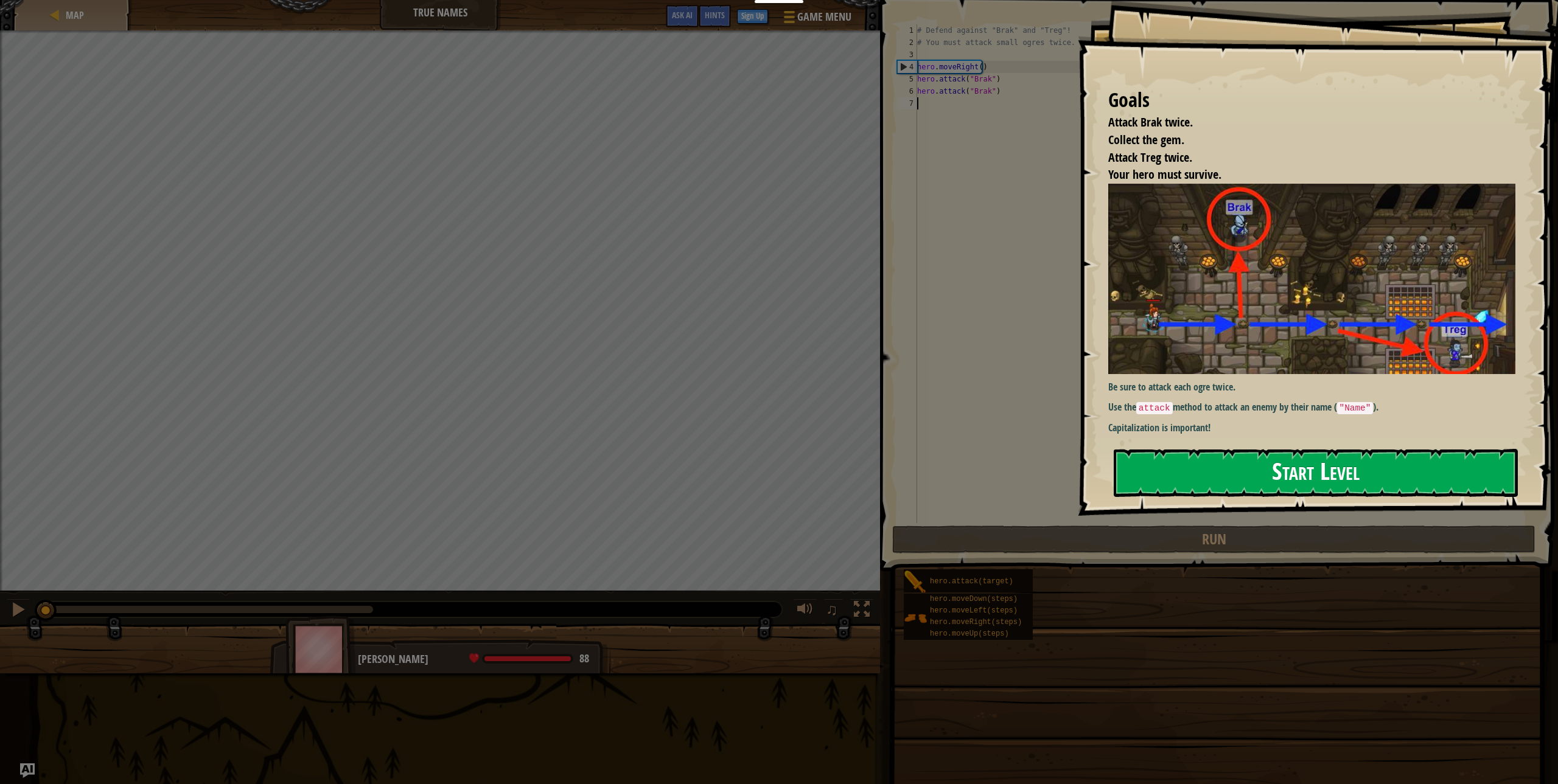
click at [1155, 457] on button "Start Level" at bounding box center [1316, 473] width 404 height 48
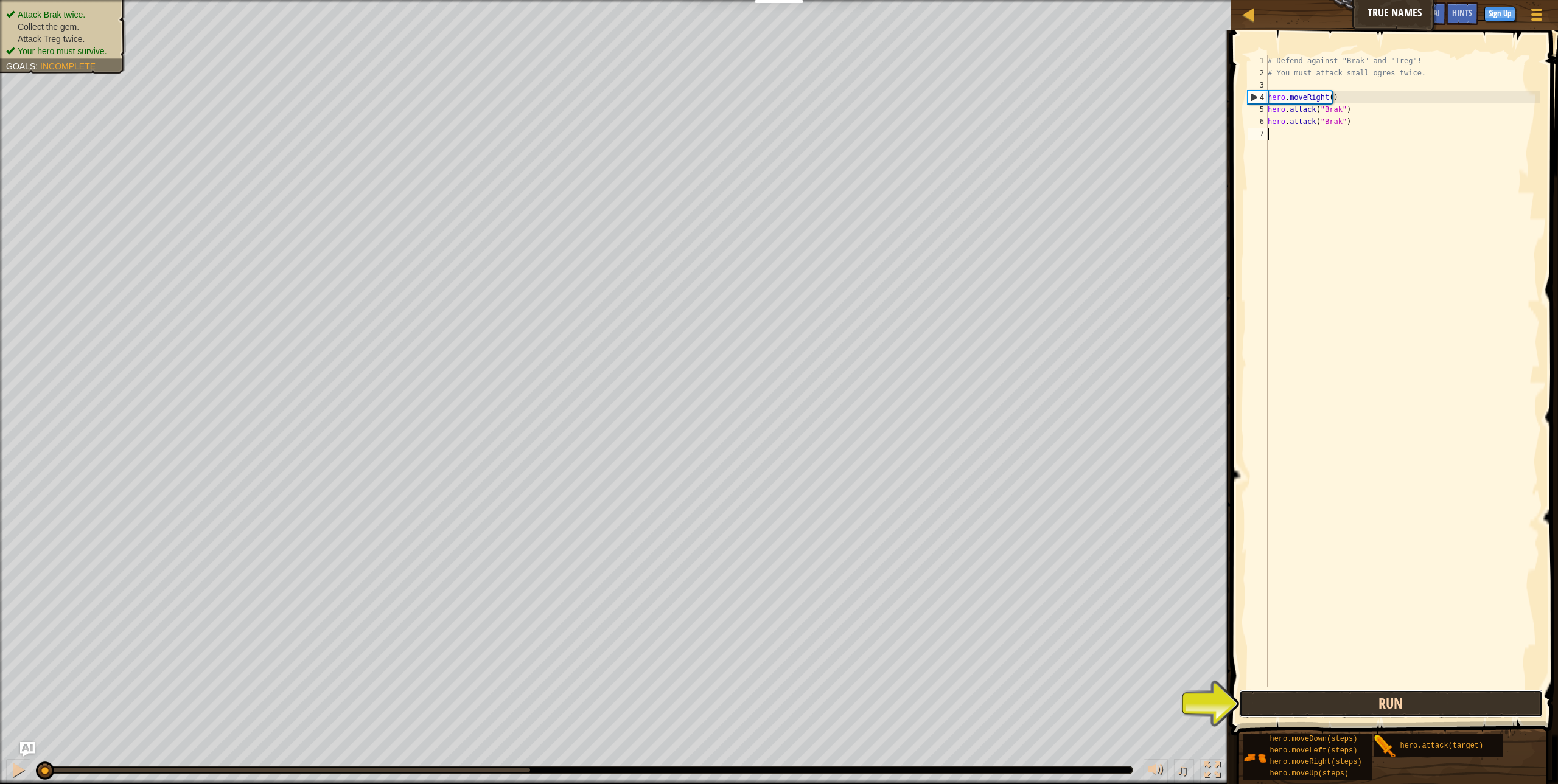
click at [1354, 697] on button "Run" at bounding box center [1391, 704] width 303 height 28
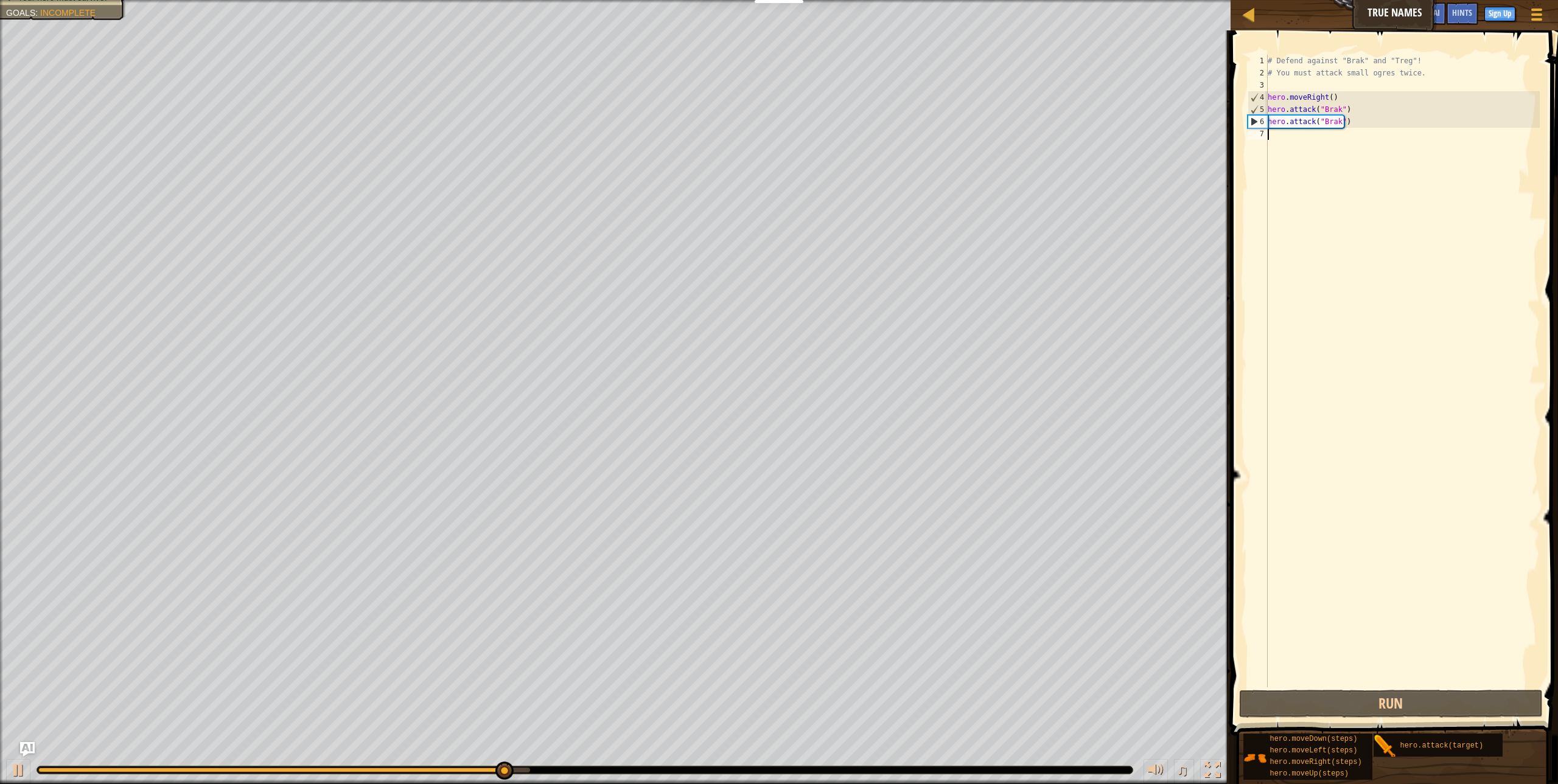
click at [1308, 162] on div "# Defend against "Brak" and "Treg"! # You must attack small ogres twice. hero .…" at bounding box center [1402, 383] width 275 height 657
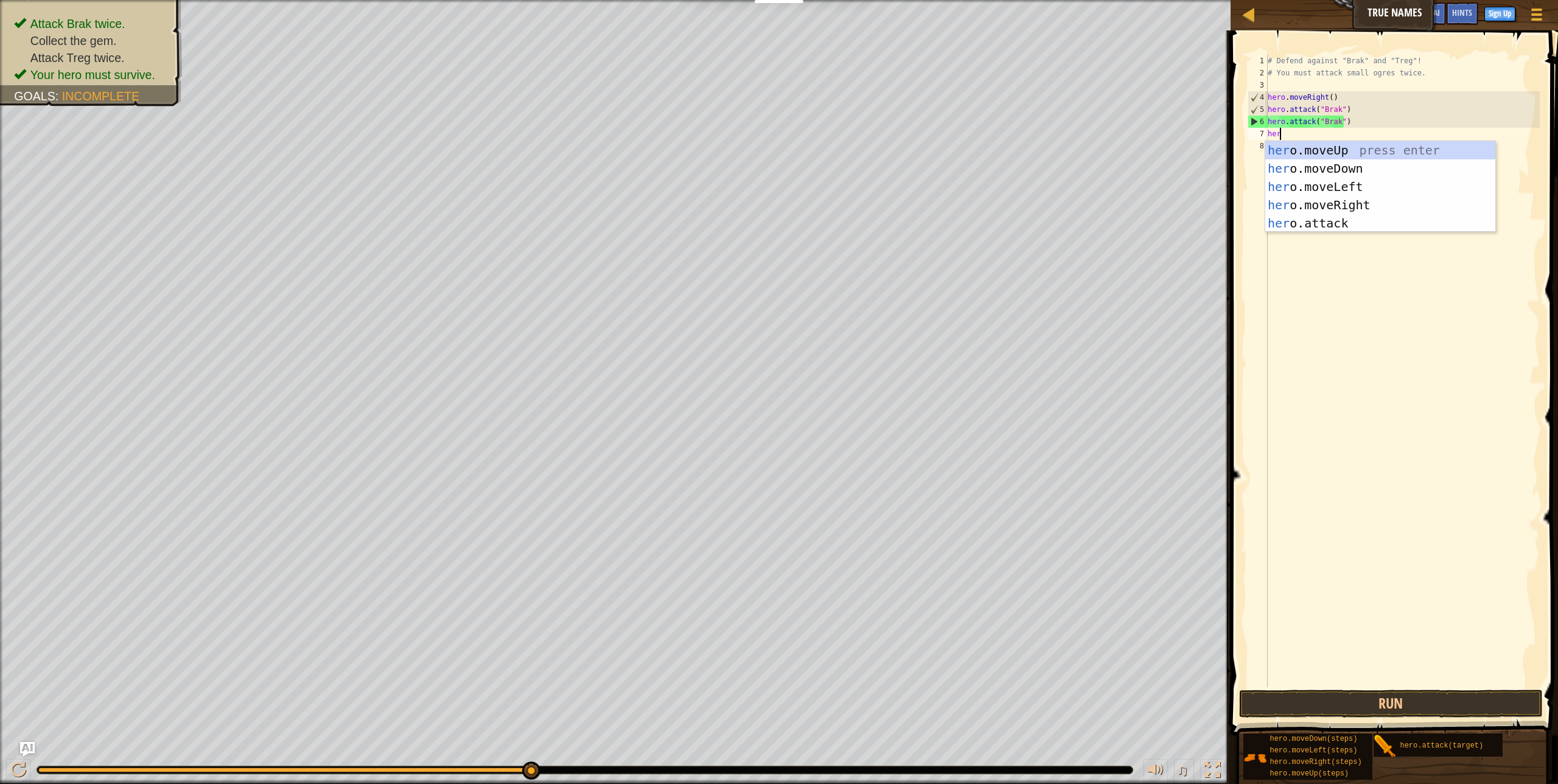
scroll to position [6, 1]
type textarea "hero"
click at [1291, 202] on div "hero .moveUp press enter hero .moveDown press enter hero .moveLeft press enter …" at bounding box center [1380, 205] width 230 height 128
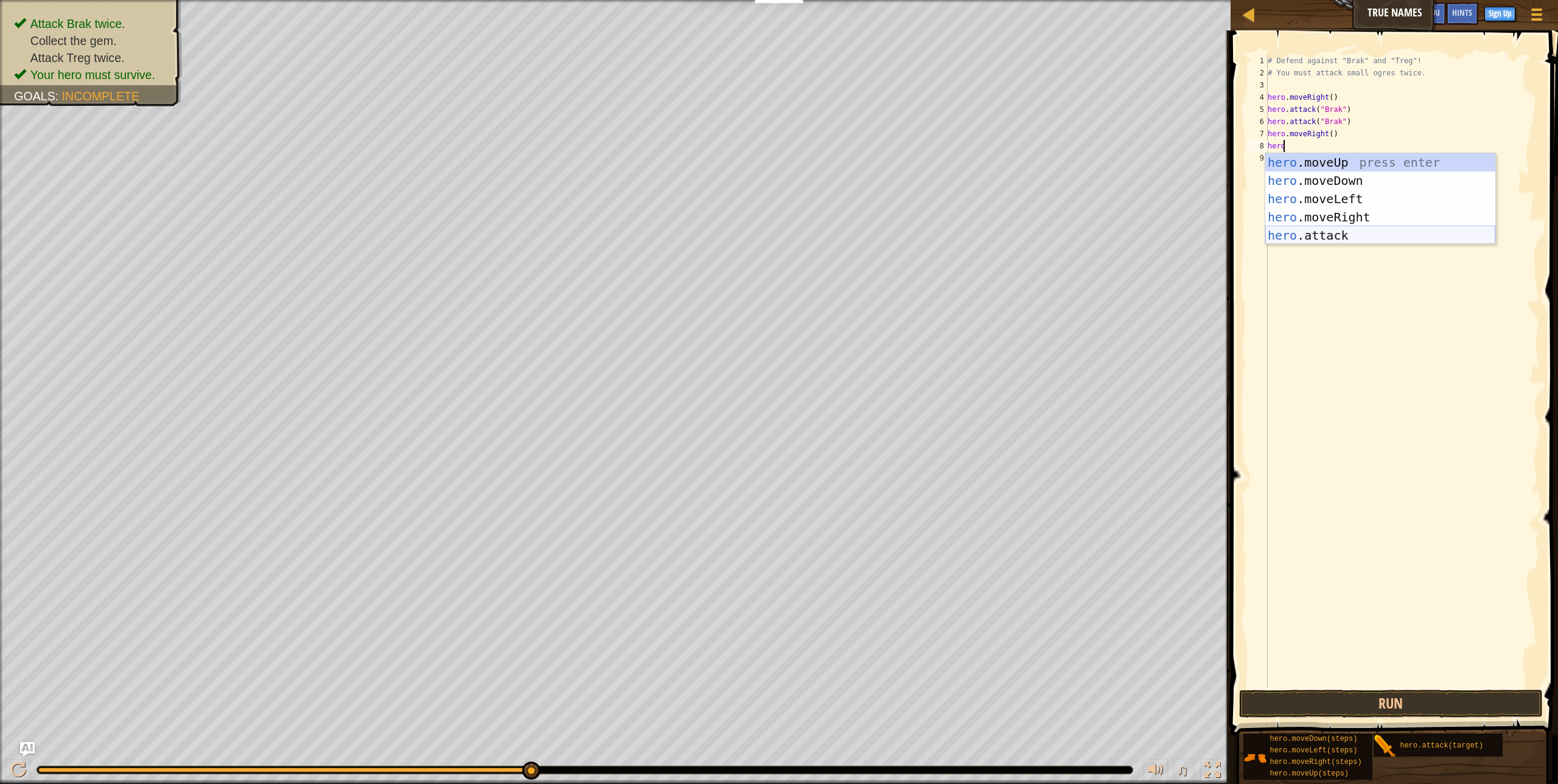
click at [1400, 238] on div "hero .moveUp press enter hero .moveDown press enter hero .moveLeft press enter …" at bounding box center [1380, 217] width 230 height 128
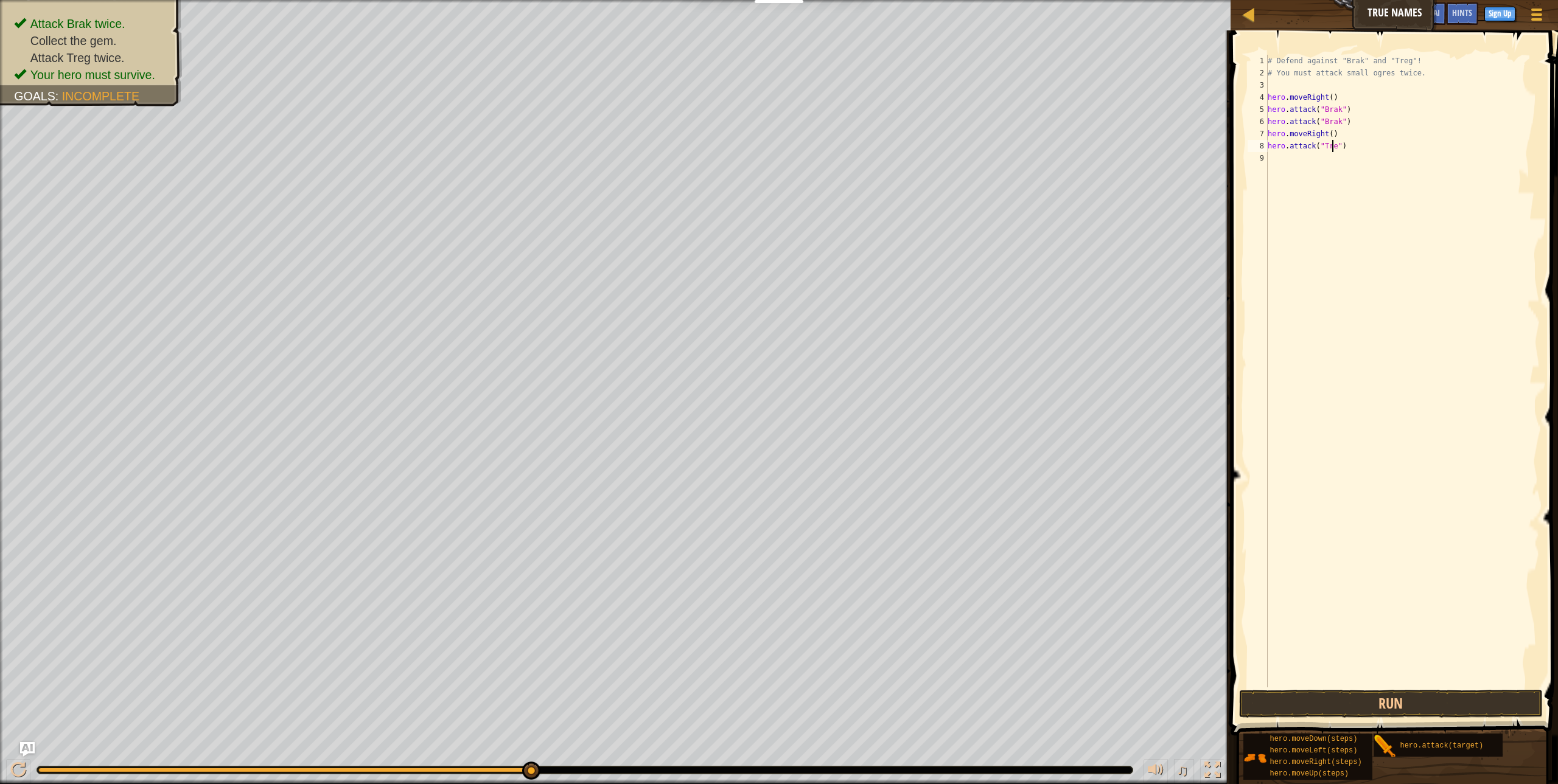
scroll to position [6, 6]
type textarea "hero.attack("Treg")"
click at [1377, 189] on div "# Defend against "Brak" and "Treg"! # You must attack small ogres twice. hero .…" at bounding box center [1402, 383] width 275 height 657
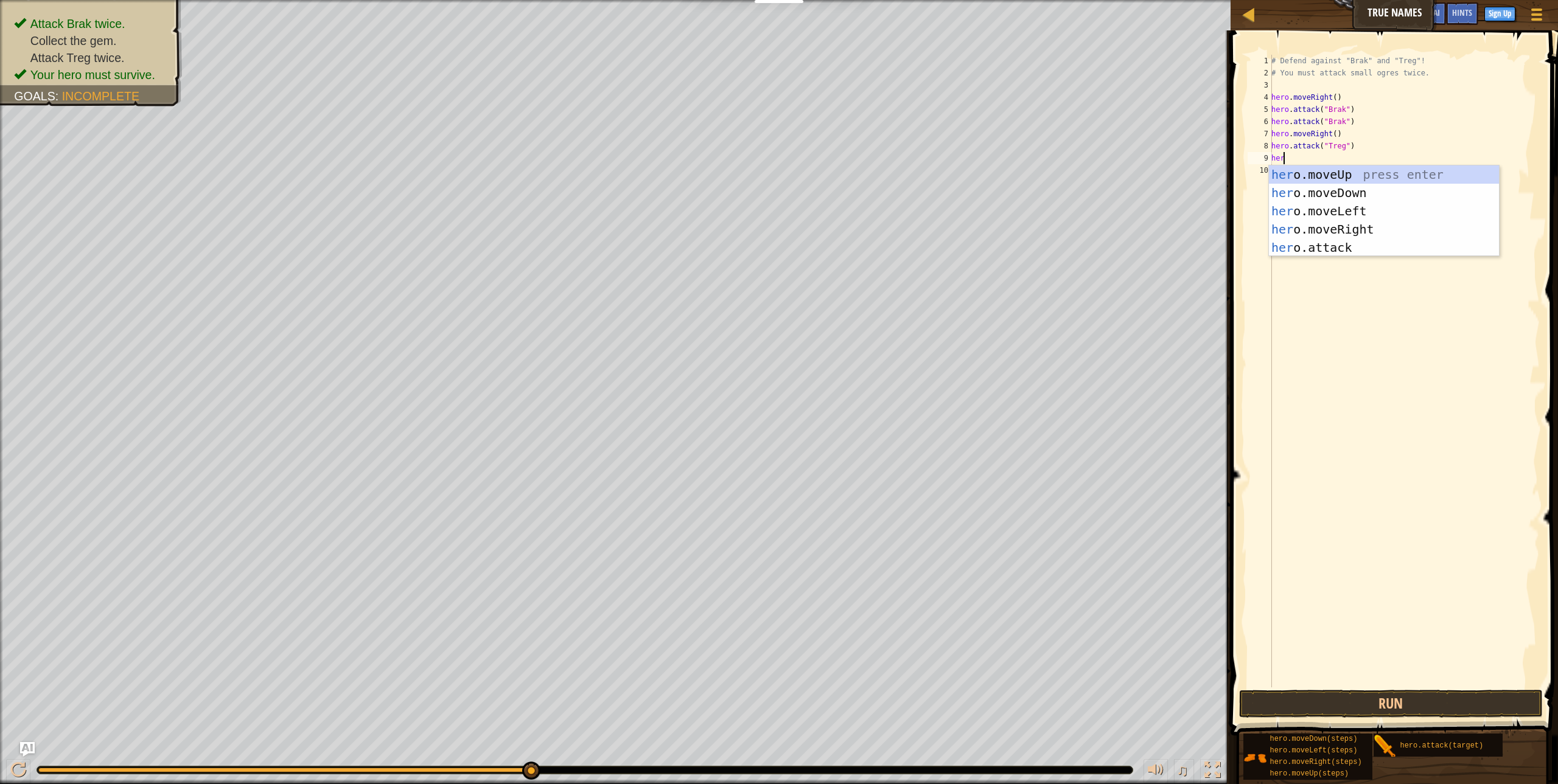
scroll to position [6, 1]
click at [1344, 245] on div "hero .moveUp press enter hero .moveDown press enter hero .moveLeft press enter …" at bounding box center [1384, 230] width 230 height 128
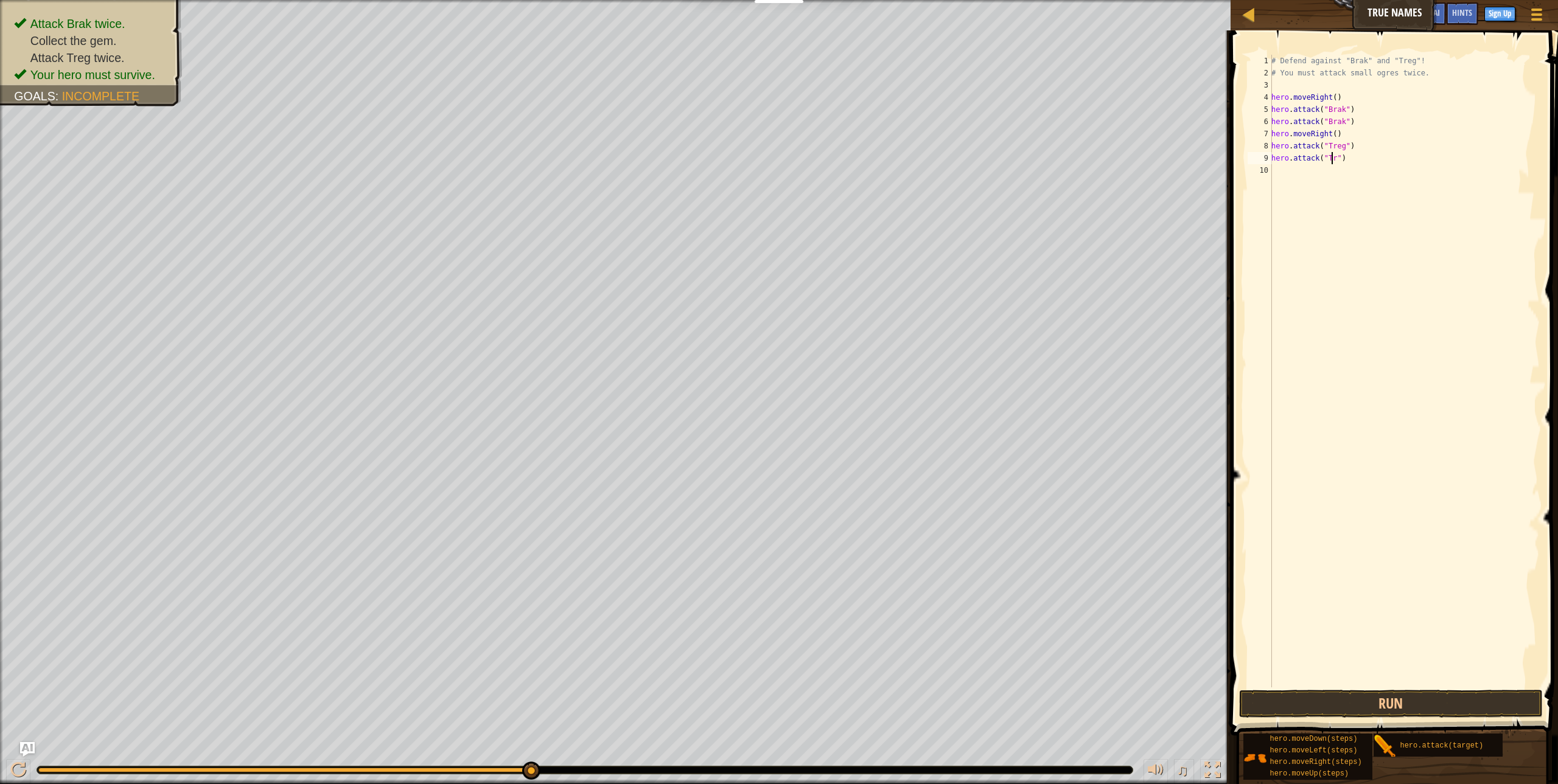
scroll to position [6, 6]
type textarea "hero.attack("Treg")"
click at [1398, 248] on div "# Defend against "Brak" and "Treg"! # You must attack small ogres twice. hero .…" at bounding box center [1404, 383] width 271 height 657
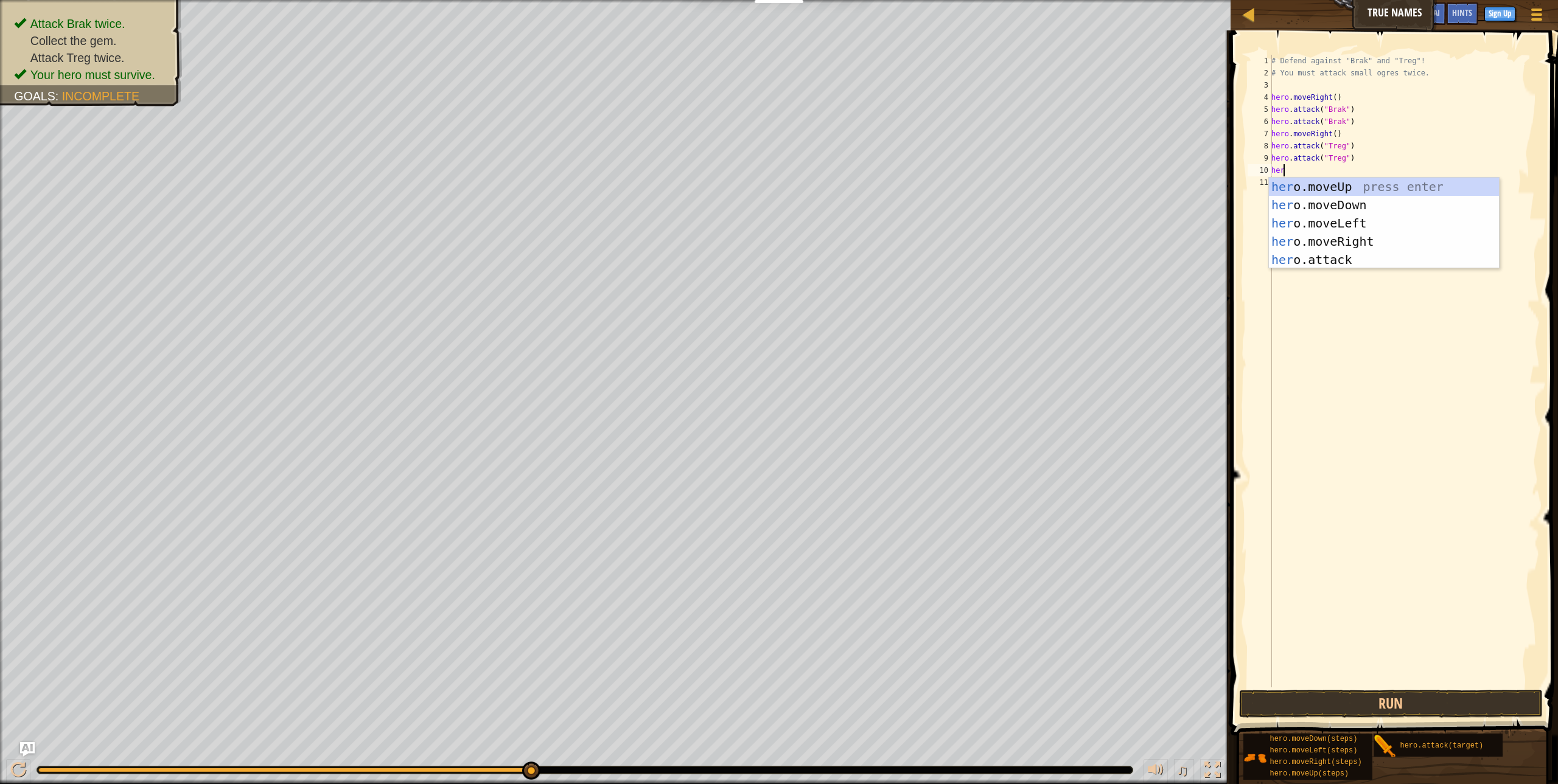
scroll to position [6, 1]
type textarea "hero"
click at [1384, 243] on div "hero .moveUp press enter hero .moveDown press enter hero .moveLeft press enter …" at bounding box center [1384, 241] width 230 height 128
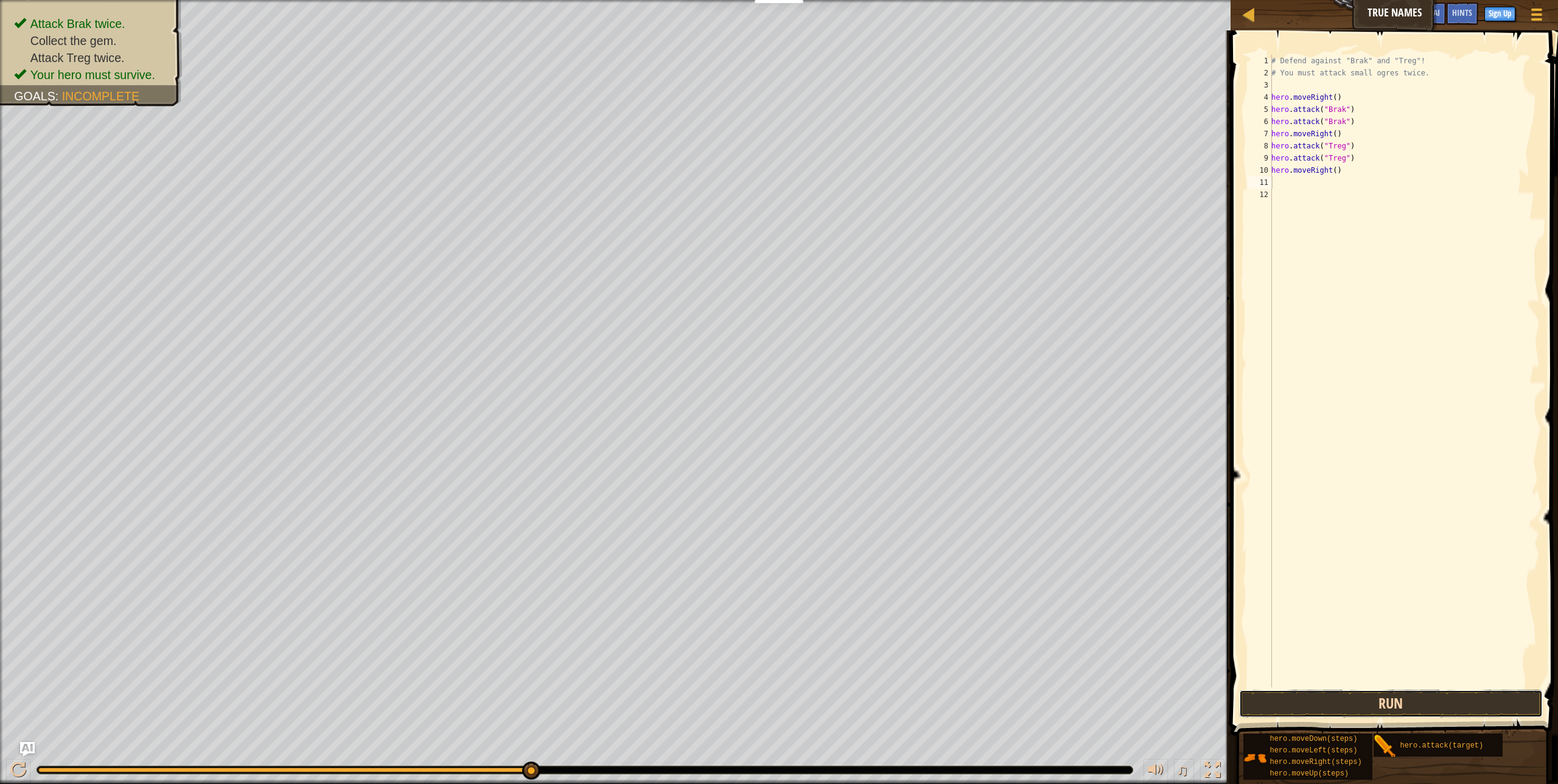
click at [1360, 700] on button "Run" at bounding box center [1391, 704] width 303 height 28
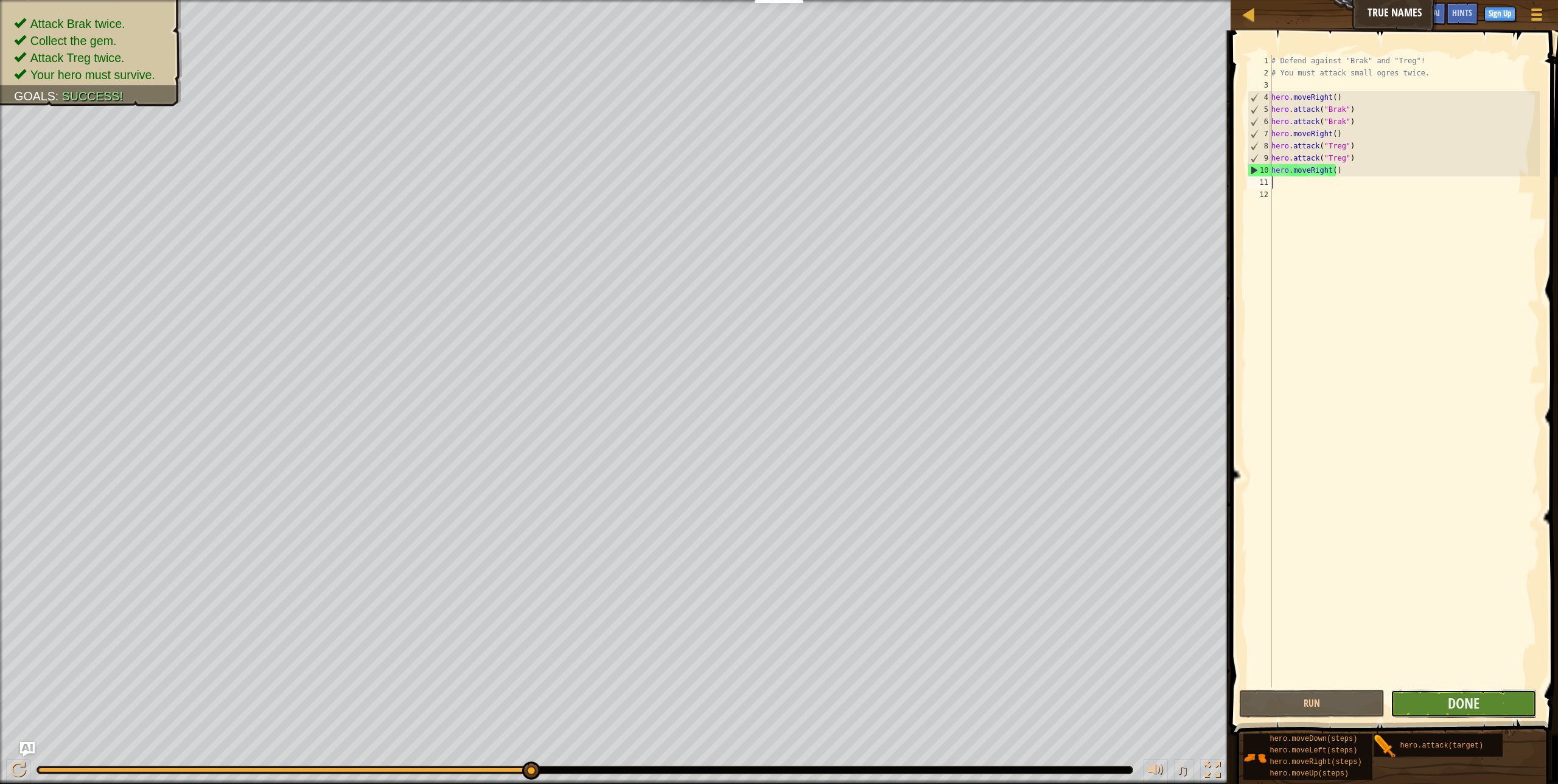
click at [1411, 694] on button "Done" at bounding box center [1463, 704] width 146 height 28
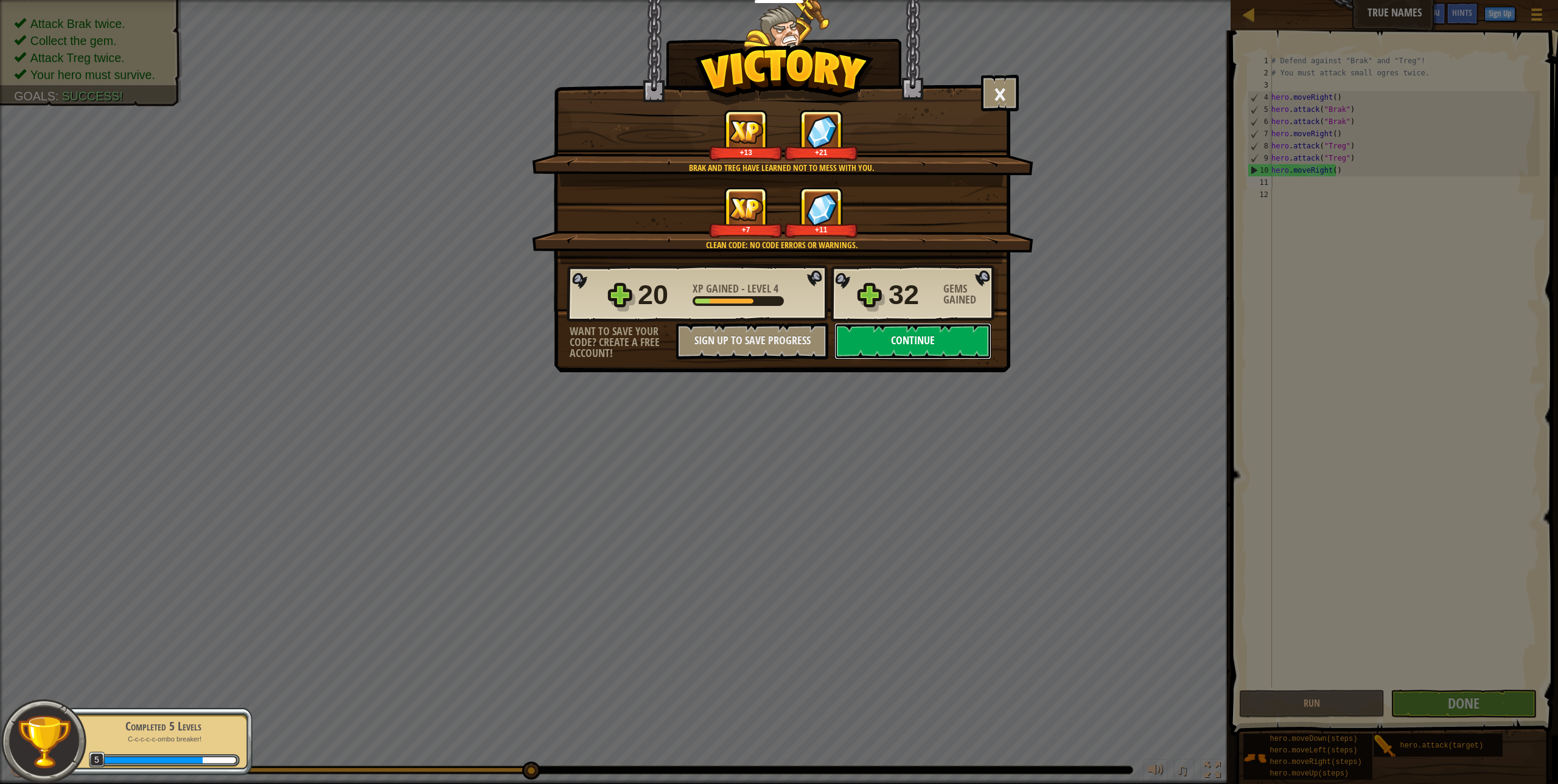
click at [860, 341] on button "Continue" at bounding box center [913, 341] width 157 height 36
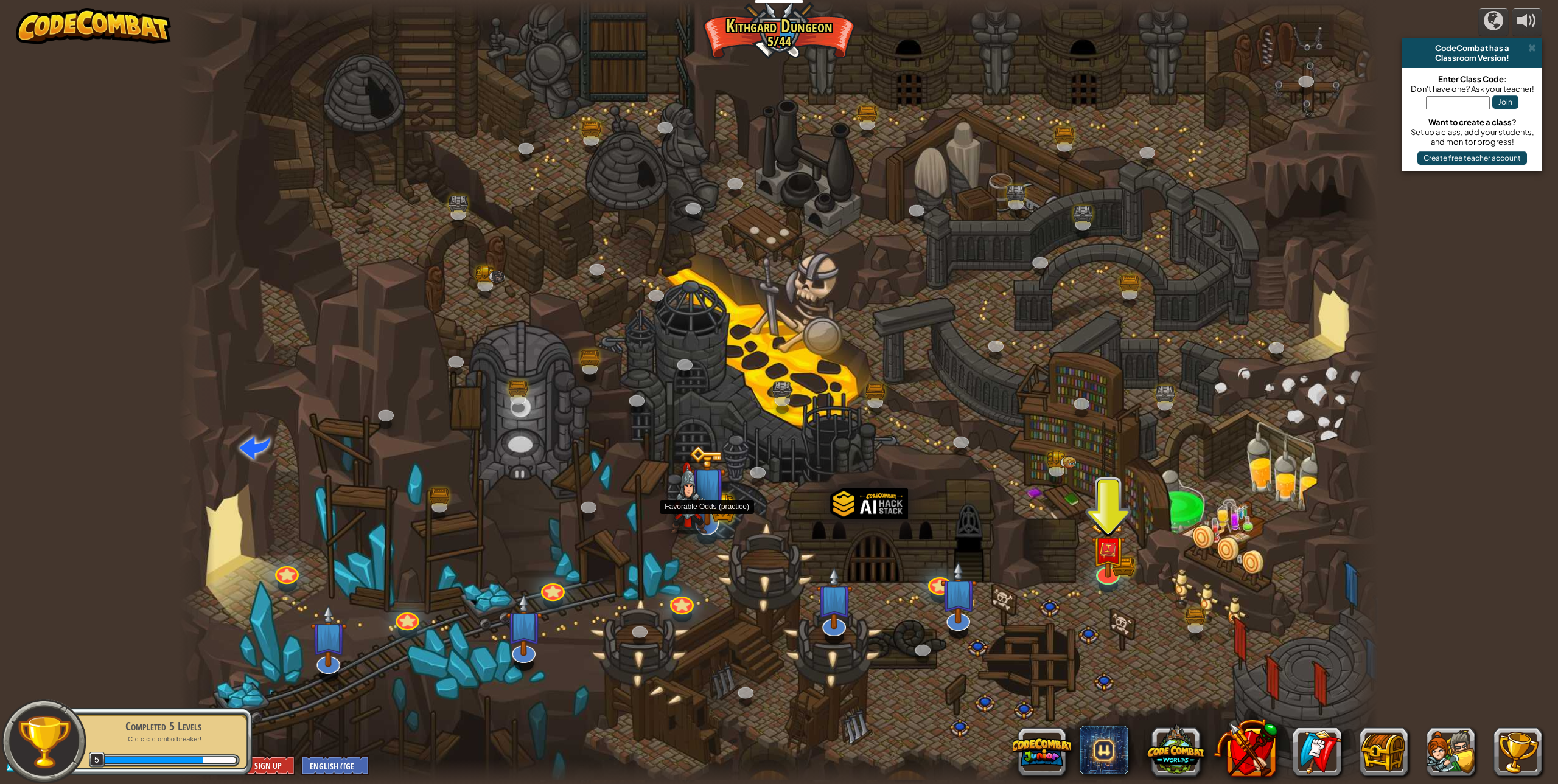
click at [695, 527] on img at bounding box center [688, 498] width 36 height 72
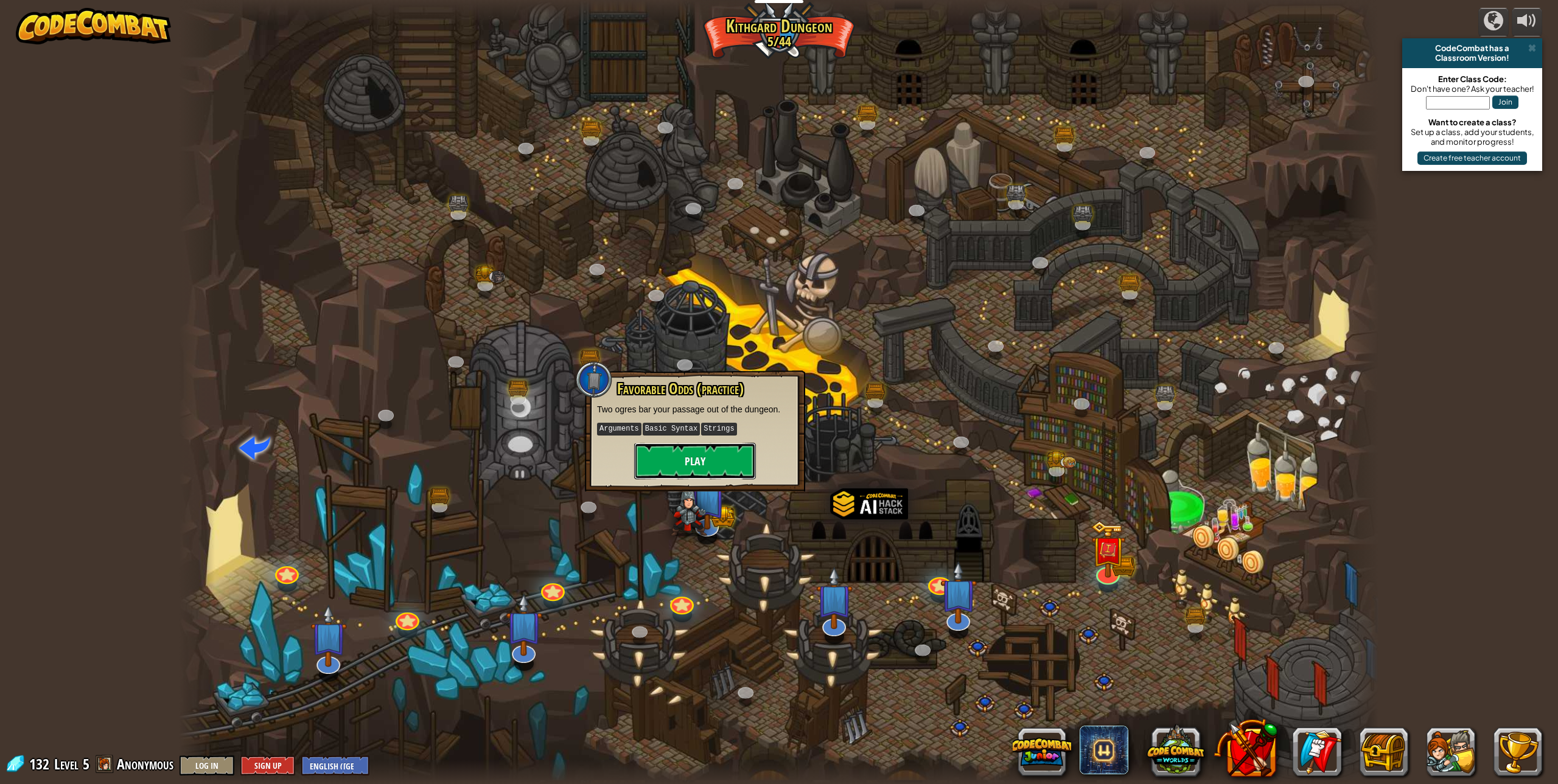
click at [714, 456] on button "Play" at bounding box center [695, 460] width 122 height 36
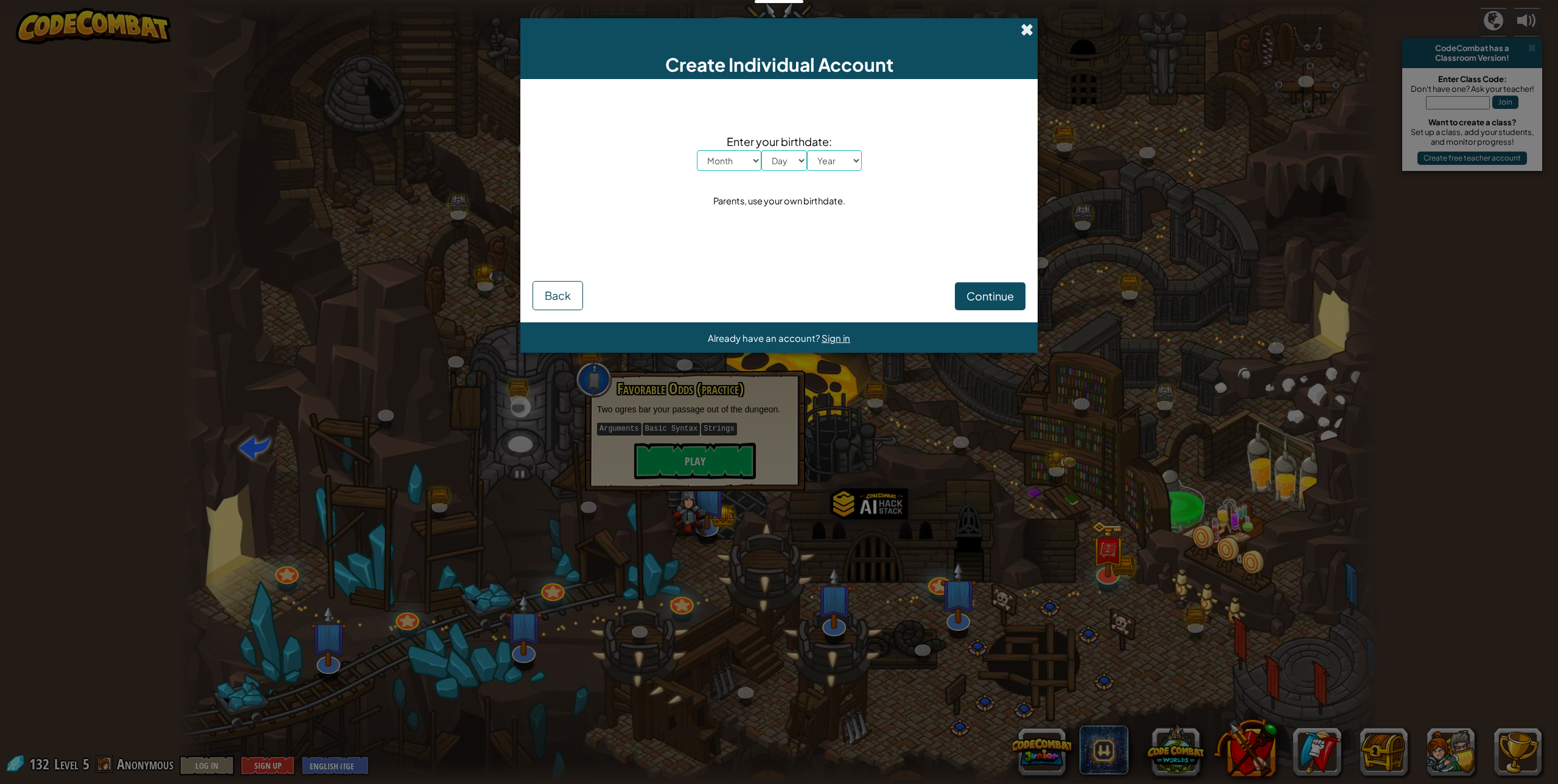
click at [1025, 34] on span at bounding box center [1027, 29] width 13 height 13
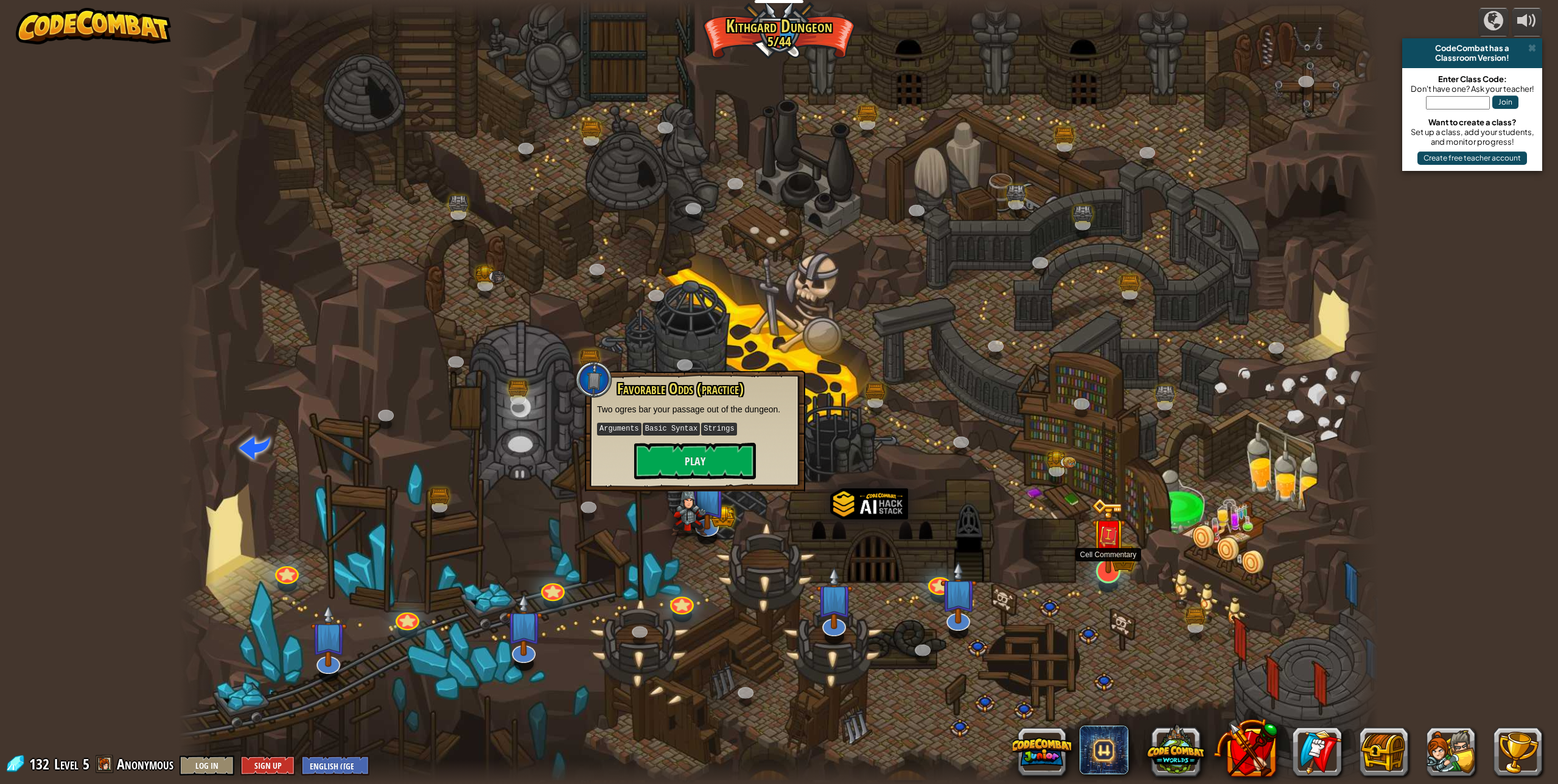
click at [1099, 564] on img at bounding box center [1108, 536] width 34 height 76
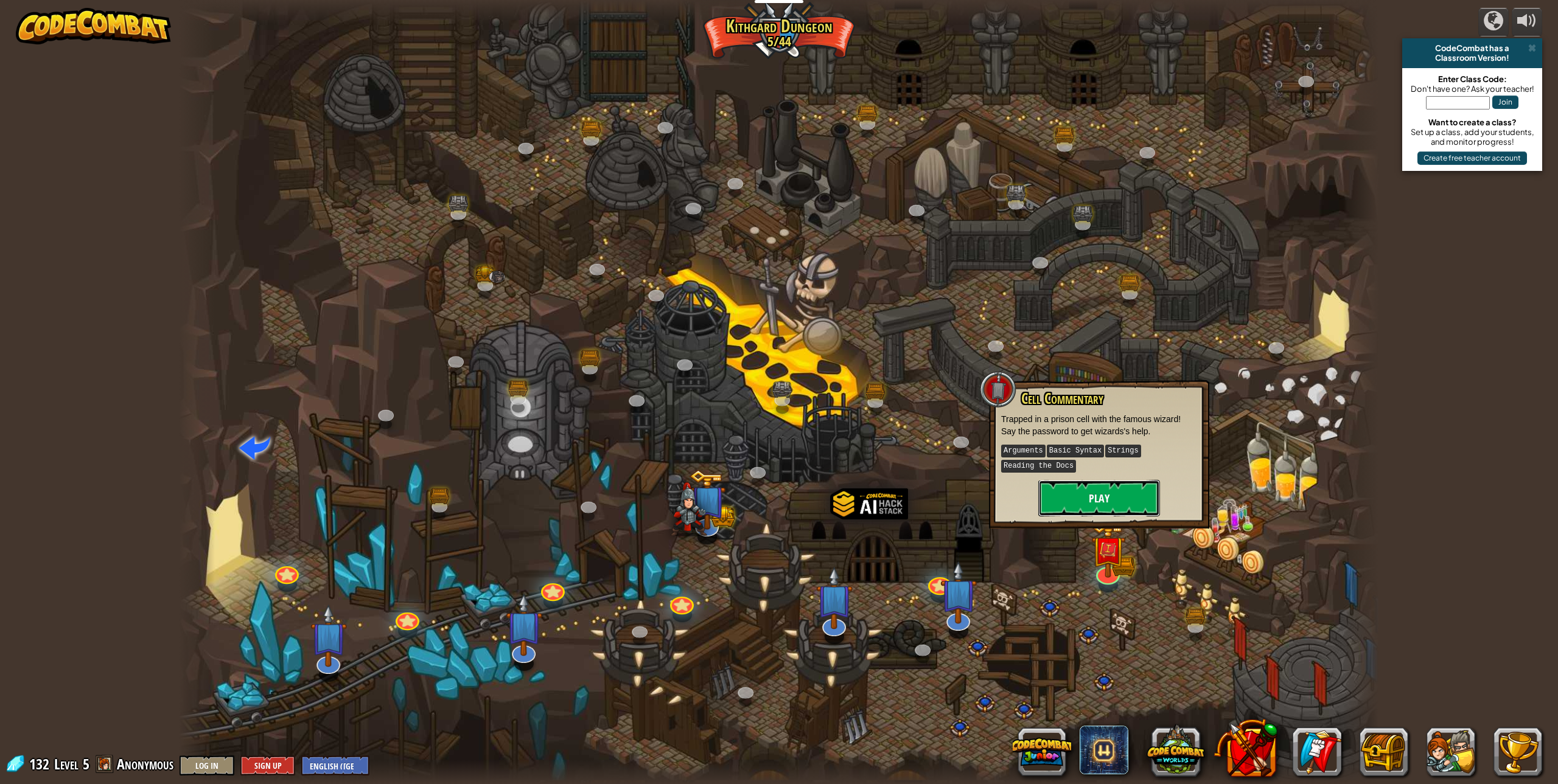
click at [1135, 509] on button "Play" at bounding box center [1099, 498] width 122 height 36
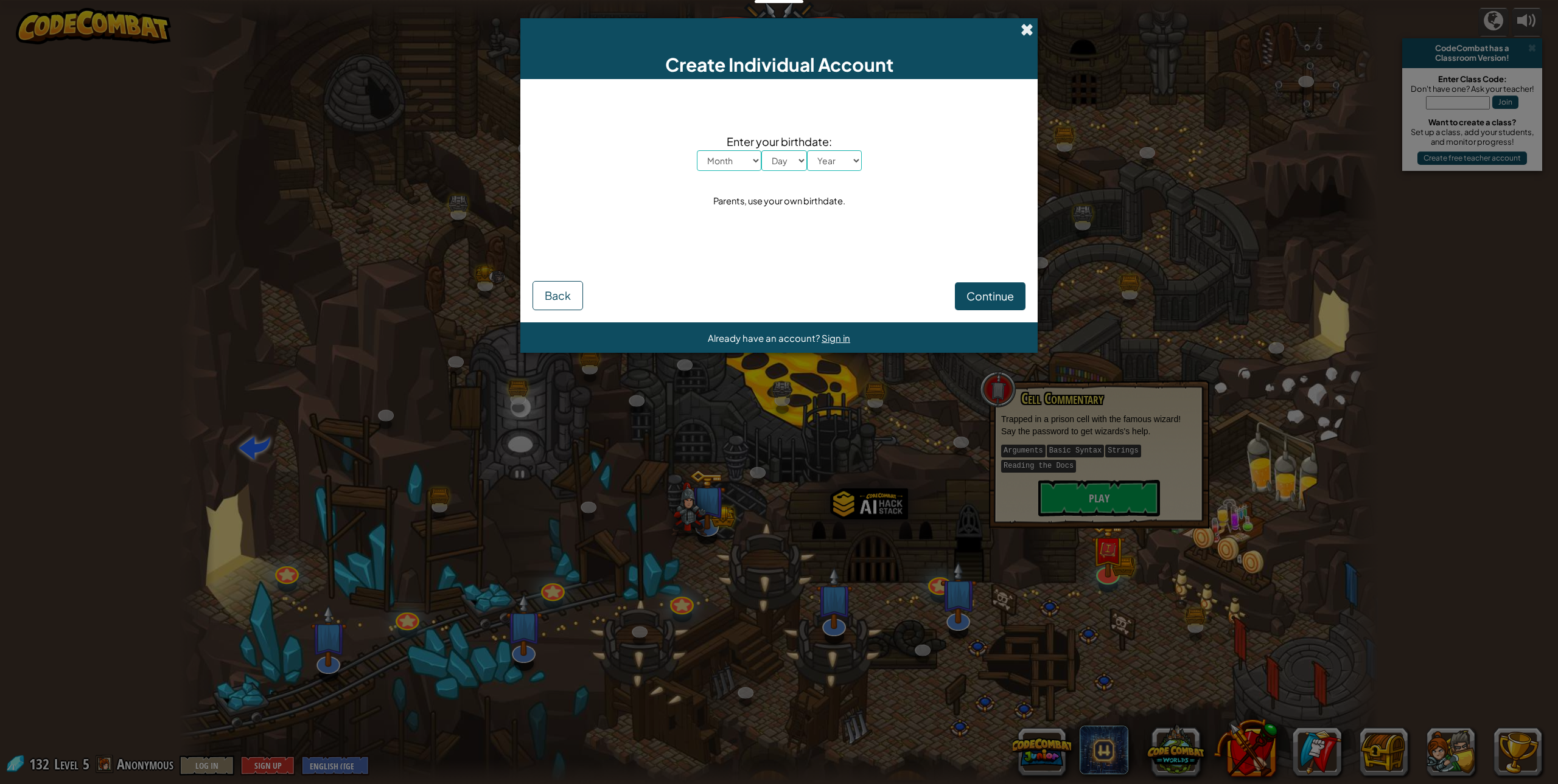
click at [1027, 27] on span at bounding box center [1027, 29] width 13 height 13
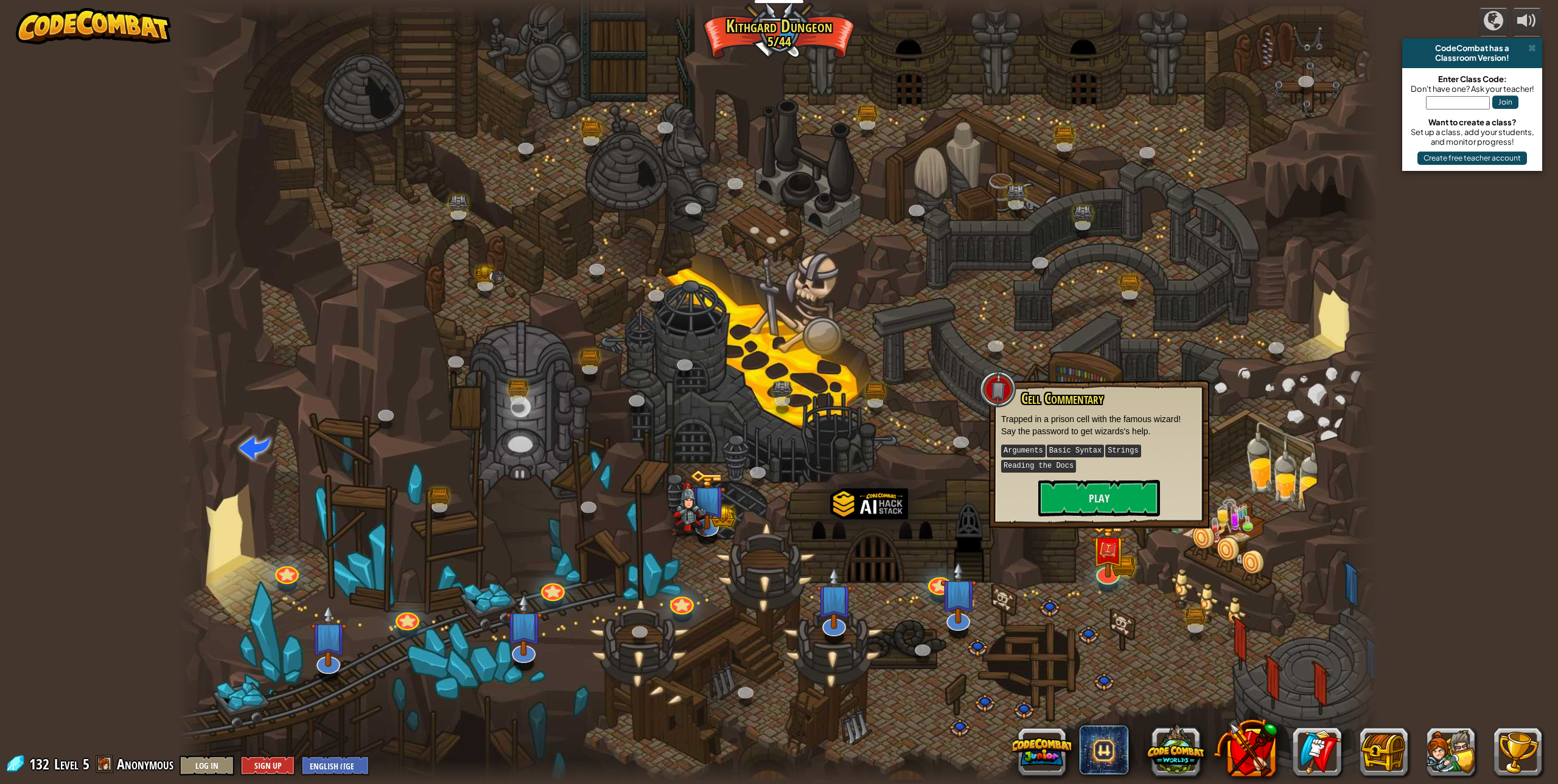
click at [1074, 531] on div at bounding box center [779, 392] width 1200 height 784
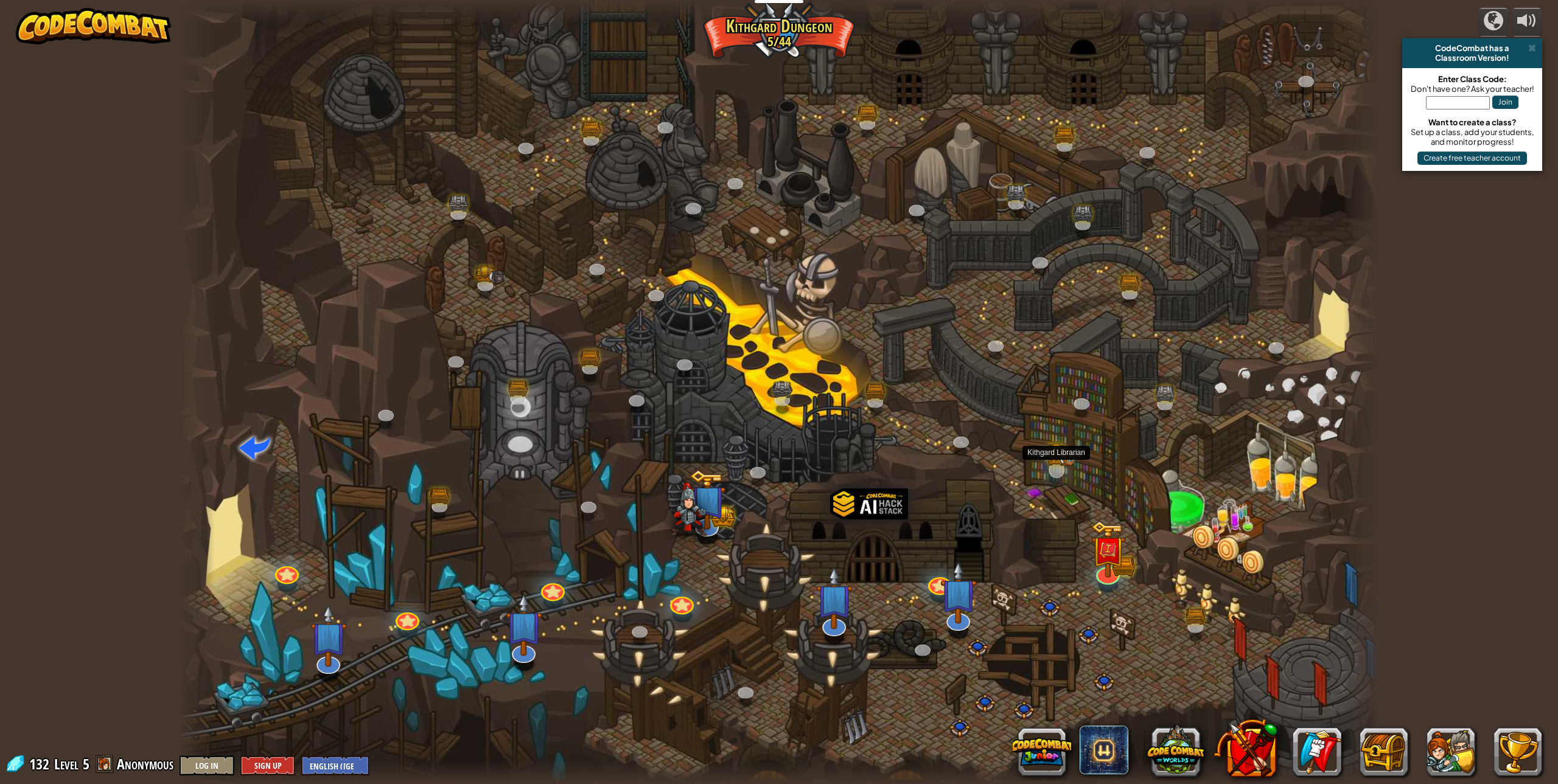
click at [1061, 465] on img at bounding box center [1067, 458] width 17 height 17
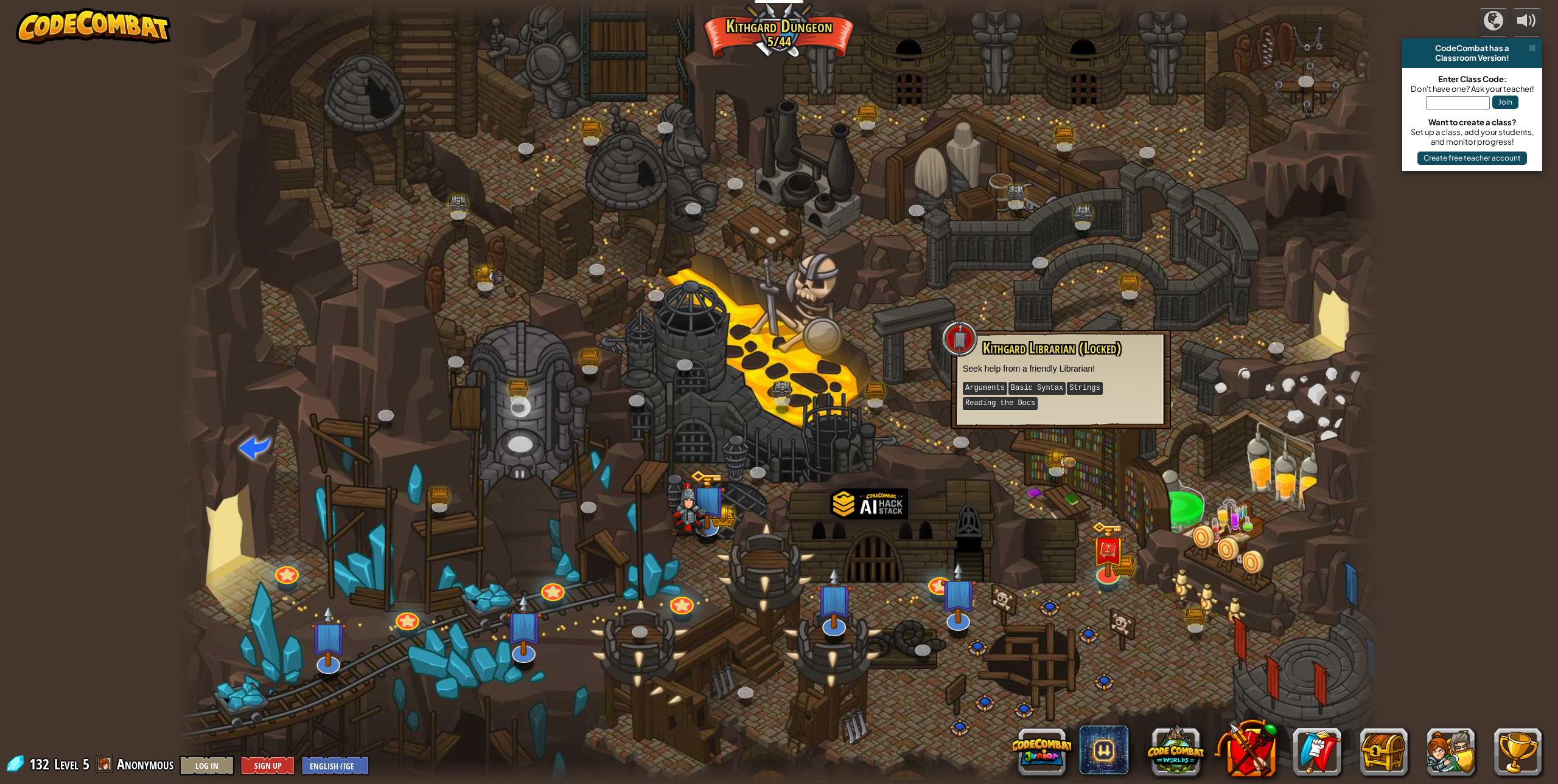
click at [1093, 323] on div at bounding box center [779, 392] width 1200 height 784
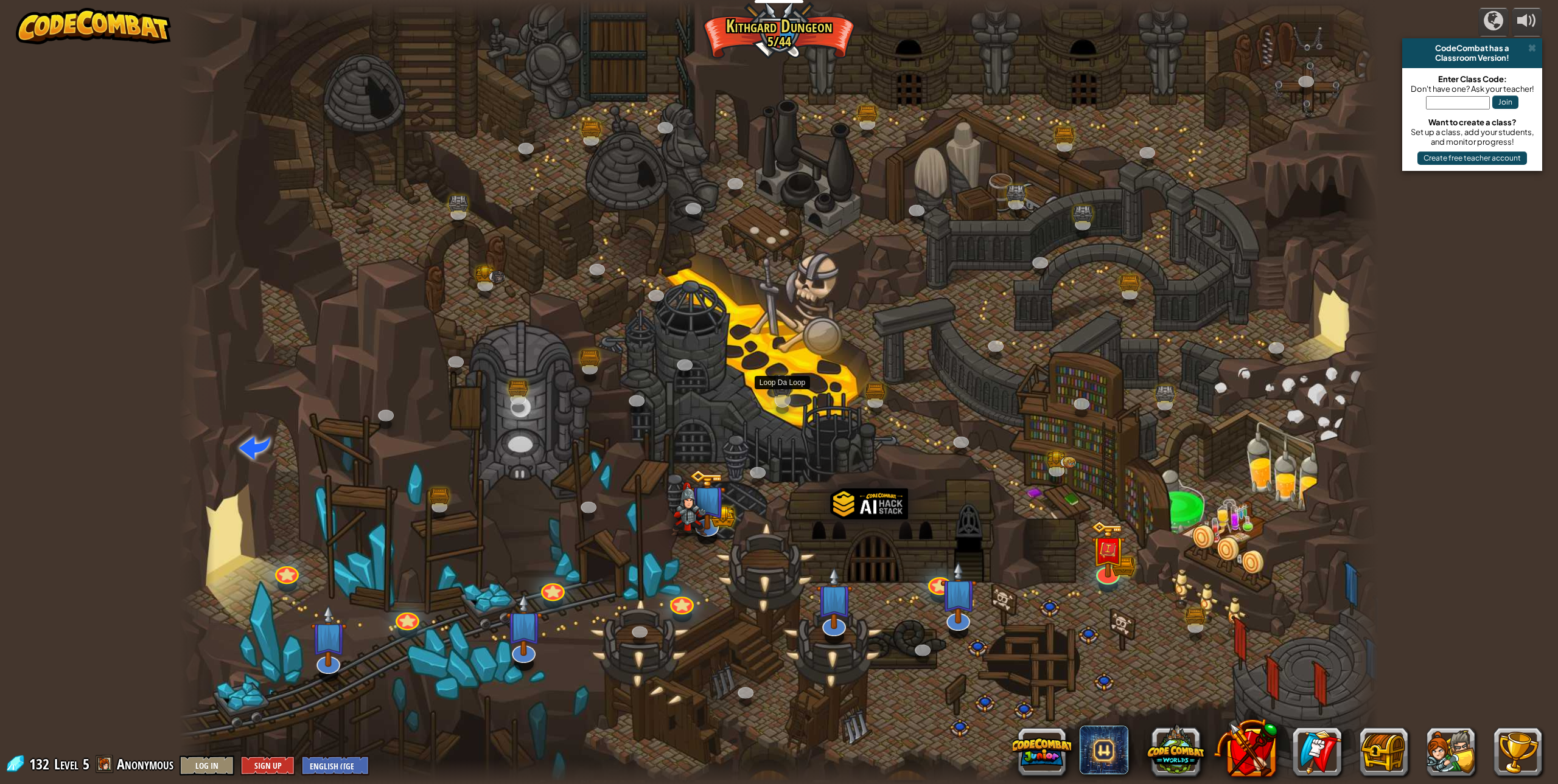
click at [774, 392] on div at bounding box center [782, 400] width 16 height 16
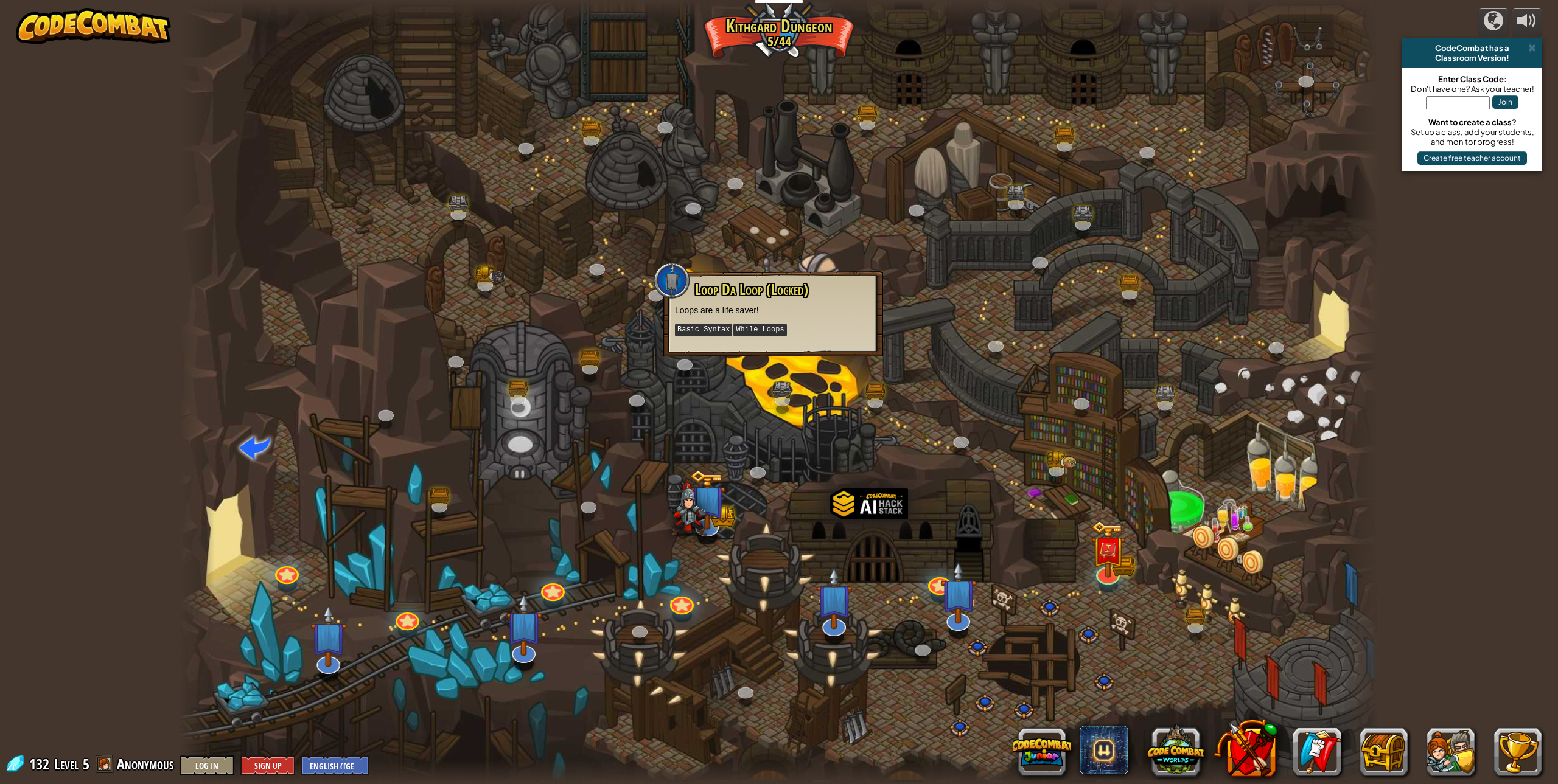
click at [720, 189] on div at bounding box center [779, 392] width 1200 height 784
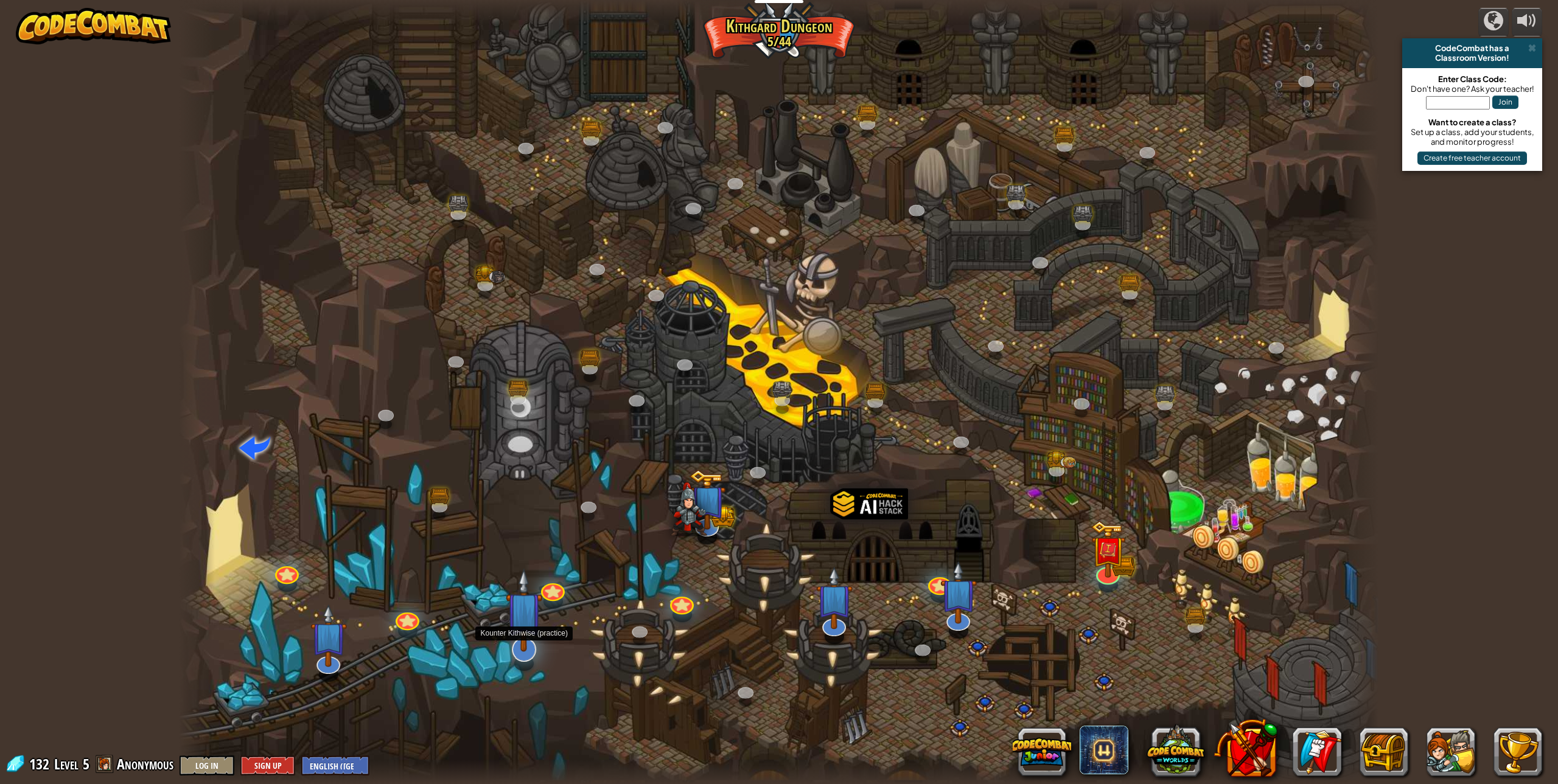
click at [523, 642] on img at bounding box center [524, 610] width 36 height 84
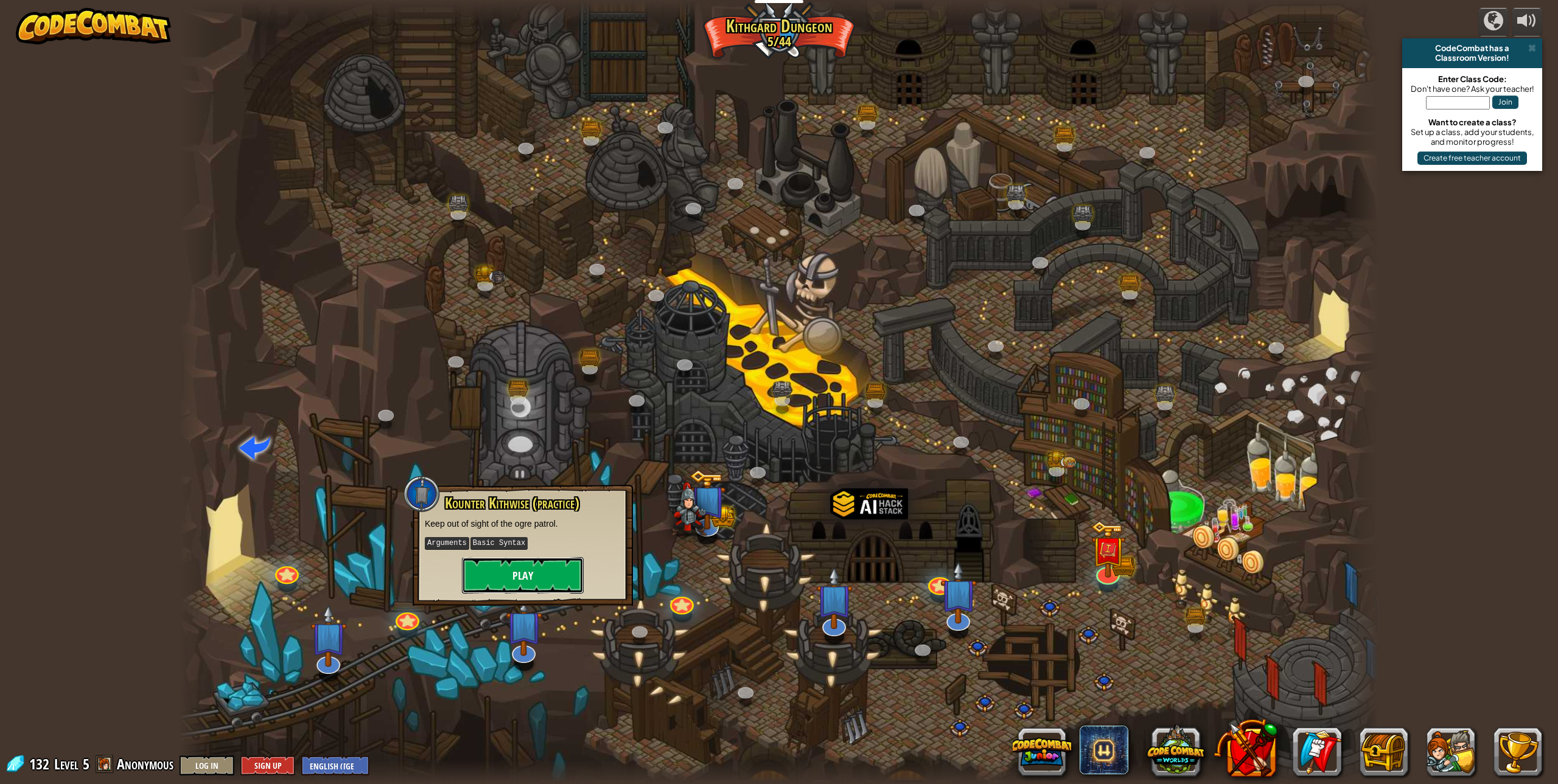
click at [549, 563] on button "Play" at bounding box center [523, 575] width 122 height 36
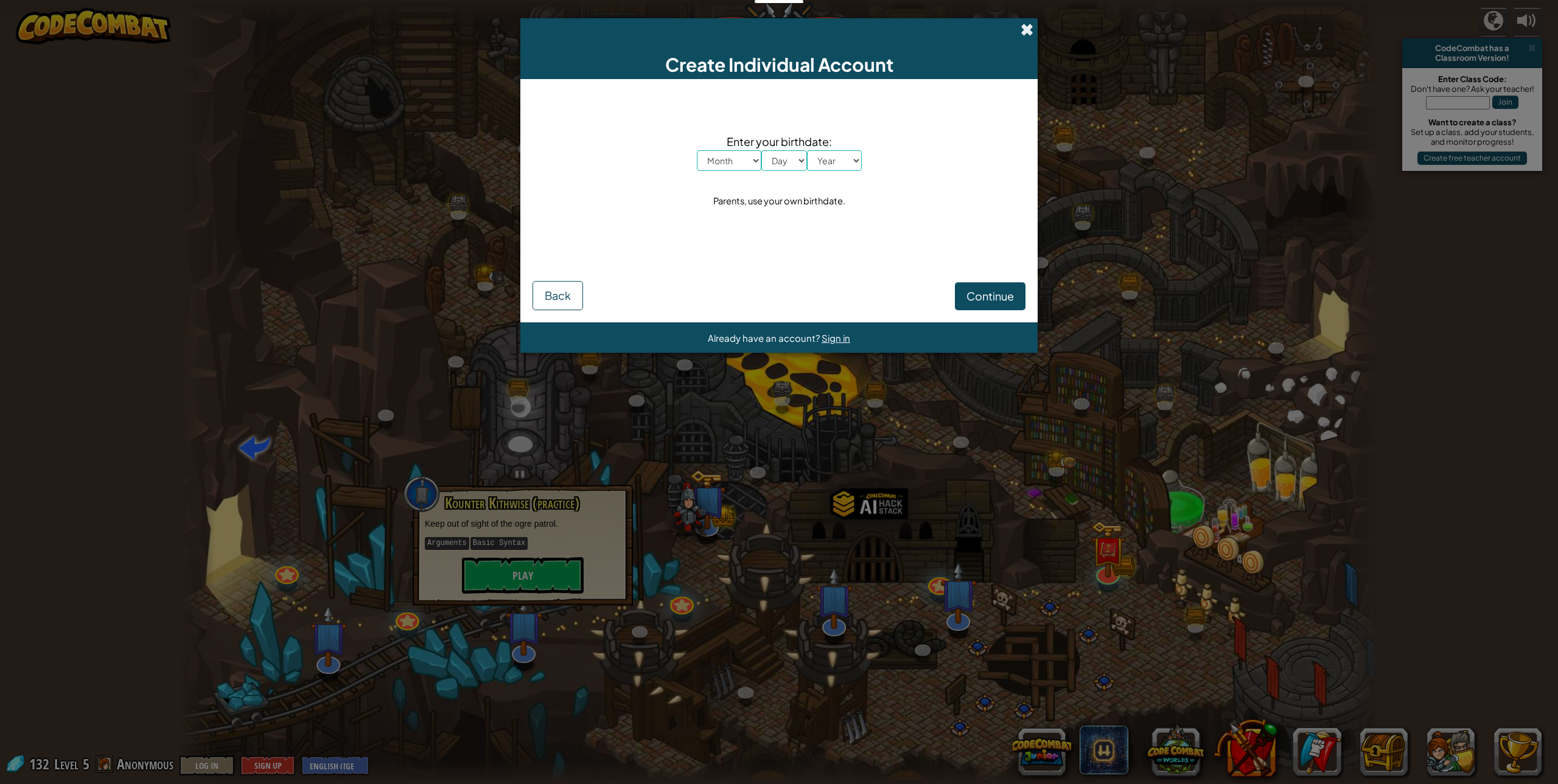
click at [1026, 34] on span at bounding box center [1027, 29] width 13 height 13
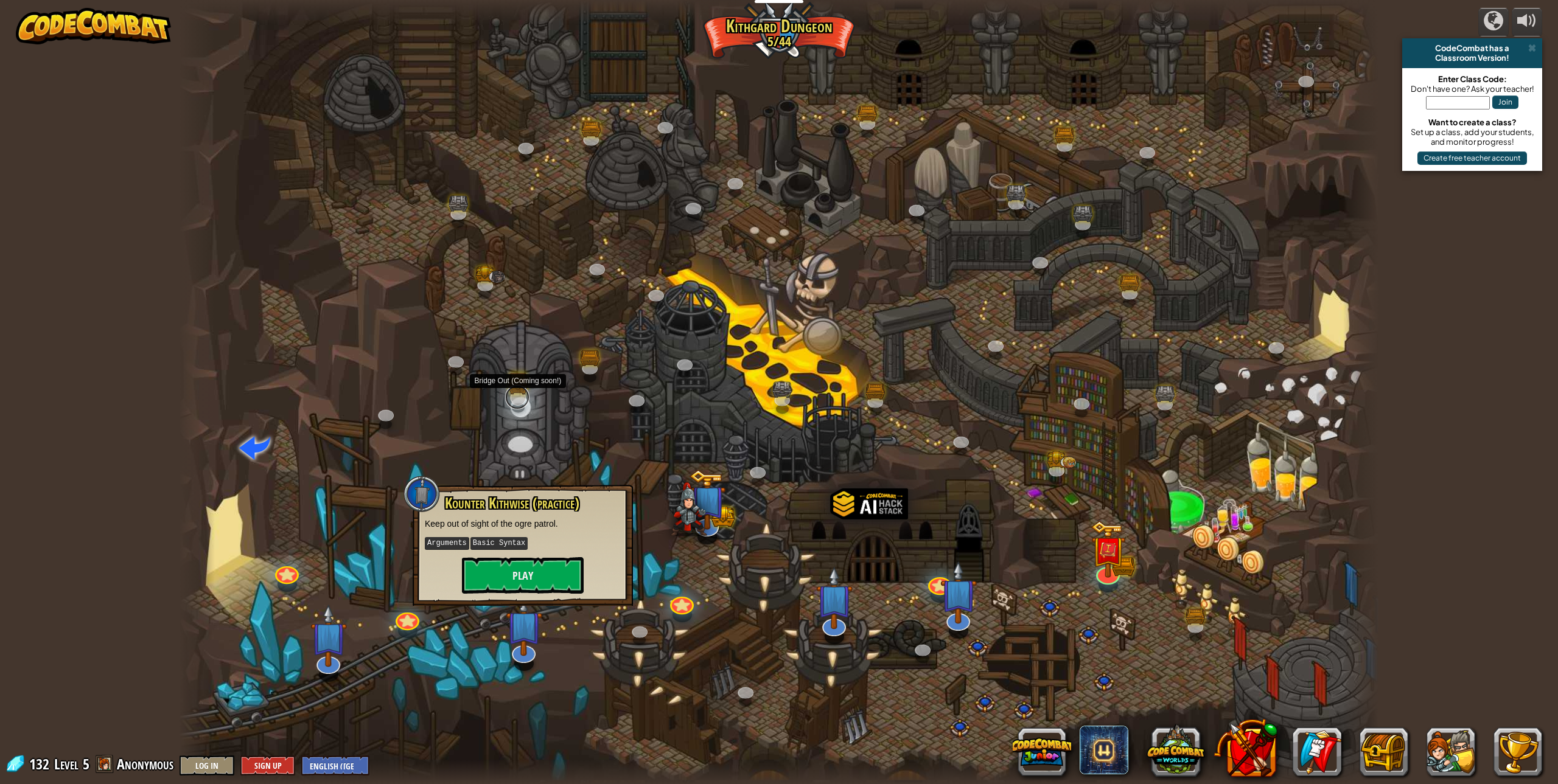
click at [516, 398] on link at bounding box center [518, 397] width 25 height 25
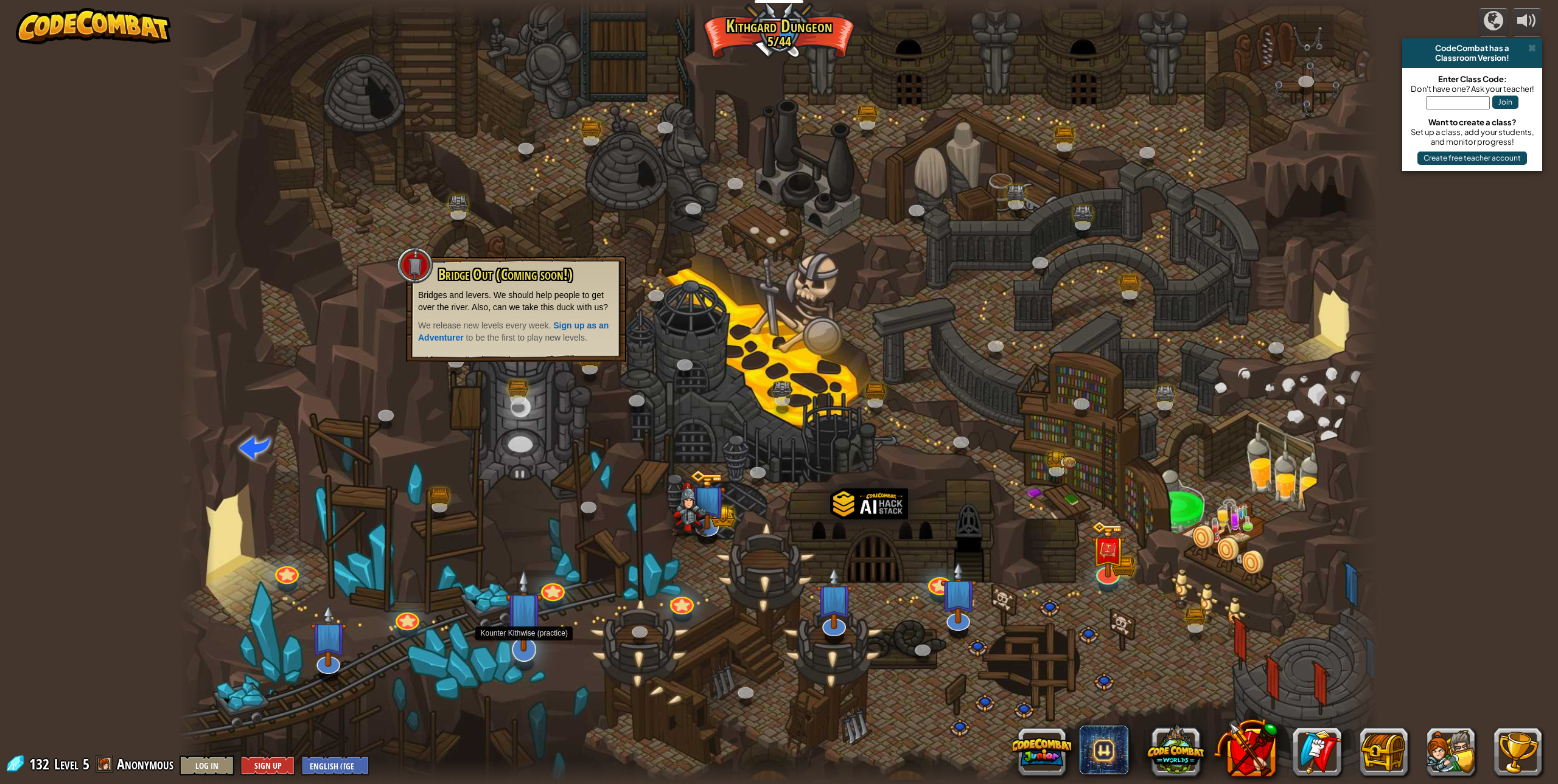
click at [523, 643] on img at bounding box center [524, 610] width 36 height 84
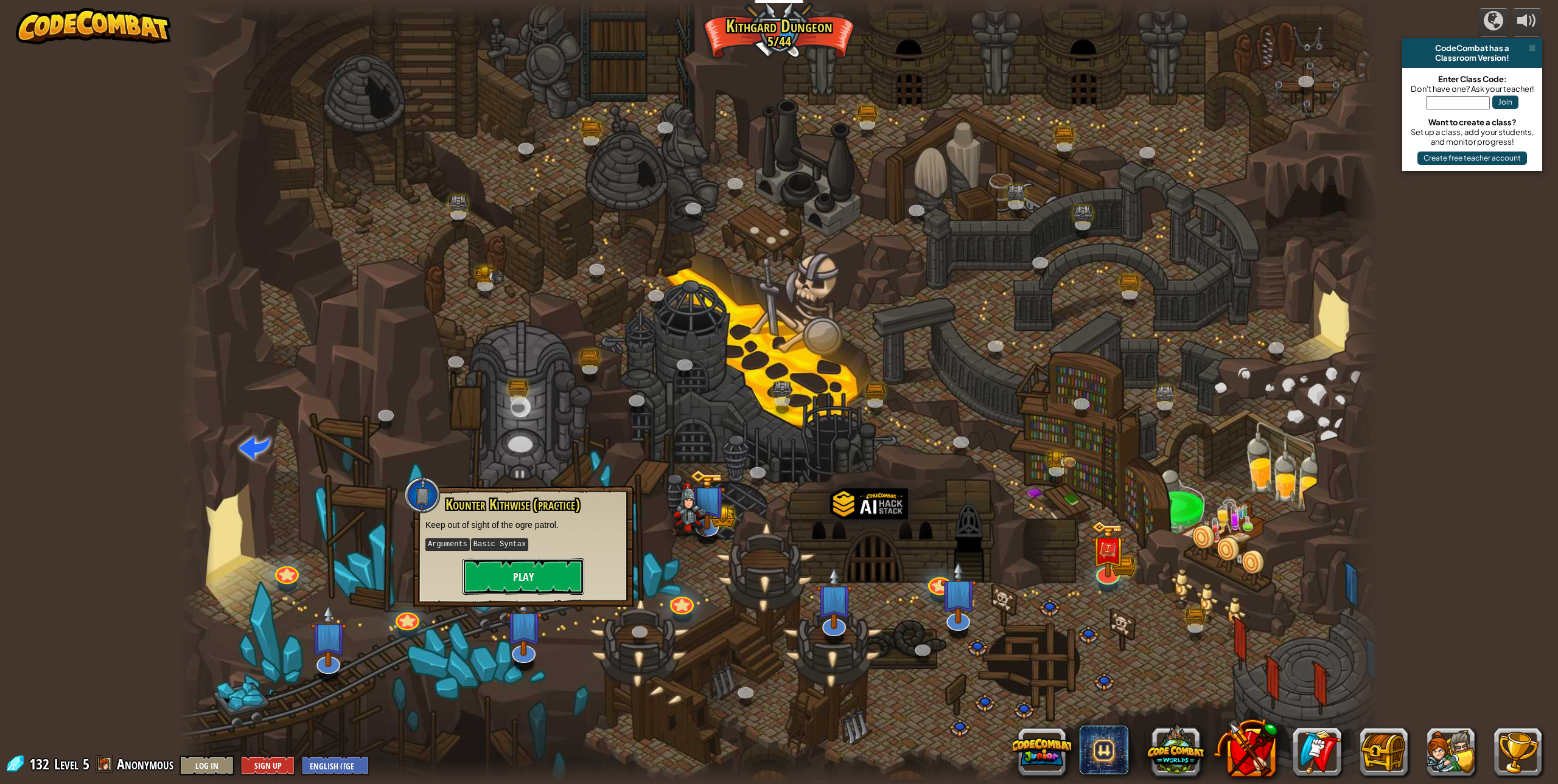
click at [483, 580] on button "Play" at bounding box center [523, 576] width 122 height 36
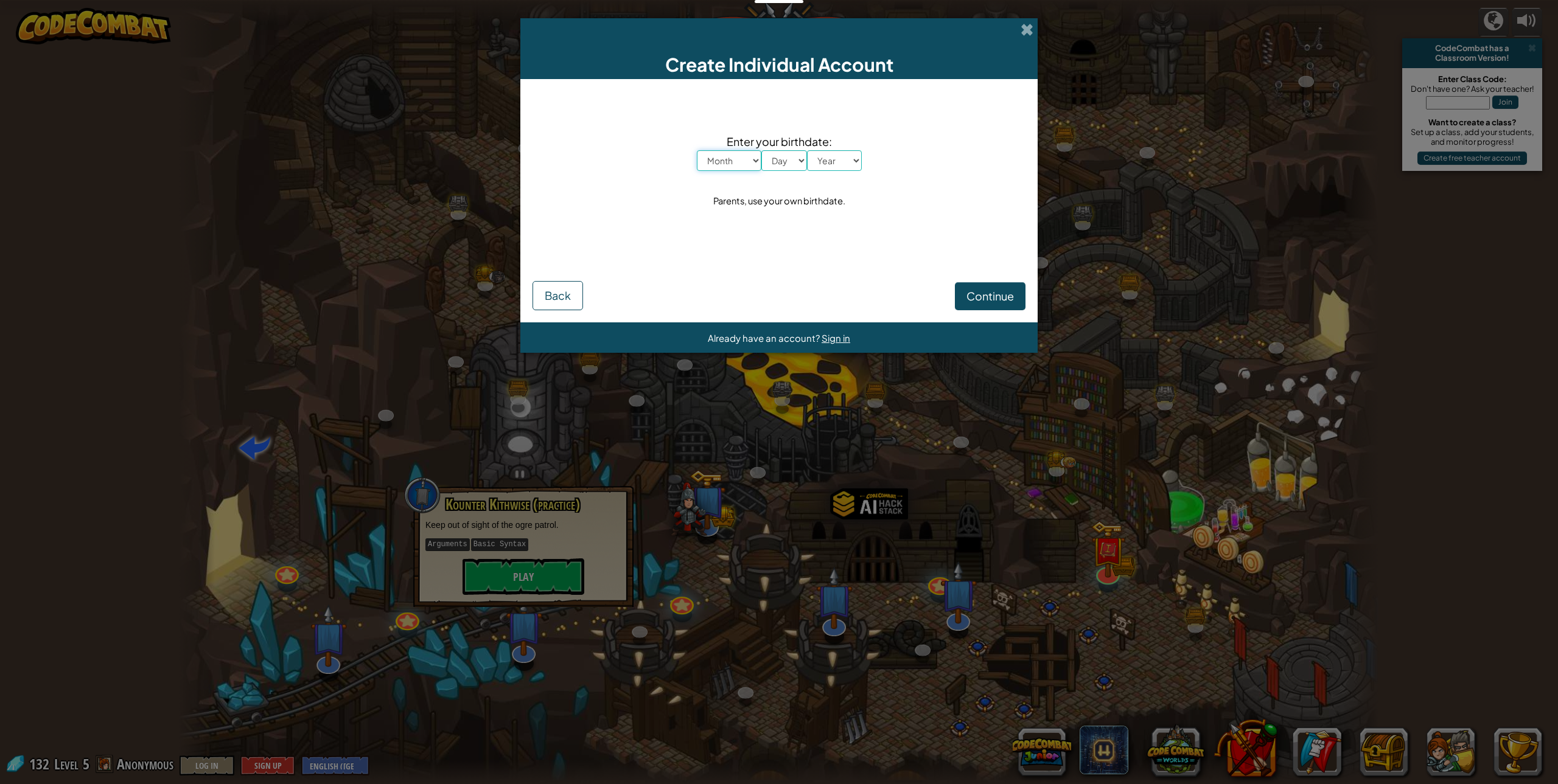
click at [699, 158] on select "Month January February March April May June July August September October Novem…" at bounding box center [729, 161] width 64 height 21
select select "3"
click at [697, 150] on select "Month January February March April May June July August September October Novem…" at bounding box center [729, 161] width 64 height 21
click at [776, 156] on select "Day 1 2 3 4 5 6 7 8 9 10 11 12 13 14 15 16 17 18 19 20 21 22 23 24 25 26 27 28 …" at bounding box center [784, 161] width 45 height 21
select select "6"
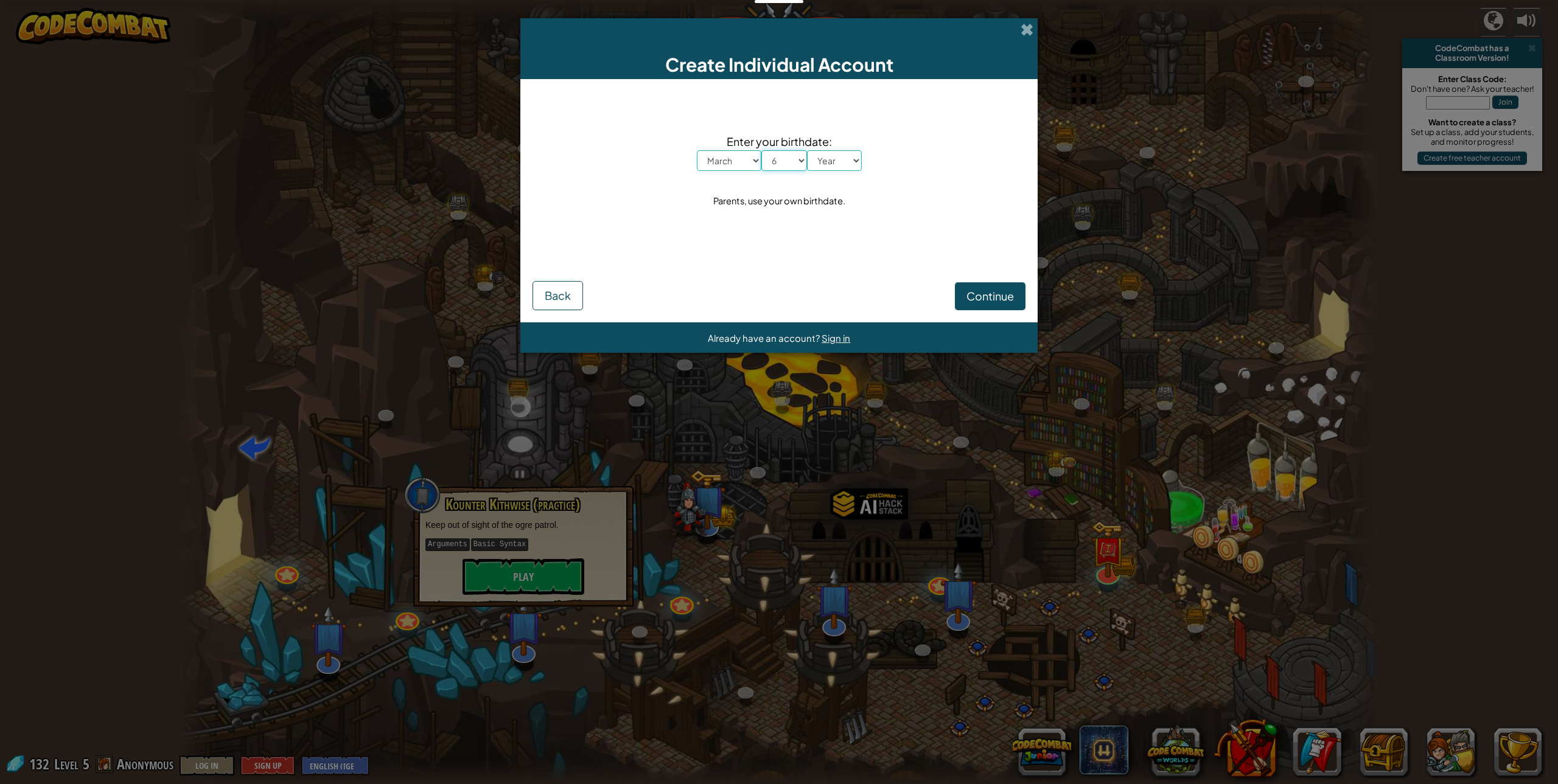
click at [761, 150] on select "Day 1 2 3 4 5 6 7 8 9 10 11 12 13 14 15 16 17 18 19 20 21 22 23 24 25 26 27 28 …" at bounding box center [784, 161] width 45 height 21
click at [811, 159] on select "Year [DATE] 2024 2023 2022 2021 2020 2019 2018 2017 2016 2015 2014 2013 2012 20…" at bounding box center [834, 161] width 55 height 21
select select "2014"
click at [807, 150] on select "Year [DATE] 2024 2023 2022 2021 2020 2019 2018 2017 2016 2015 2014 2013 2012 20…" at bounding box center [834, 161] width 55 height 21
click at [964, 290] on button "Continue" at bounding box center [990, 297] width 71 height 28
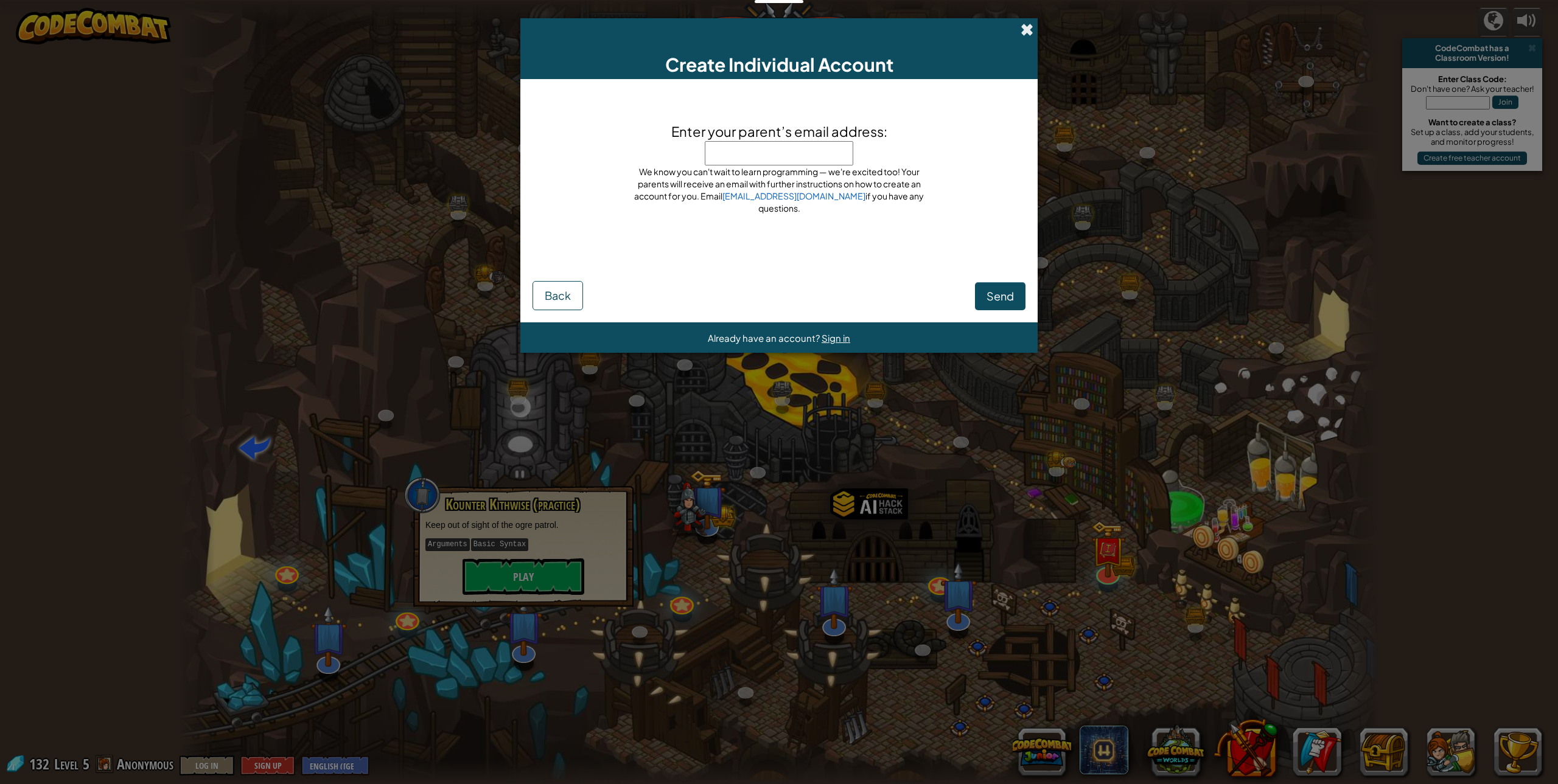
click at [1023, 31] on span at bounding box center [1027, 29] width 13 height 13
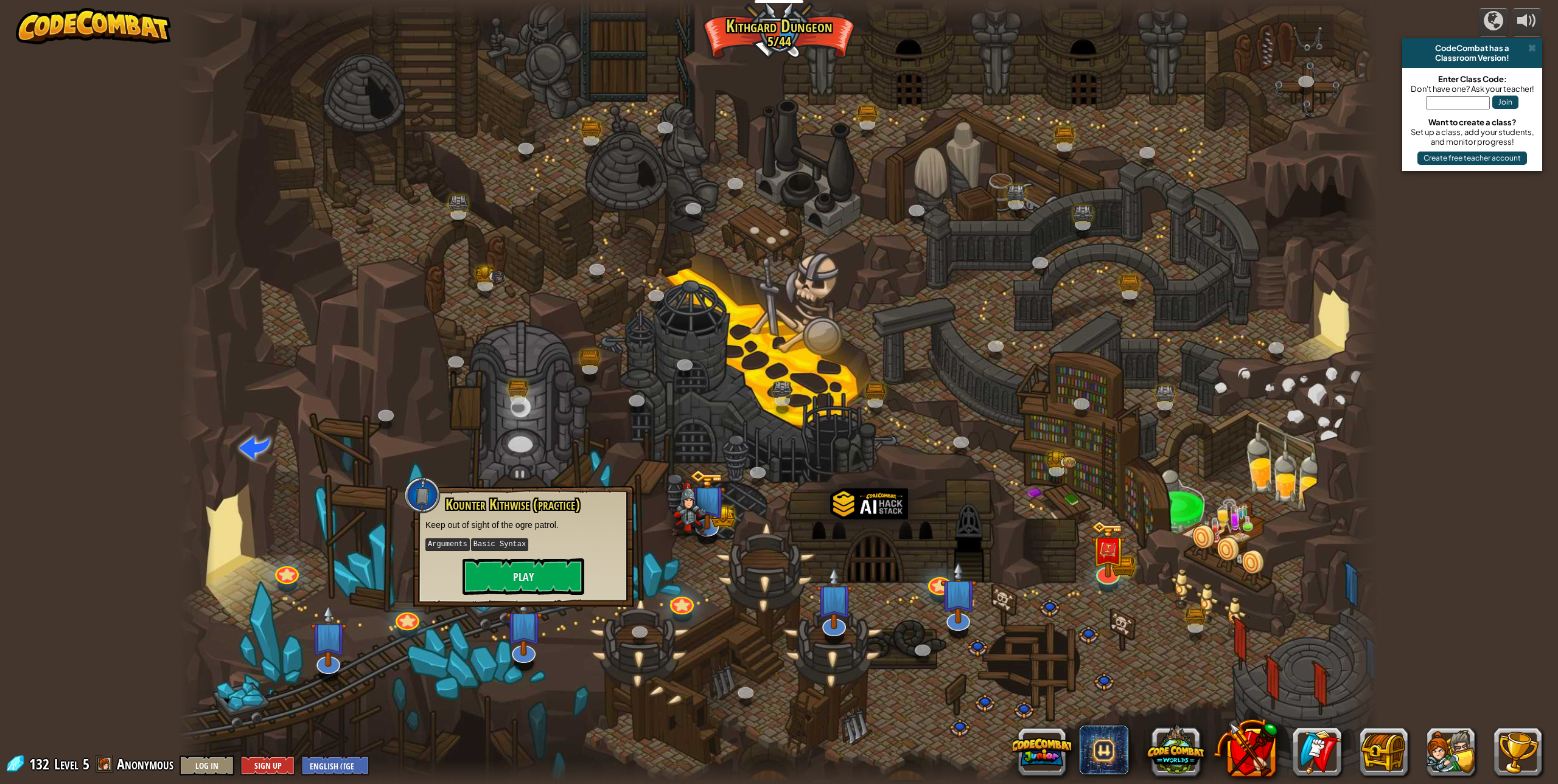
click at [104, 761] on span at bounding box center [105, 764] width 18 height 18
